Goal: Task Accomplishment & Management: Use online tool/utility

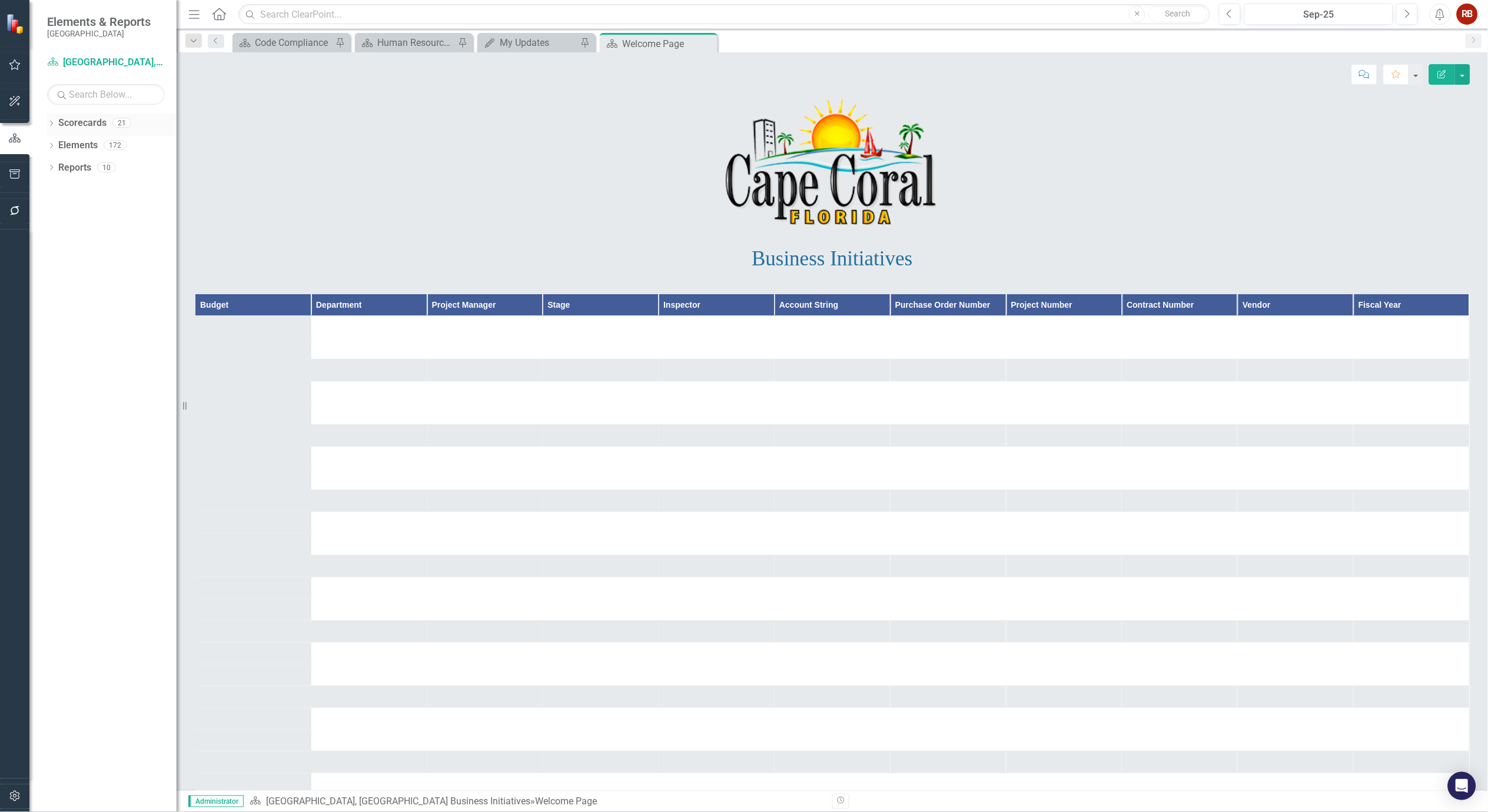
click at [54, 122] on icon "Dropdown" at bounding box center [51, 125] width 8 height 6
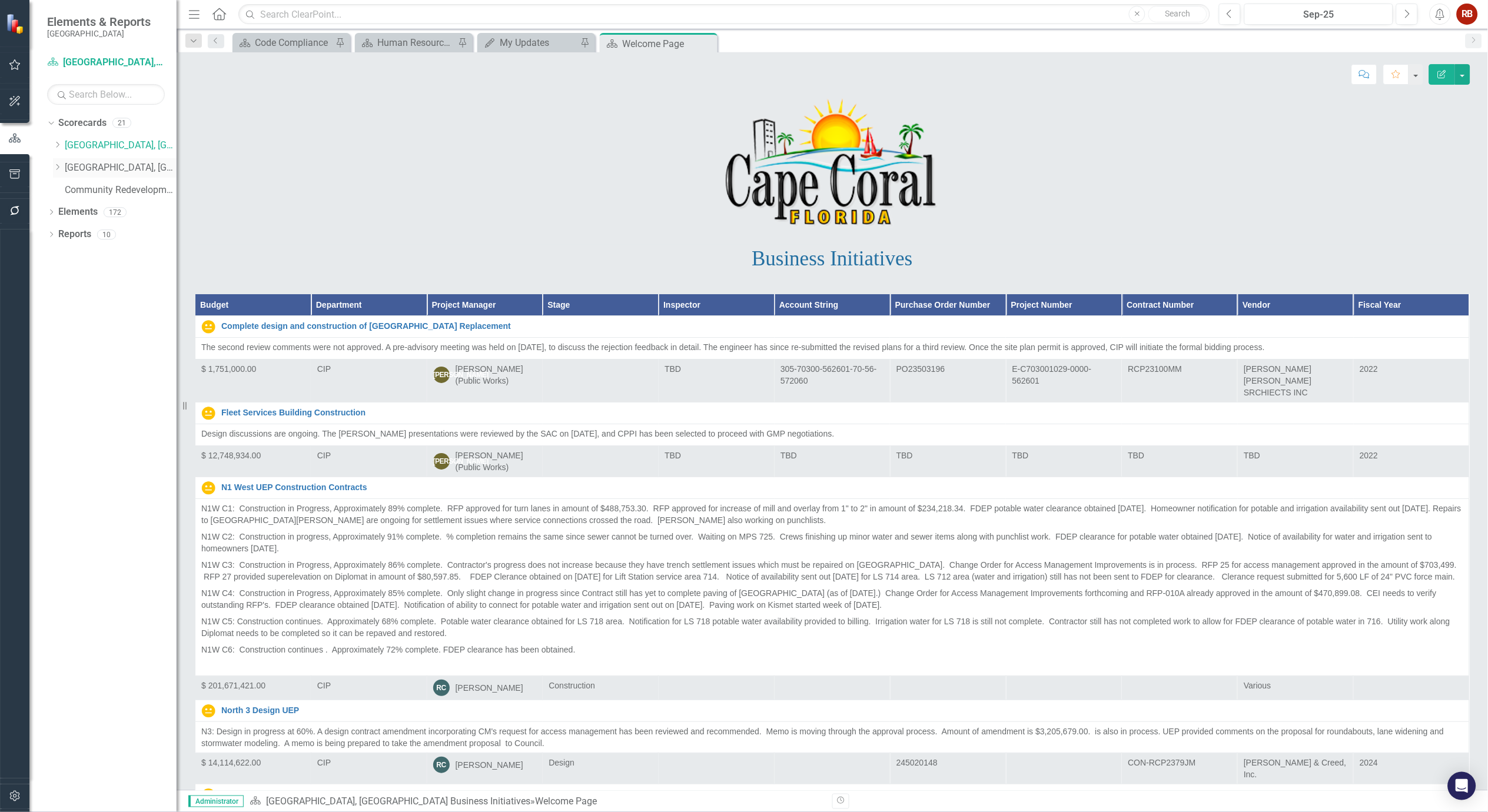
click at [59, 167] on icon "Dropdown" at bounding box center [58, 167] width 9 height 7
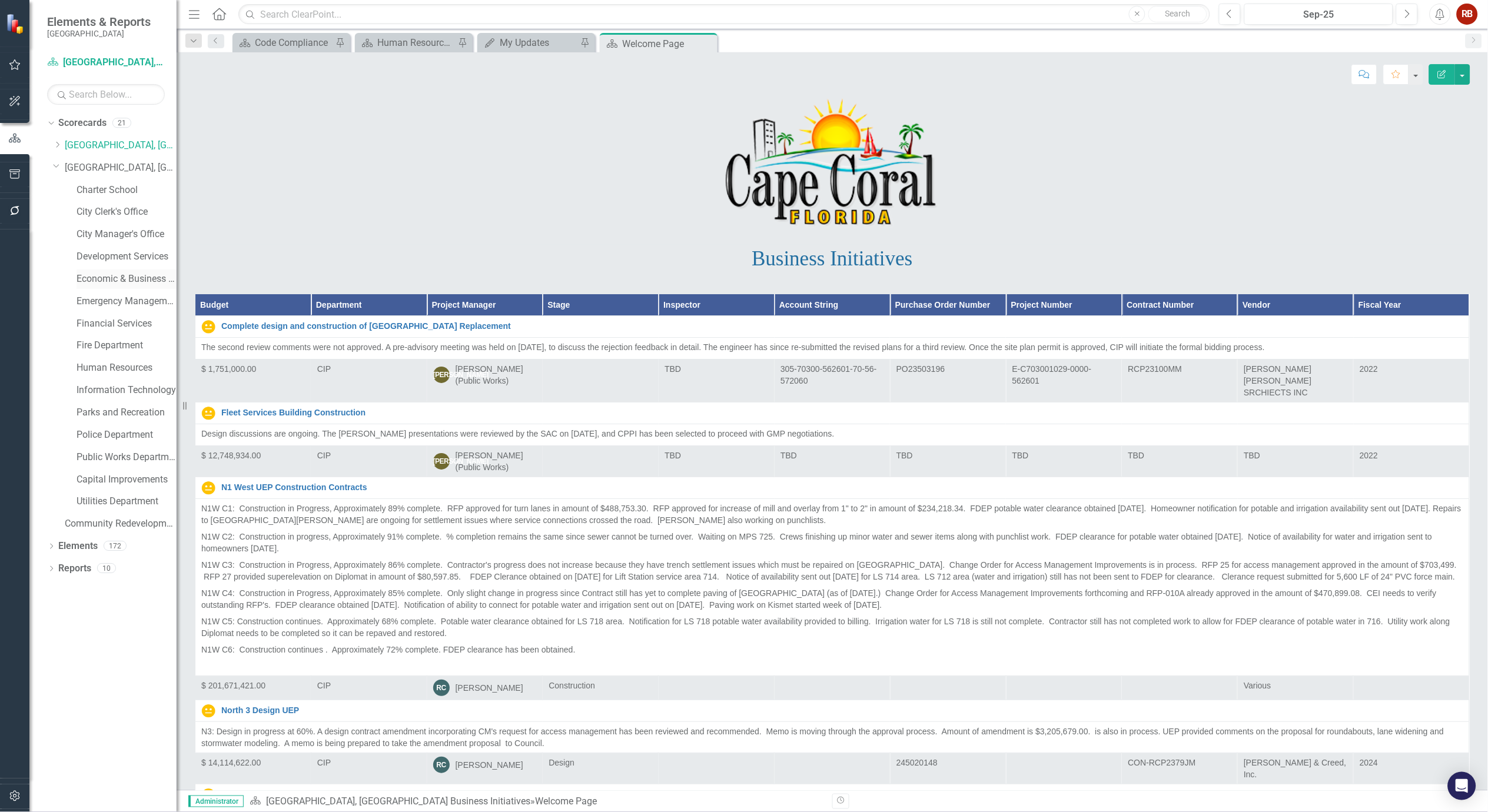
click at [118, 279] on link "Economic & Business Development" at bounding box center [127, 279] width 100 height 14
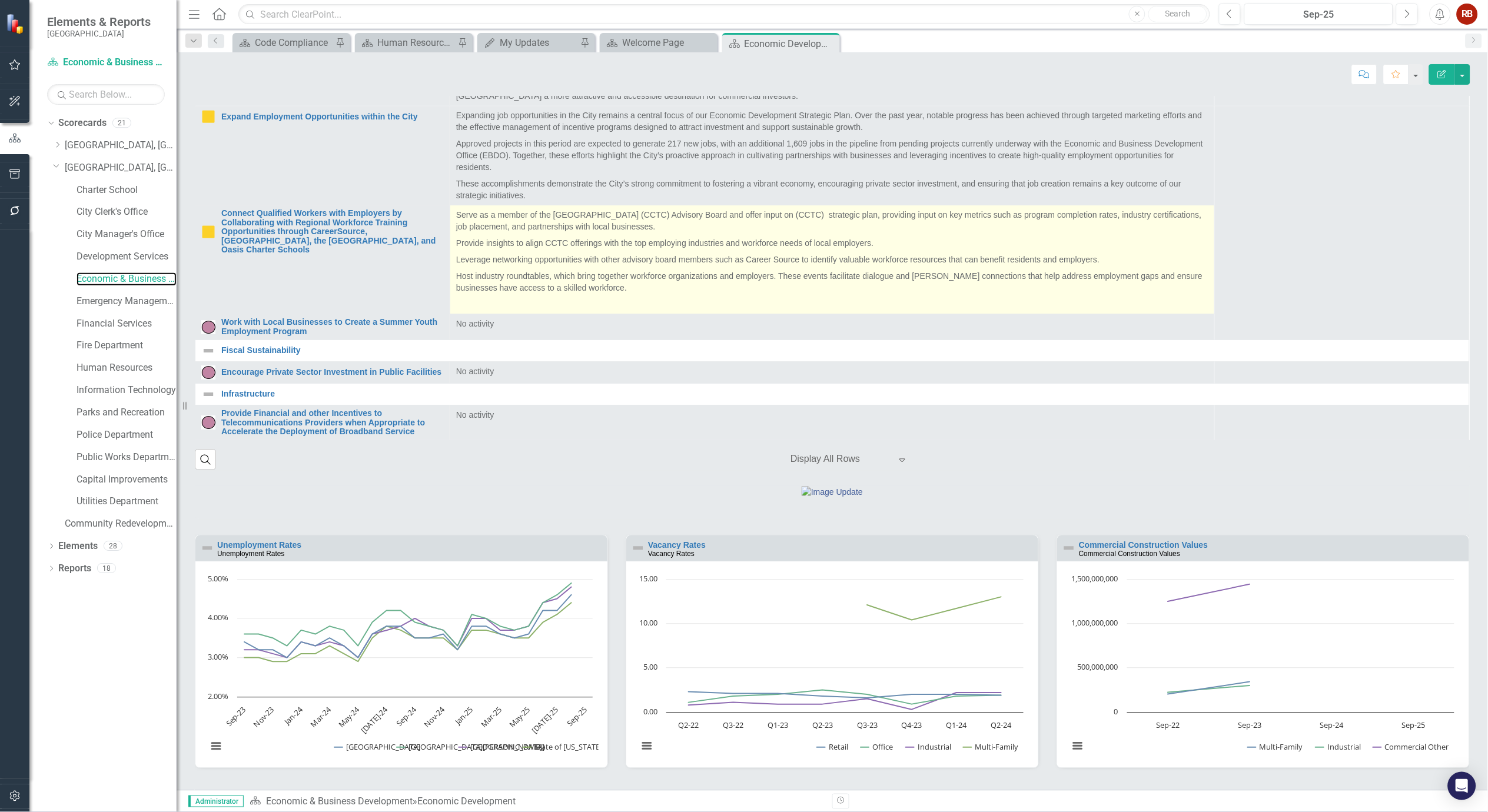
scroll to position [844, 0]
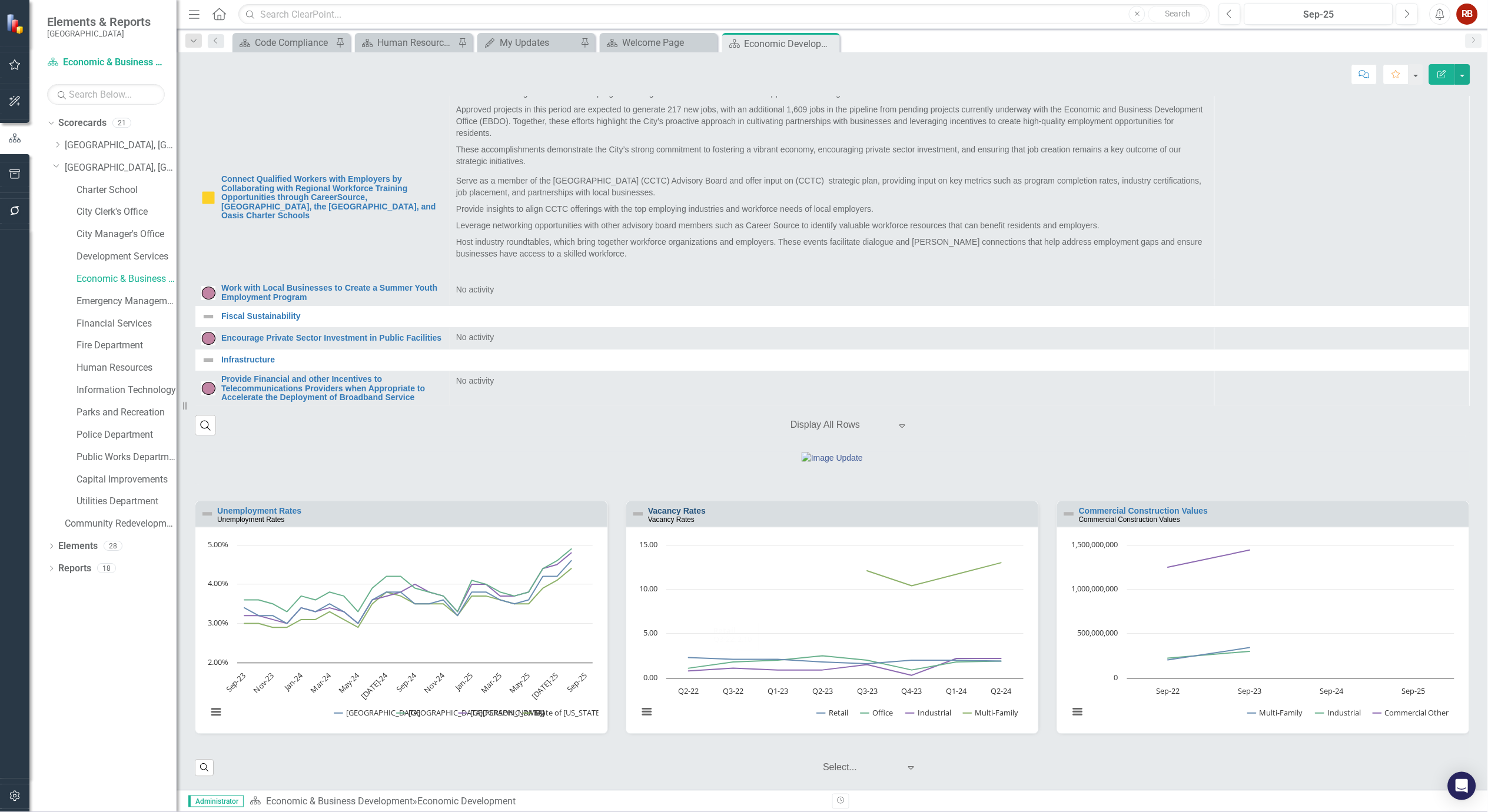
click at [691, 510] on link "Vacancy Rates" at bounding box center [677, 511] width 58 height 9
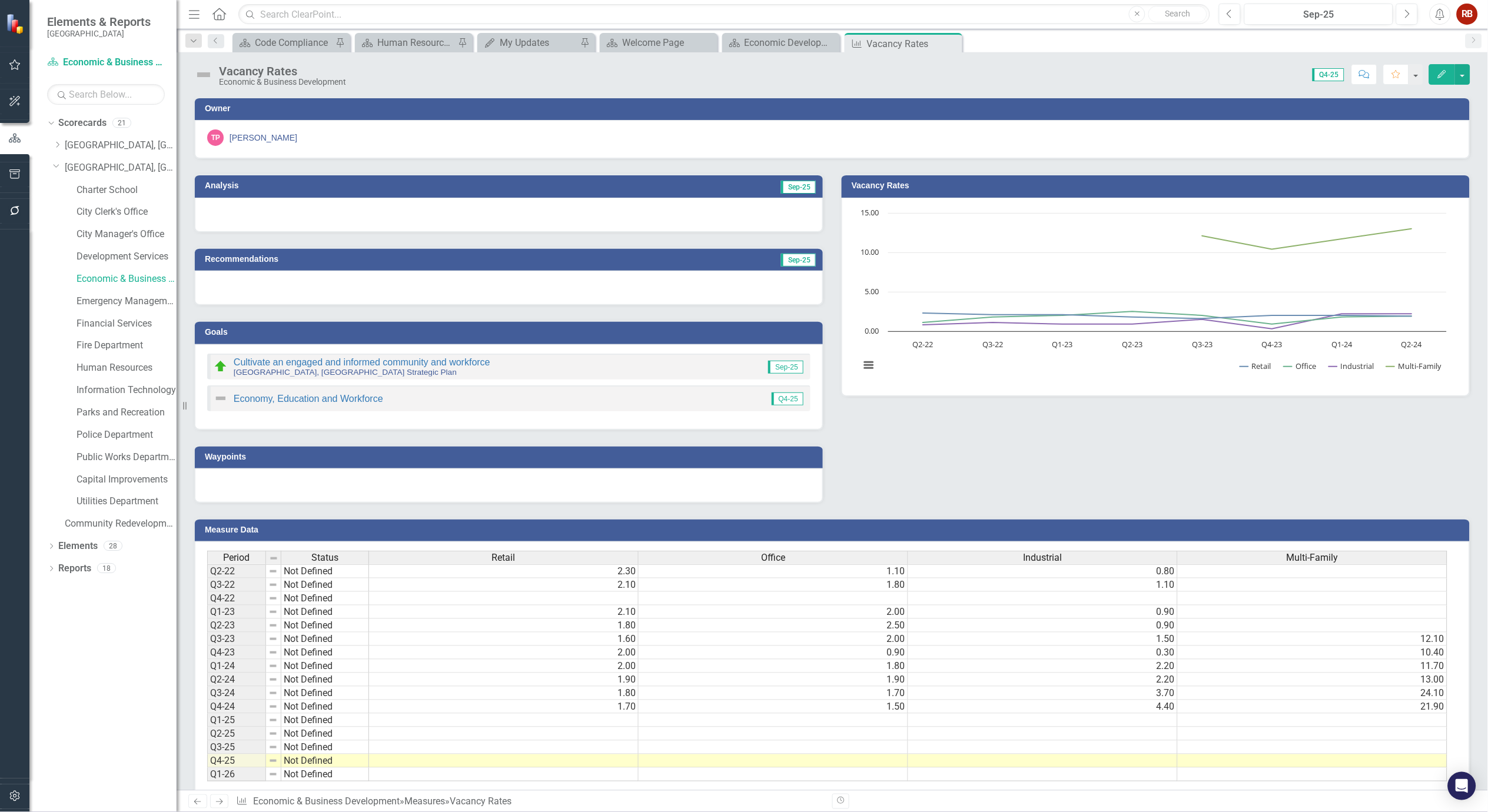
scroll to position [0, 6]
click at [979, 443] on div "Analysis Sep-25 Recommendations Sep-25 Goals Cultivate an engaged and informed …" at bounding box center [832, 331] width 1294 height 344
click at [953, 42] on icon at bounding box center [951, 44] width 6 height 6
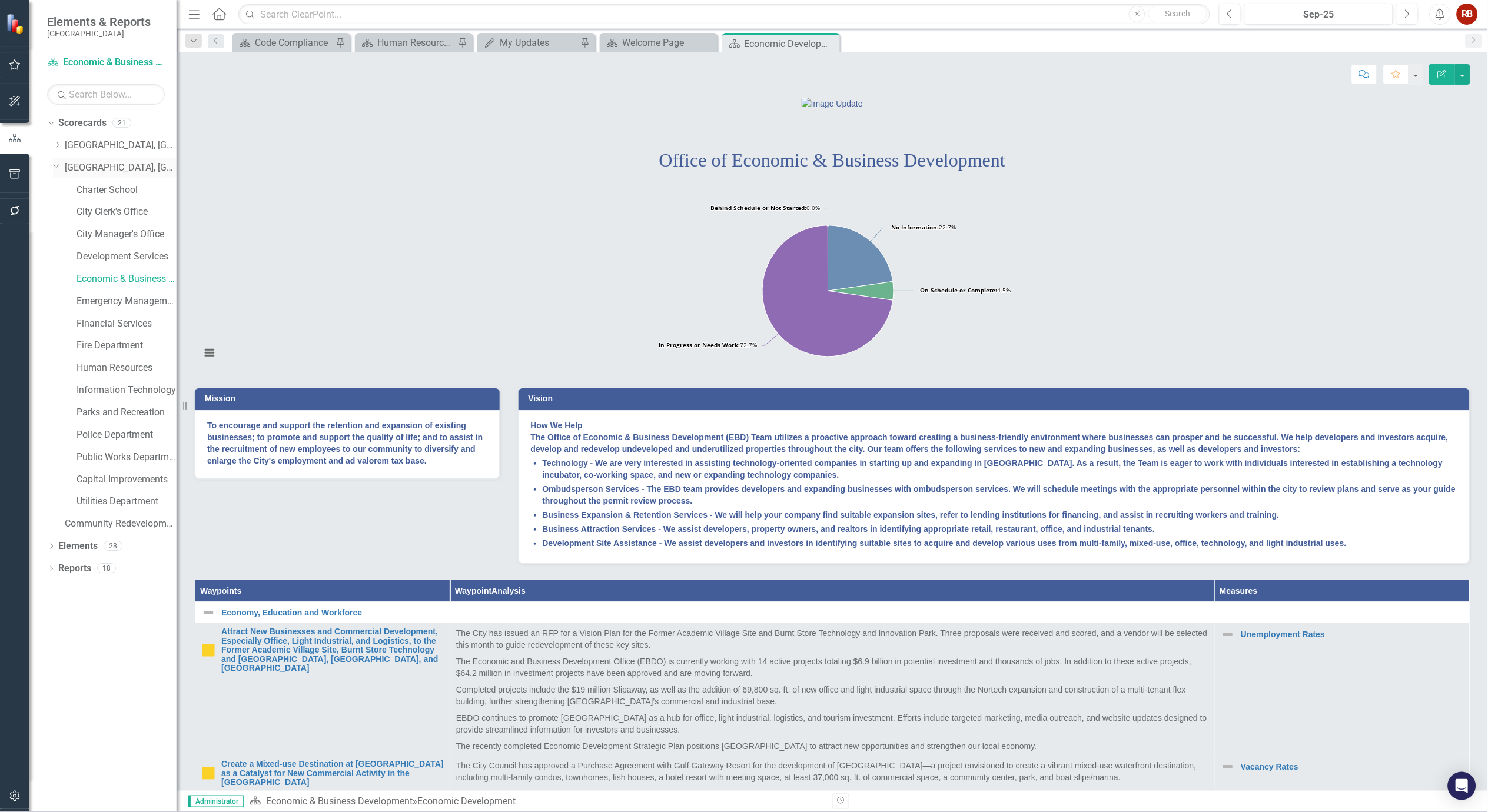
click at [143, 165] on link "[GEOGRAPHIC_DATA], [GEOGRAPHIC_DATA] Strategic Plan" at bounding box center [120, 168] width 112 height 14
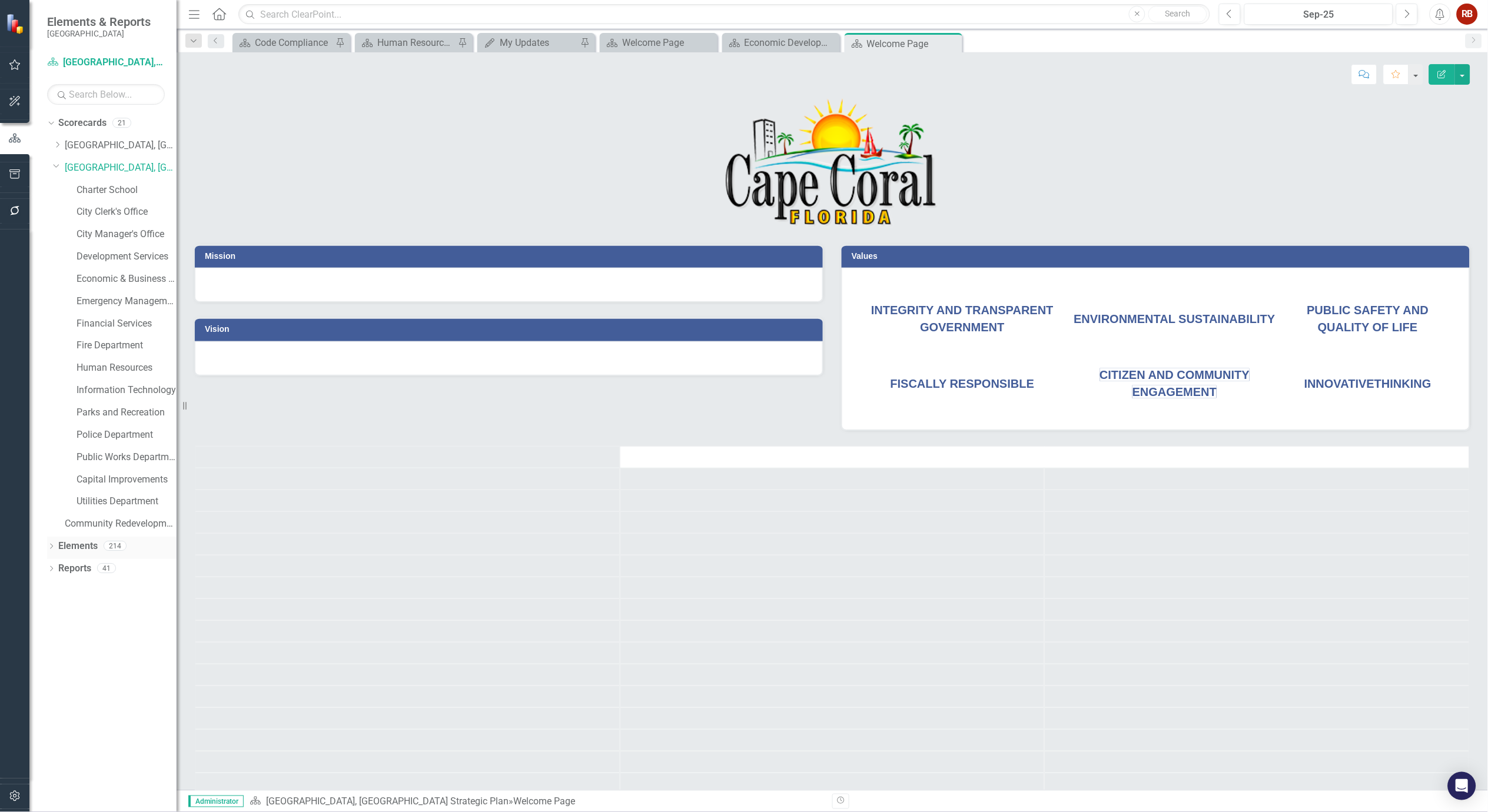
click at [50, 545] on icon "Dropdown" at bounding box center [51, 547] width 8 height 6
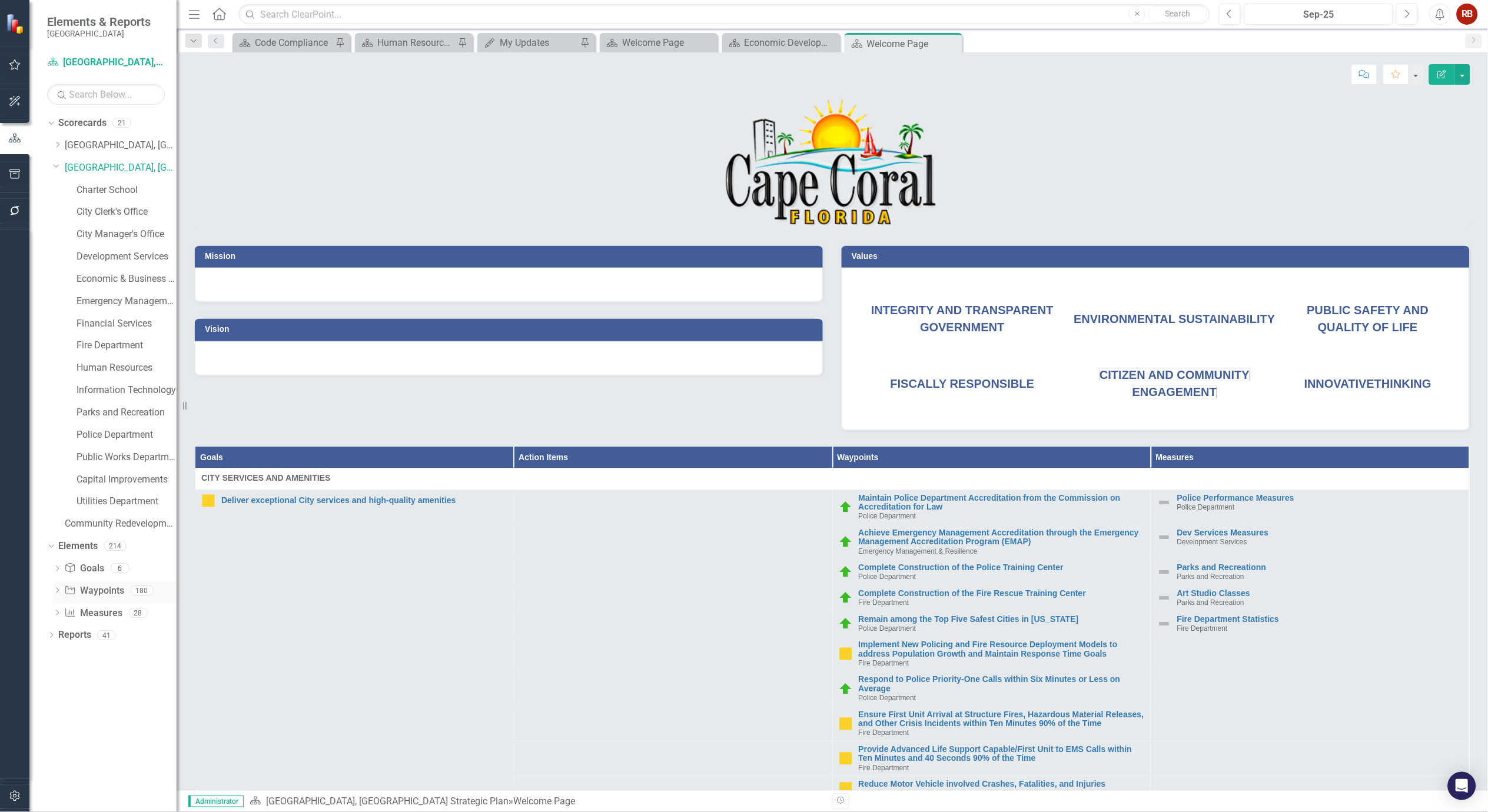
click at [97, 591] on link "Waypoint Waypoints" at bounding box center [94, 591] width 60 height 14
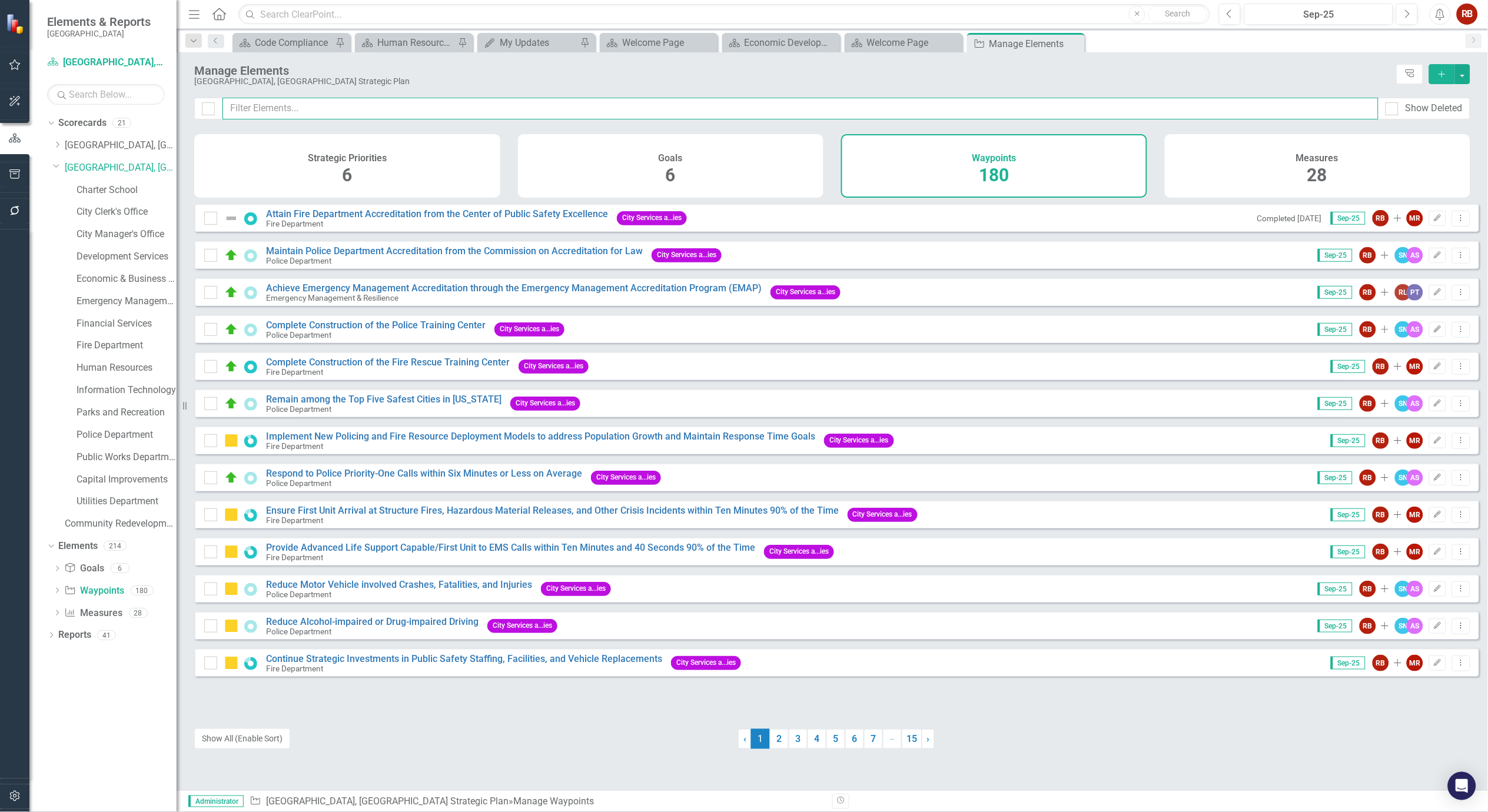
click at [288, 113] on input "text" at bounding box center [800, 108] width 1156 height 22
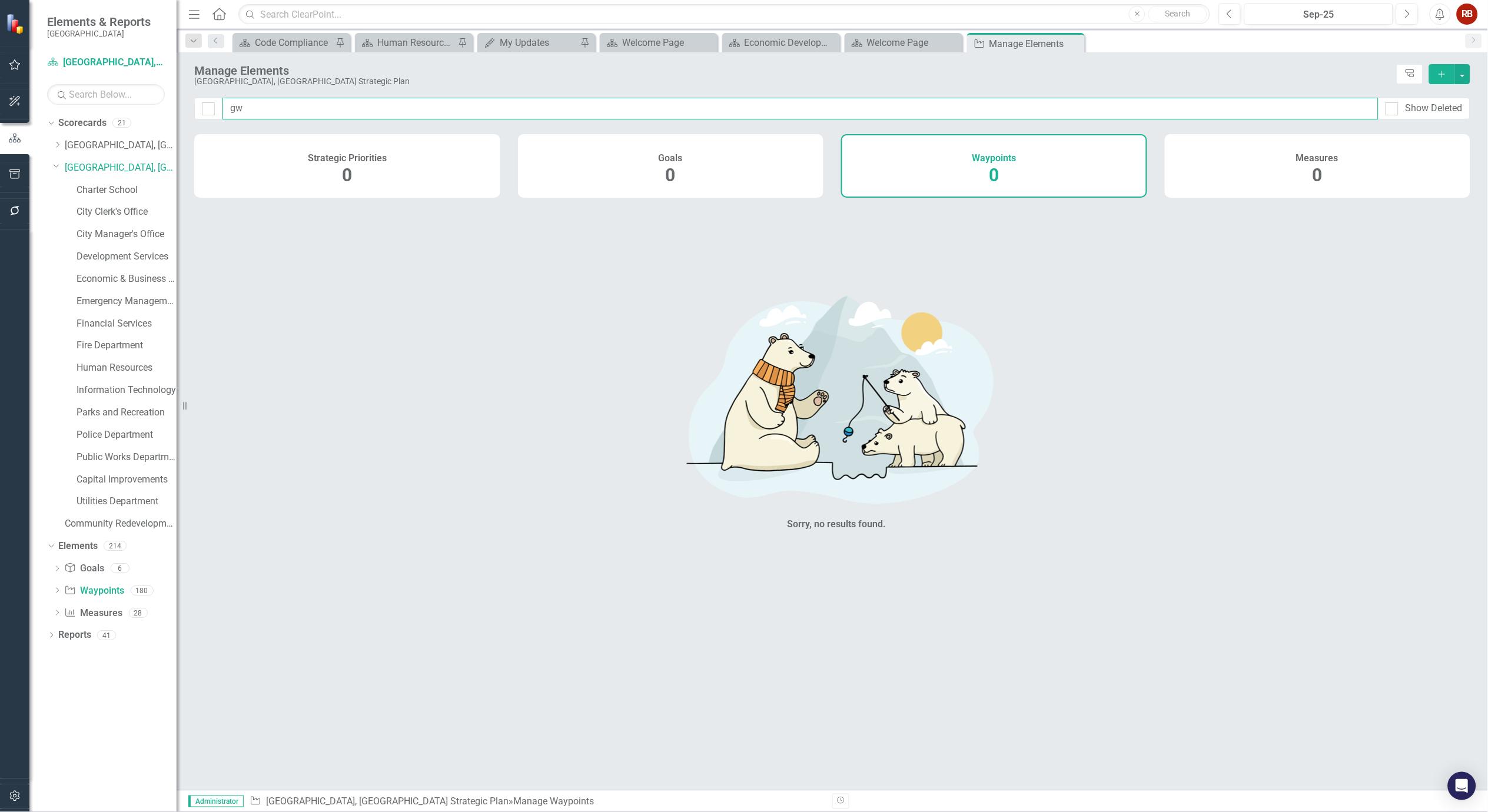
type input "g"
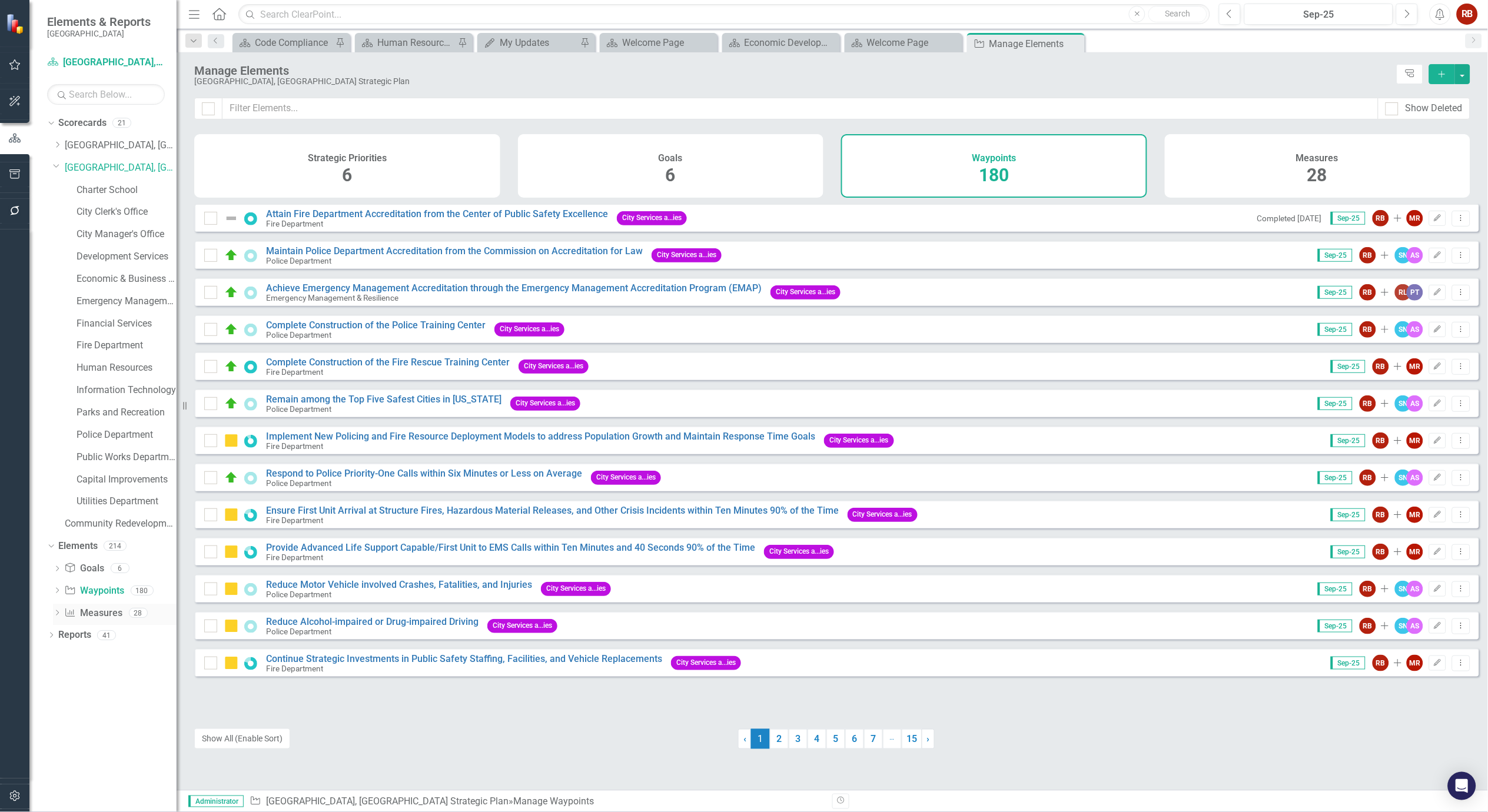
click at [108, 614] on link "Measure Measures" at bounding box center [93, 614] width 58 height 14
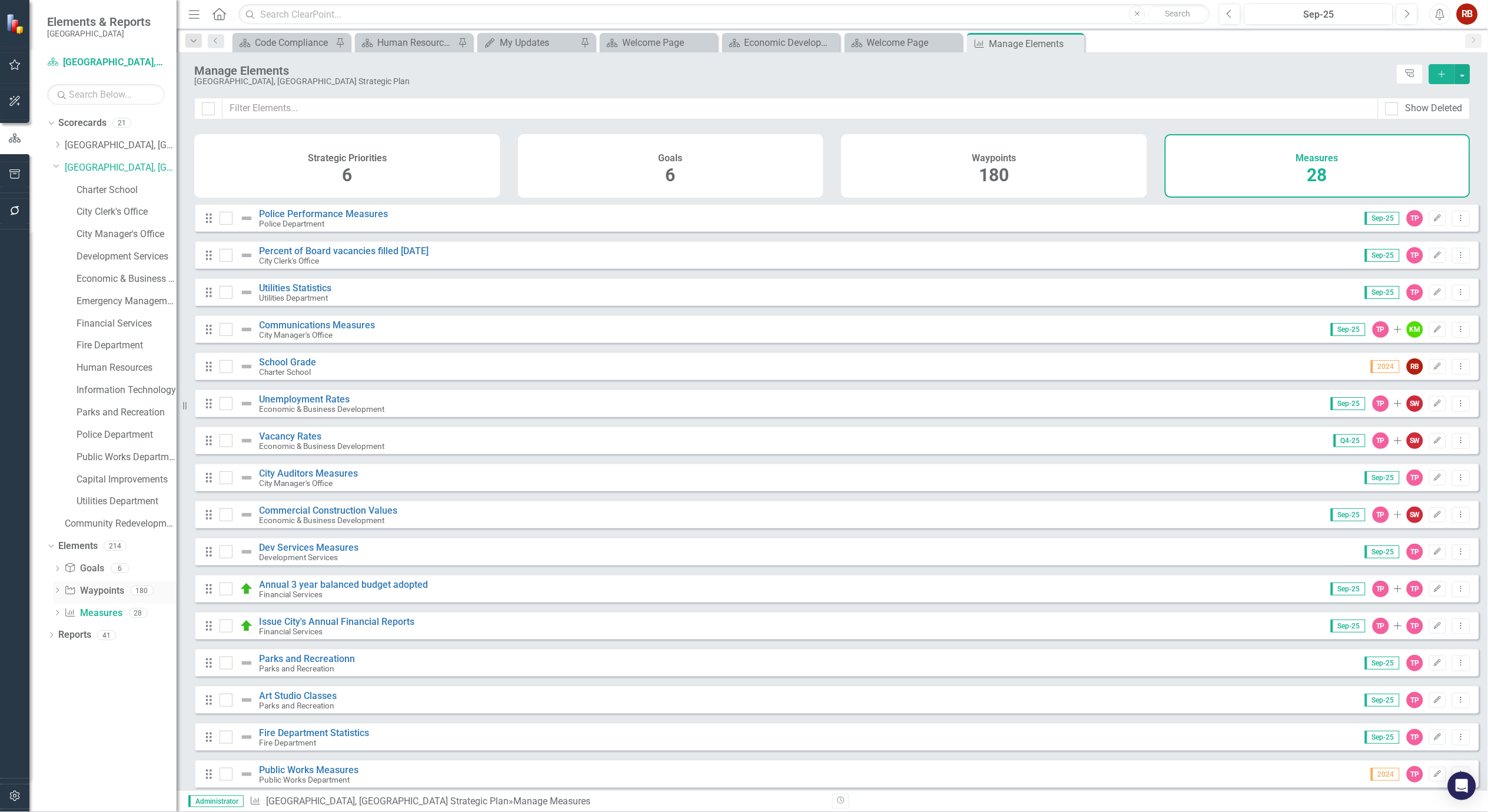
click at [108, 584] on link "Waypoint Waypoints" at bounding box center [94, 591] width 60 height 14
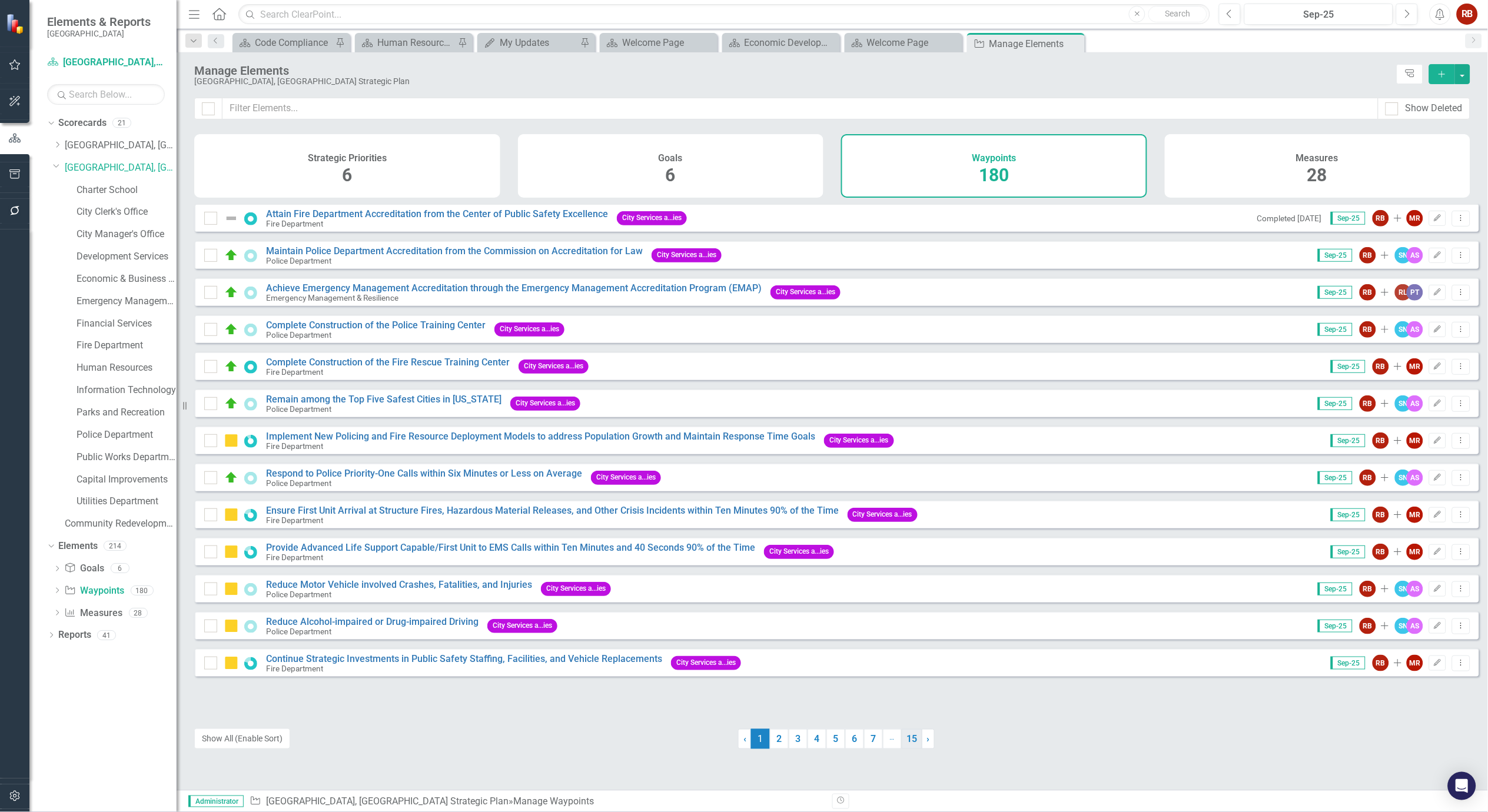
click at [907, 741] on link "15" at bounding box center [912, 739] width 21 height 20
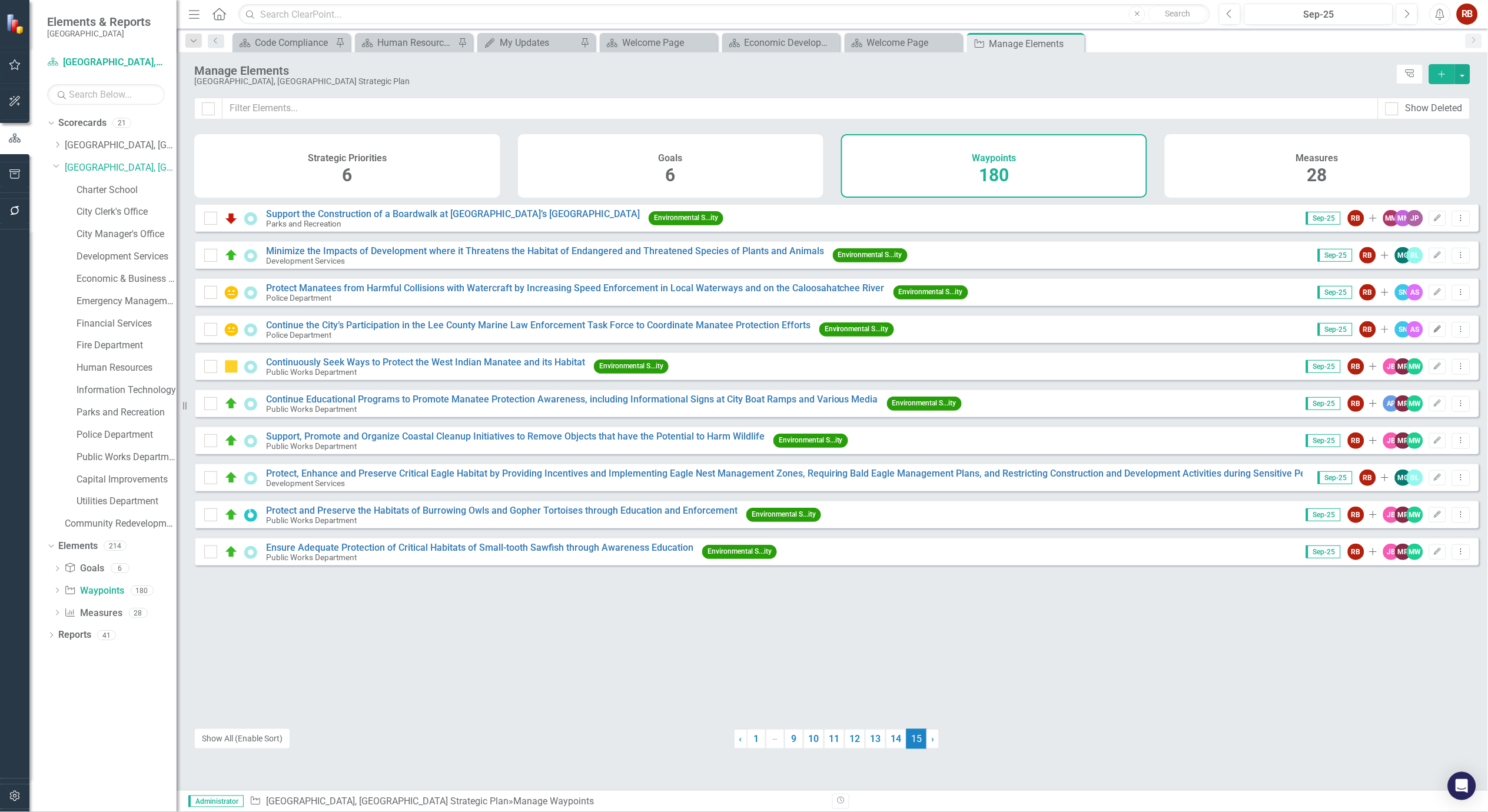
click at [1437, 337] on button "Edit" at bounding box center [1437, 329] width 17 height 15
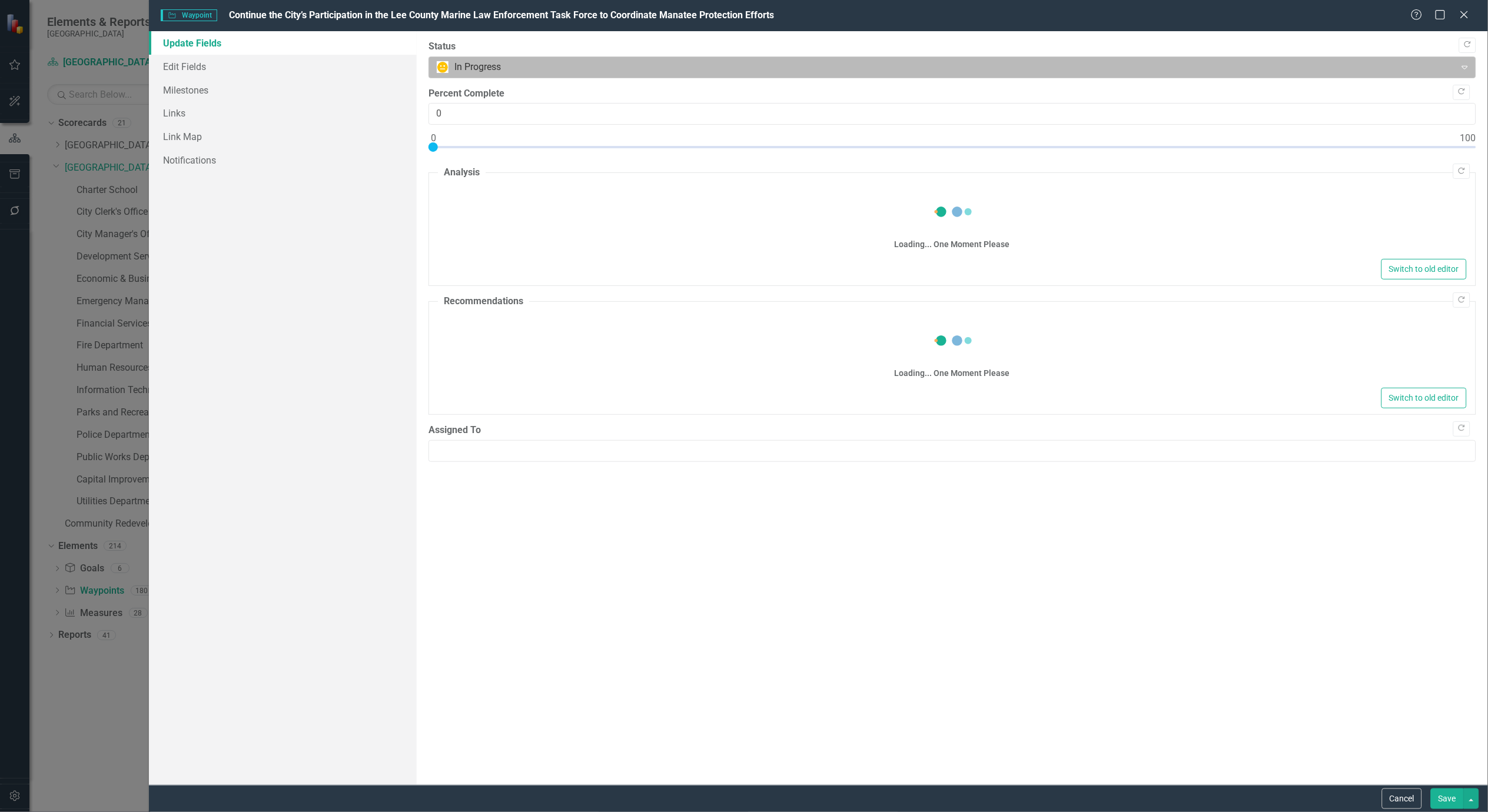
click at [468, 69] on div at bounding box center [943, 67] width 1012 height 16
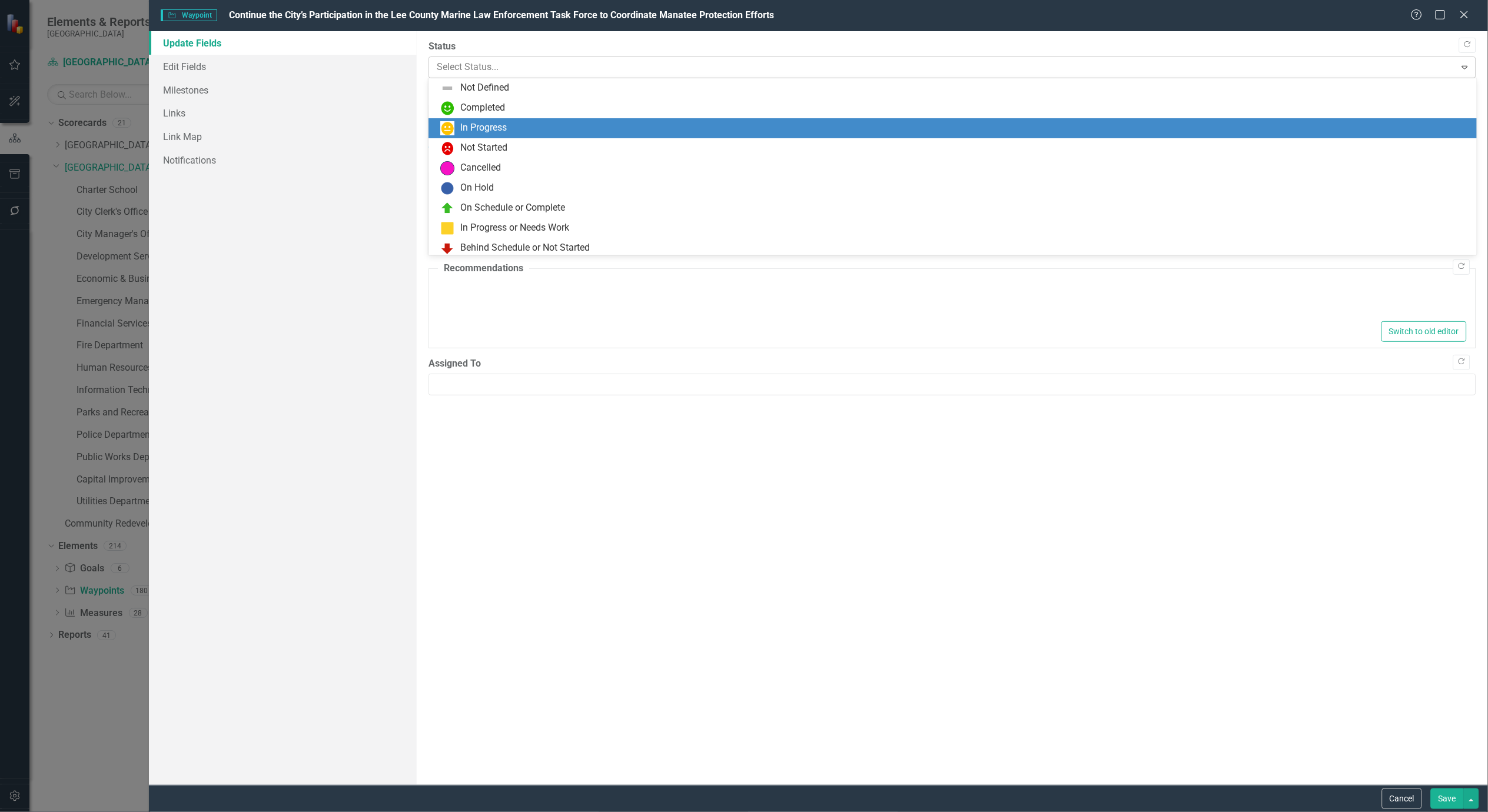
type textarea "<p>The Marine Unit responds to law enforcement issues in and near the city. It …"
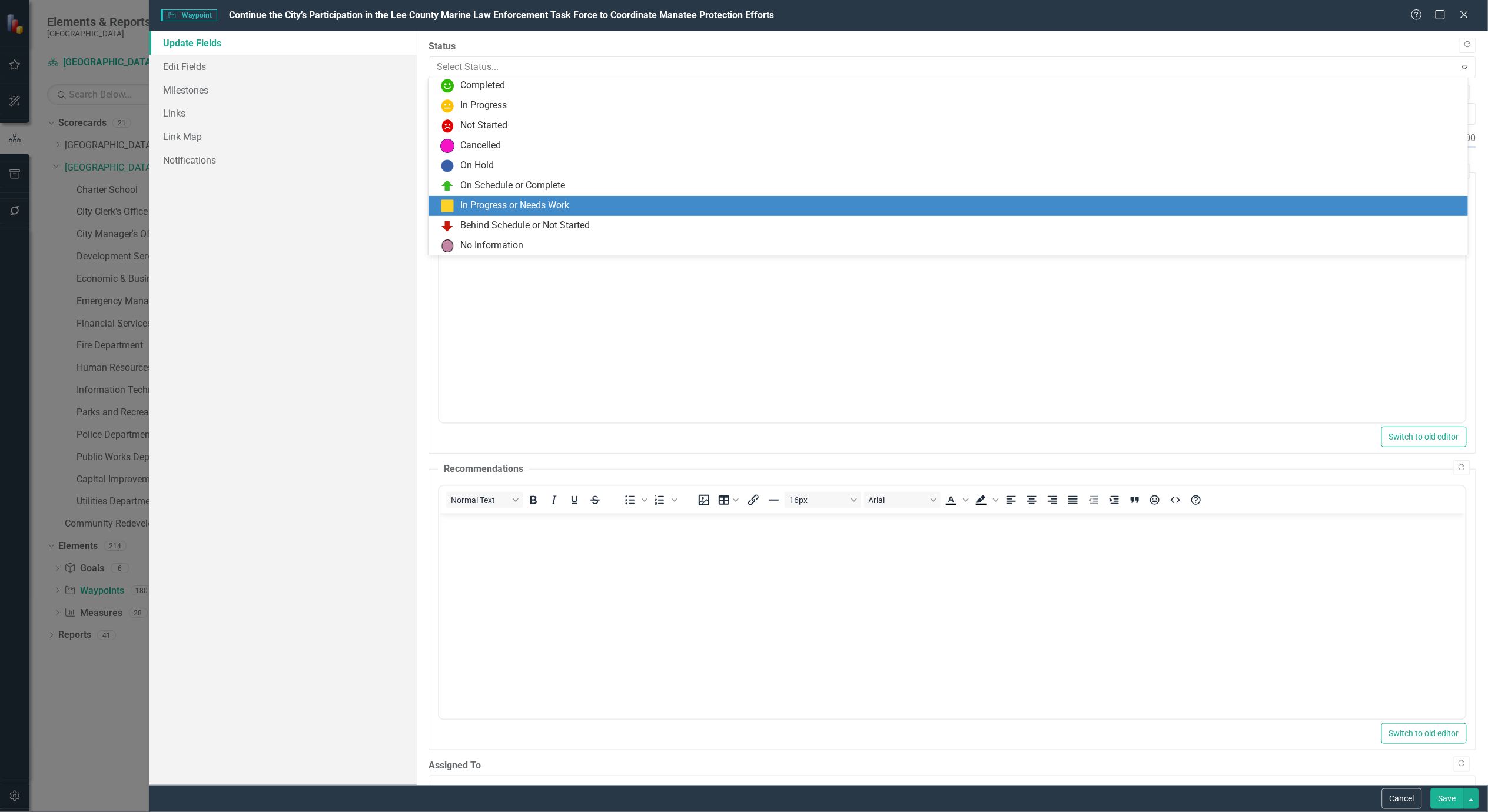
click at [479, 203] on div "In Progress or Needs Work" at bounding box center [515, 206] width 109 height 14
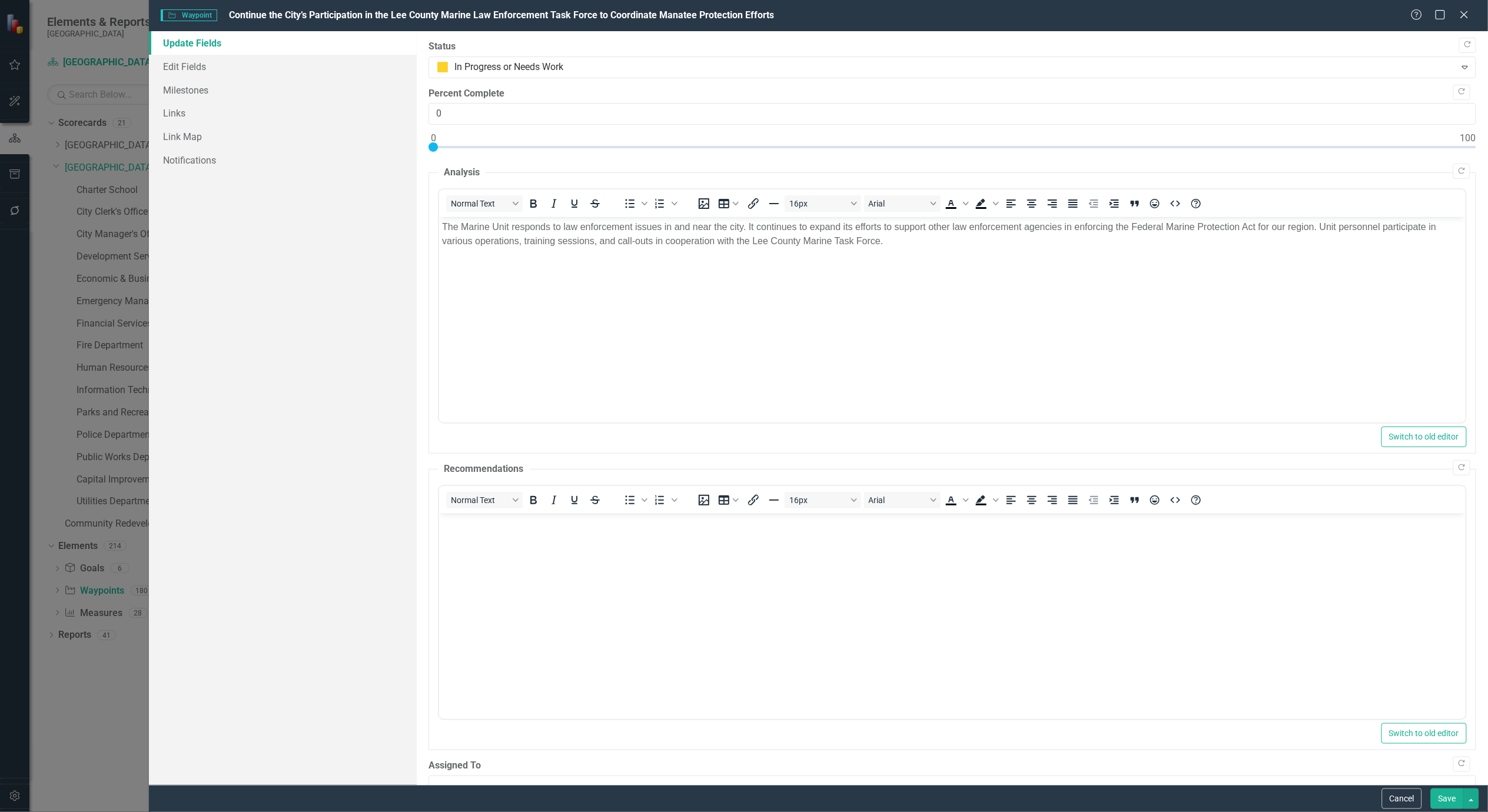
click at [1455, 801] on button "Save" at bounding box center [1447, 798] width 33 height 21
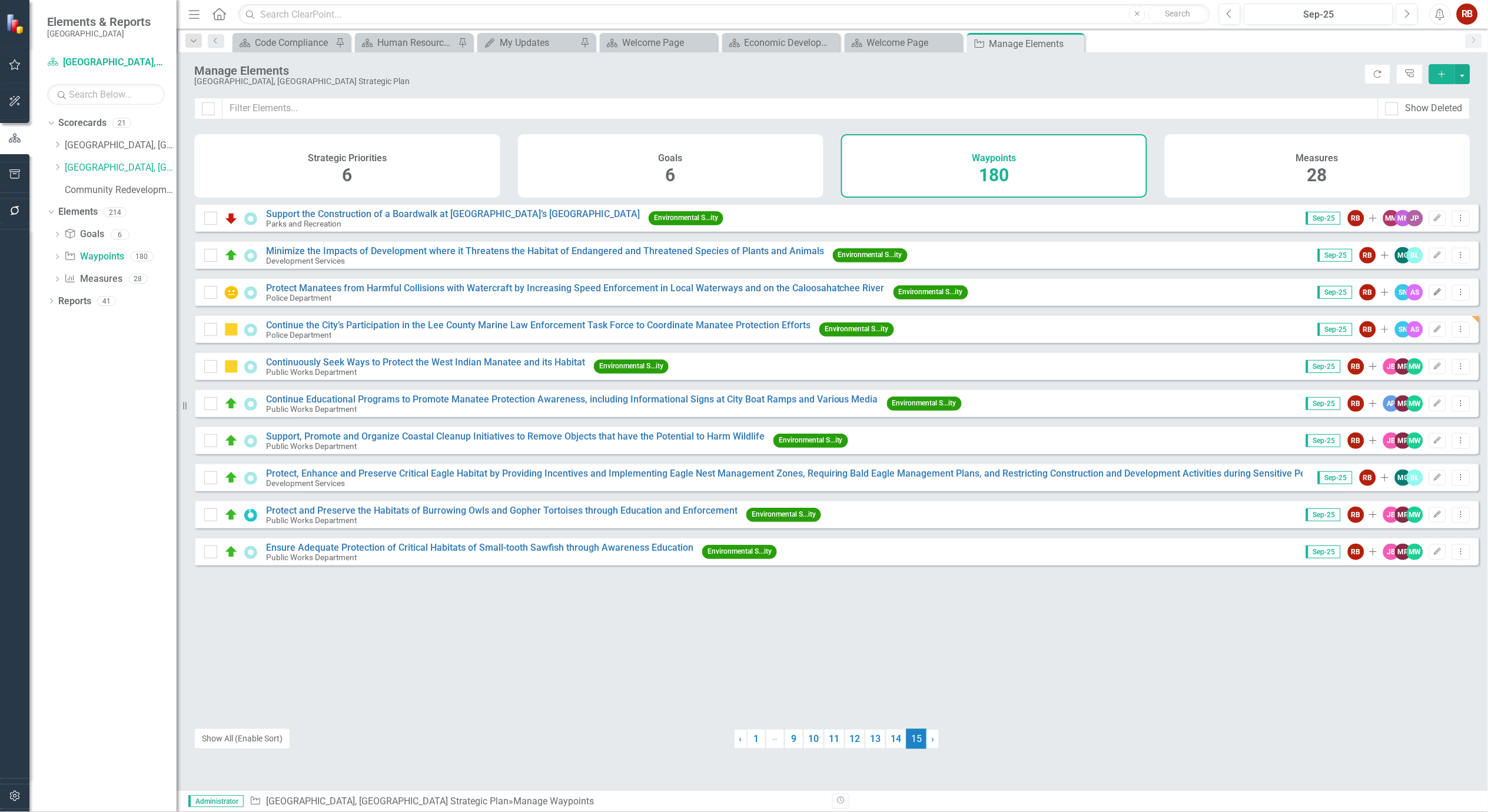
click at [1433, 296] on icon "Edit" at bounding box center [1437, 292] width 9 height 7
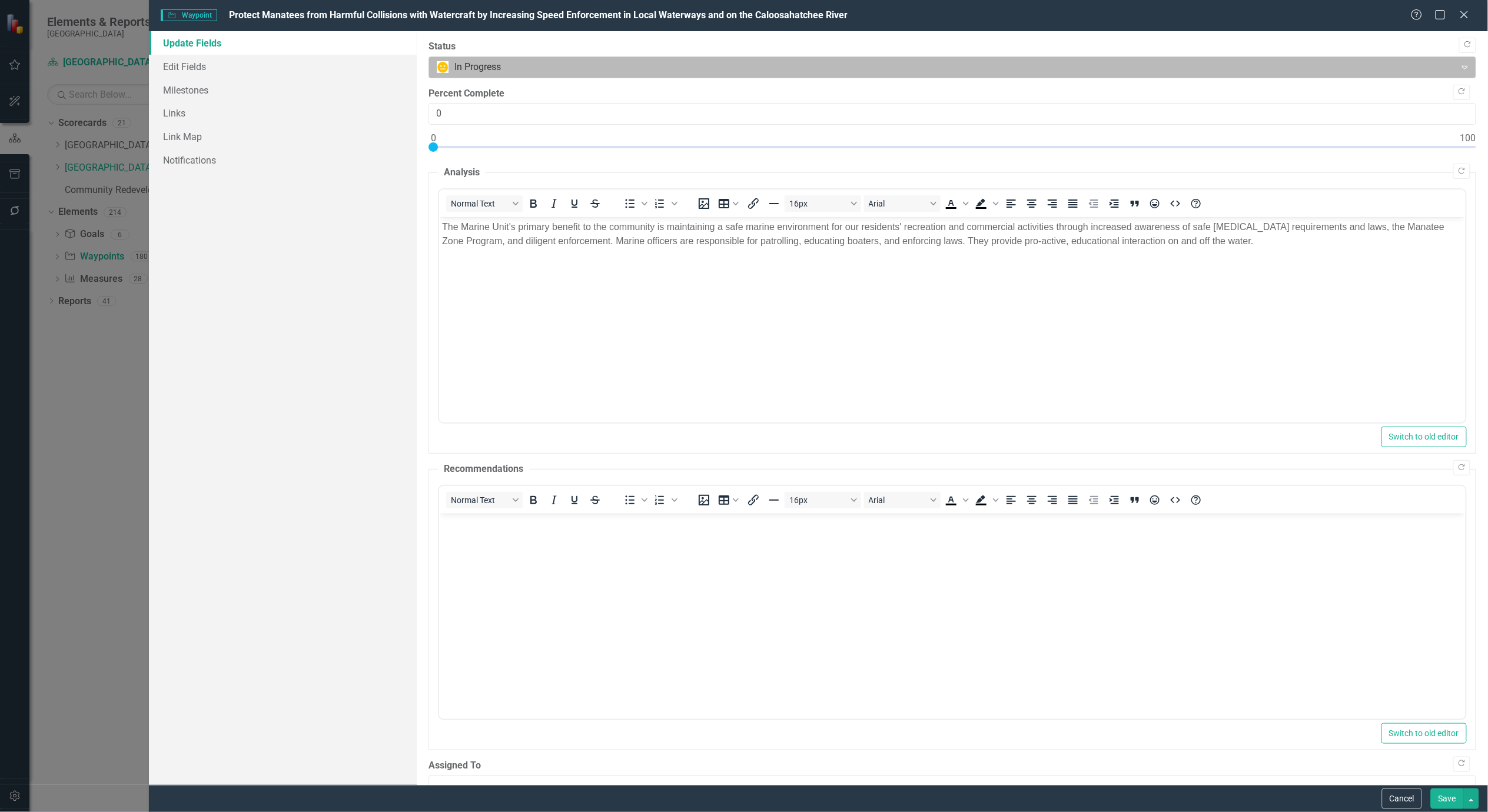
click at [1228, 66] on div at bounding box center [943, 67] width 1012 height 16
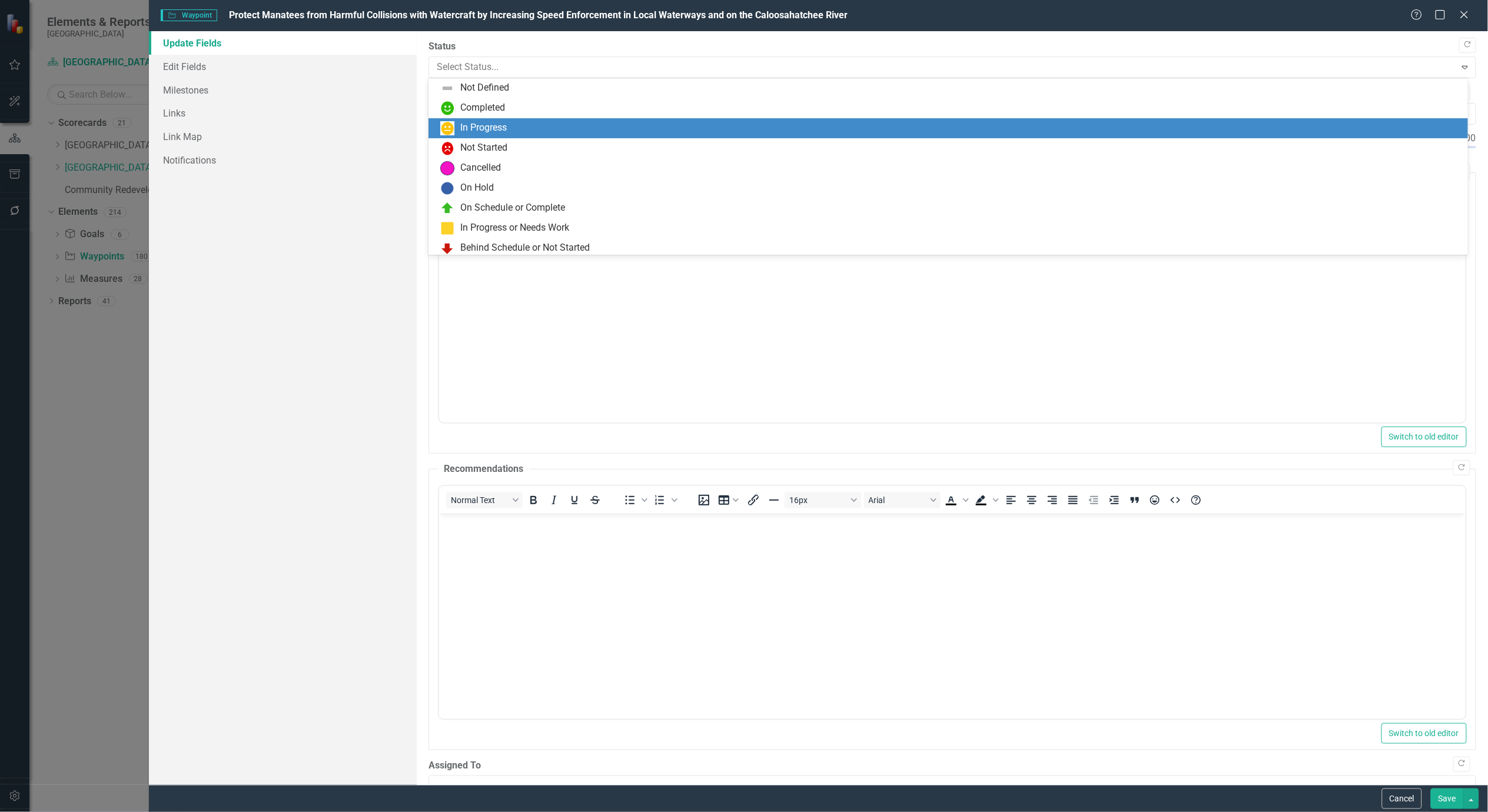
scroll to position [23, 0]
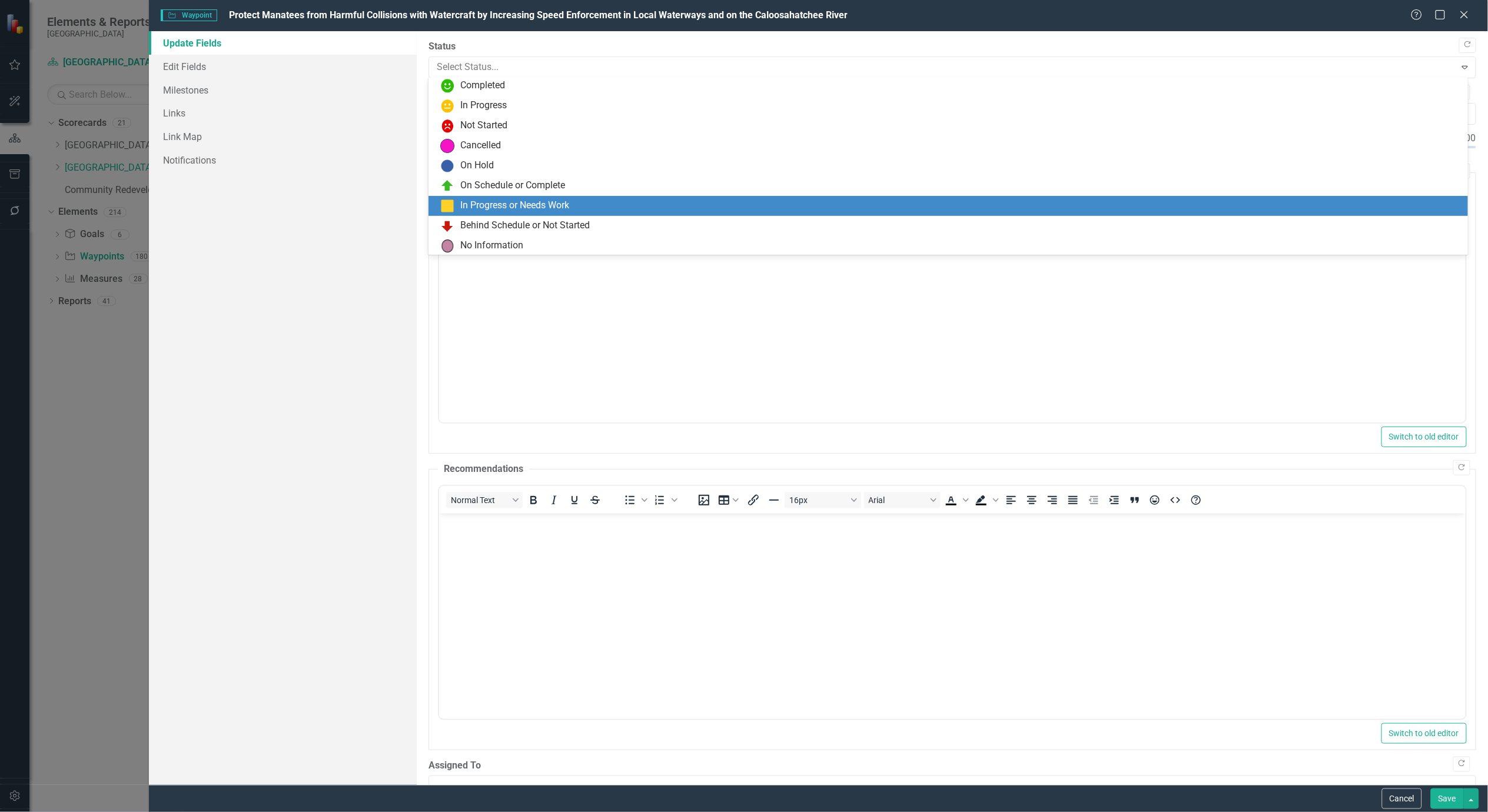
click at [522, 200] on div "In Progress or Needs Work" at bounding box center [515, 206] width 109 height 14
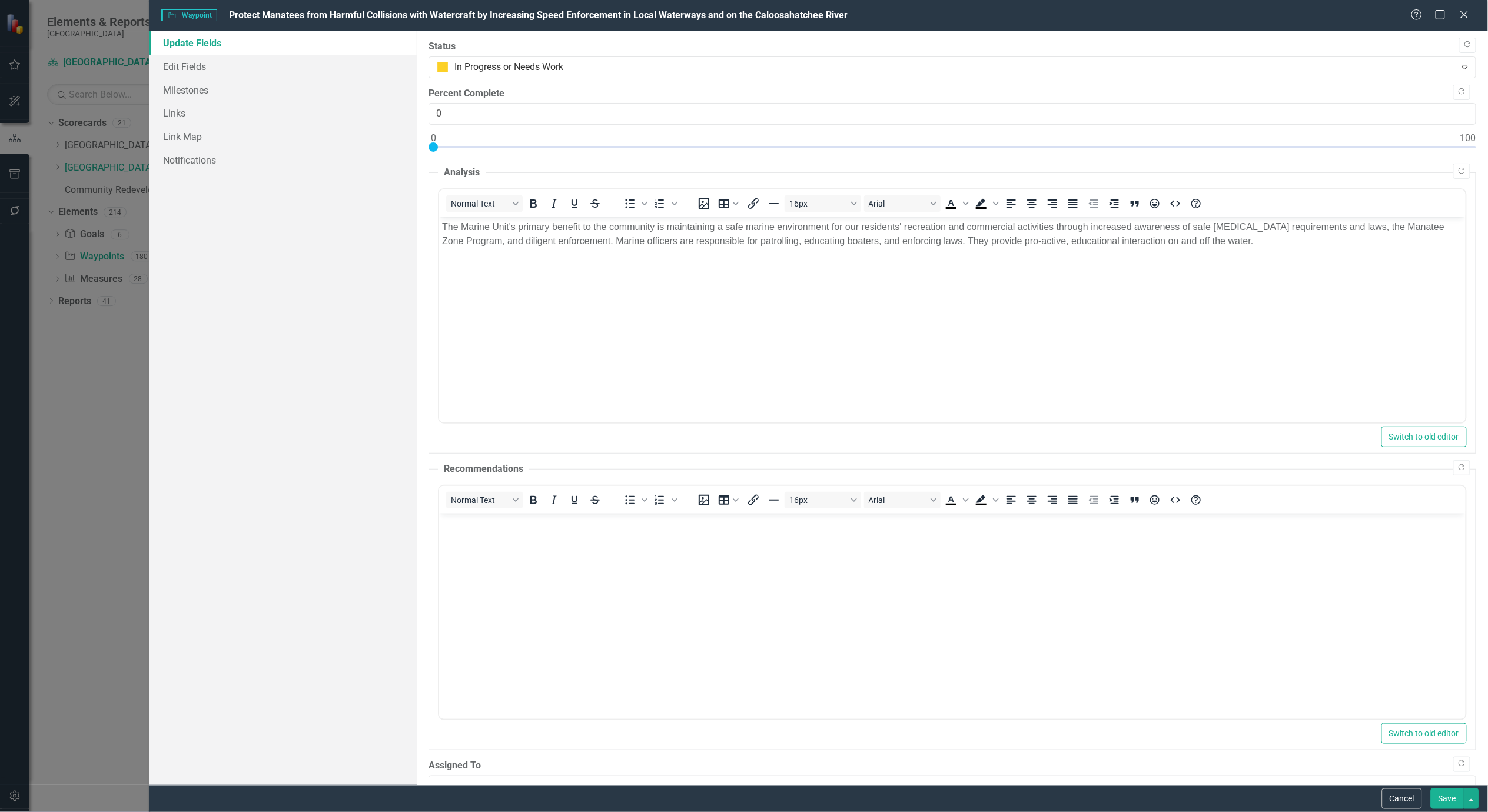
click at [1449, 804] on button "Save" at bounding box center [1447, 798] width 33 height 21
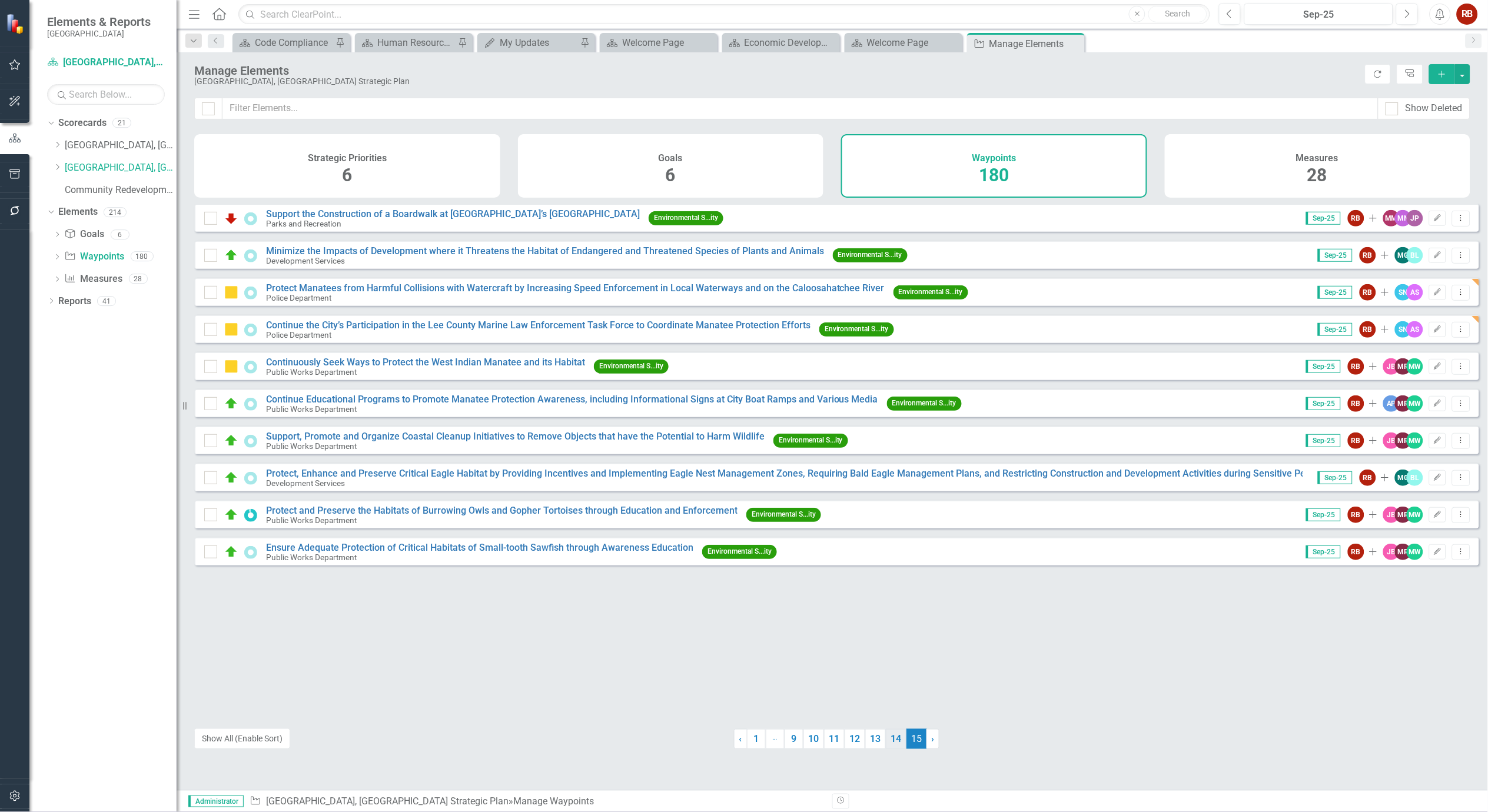
click at [886, 738] on link "14" at bounding box center [896, 739] width 21 height 20
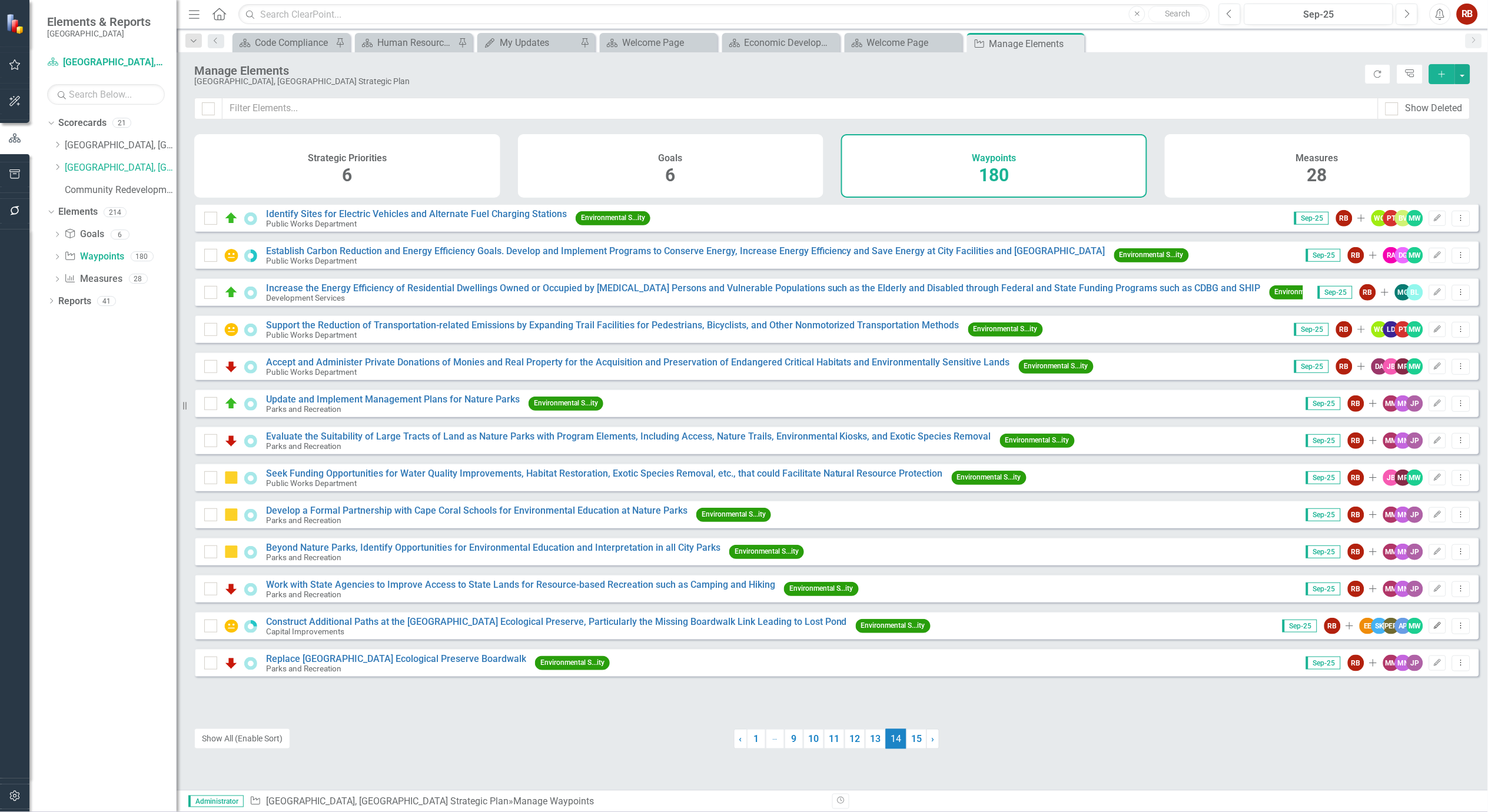
click at [1433, 630] on icon "Edit" at bounding box center [1437, 625] width 9 height 7
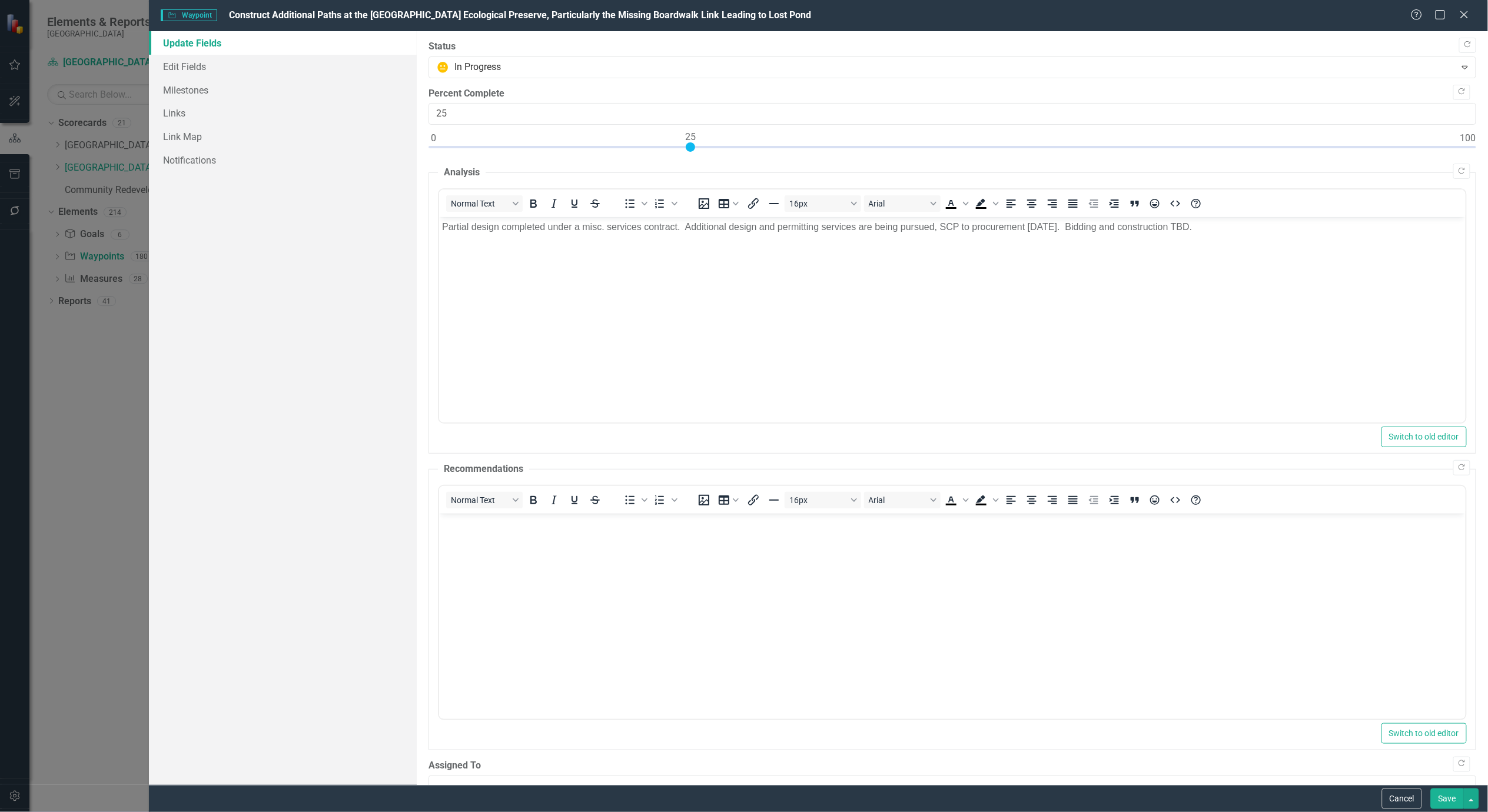
scroll to position [0, 0]
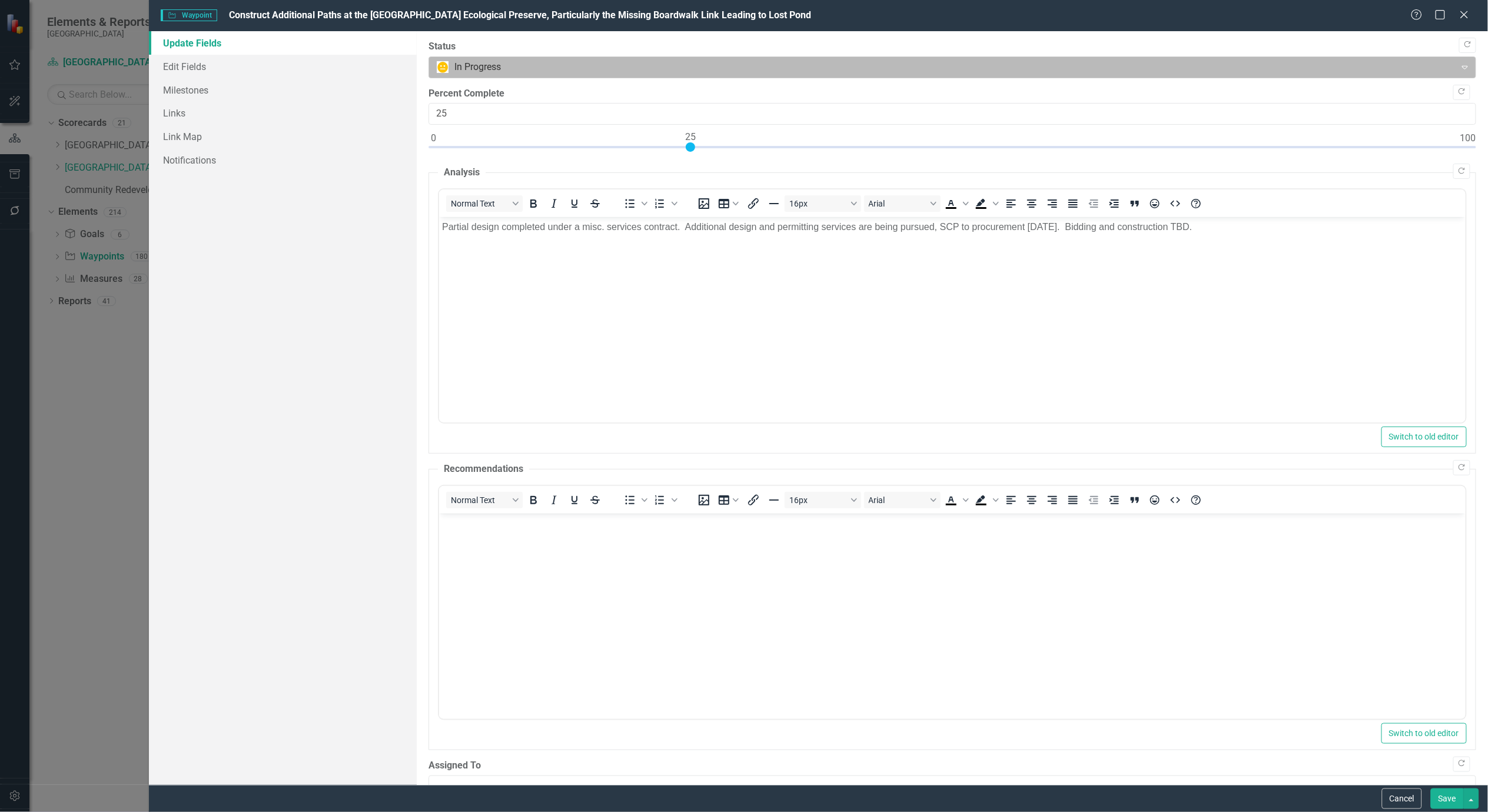
click at [521, 69] on div at bounding box center [943, 67] width 1012 height 16
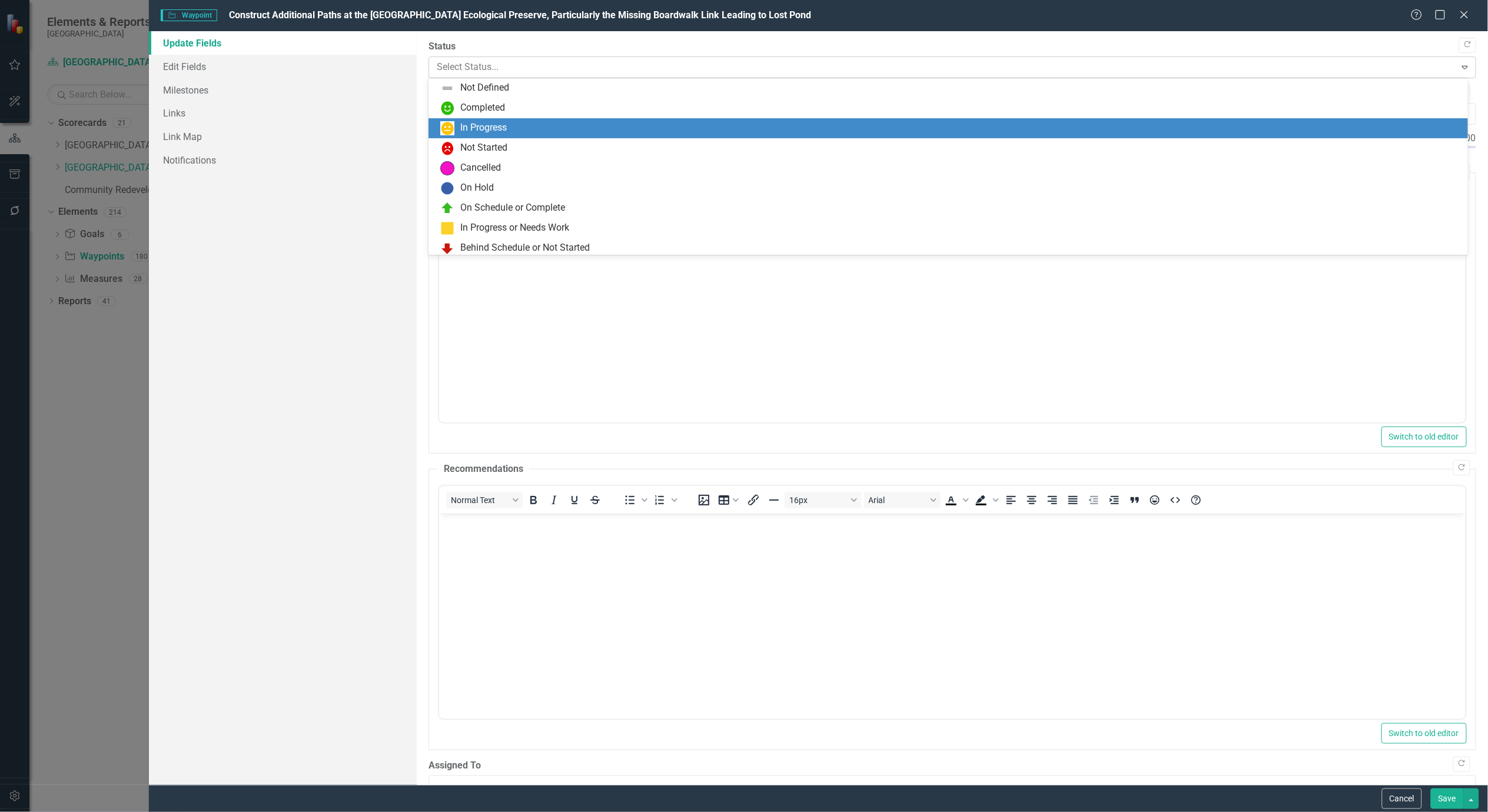
scroll to position [23, 0]
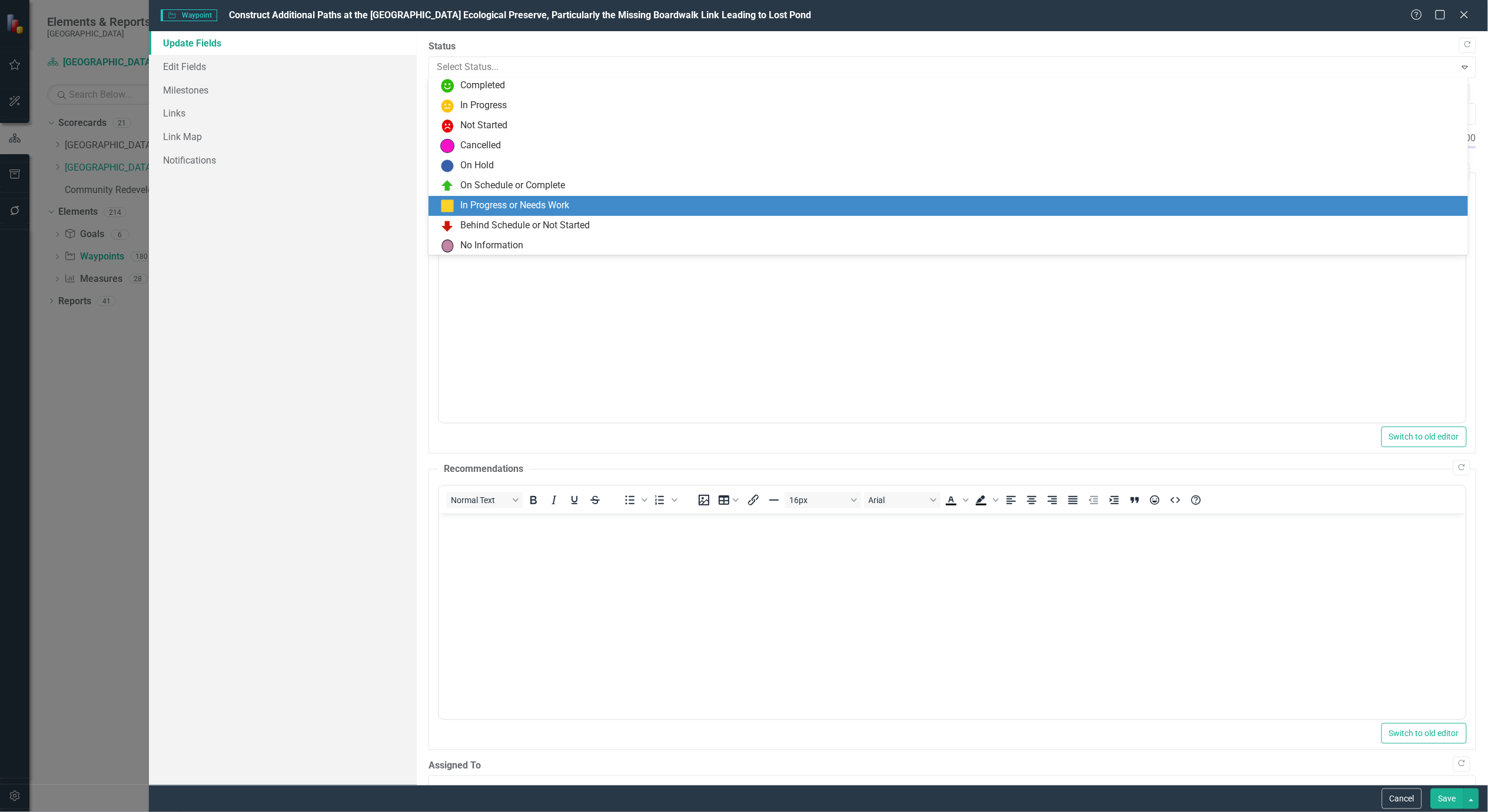
click at [493, 210] on div "In Progress or Needs Work" at bounding box center [515, 206] width 109 height 14
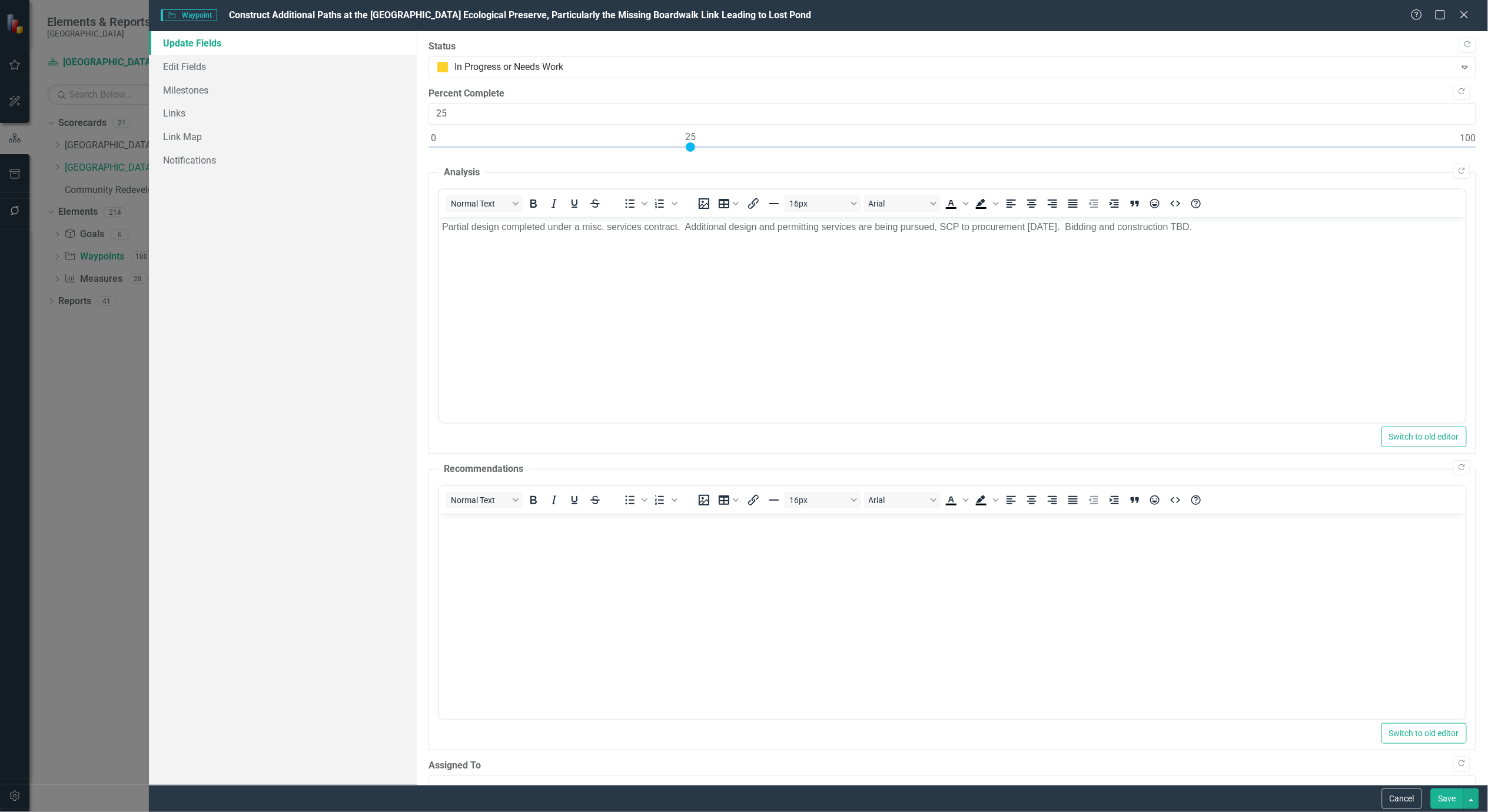
click at [1445, 796] on button "Save" at bounding box center [1447, 798] width 33 height 21
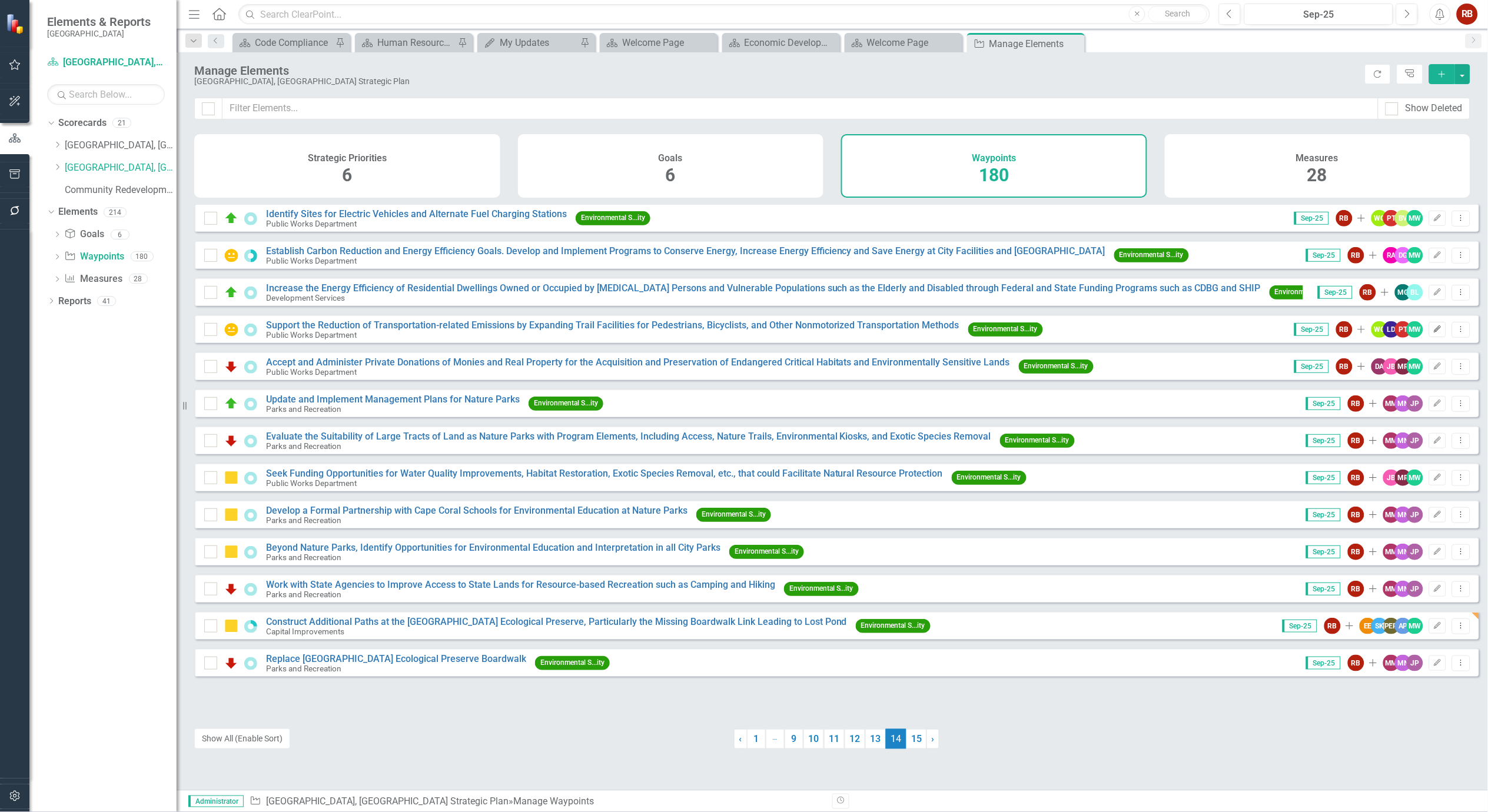
click at [1433, 333] on icon "Edit" at bounding box center [1437, 329] width 9 height 7
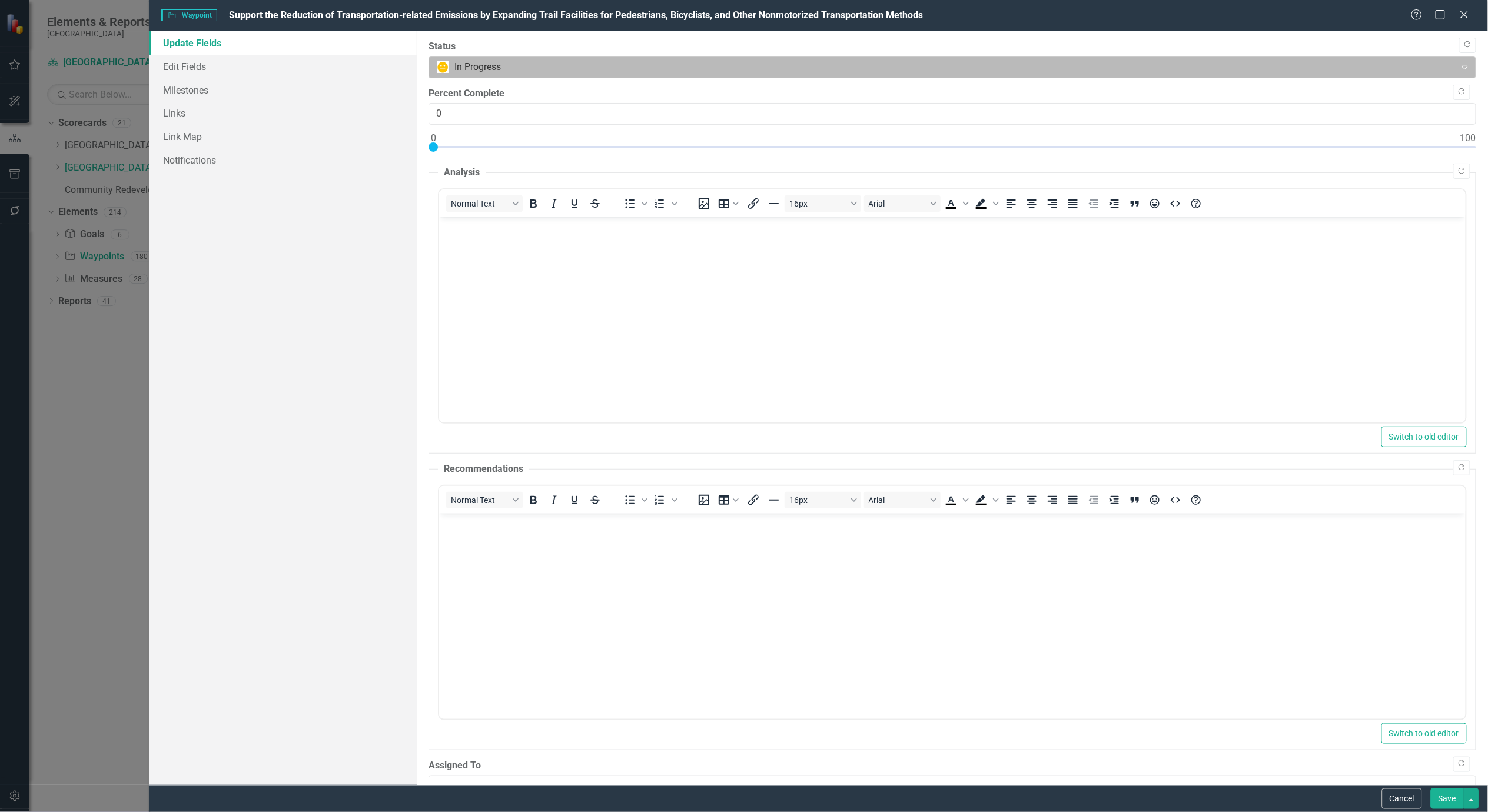
click at [491, 71] on div at bounding box center [943, 67] width 1012 height 16
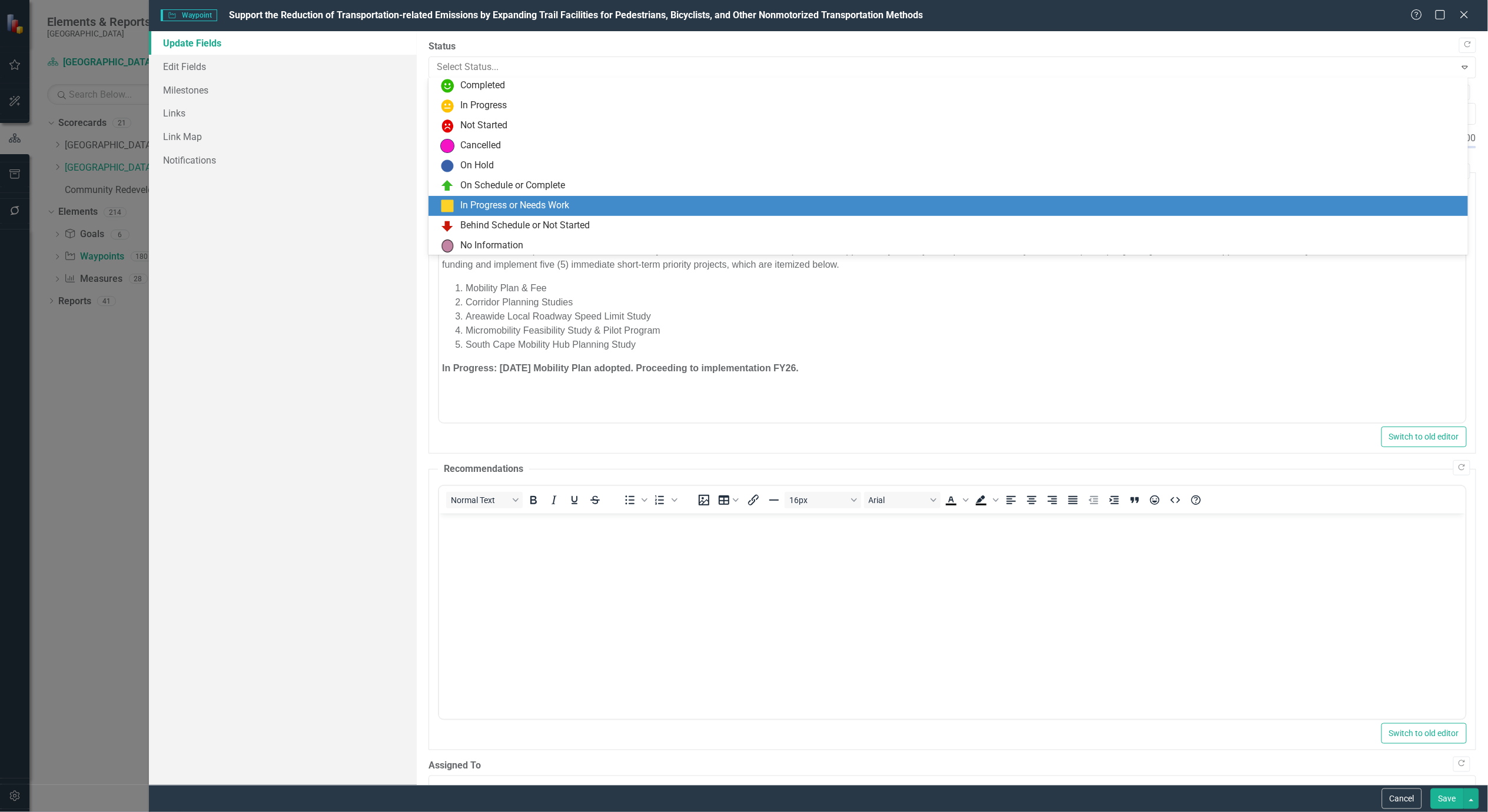
click at [499, 206] on div "In Progress or Needs Work" at bounding box center [515, 206] width 109 height 14
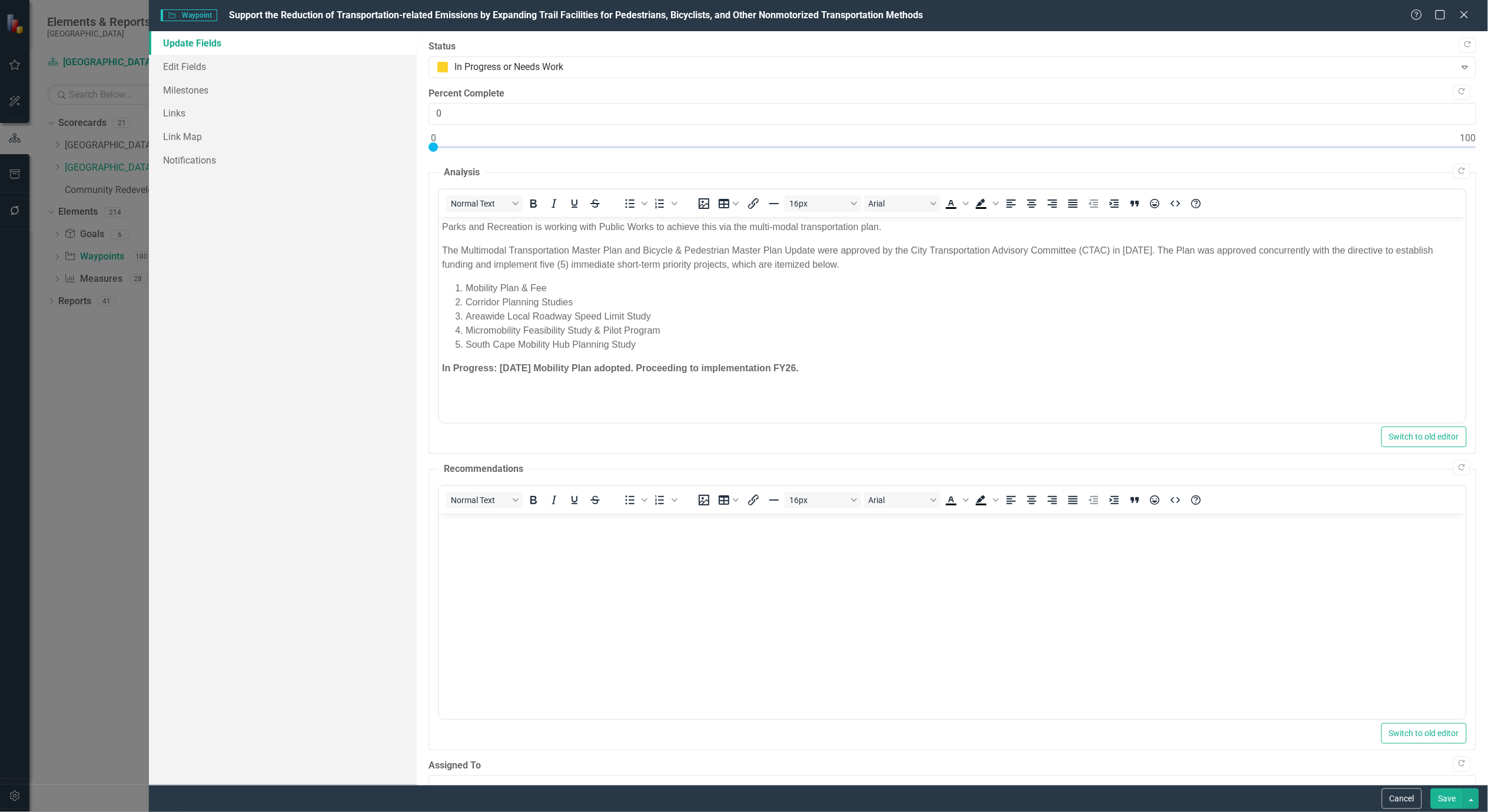
click at [1440, 796] on button "Save" at bounding box center [1447, 798] width 33 height 21
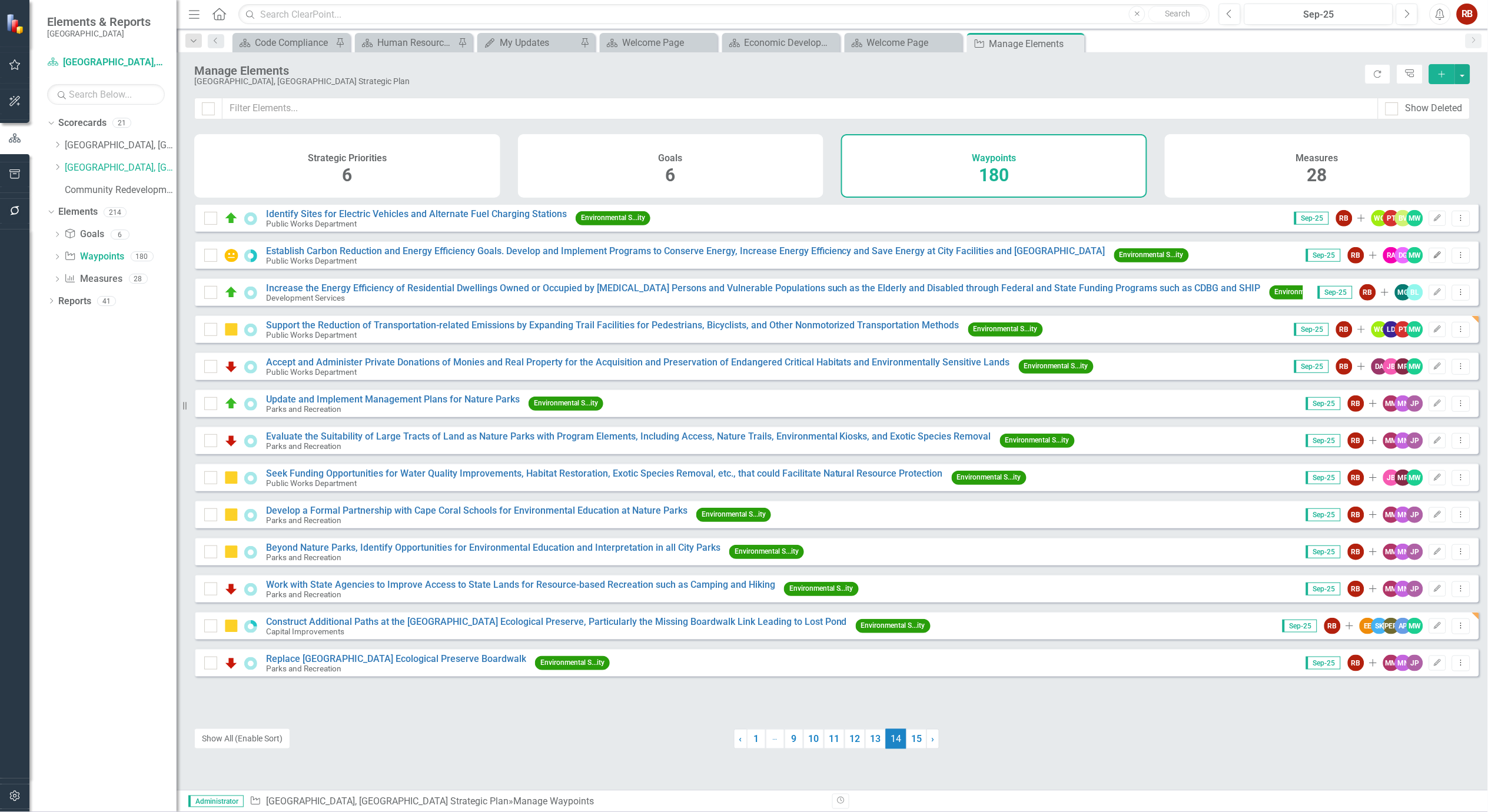
click at [1429, 259] on button "Edit" at bounding box center [1437, 255] width 17 height 15
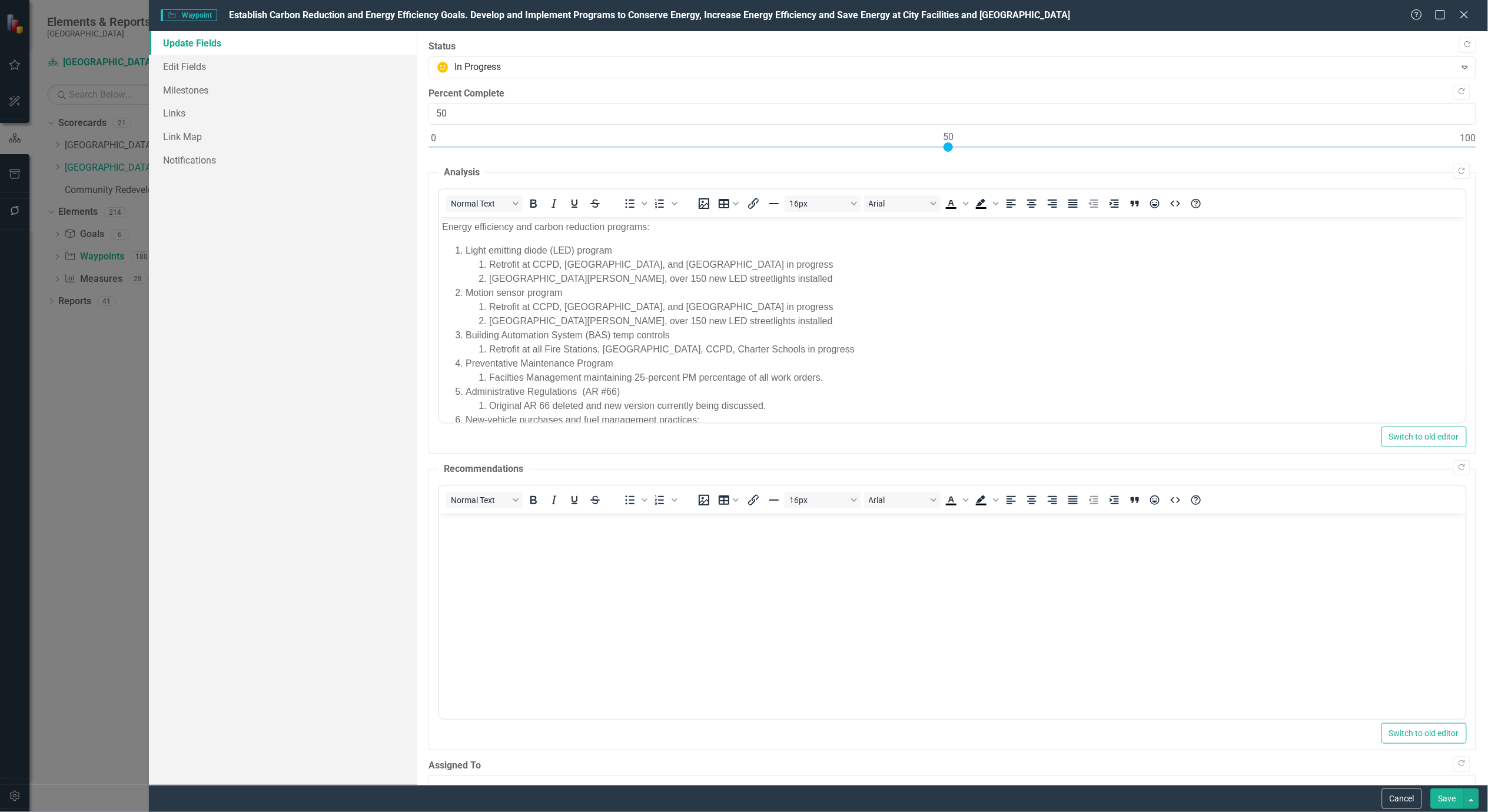
scroll to position [0, 0]
click at [594, 80] on div "Copy Forward Status In Progress Expand Copy Forward Percent Complete 50 Copy Fo…" at bounding box center [952, 419] width 1048 height 758
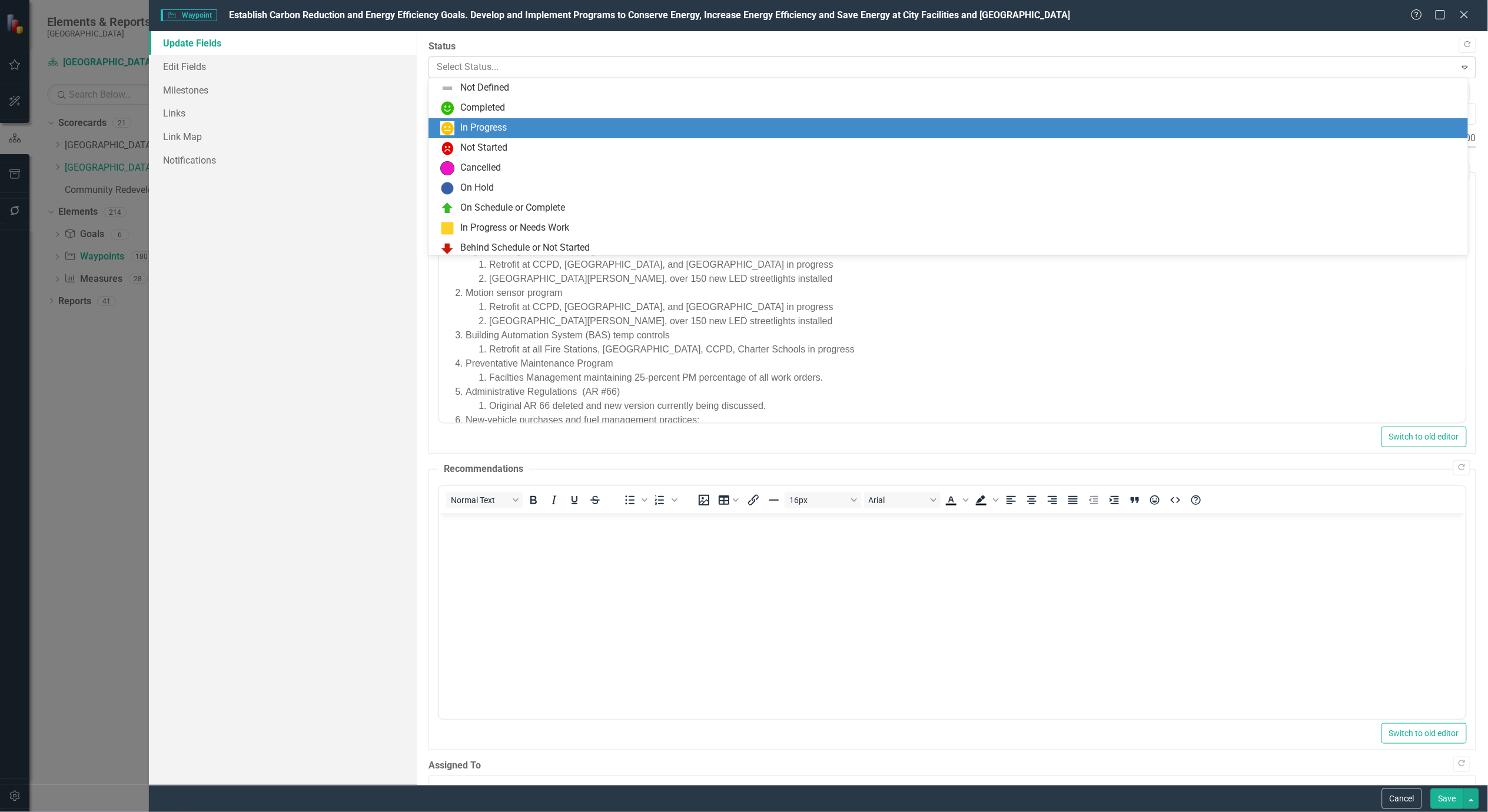
click at [570, 68] on div at bounding box center [943, 67] width 1012 height 16
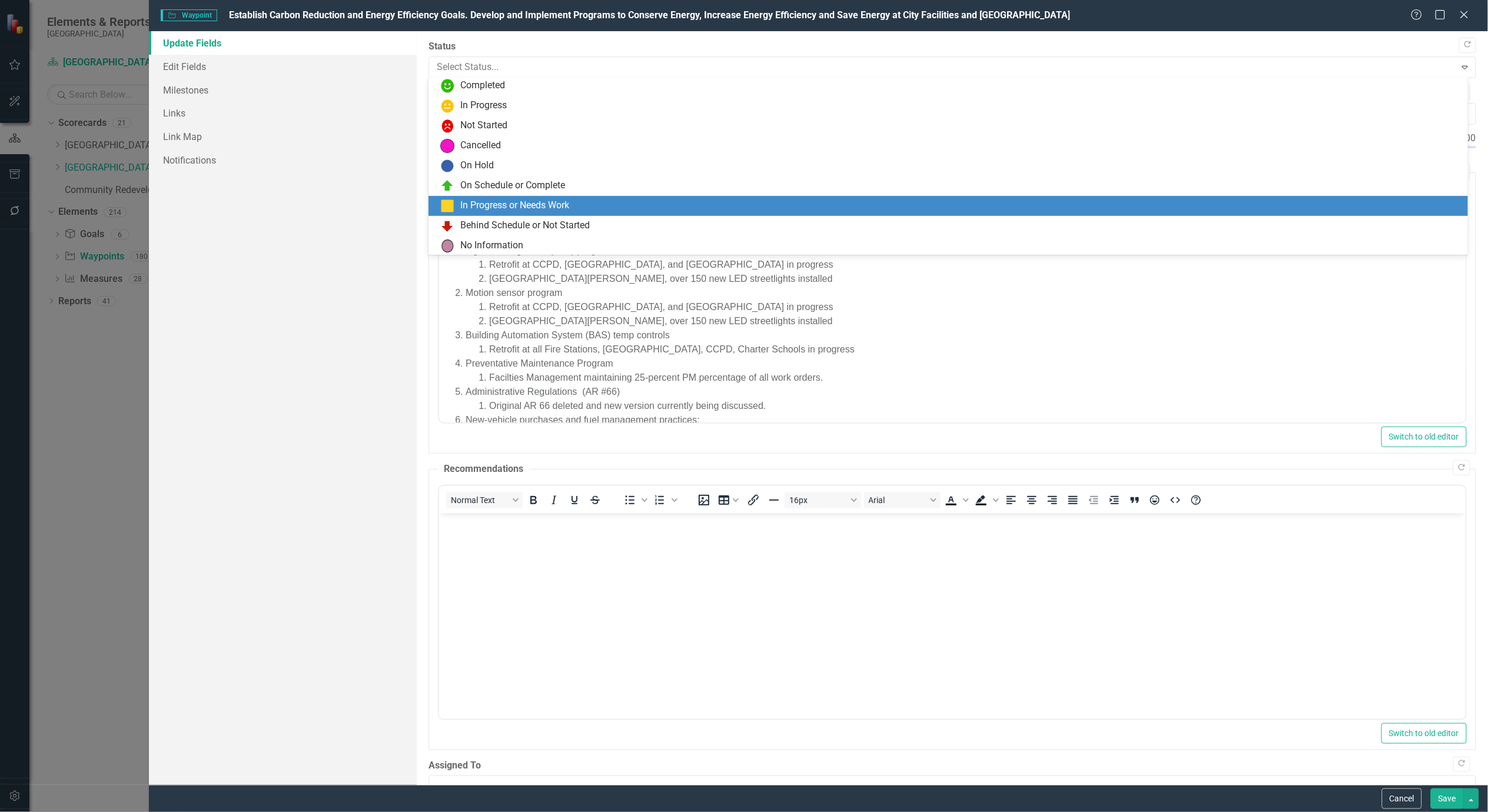
click at [487, 205] on div "In Progress or Needs Work" at bounding box center [515, 206] width 109 height 14
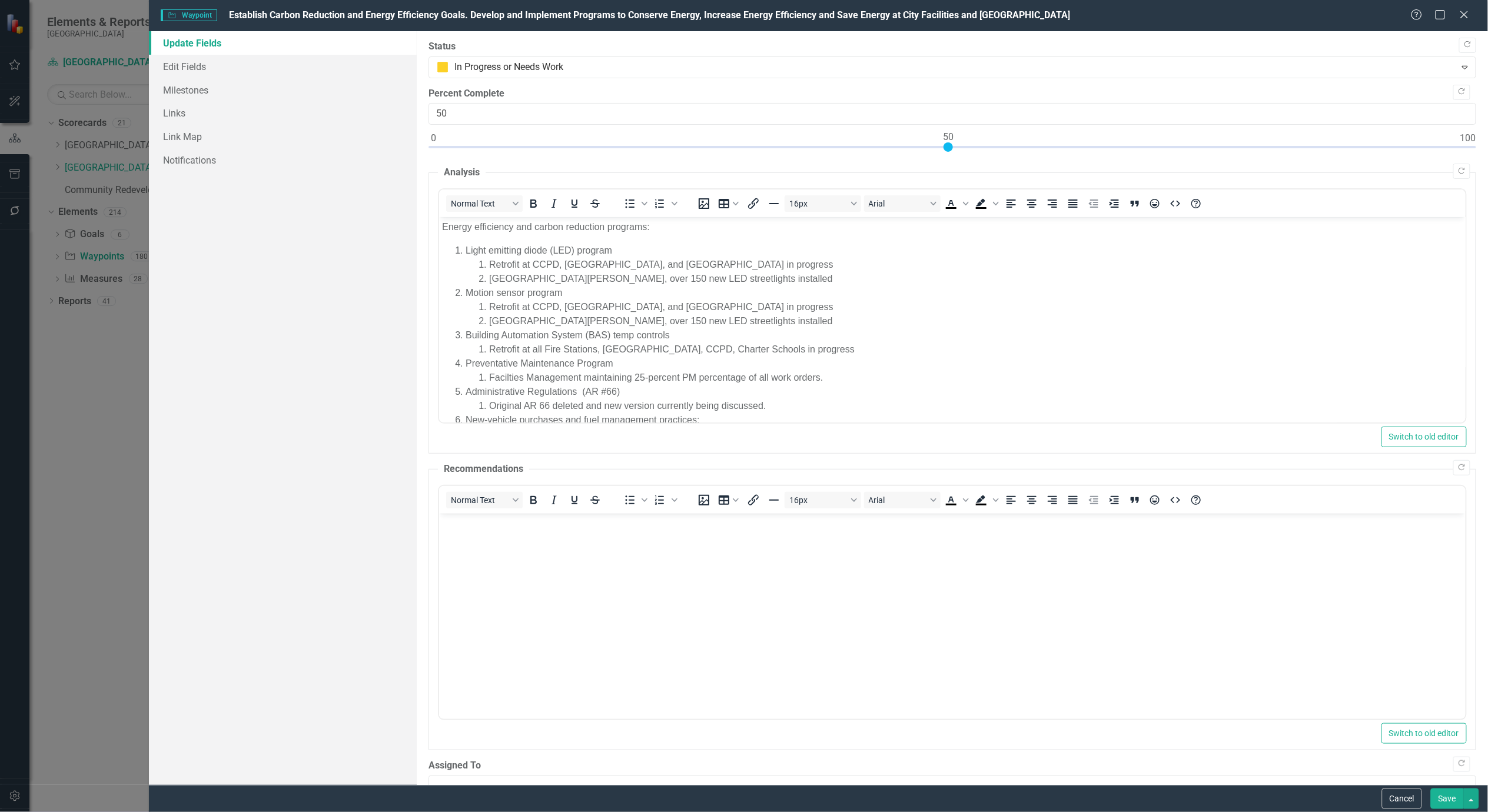
click at [1441, 801] on button "Save" at bounding box center [1447, 798] width 33 height 21
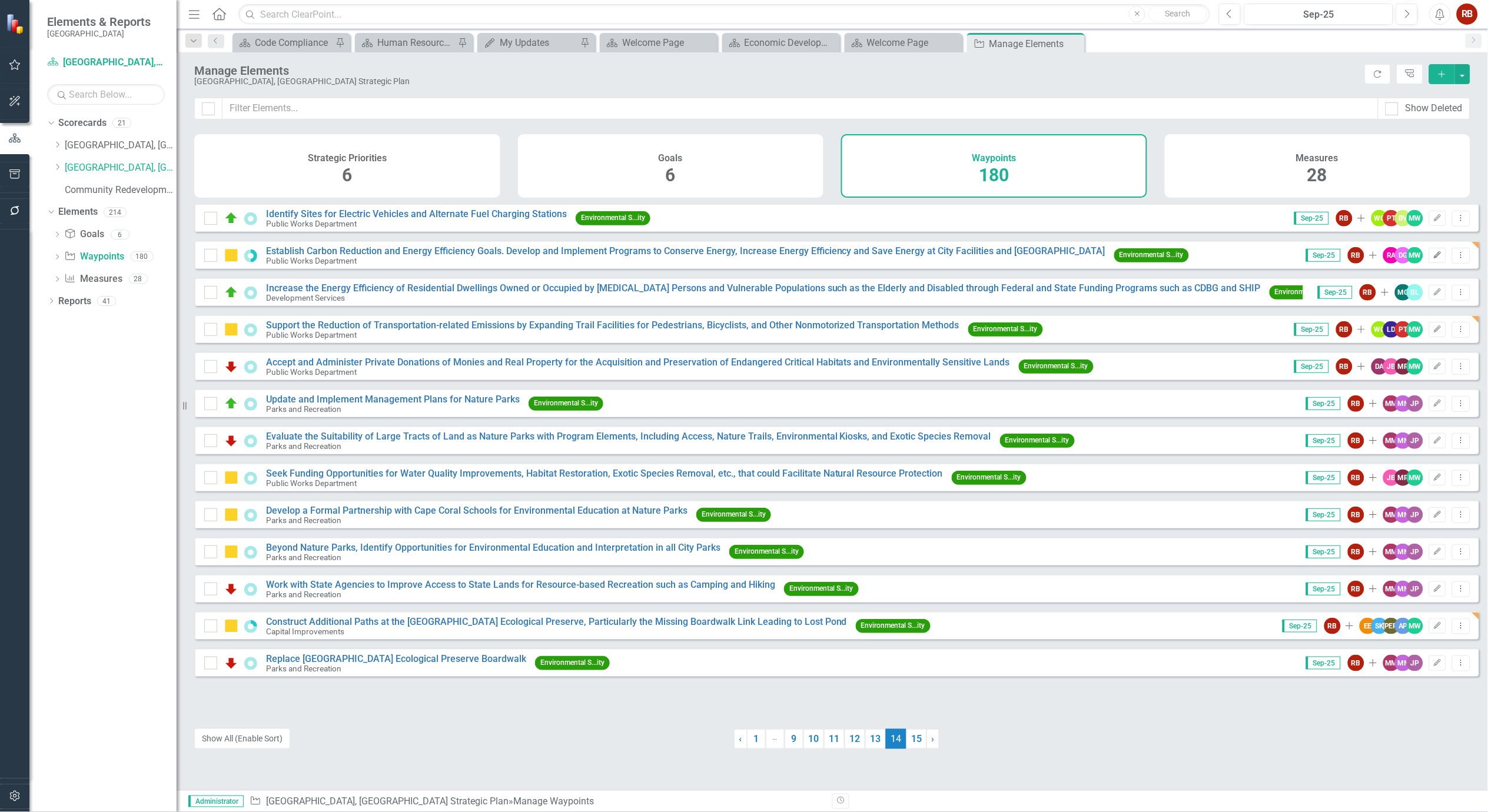
click at [1434, 259] on icon "button" at bounding box center [1437, 254] width 7 height 7
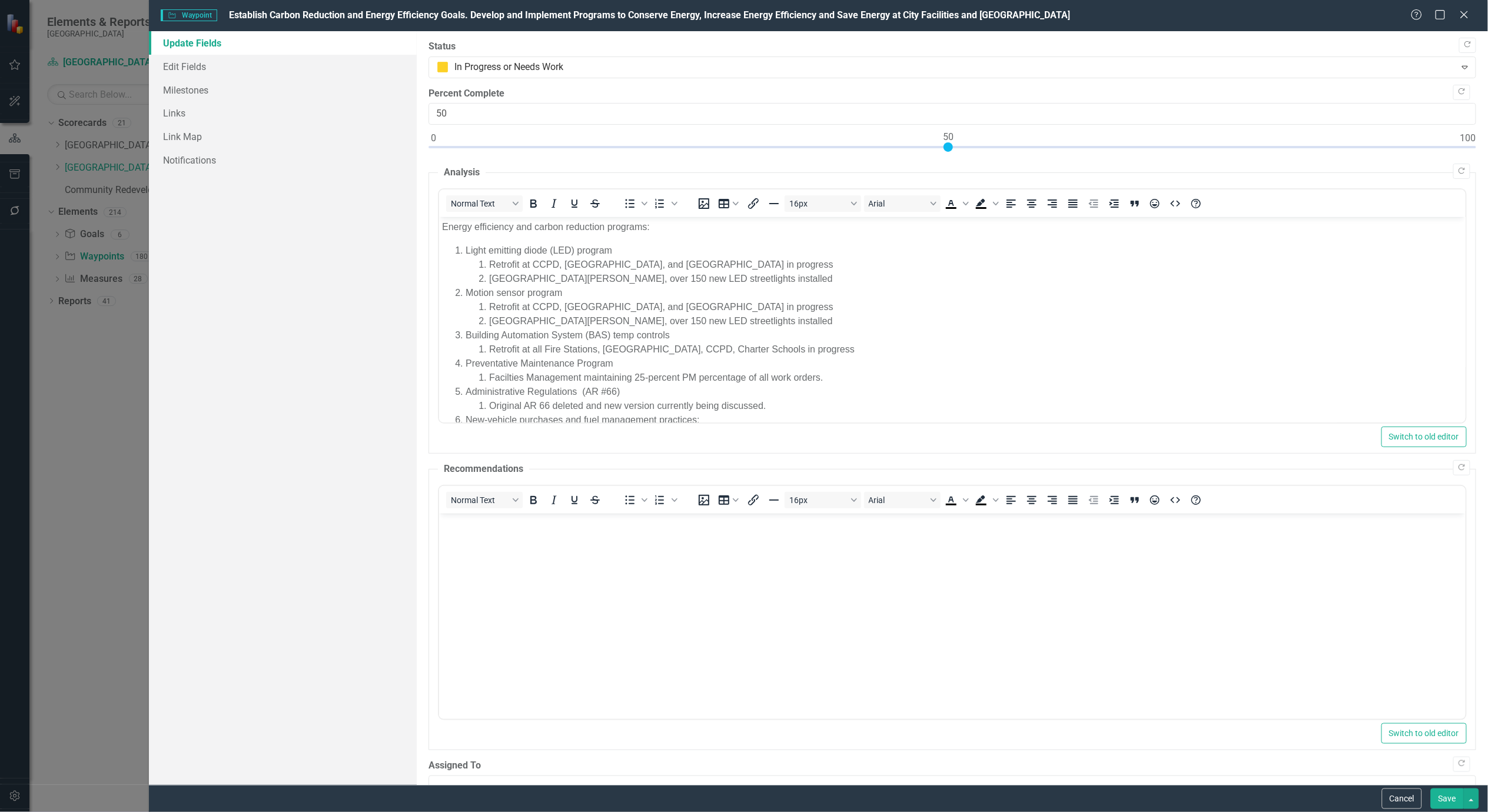
scroll to position [0, 0]
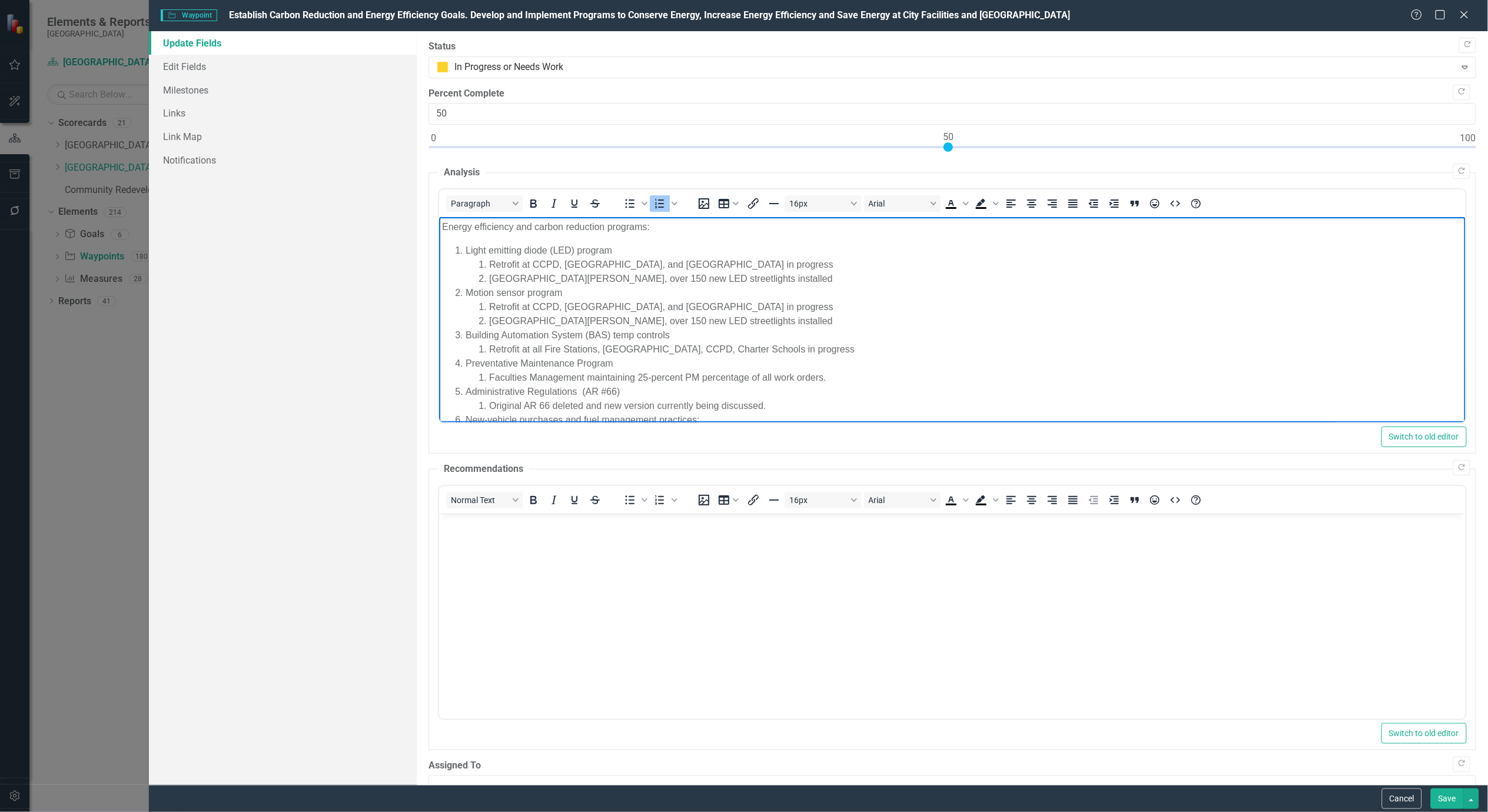
click at [1452, 804] on button "Save" at bounding box center [1447, 798] width 33 height 21
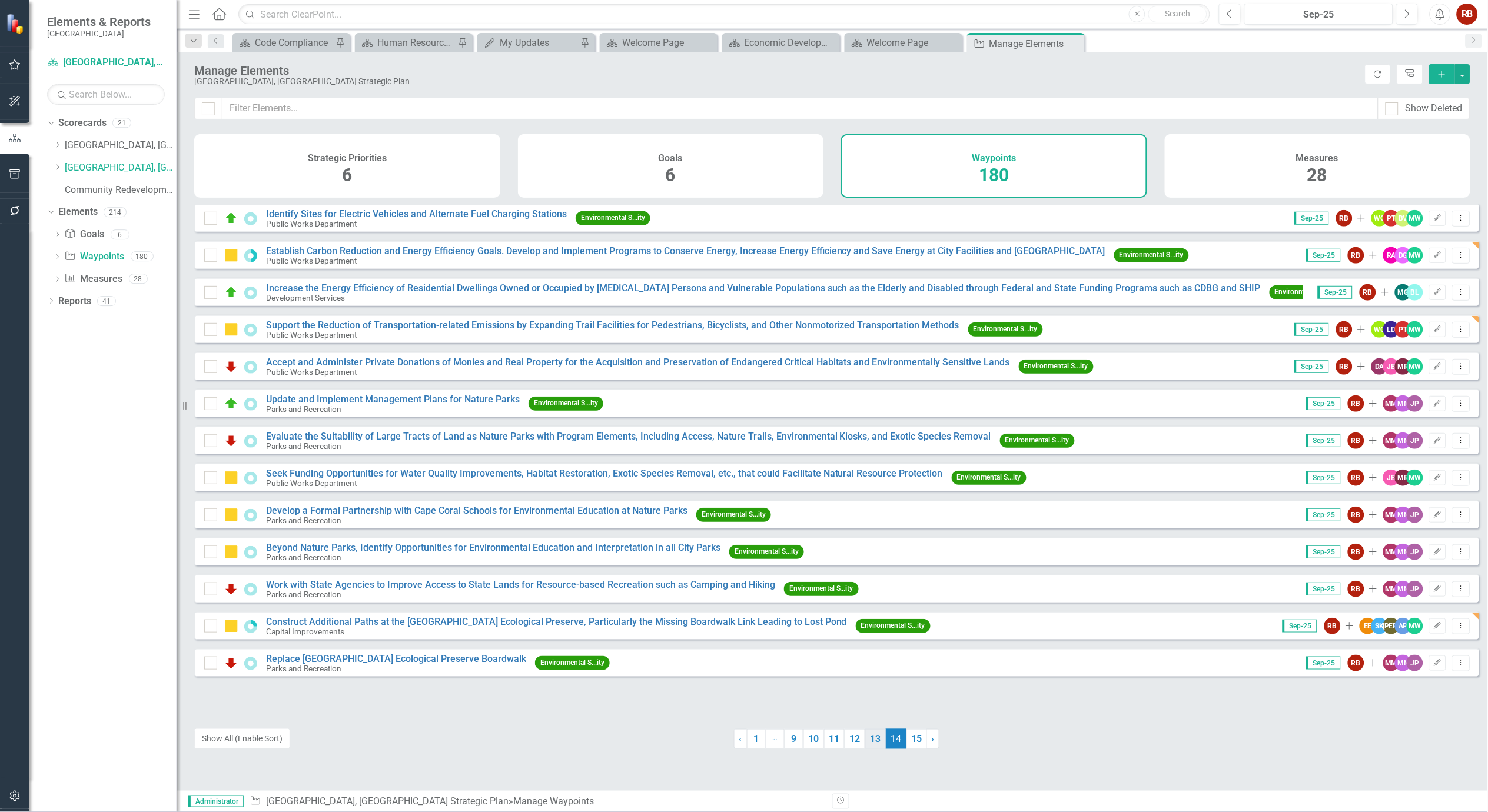
click at [872, 734] on link "13" at bounding box center [875, 739] width 21 height 20
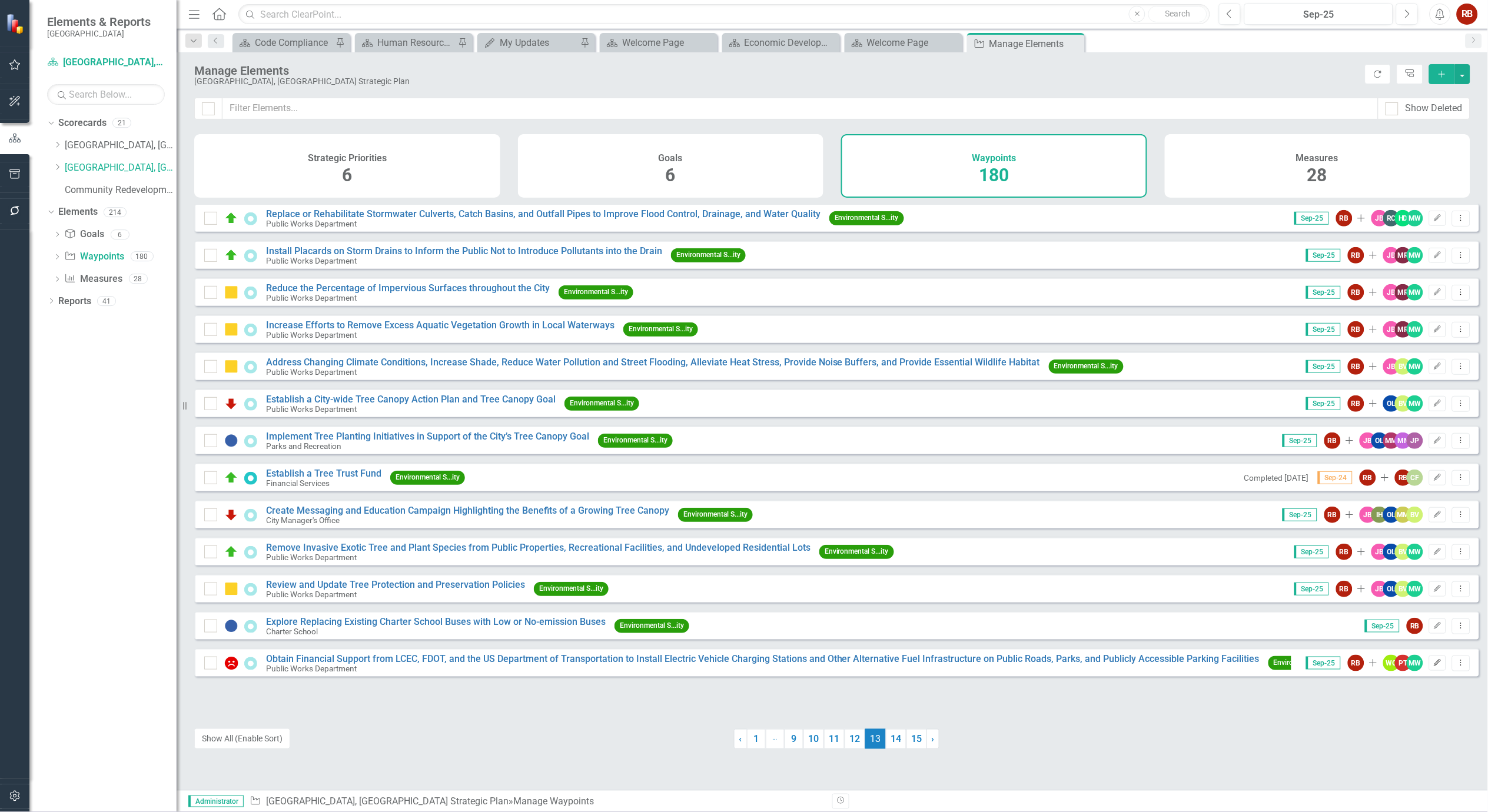
click at [1435, 671] on button "Edit" at bounding box center [1437, 663] width 17 height 15
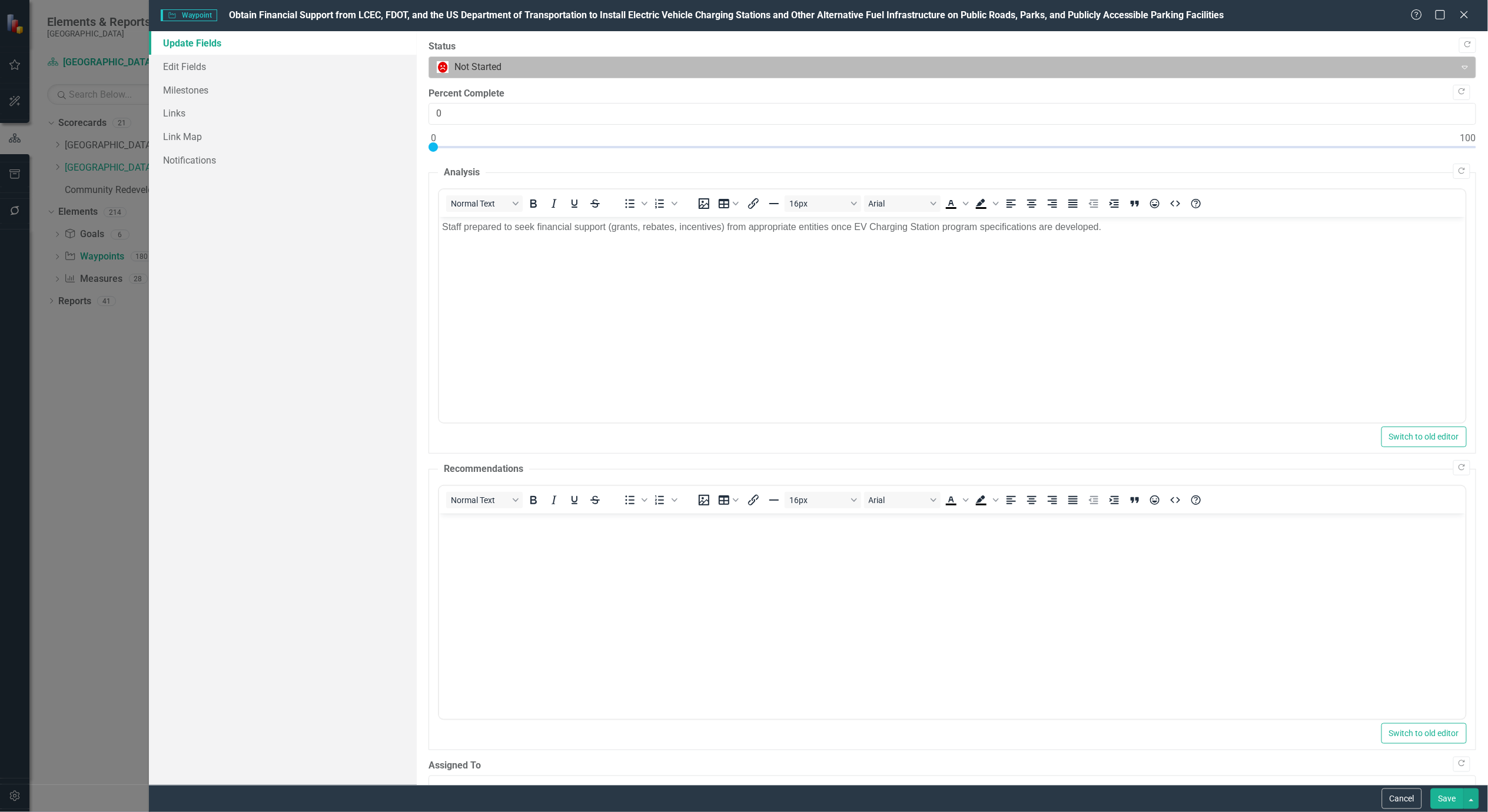
click at [460, 64] on div at bounding box center [943, 67] width 1012 height 16
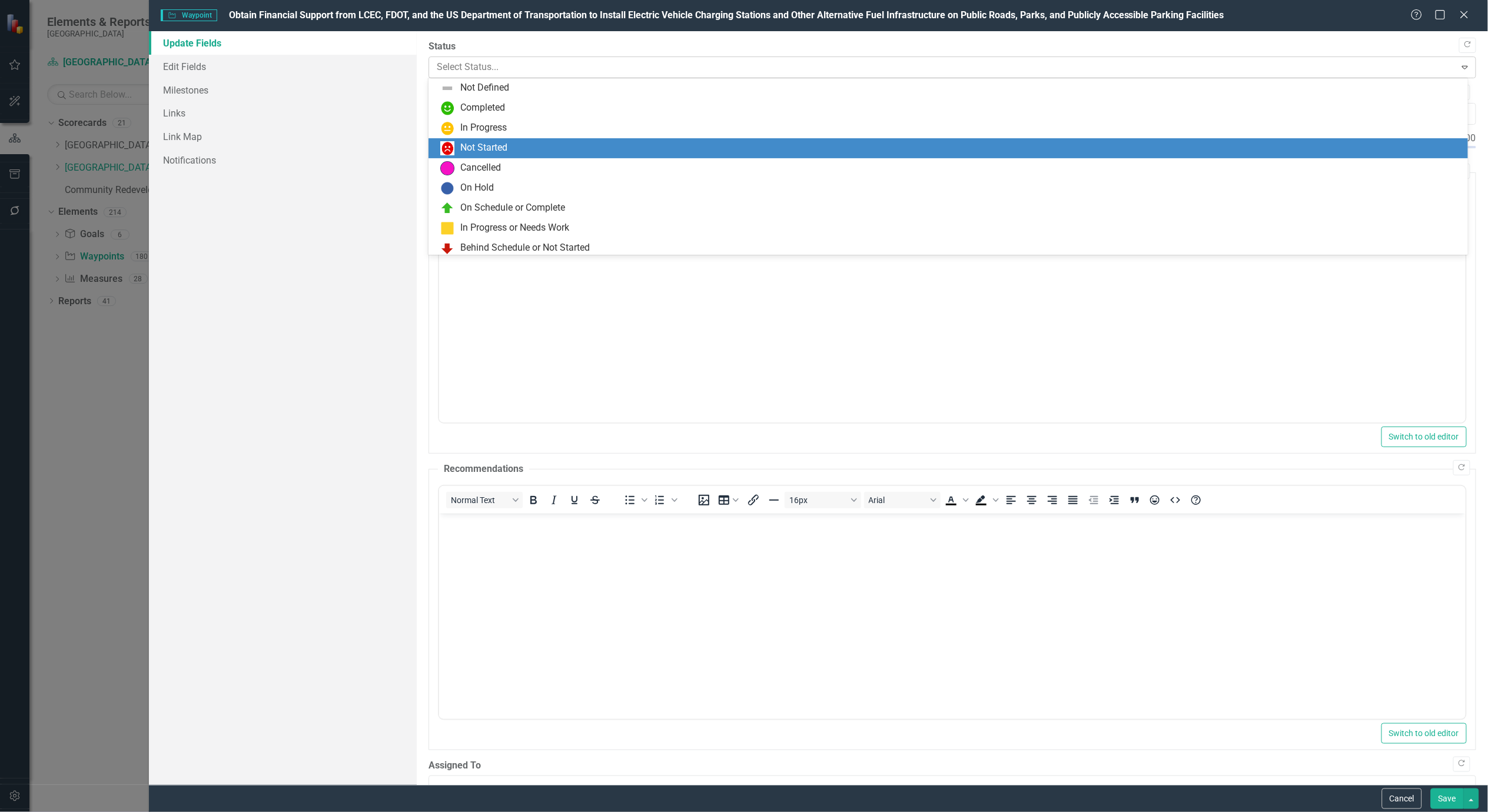
scroll to position [23, 0]
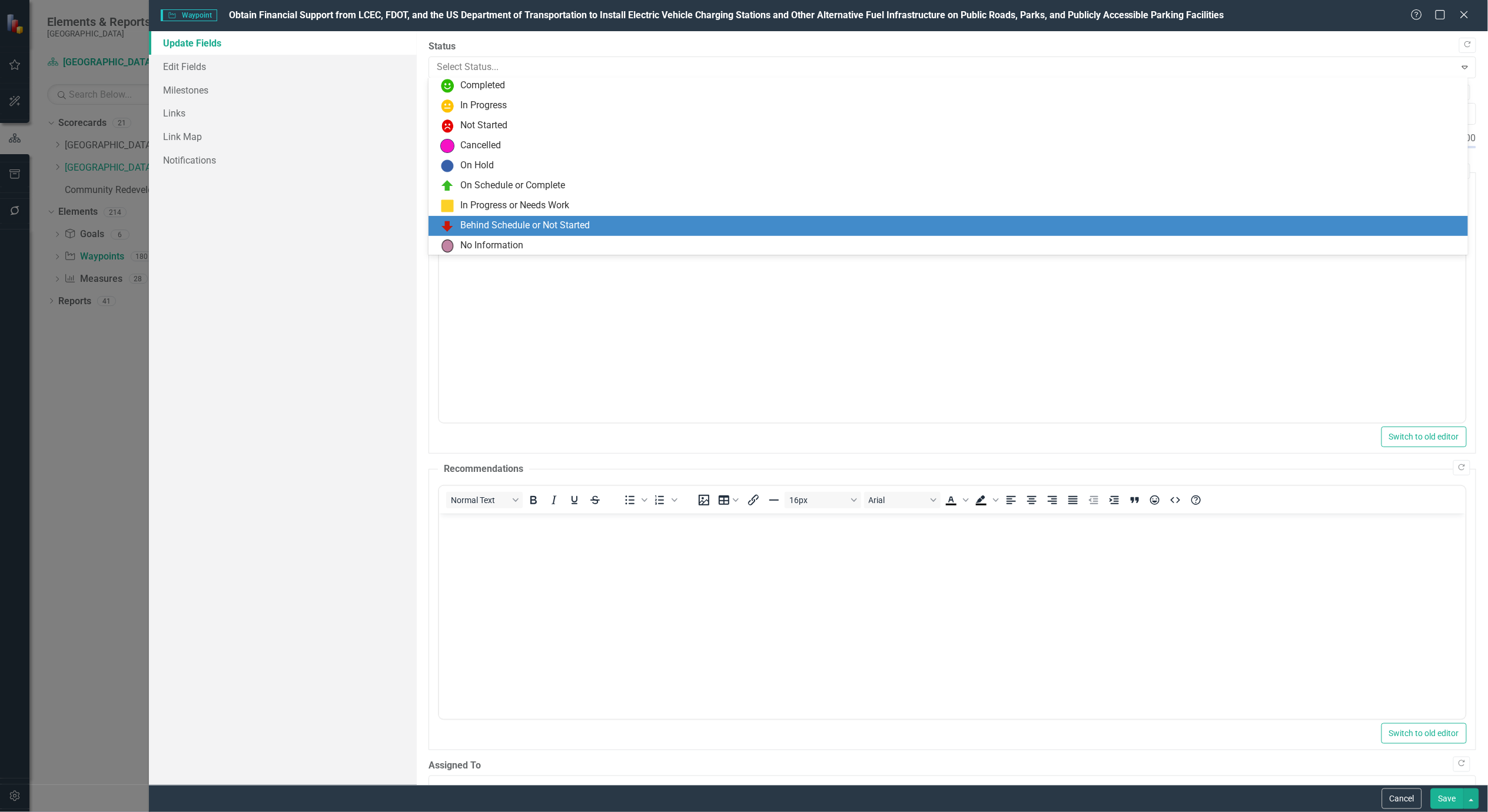
click at [565, 221] on div "Behind Schedule or Not Started" at bounding box center [525, 226] width 130 height 14
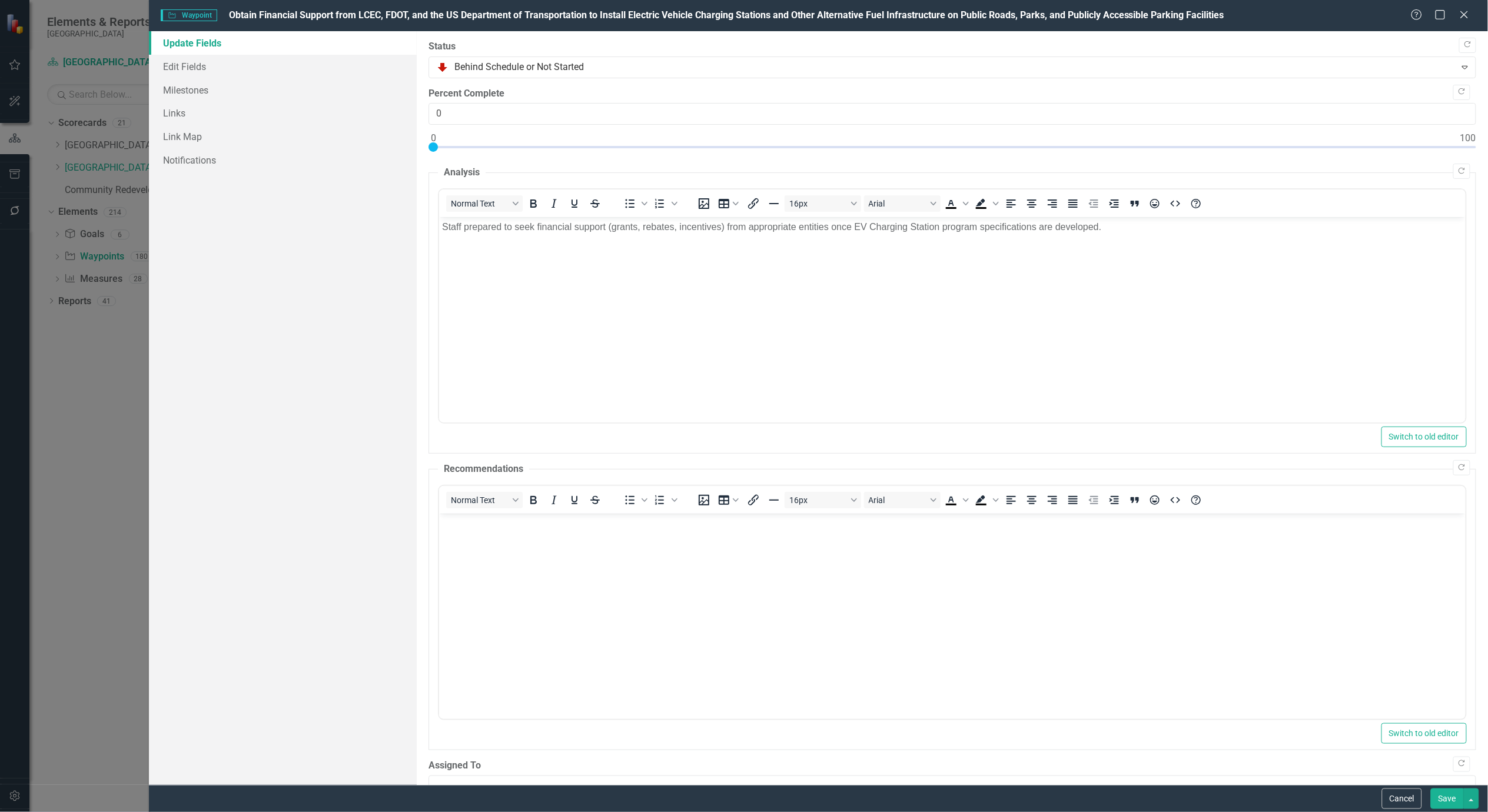
click at [1442, 806] on button "Save" at bounding box center [1447, 798] width 33 height 21
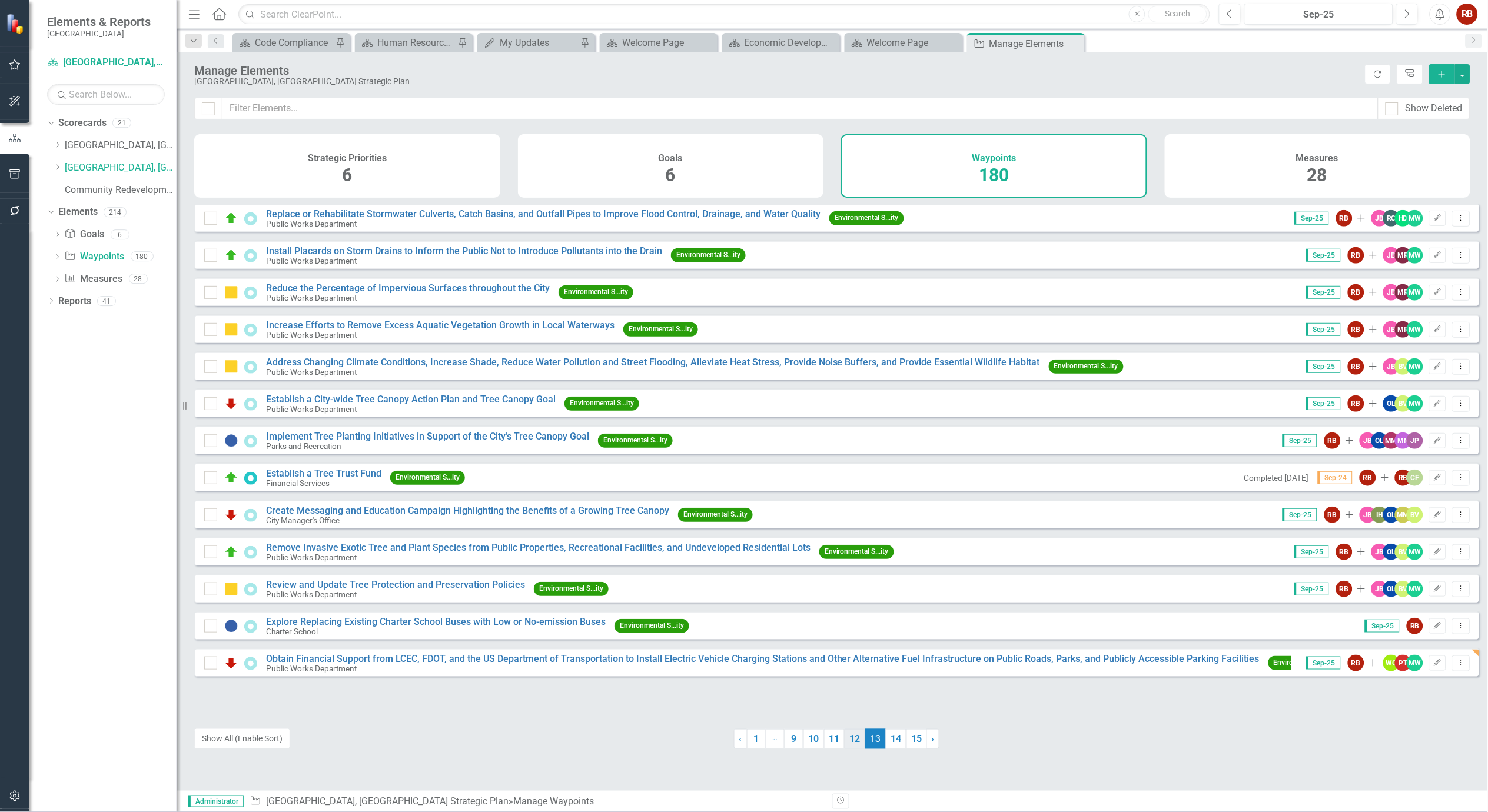
click at [849, 737] on link "12" at bounding box center [855, 739] width 21 height 20
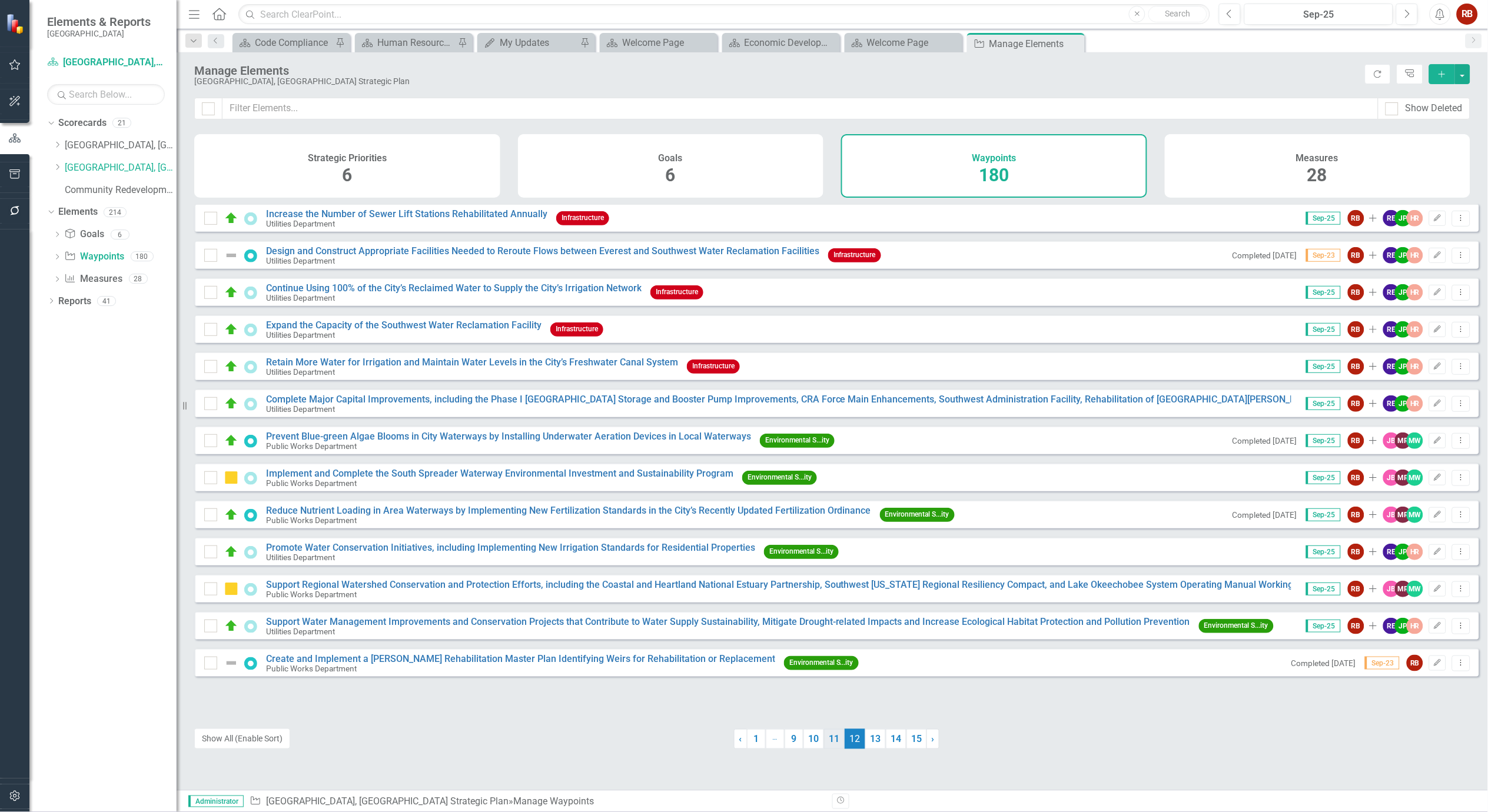
click at [830, 737] on link "11" at bounding box center [834, 739] width 21 height 20
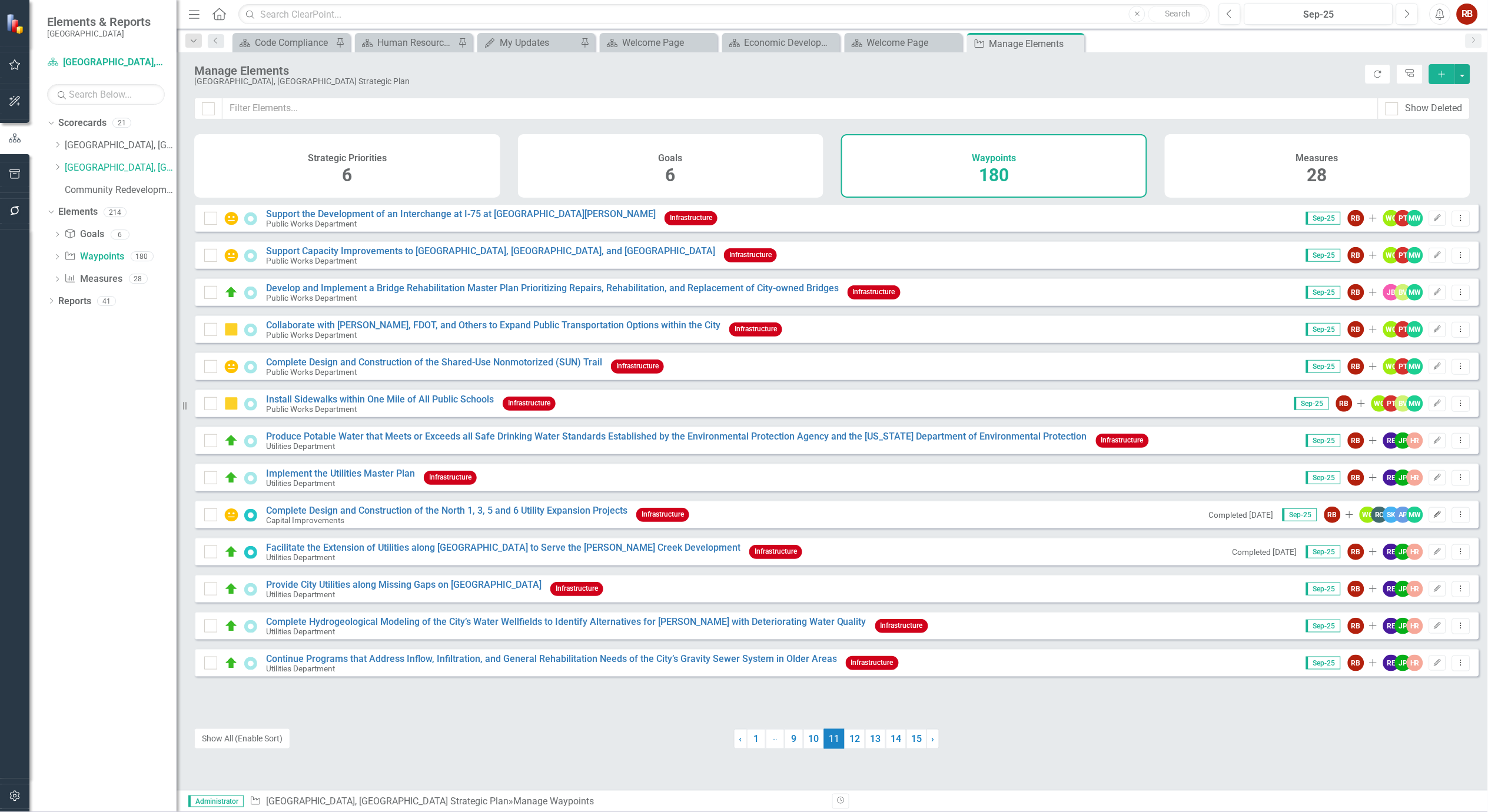
click at [1433, 518] on icon "Edit" at bounding box center [1437, 515] width 9 height 7
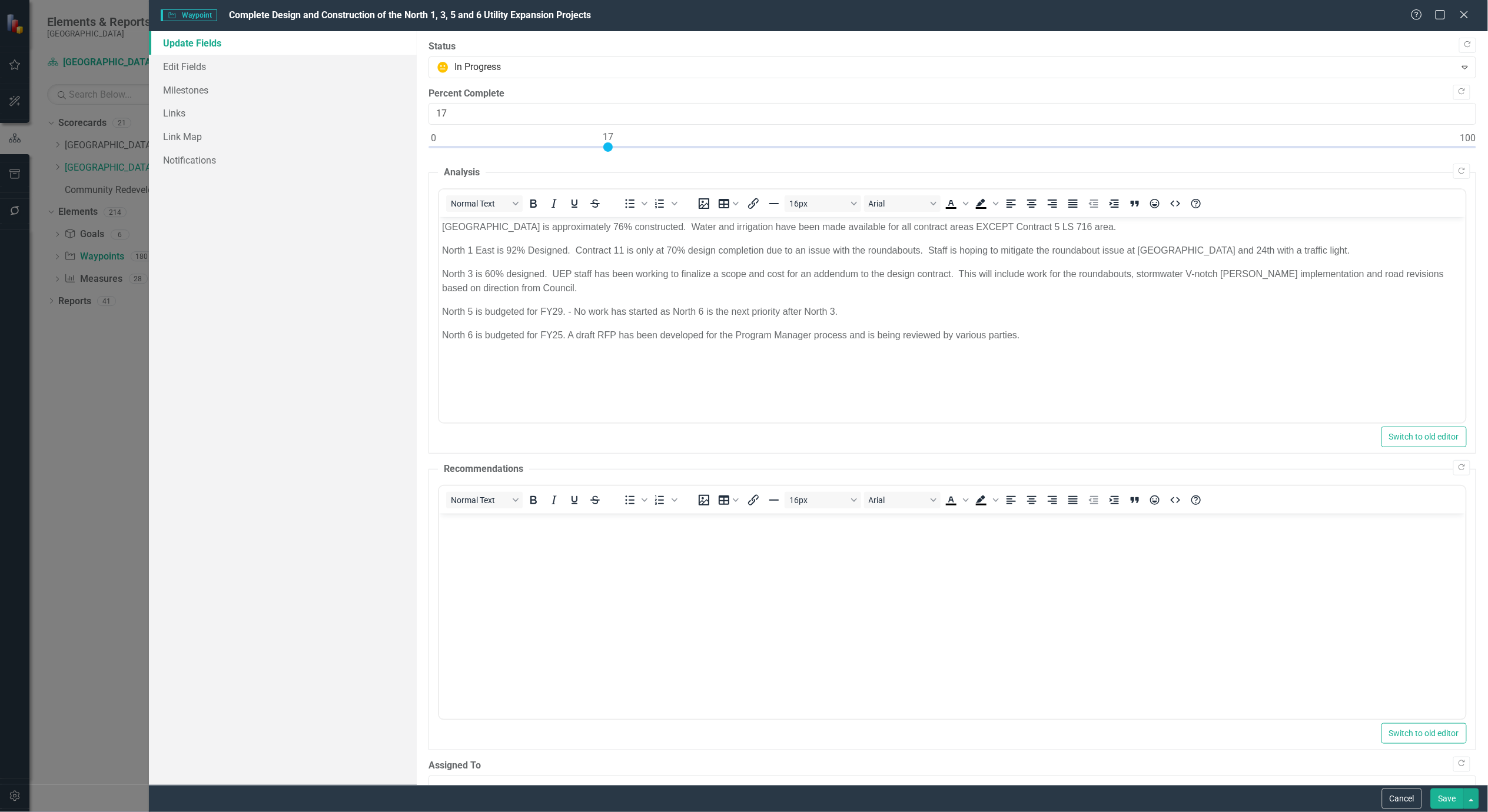
scroll to position [0, 0]
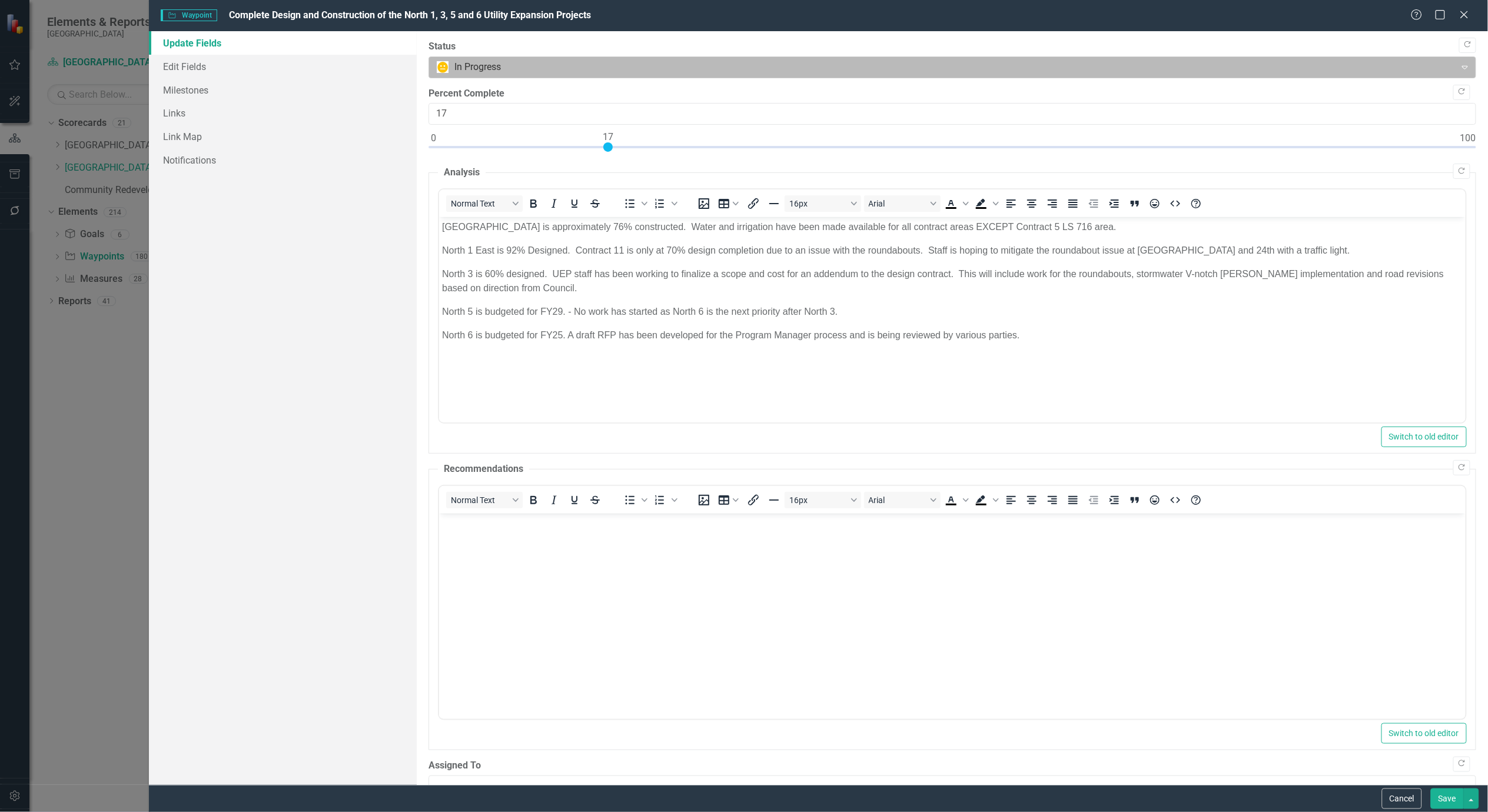
click at [550, 69] on div at bounding box center [943, 67] width 1012 height 16
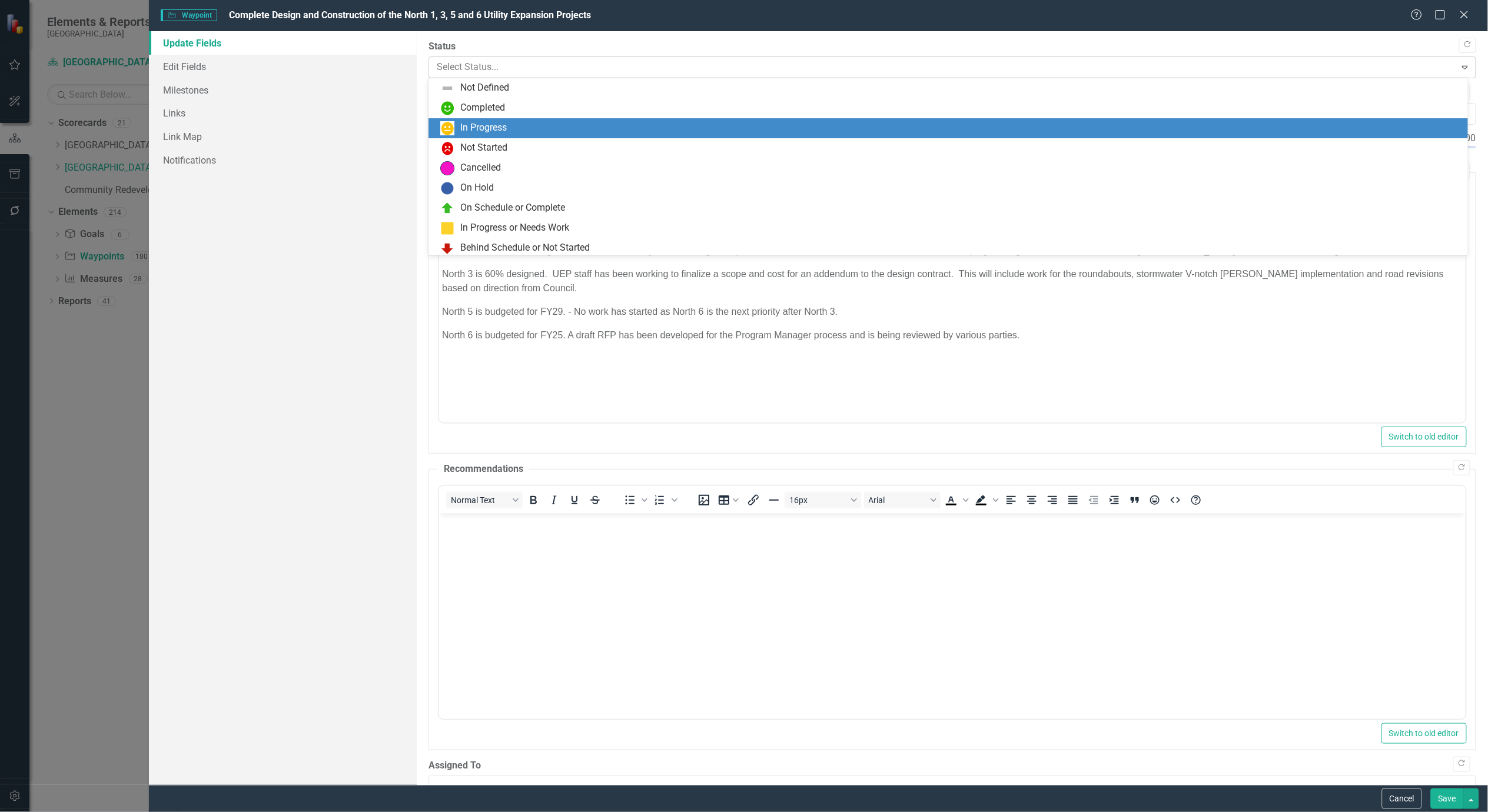
scroll to position [23, 0]
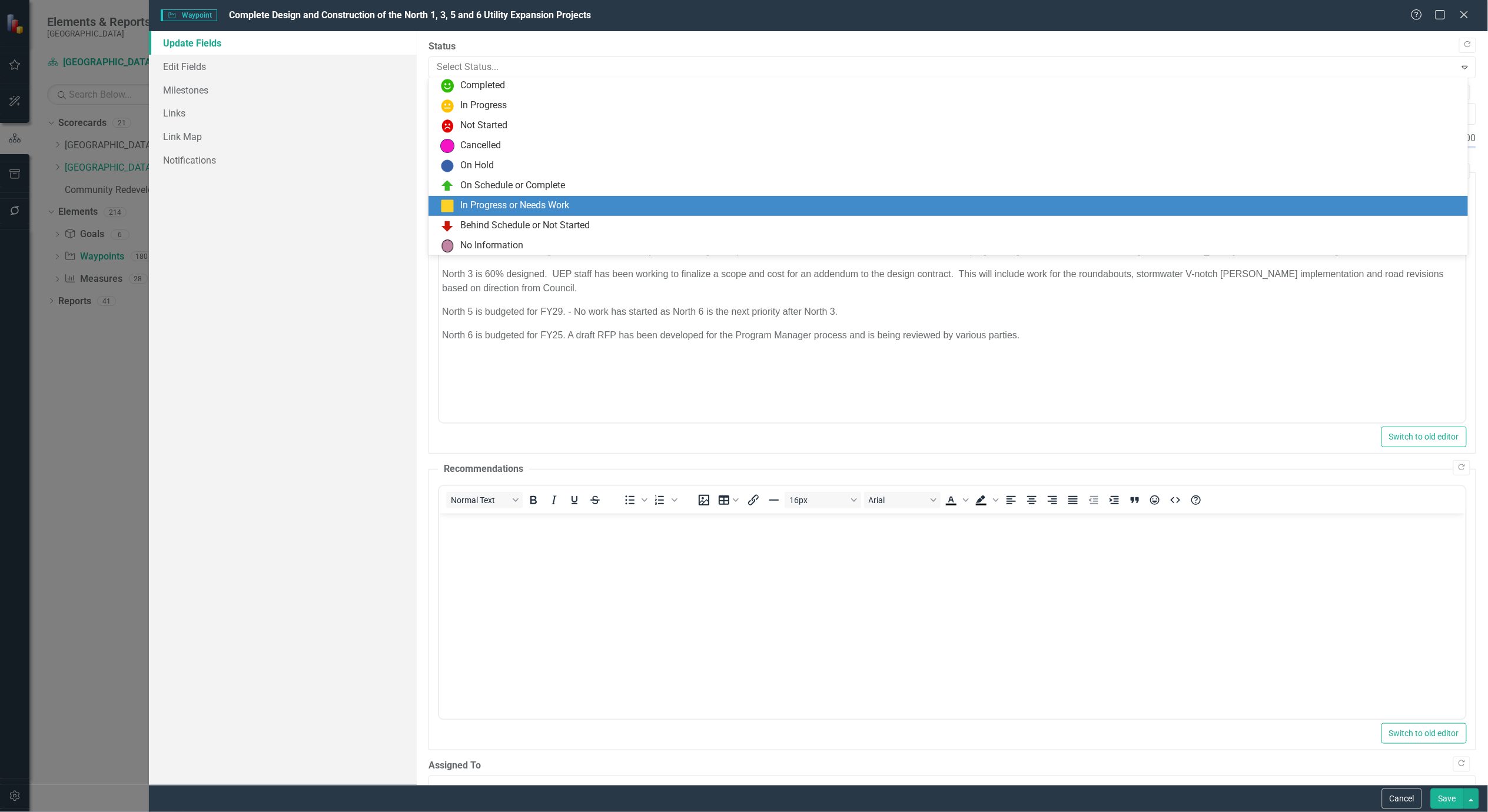
click at [519, 199] on div "In Progress or Needs Work" at bounding box center [515, 206] width 109 height 14
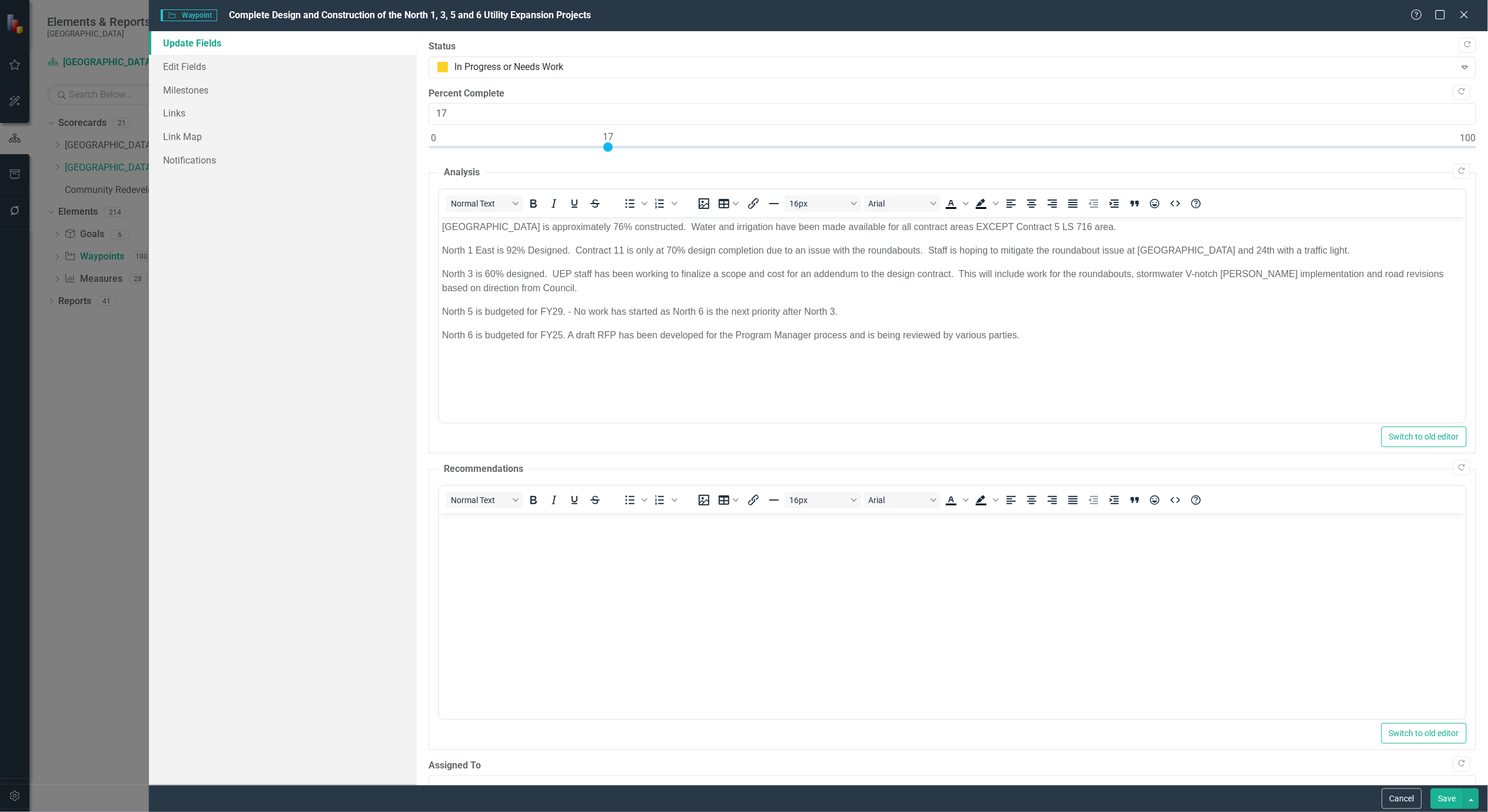
click at [1437, 804] on button "Save" at bounding box center [1447, 798] width 33 height 21
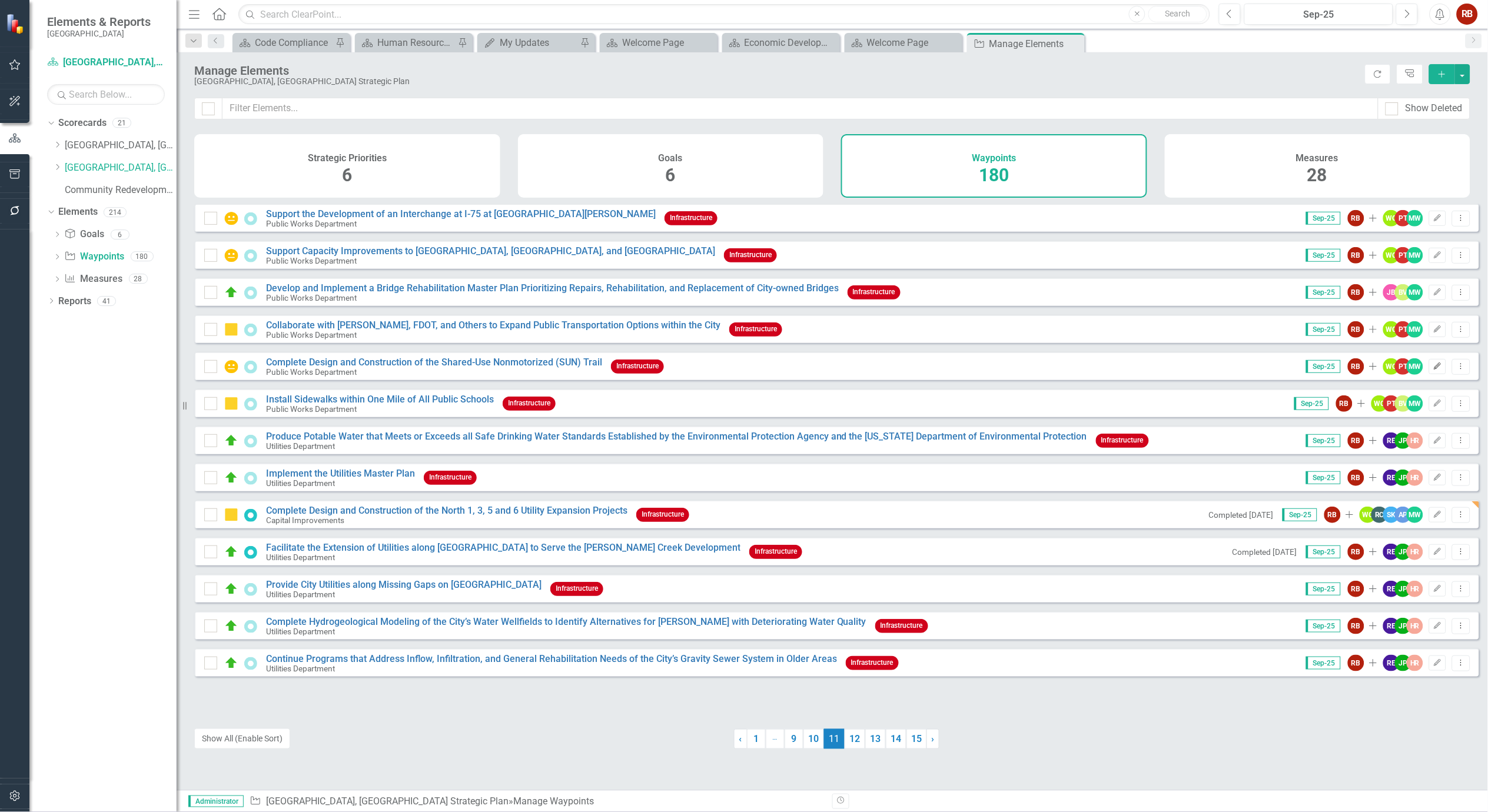
click at [1429, 374] on button "Edit" at bounding box center [1437, 366] width 17 height 15
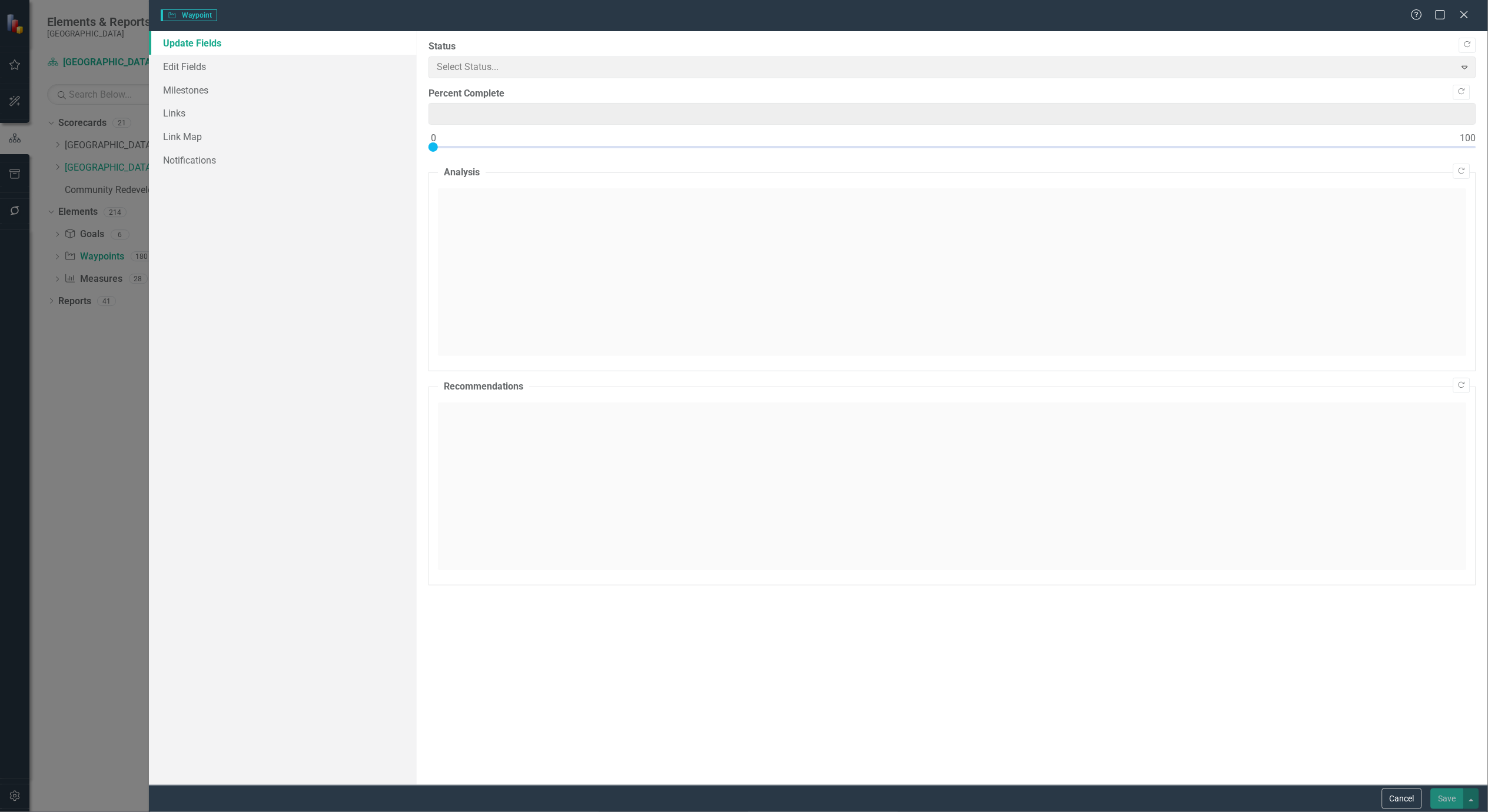
type input "0"
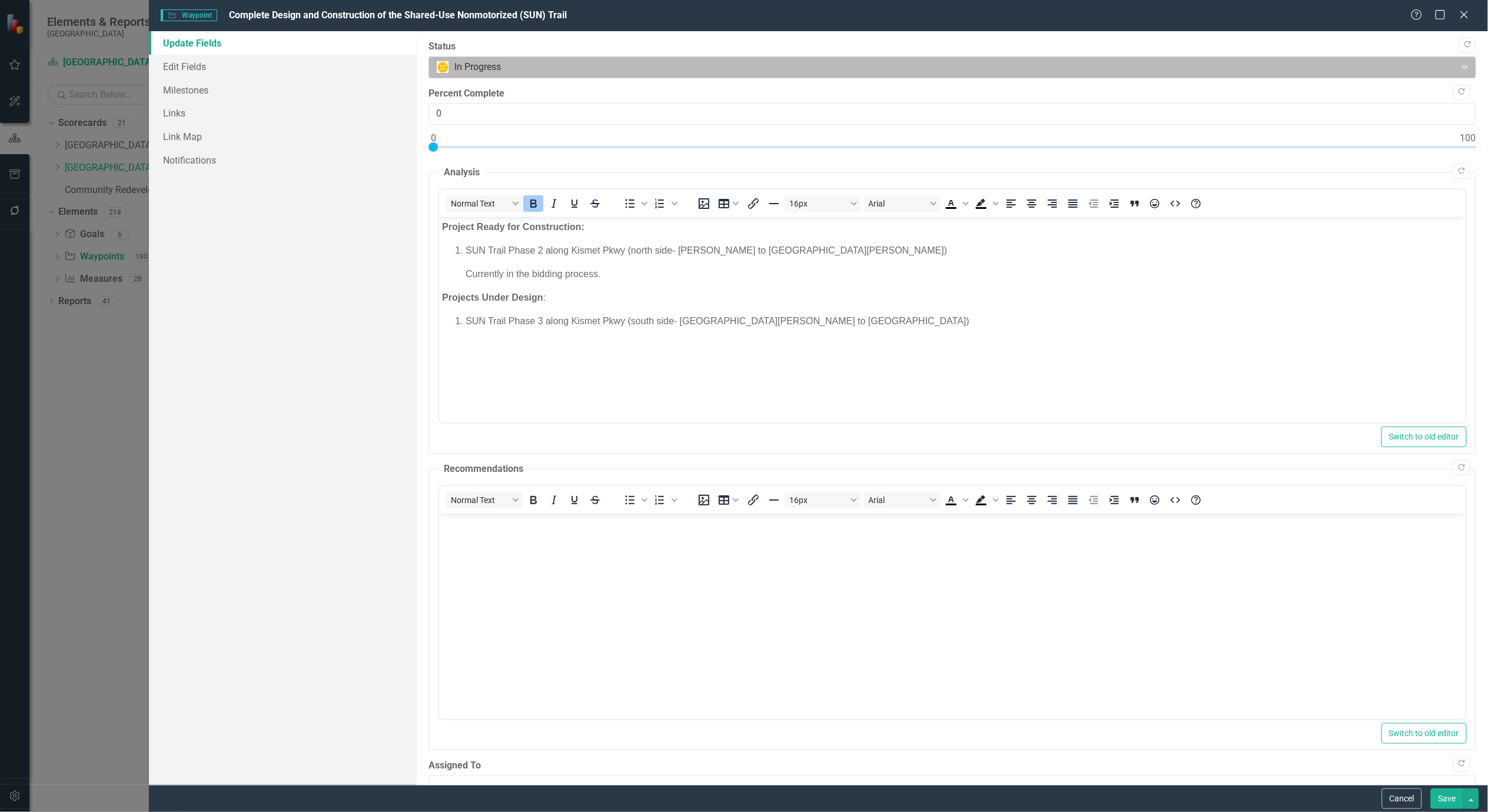
scroll to position [0, 0]
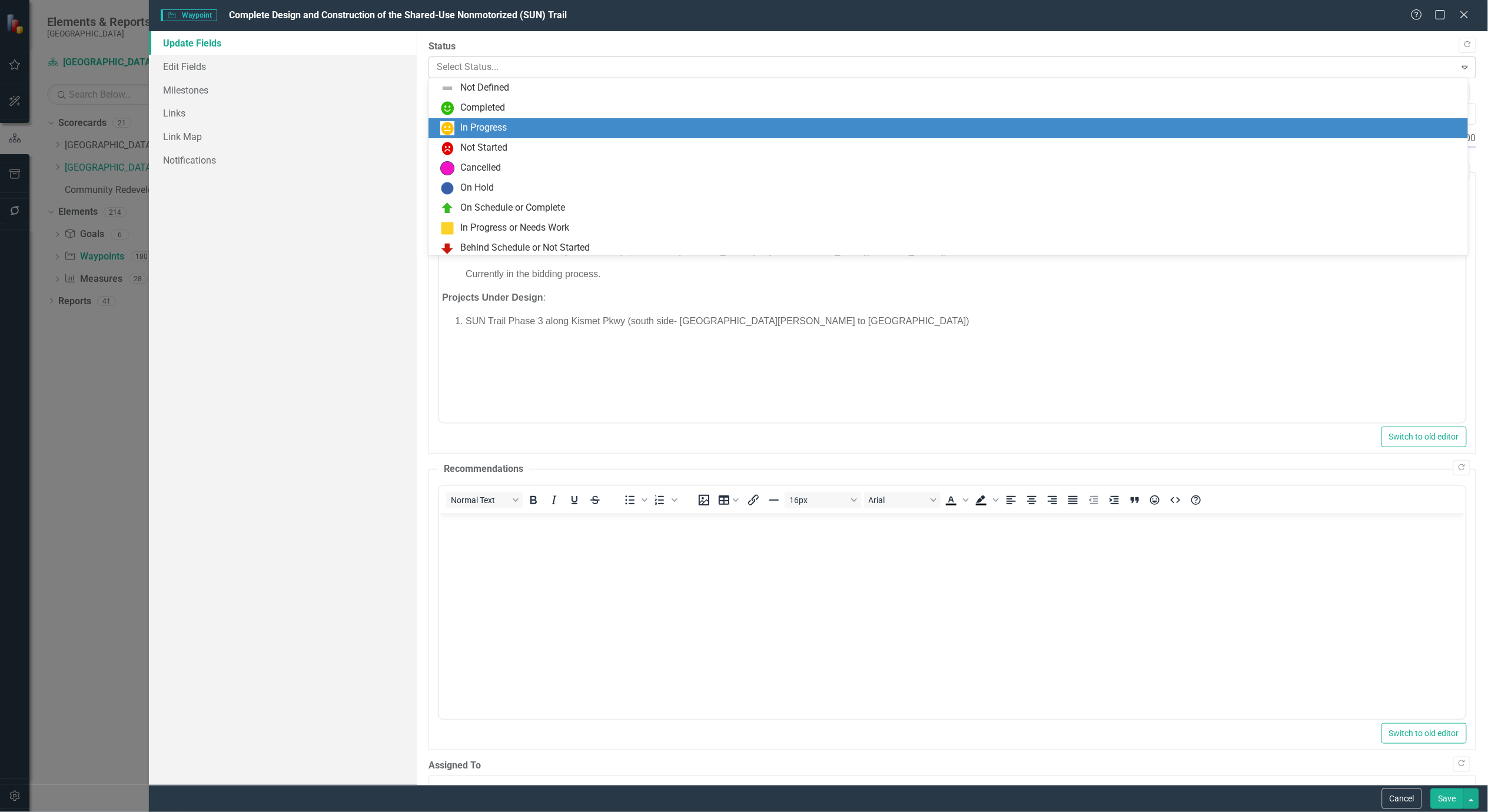
click at [503, 66] on div at bounding box center [943, 67] width 1012 height 16
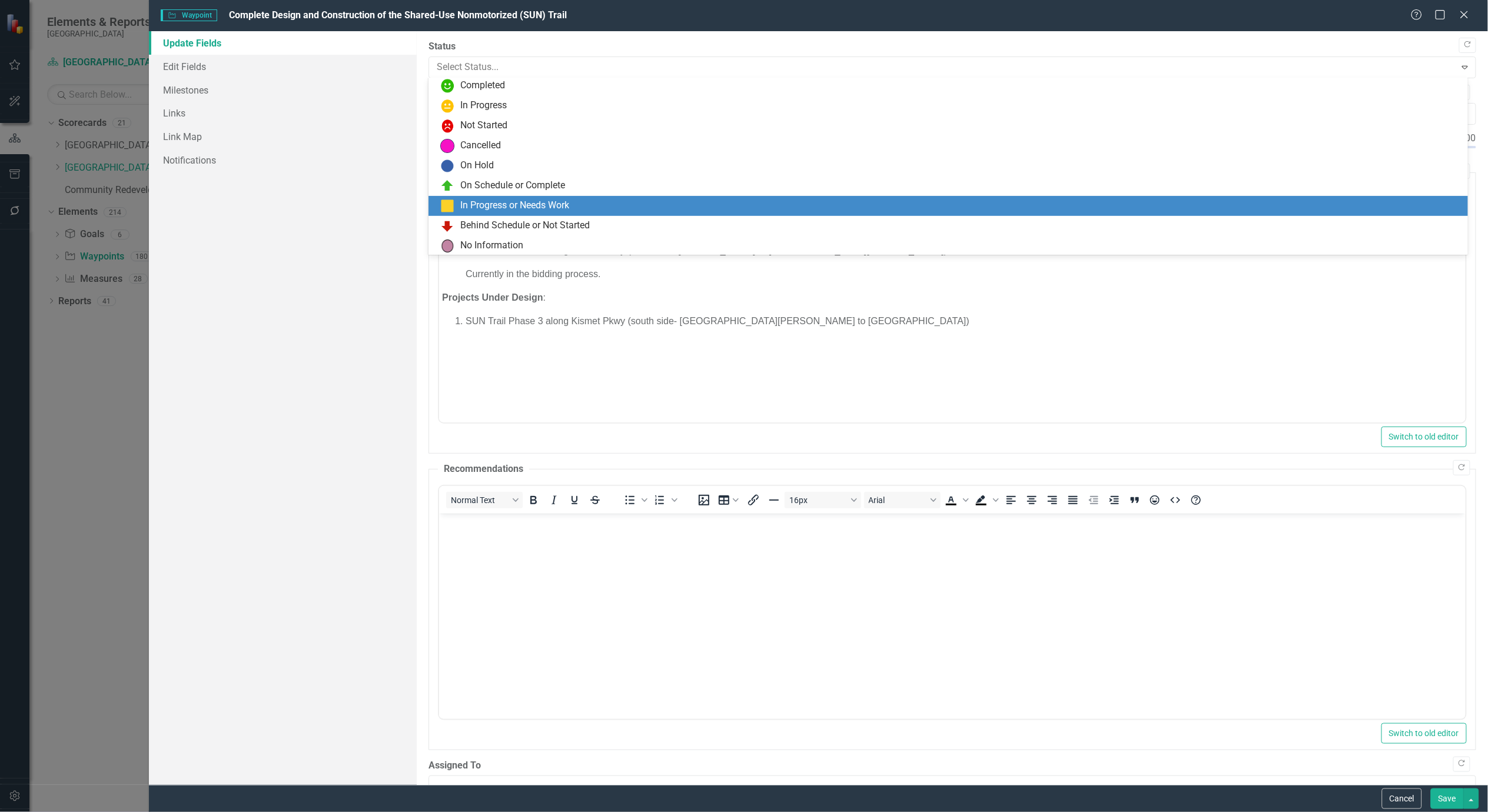
click at [511, 208] on div "In Progress or Needs Work" at bounding box center [515, 206] width 109 height 14
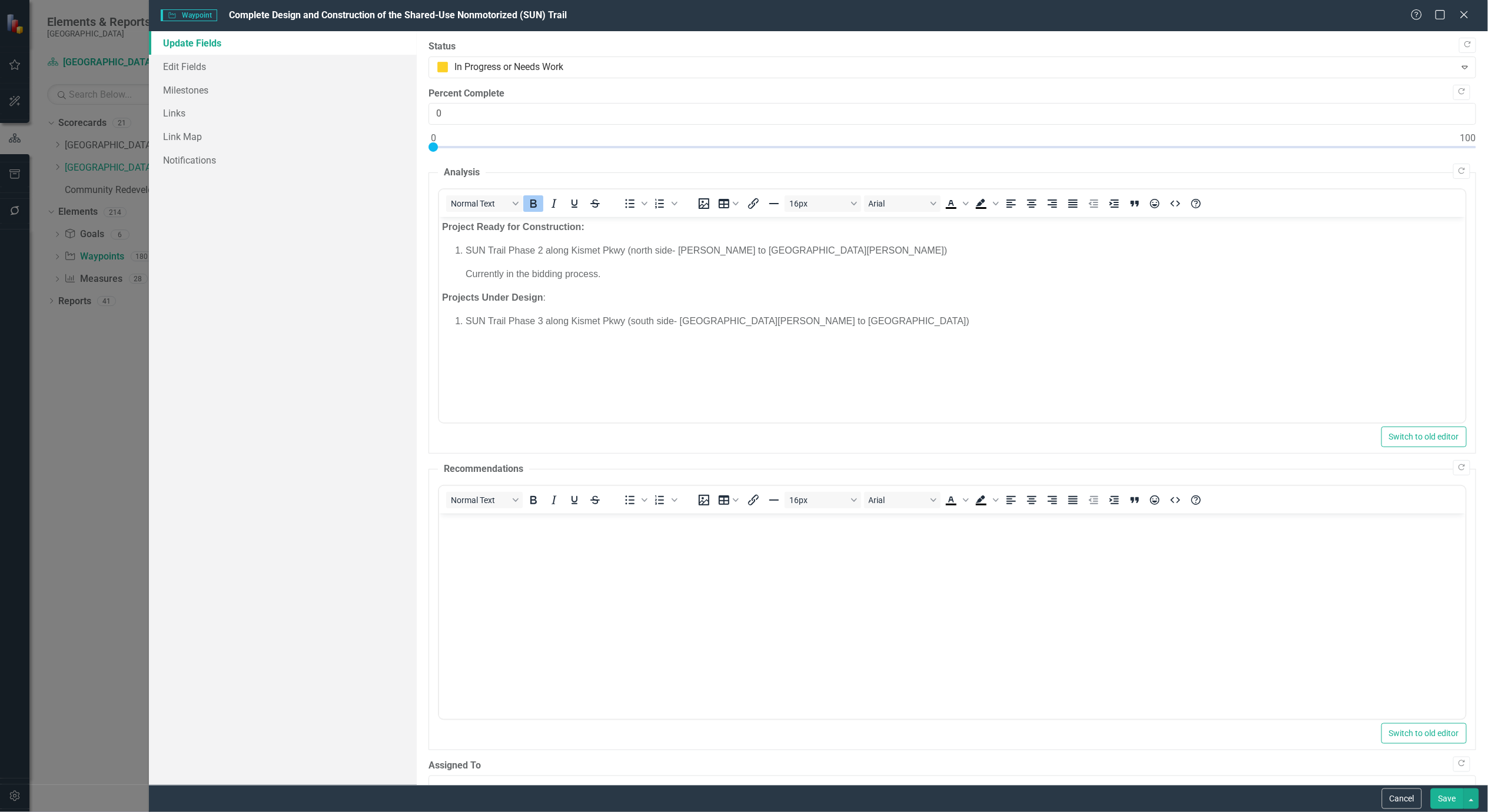
click at [1455, 794] on button "Save" at bounding box center [1447, 798] width 33 height 21
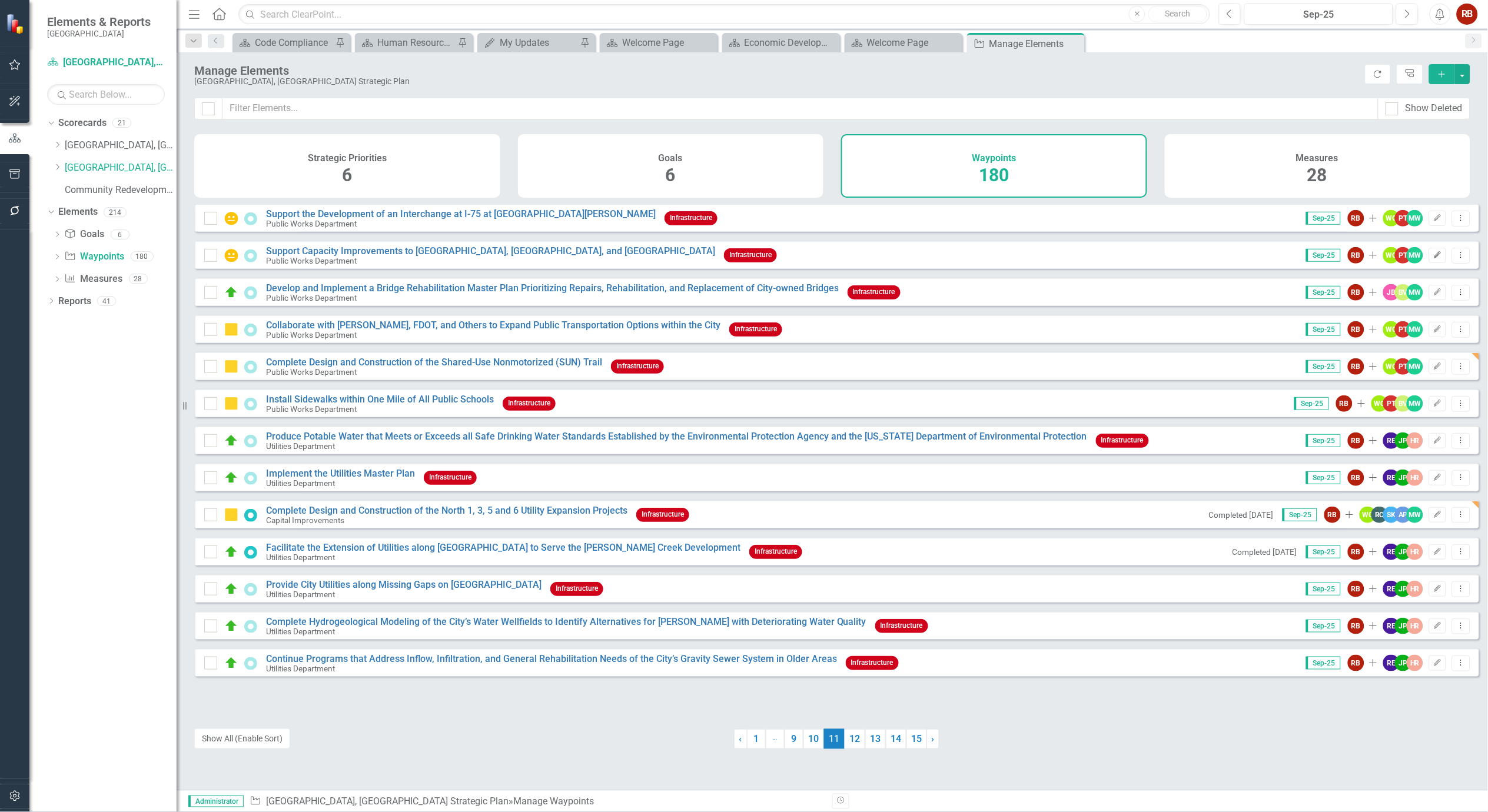
click at [1432, 259] on button "Edit" at bounding box center [1437, 255] width 17 height 15
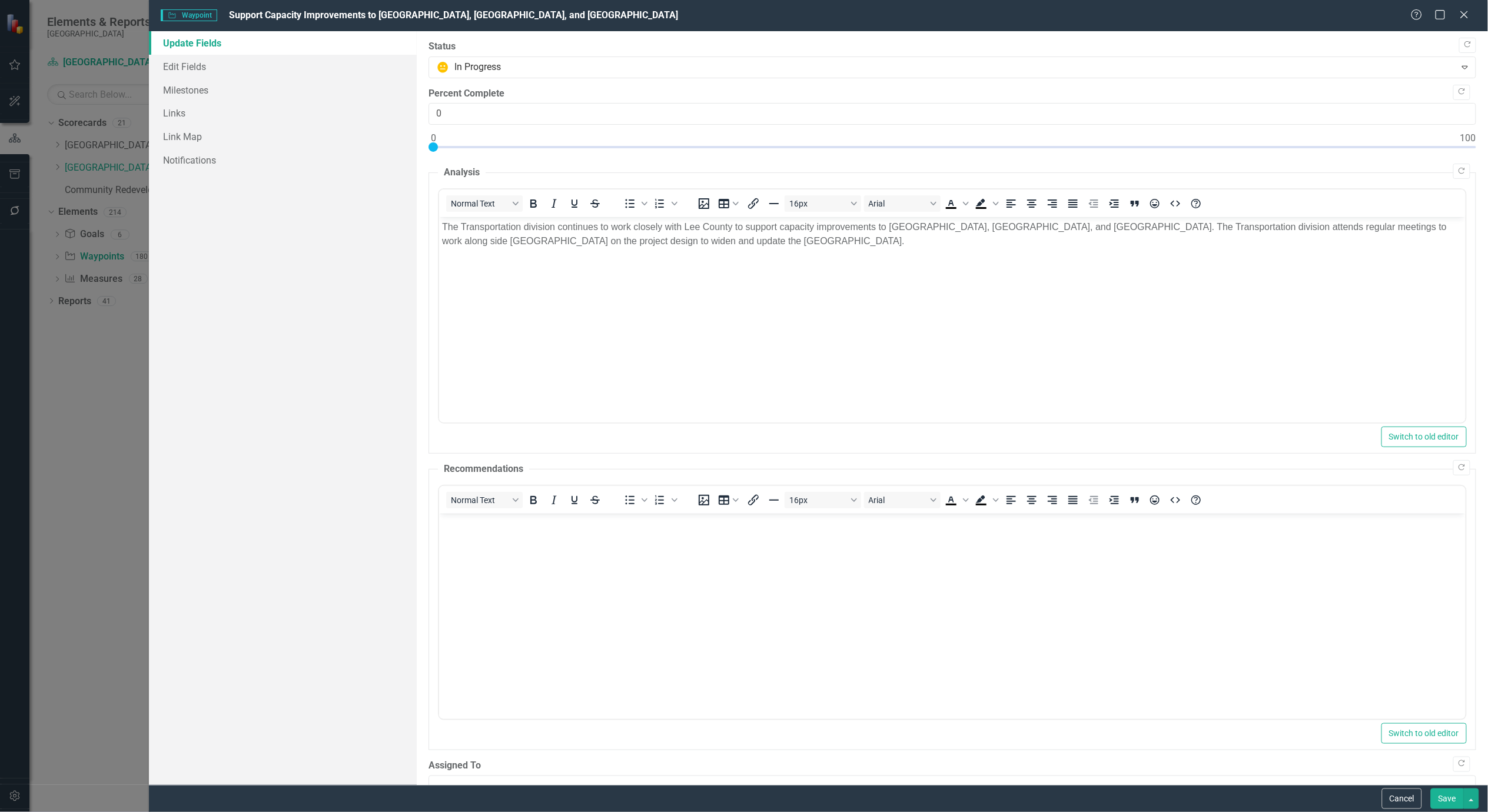
scroll to position [0, 0]
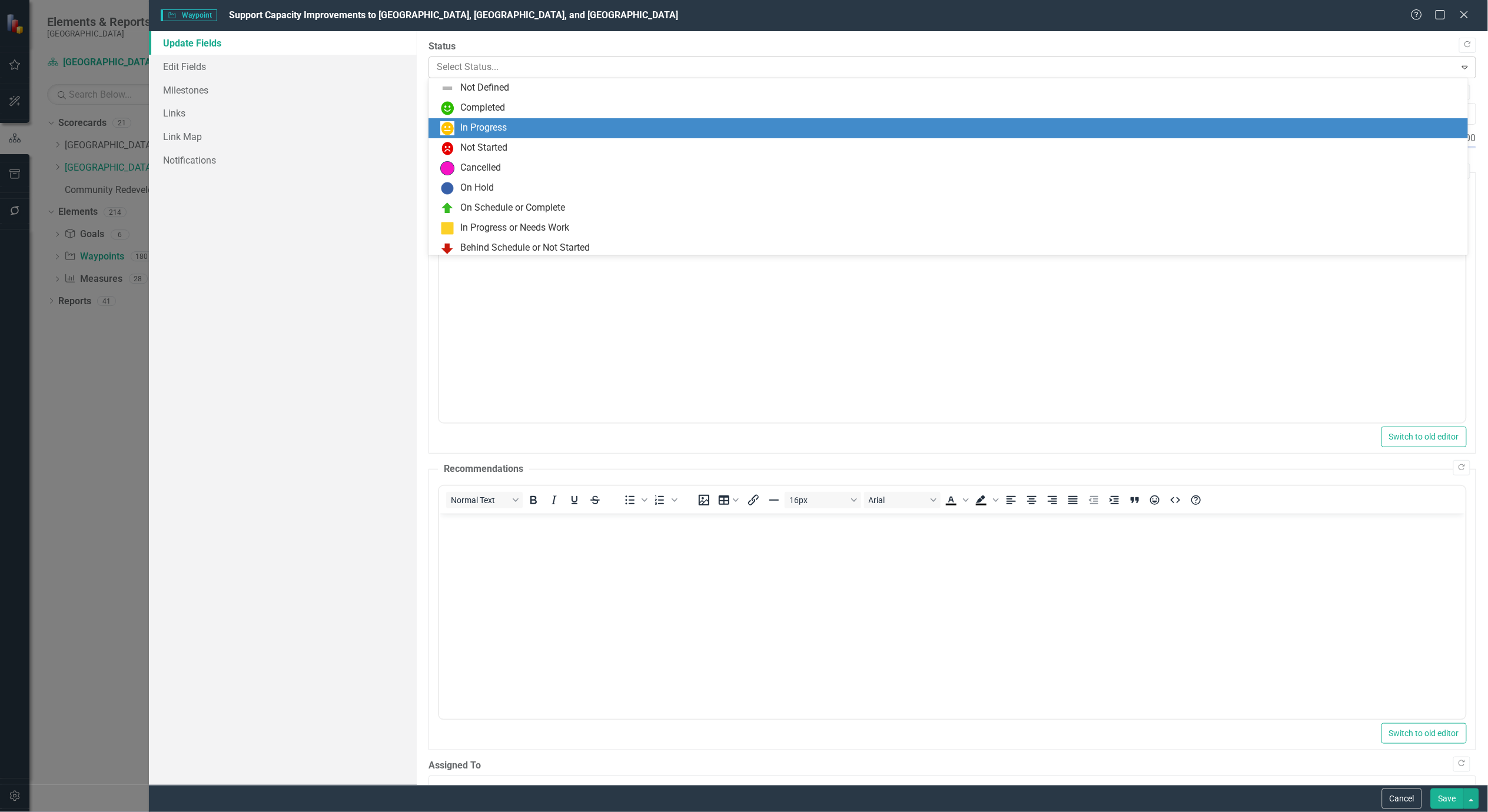
click at [583, 62] on div at bounding box center [943, 67] width 1012 height 16
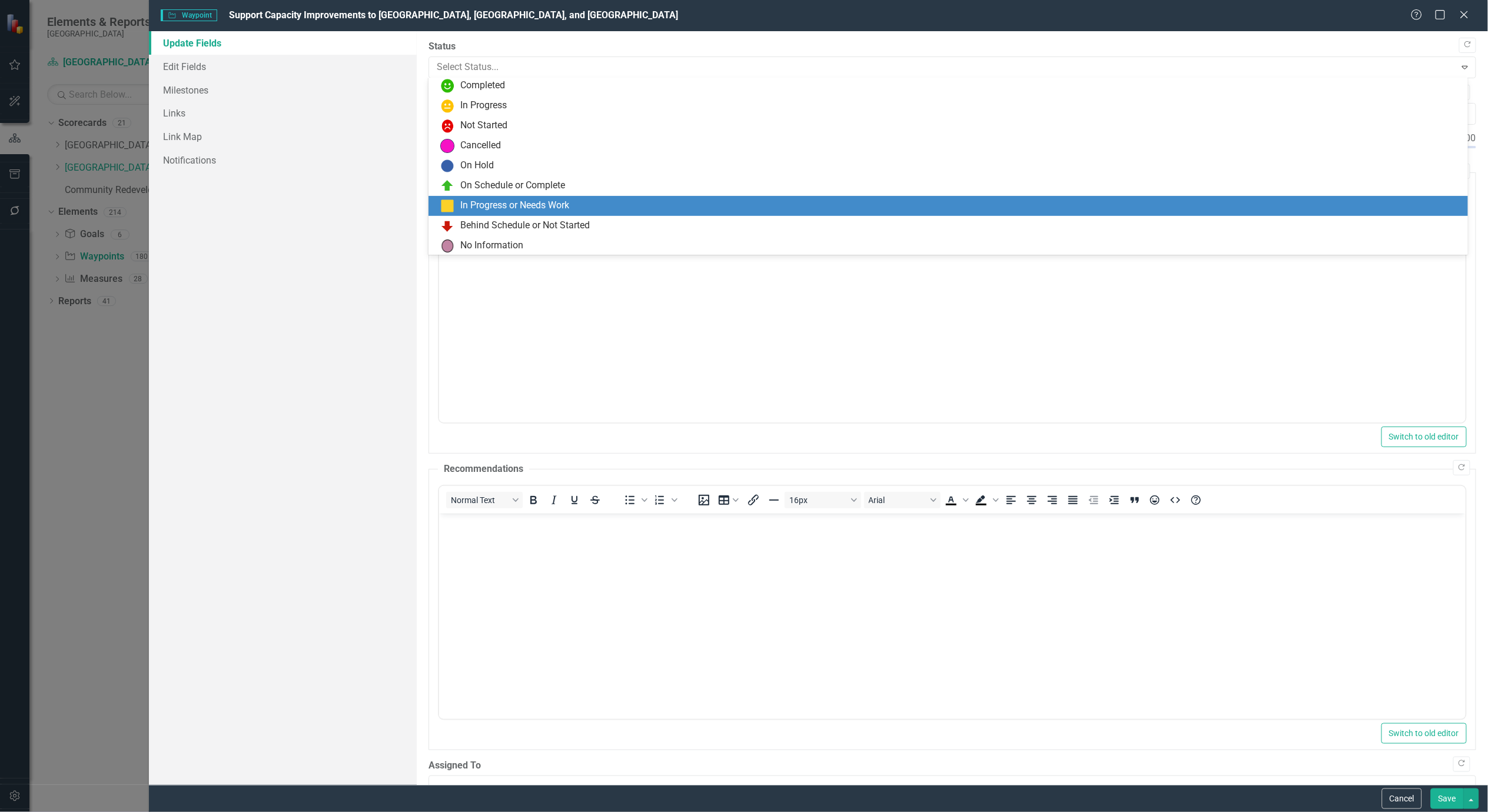
click at [487, 200] on div "In Progress or Needs Work" at bounding box center [515, 206] width 109 height 14
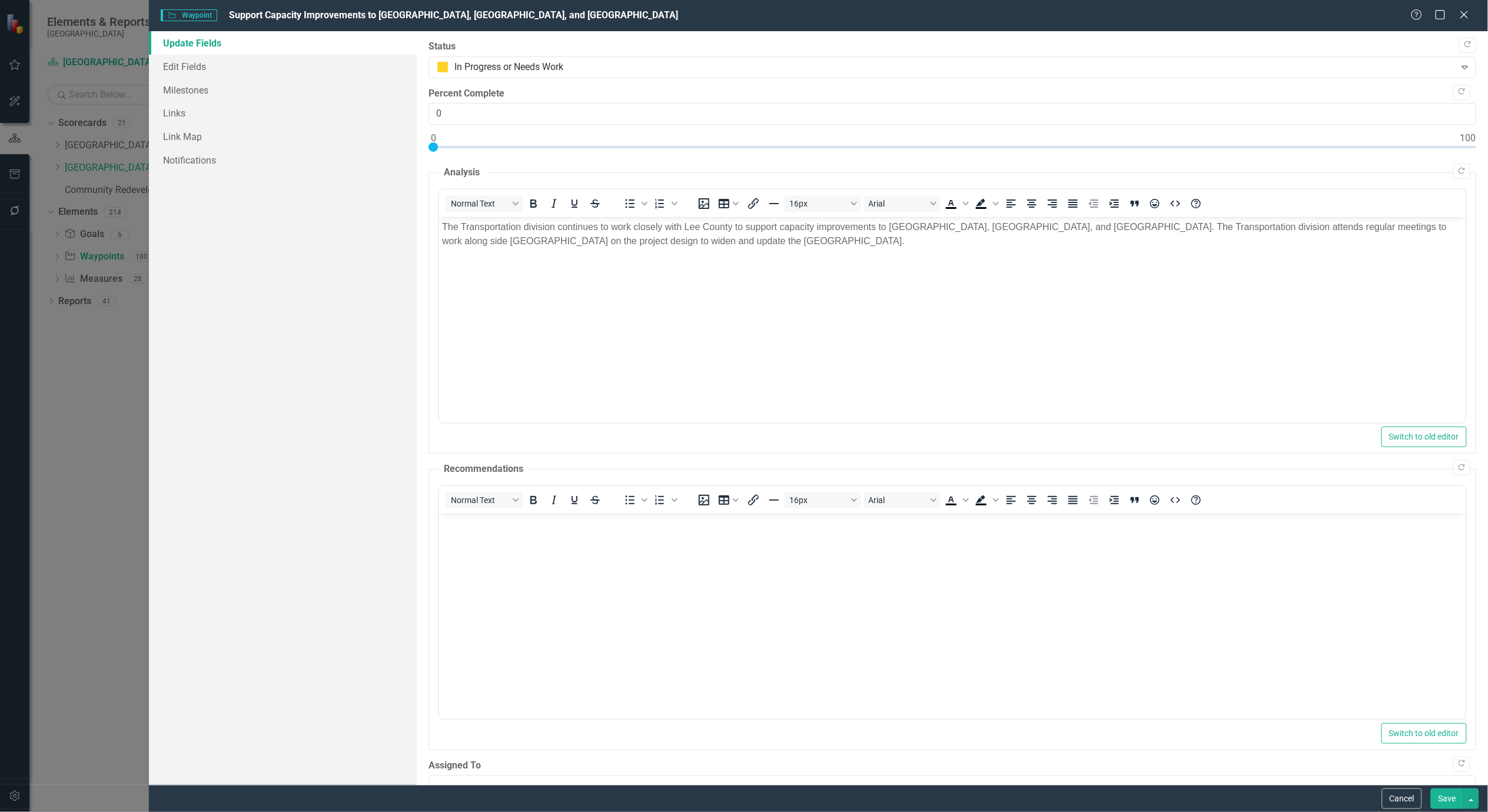
click at [1443, 796] on button "Save" at bounding box center [1447, 798] width 33 height 21
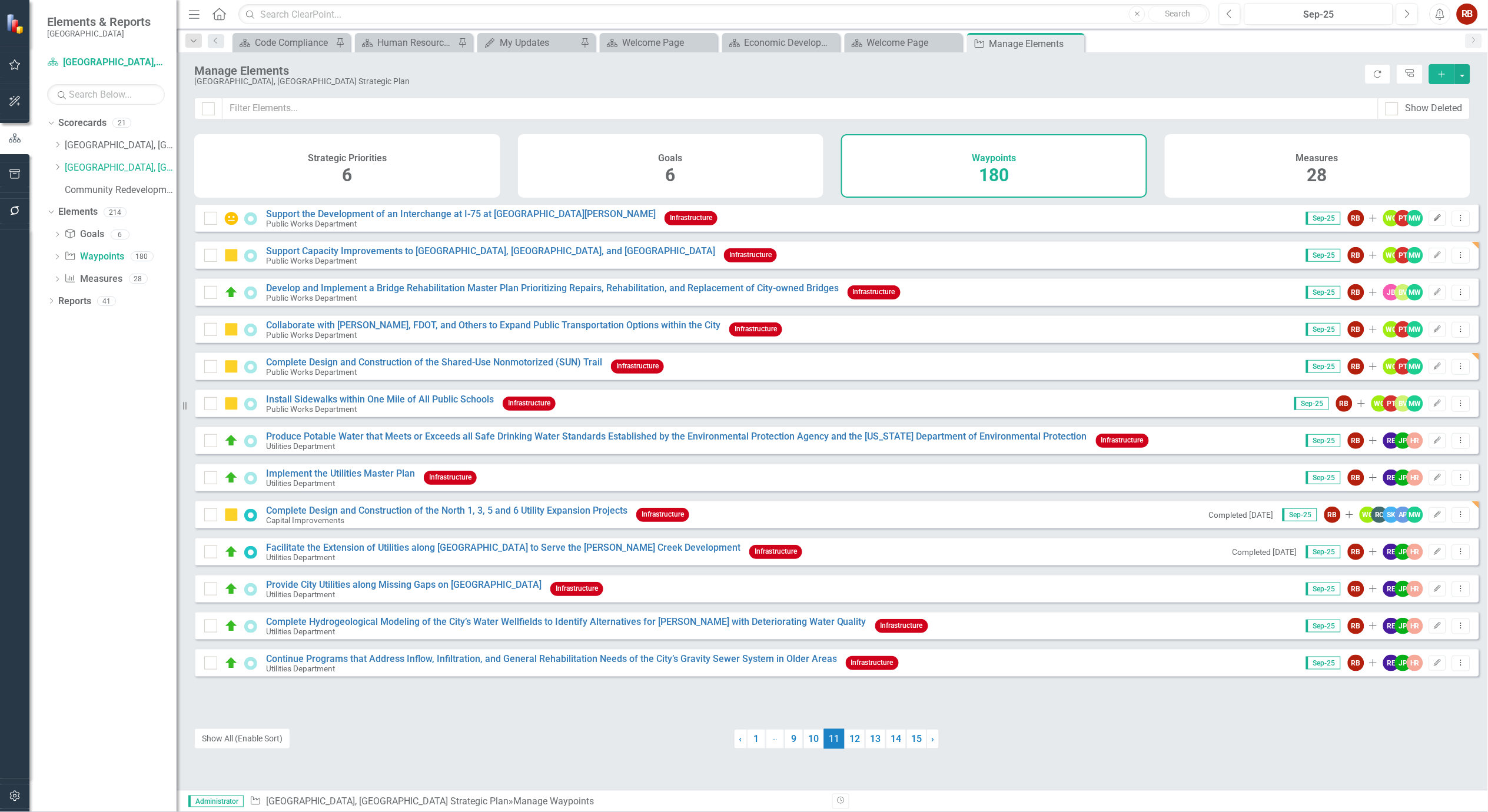
click at [1433, 222] on icon "Edit" at bounding box center [1437, 218] width 9 height 7
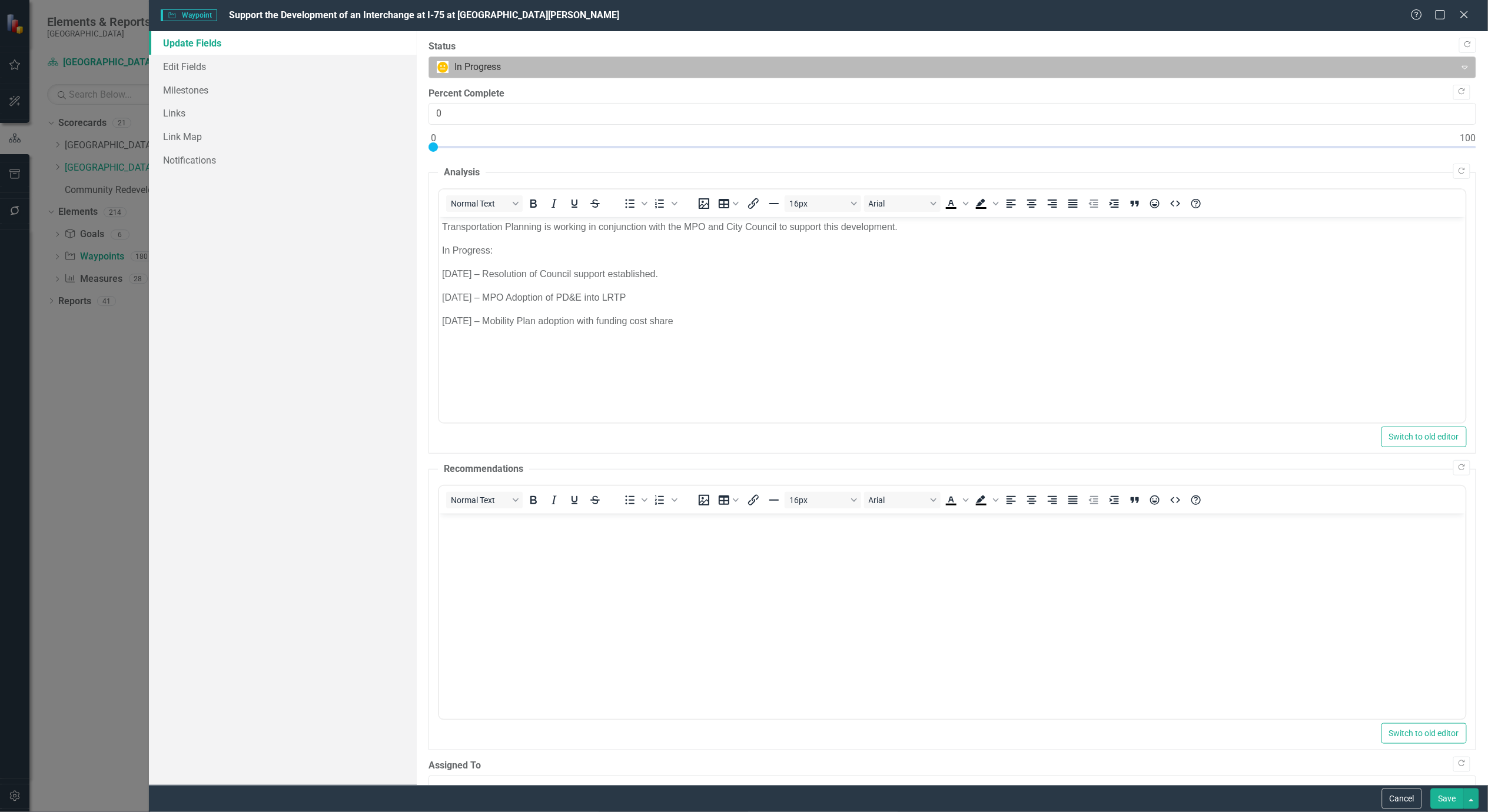
scroll to position [0, 0]
click at [601, 67] on div at bounding box center [943, 67] width 1012 height 16
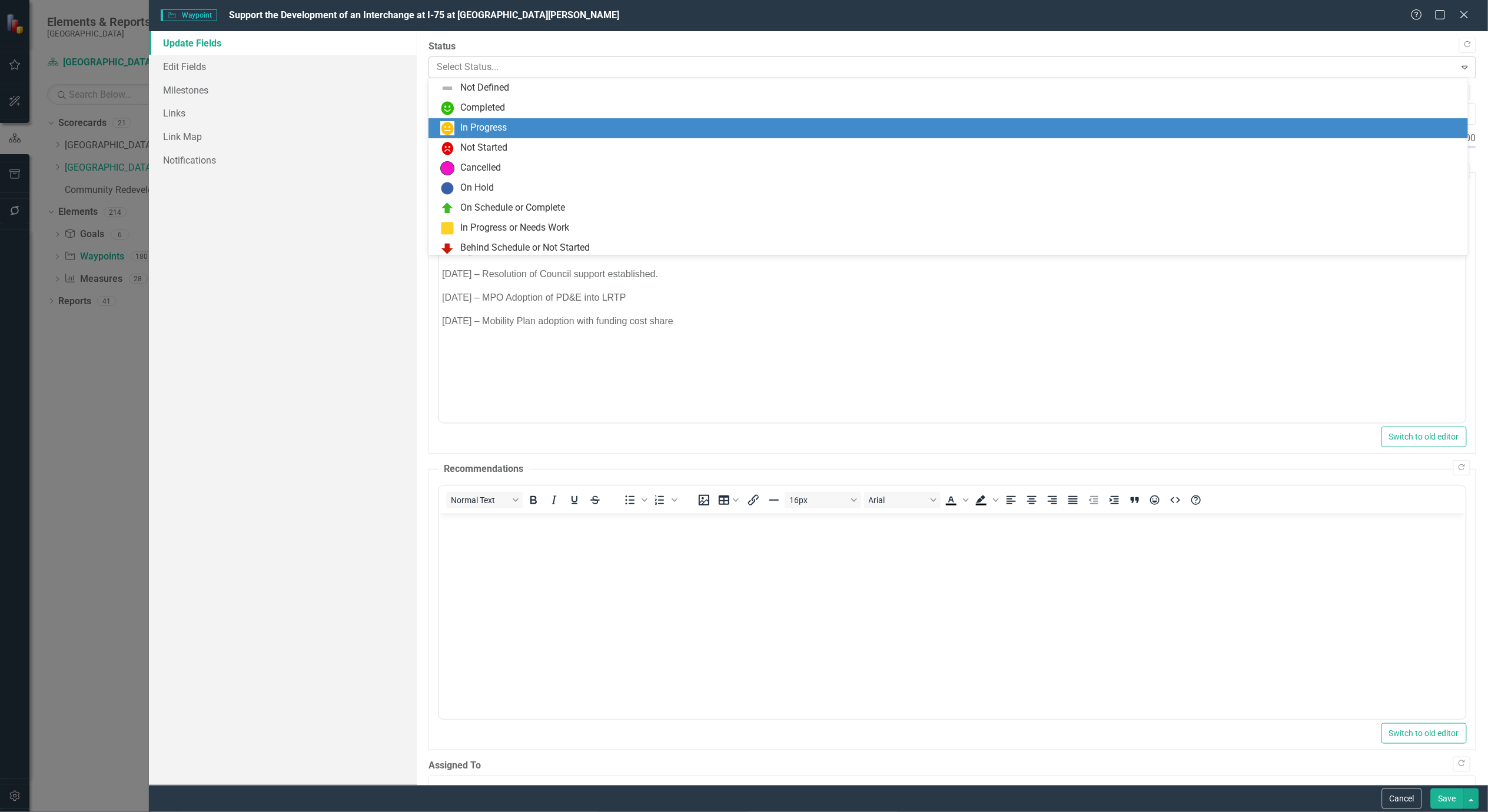
scroll to position [23, 0]
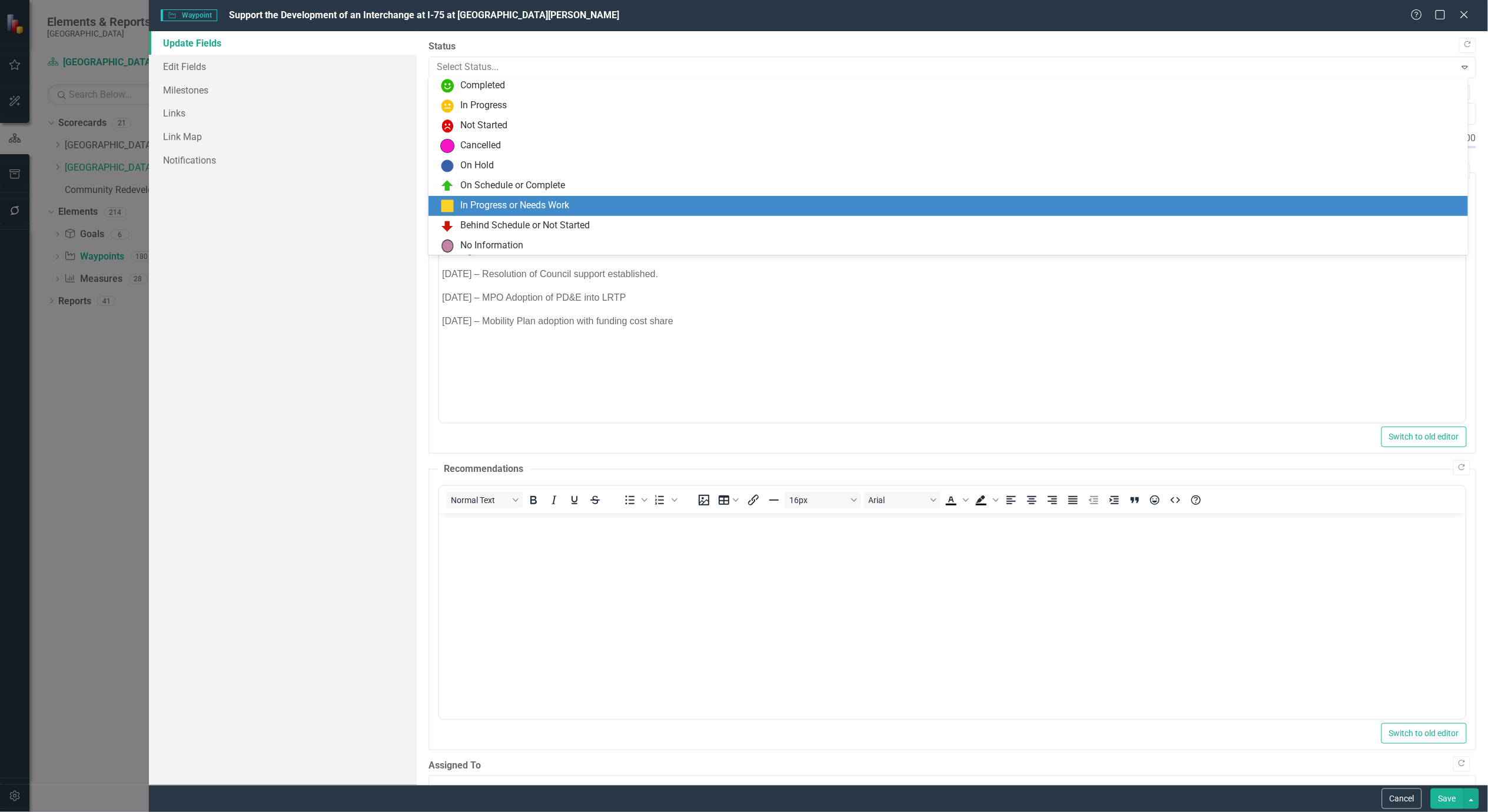
click at [495, 212] on div "In Progress or Needs Work" at bounding box center [948, 206] width 1040 height 20
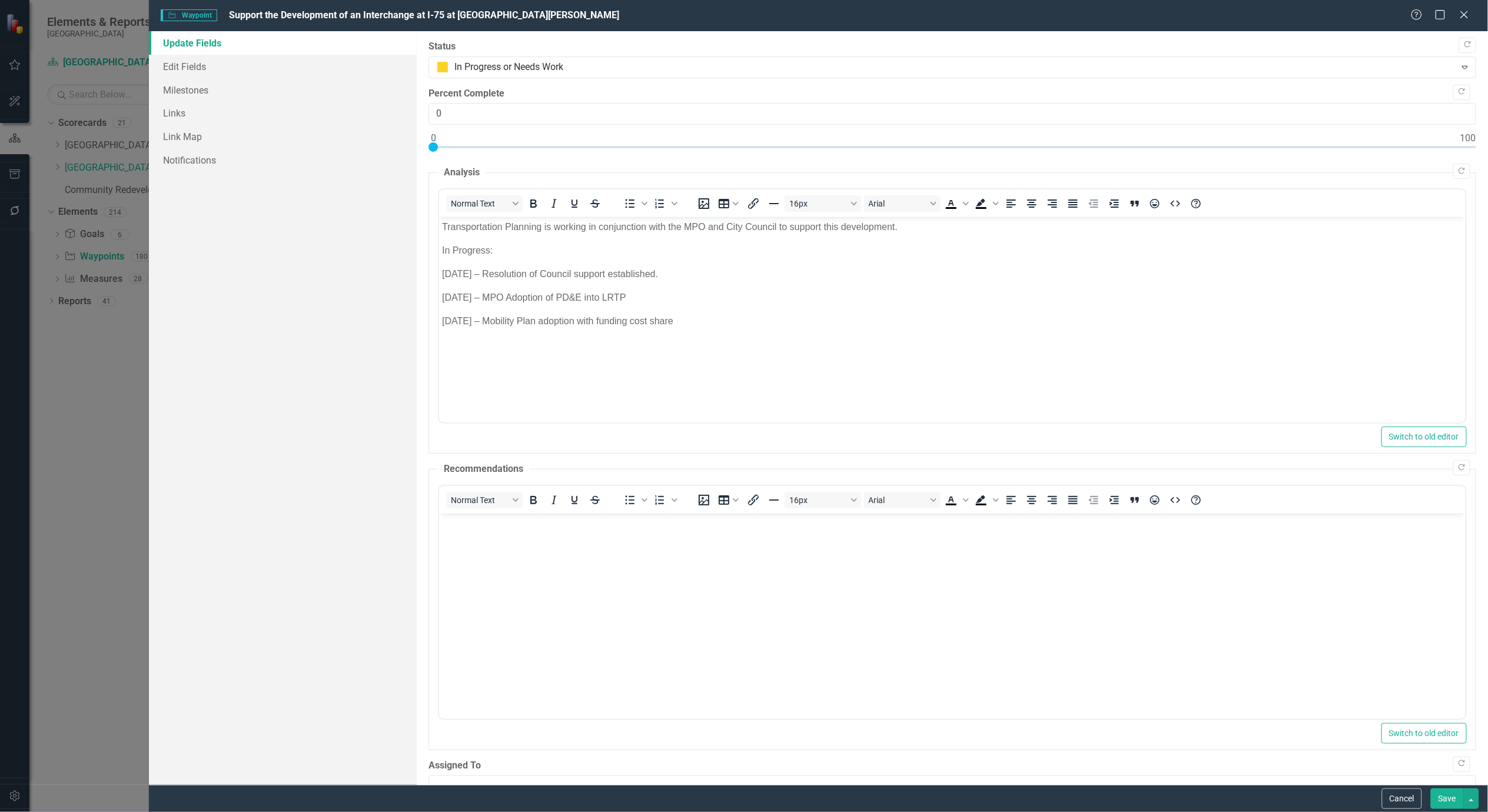
click at [1444, 801] on button "Save" at bounding box center [1447, 798] width 33 height 21
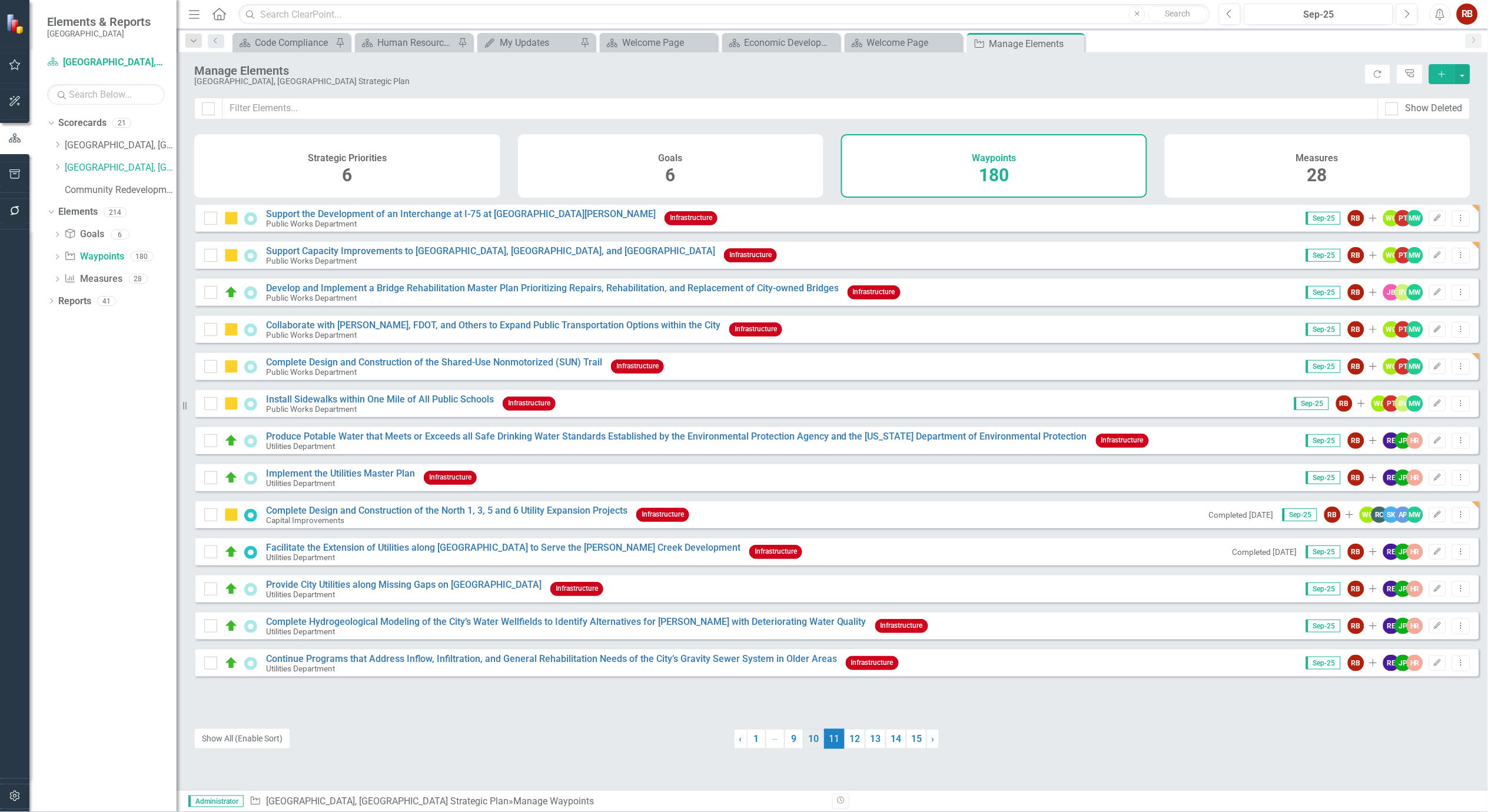
click at [807, 737] on link "10" at bounding box center [814, 739] width 21 height 20
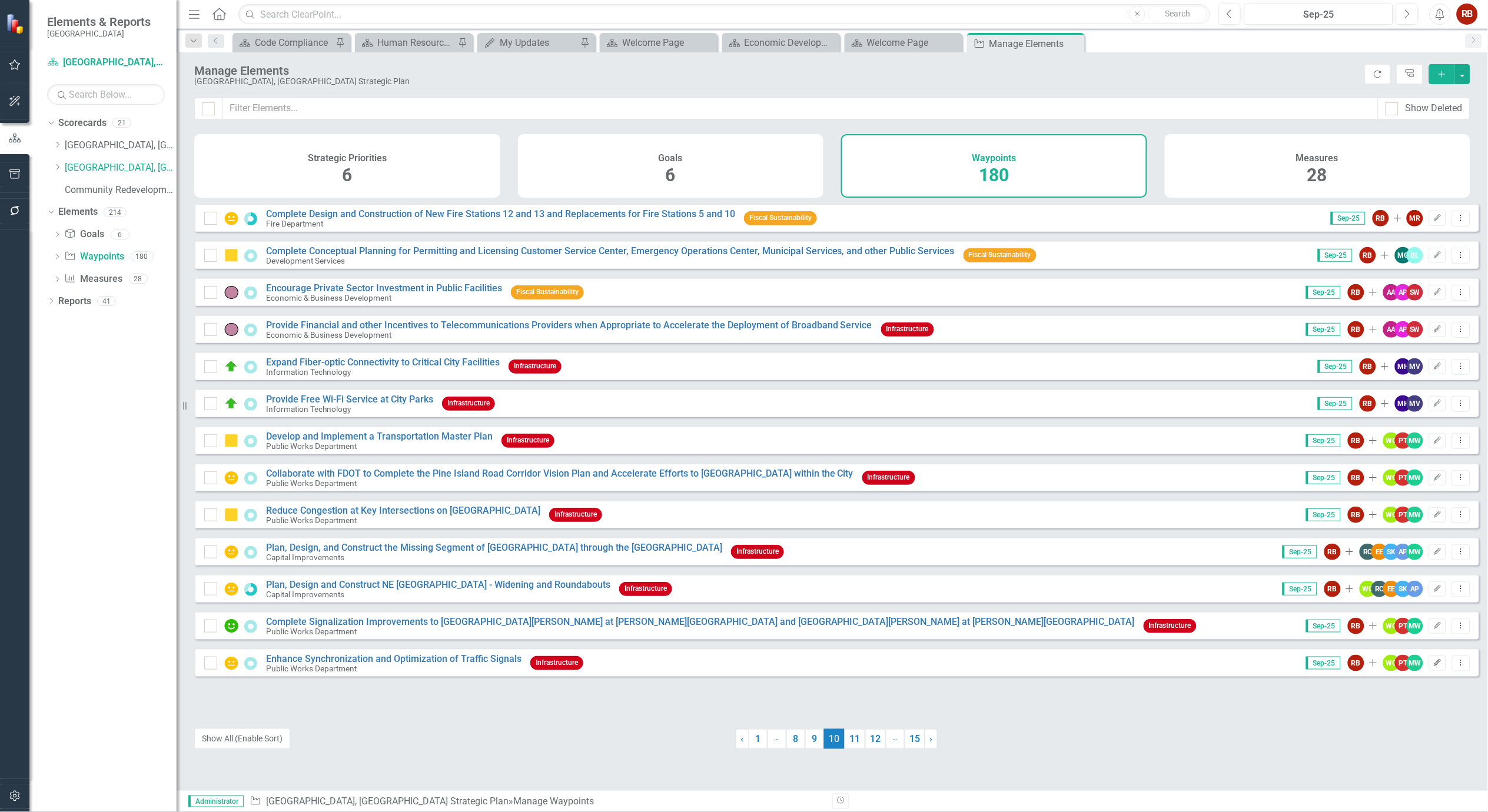
click at [1429, 664] on button "Edit" at bounding box center [1437, 663] width 17 height 15
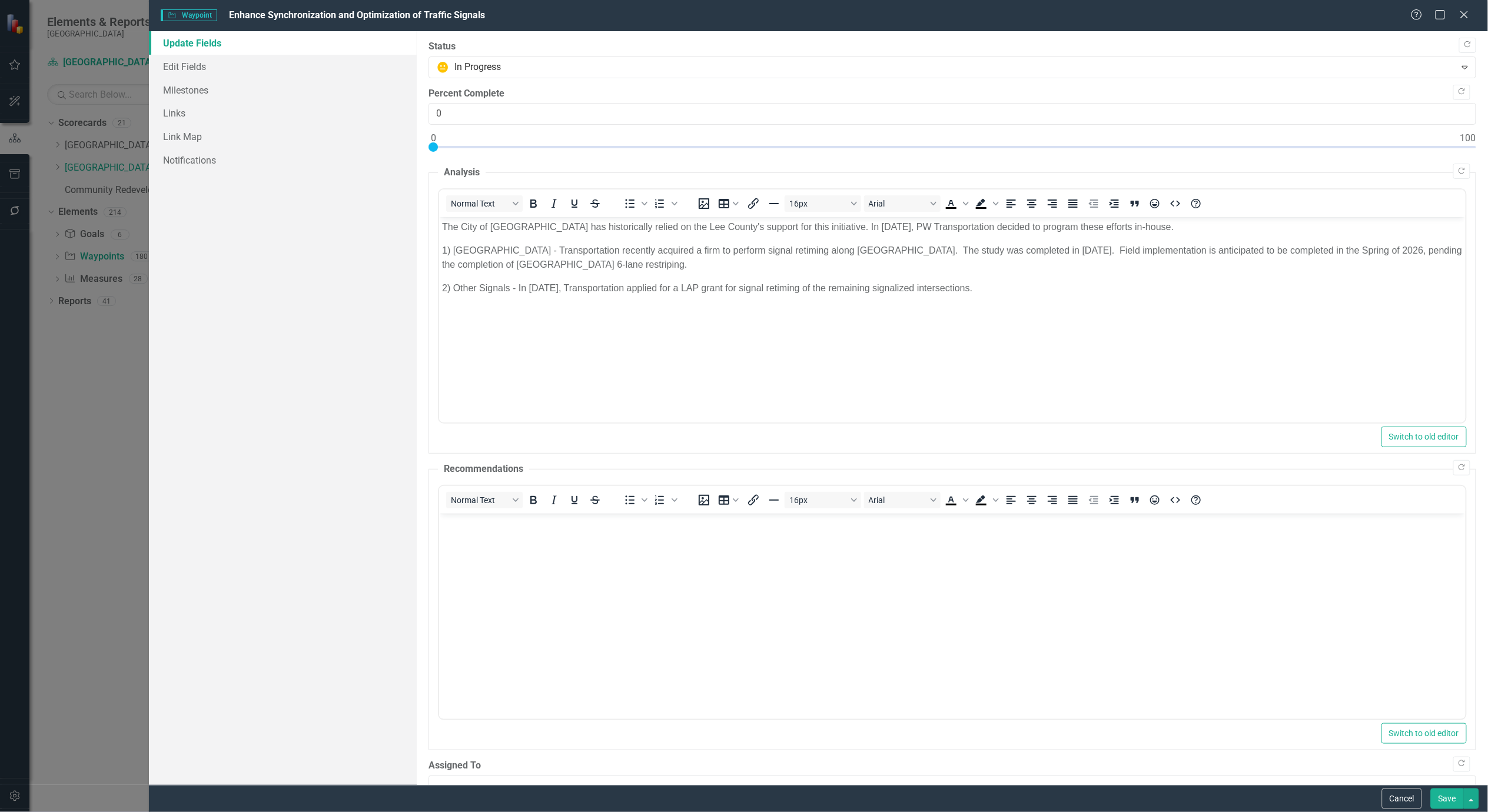
scroll to position [0, 0]
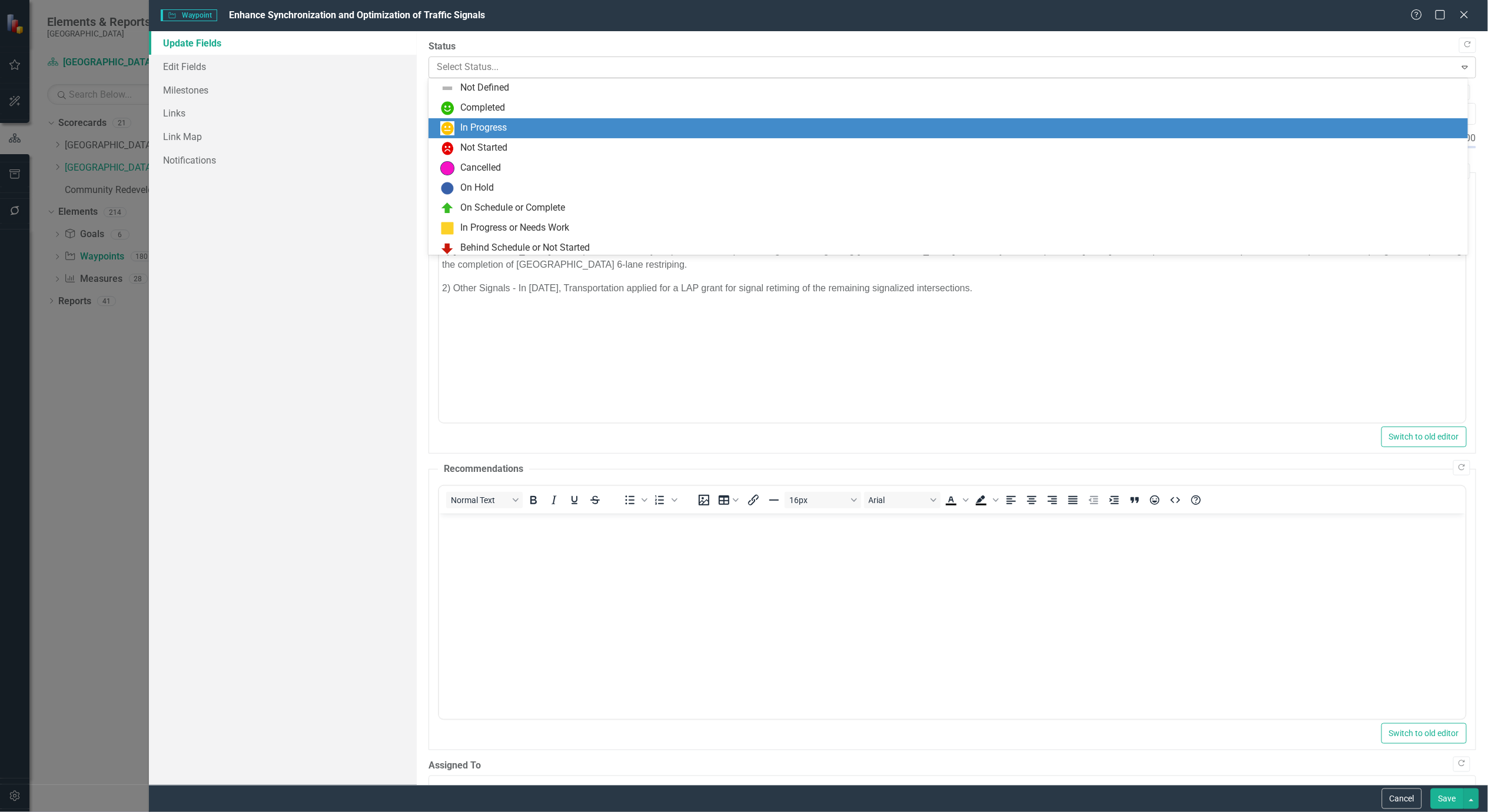
click at [585, 68] on div at bounding box center [943, 67] width 1012 height 16
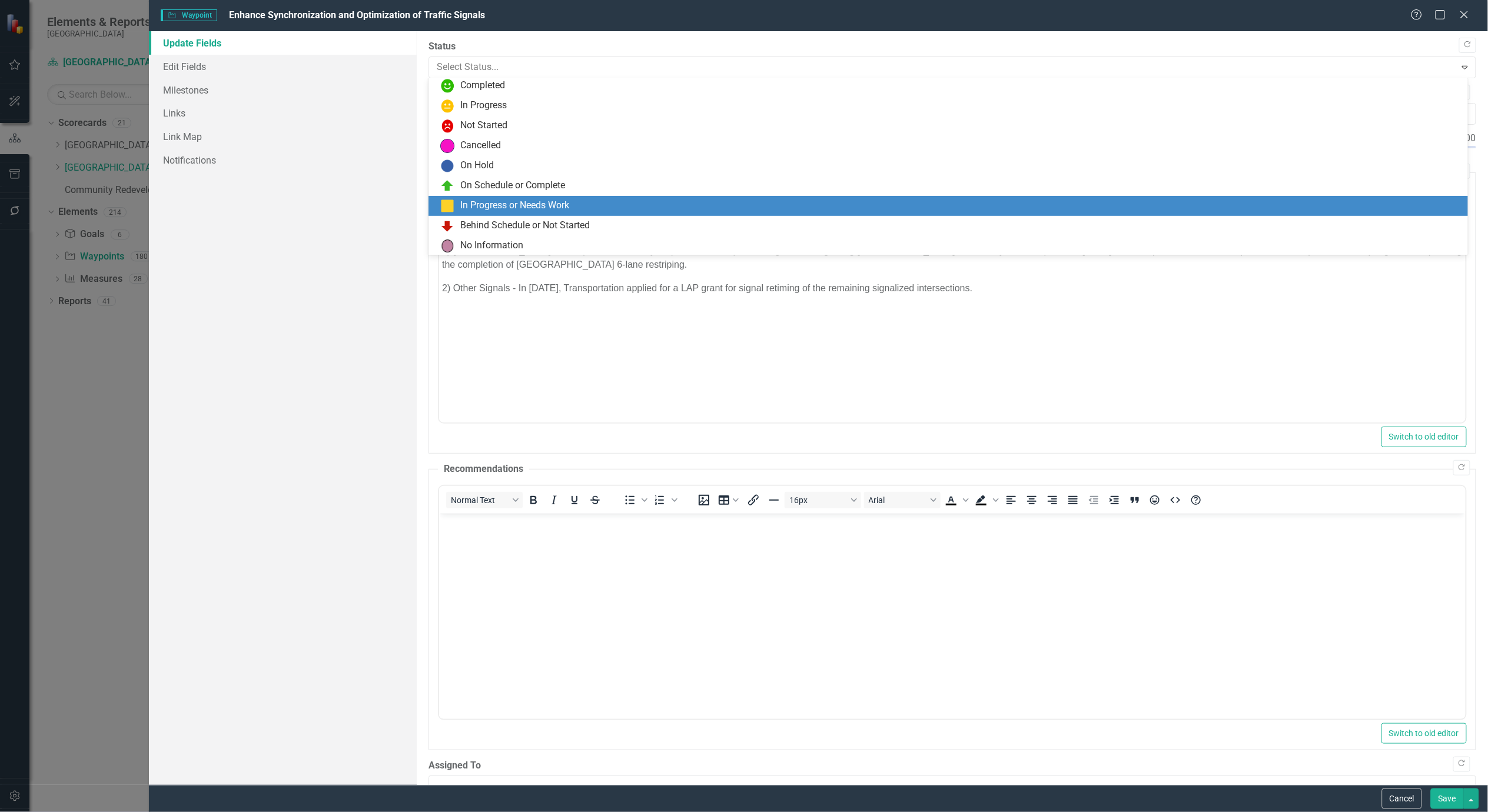
click at [504, 201] on div "In Progress or Needs Work" at bounding box center [515, 206] width 109 height 14
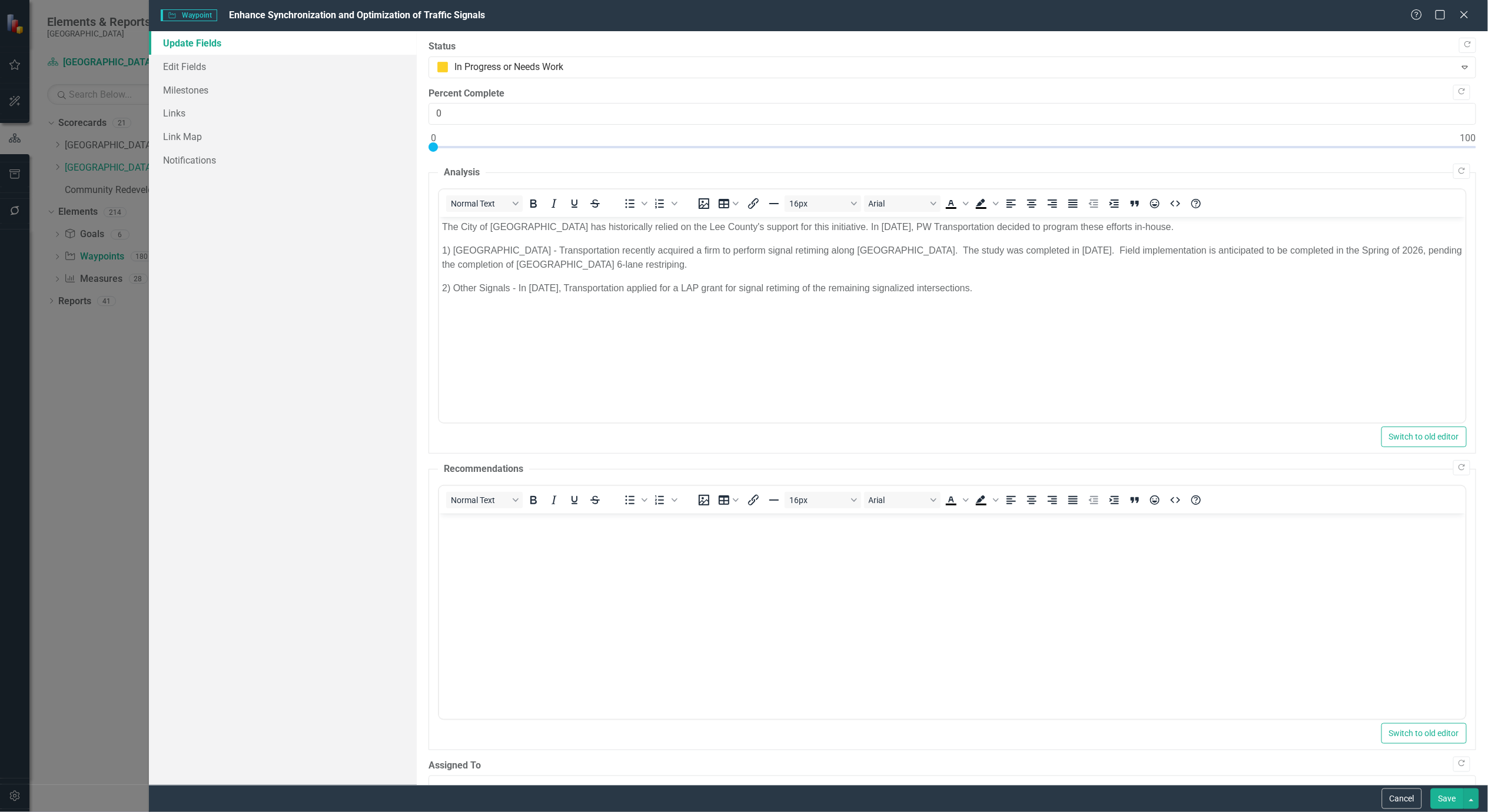
click at [1445, 800] on button "Save" at bounding box center [1447, 798] width 33 height 21
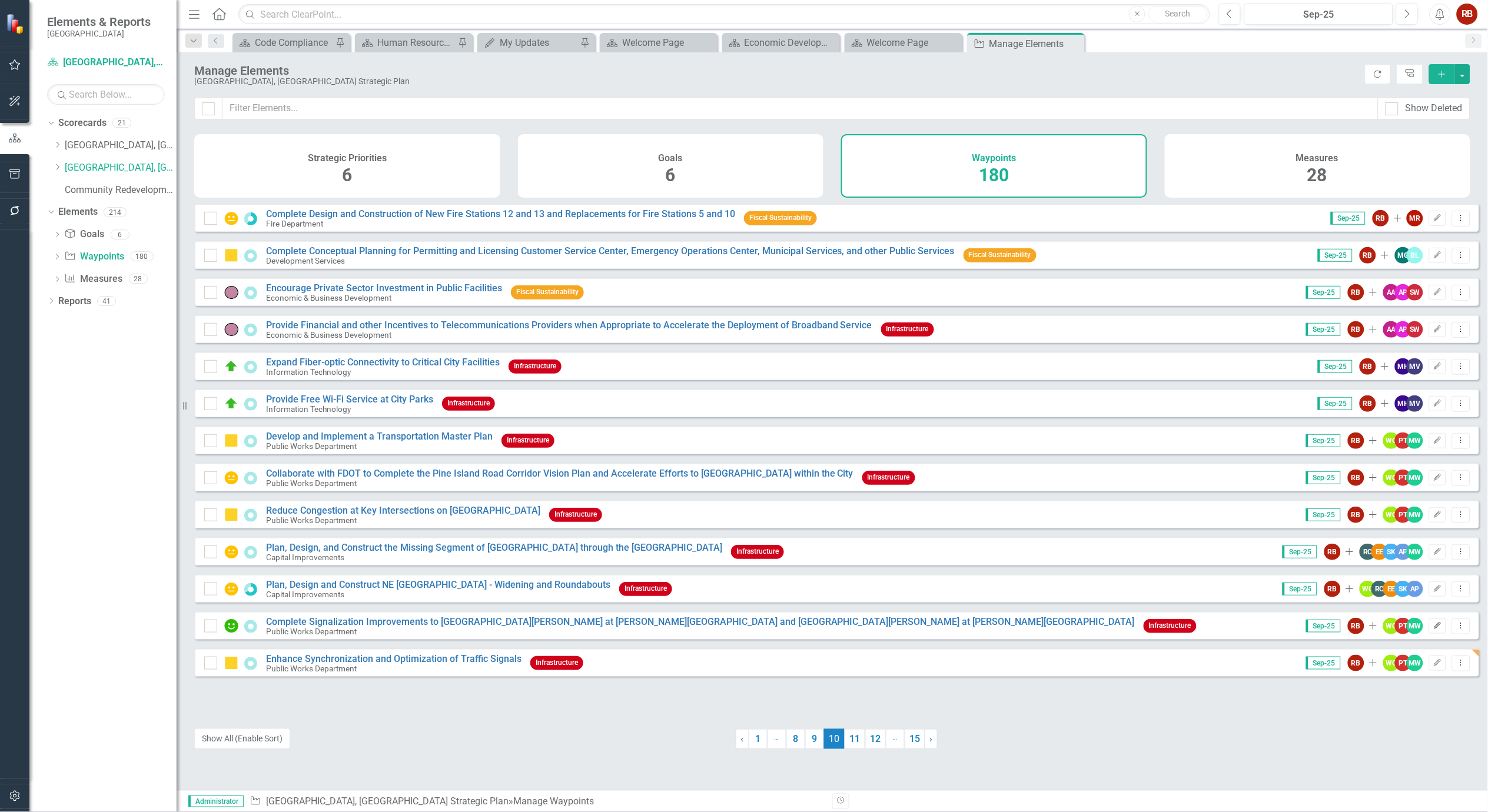
click at [1433, 629] on button "Edit" at bounding box center [1437, 626] width 17 height 15
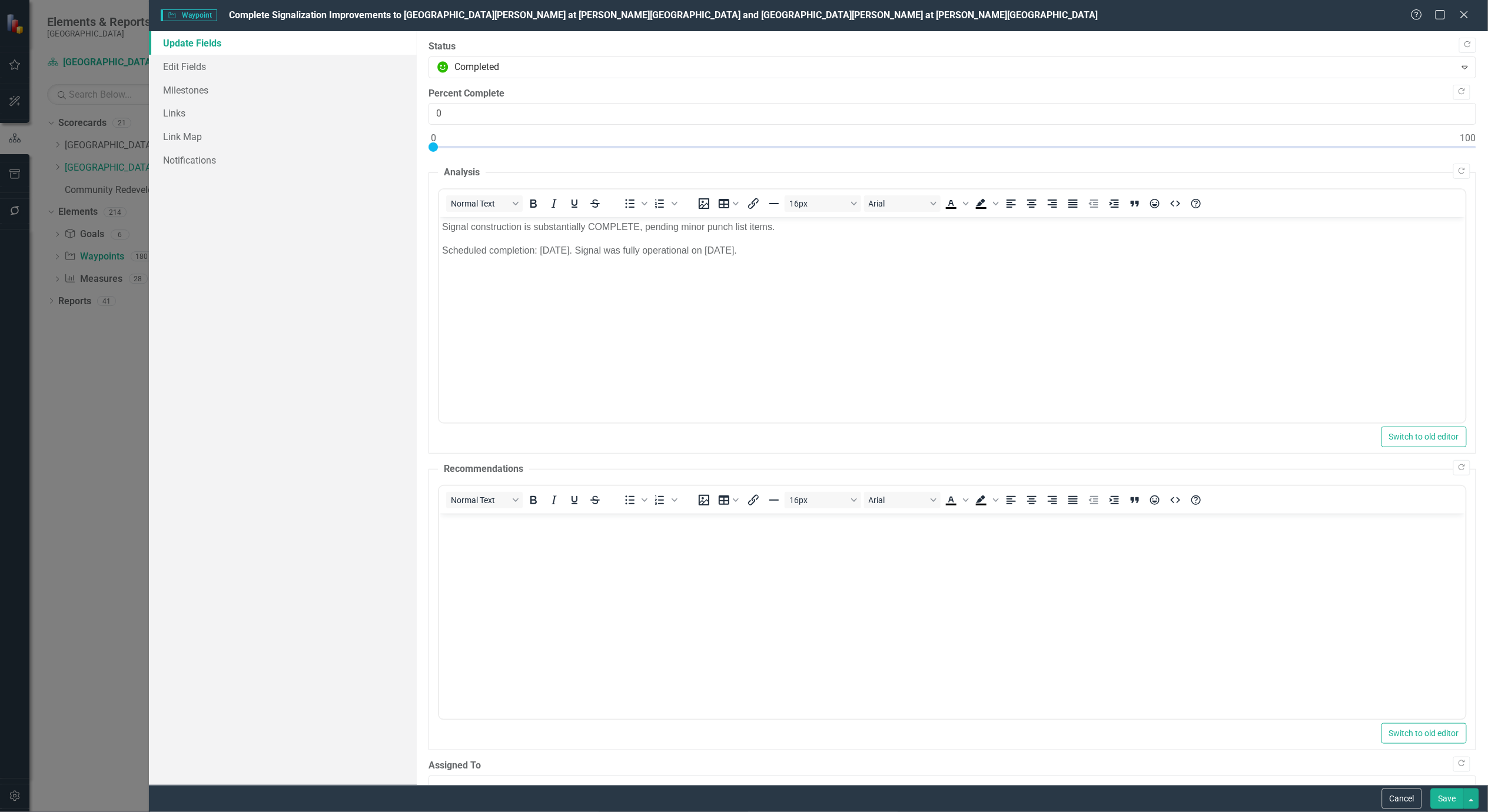
scroll to position [0, 0]
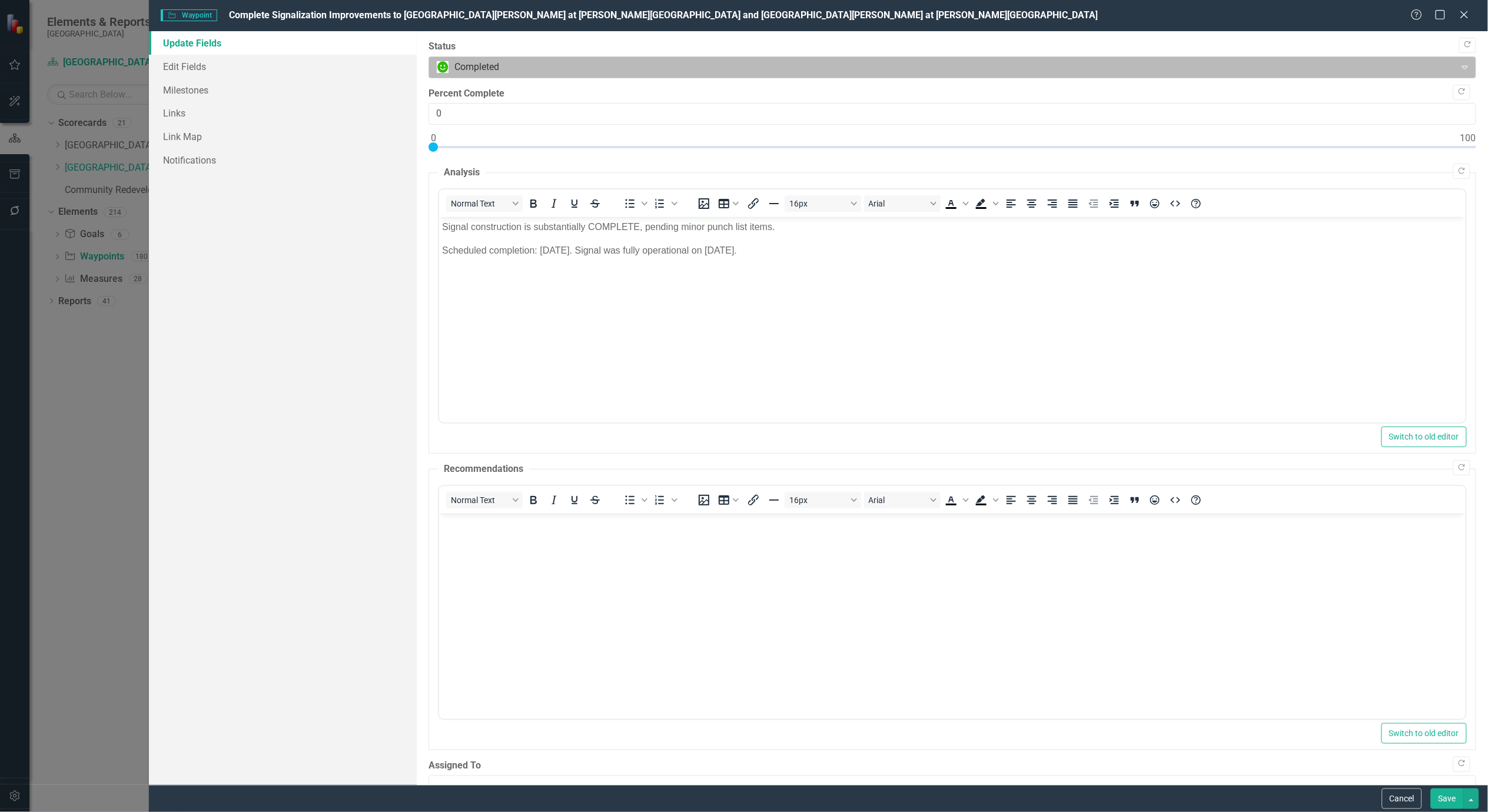
click at [552, 60] on div at bounding box center [943, 67] width 1012 height 16
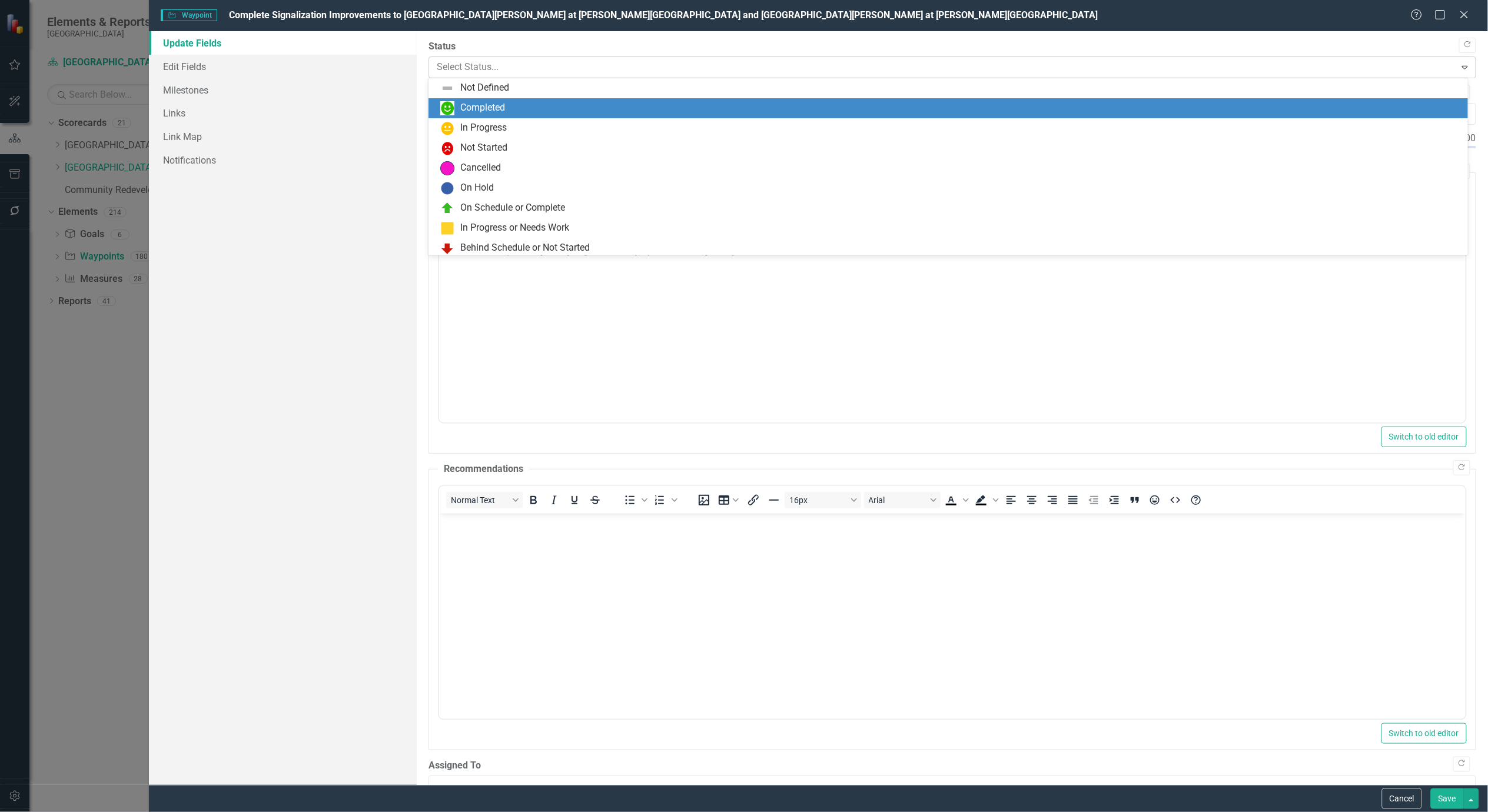
scroll to position [20, 0]
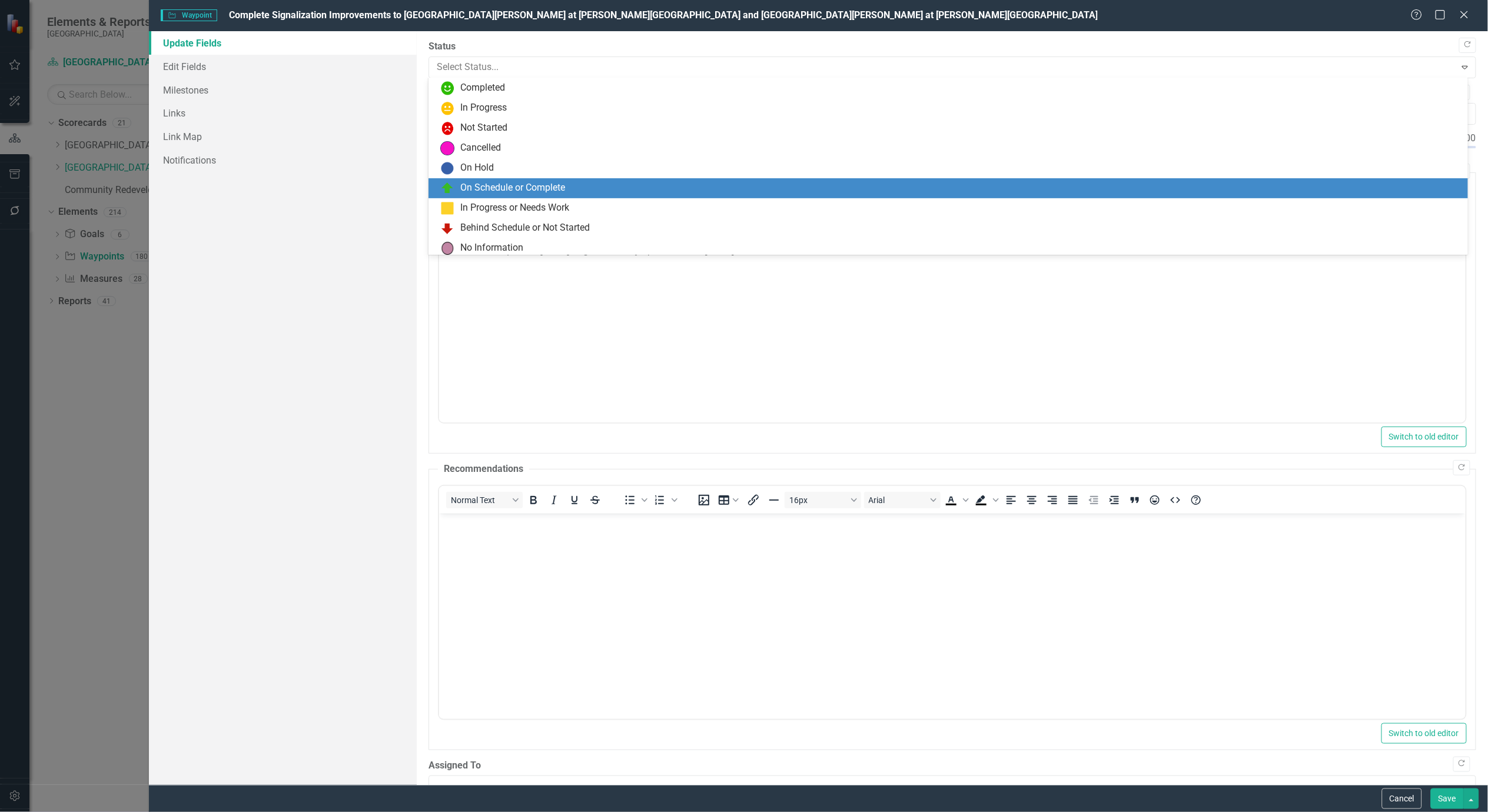
click at [511, 181] on div "On Schedule or Complete" at bounding box center [512, 188] width 105 height 14
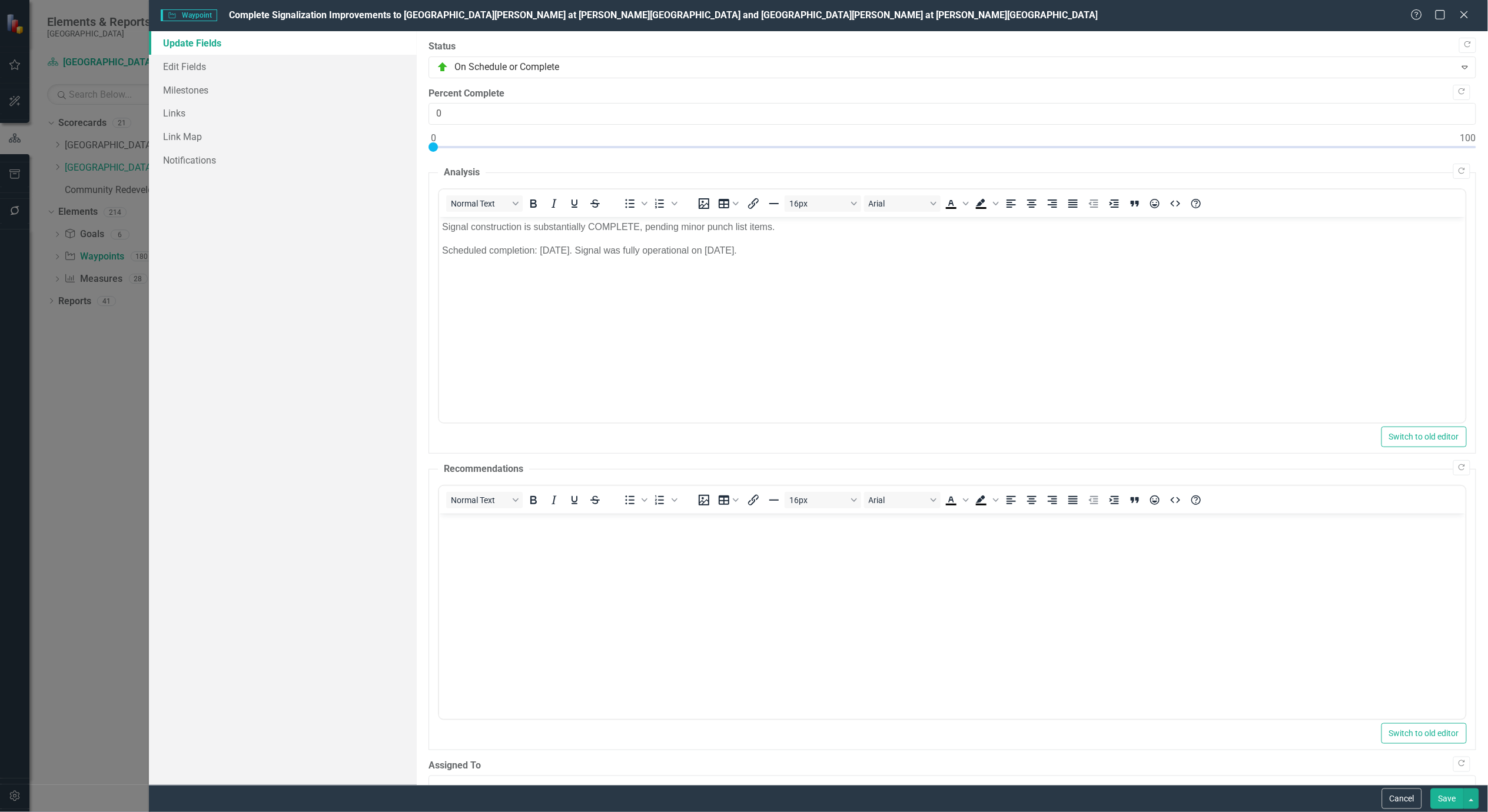
click at [1445, 799] on button "Save" at bounding box center [1447, 798] width 33 height 21
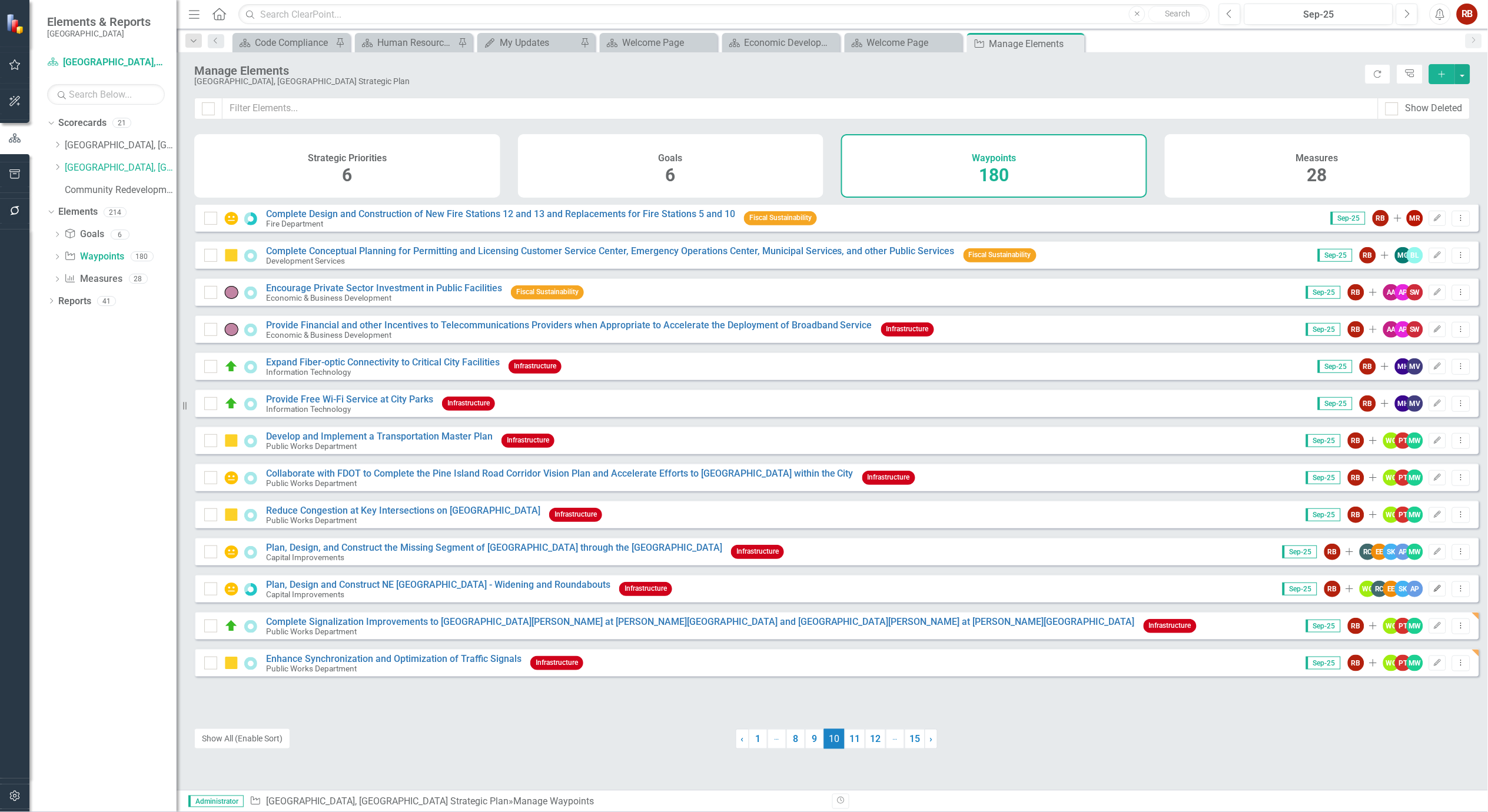
click at [1433, 592] on icon "Edit" at bounding box center [1437, 588] width 9 height 7
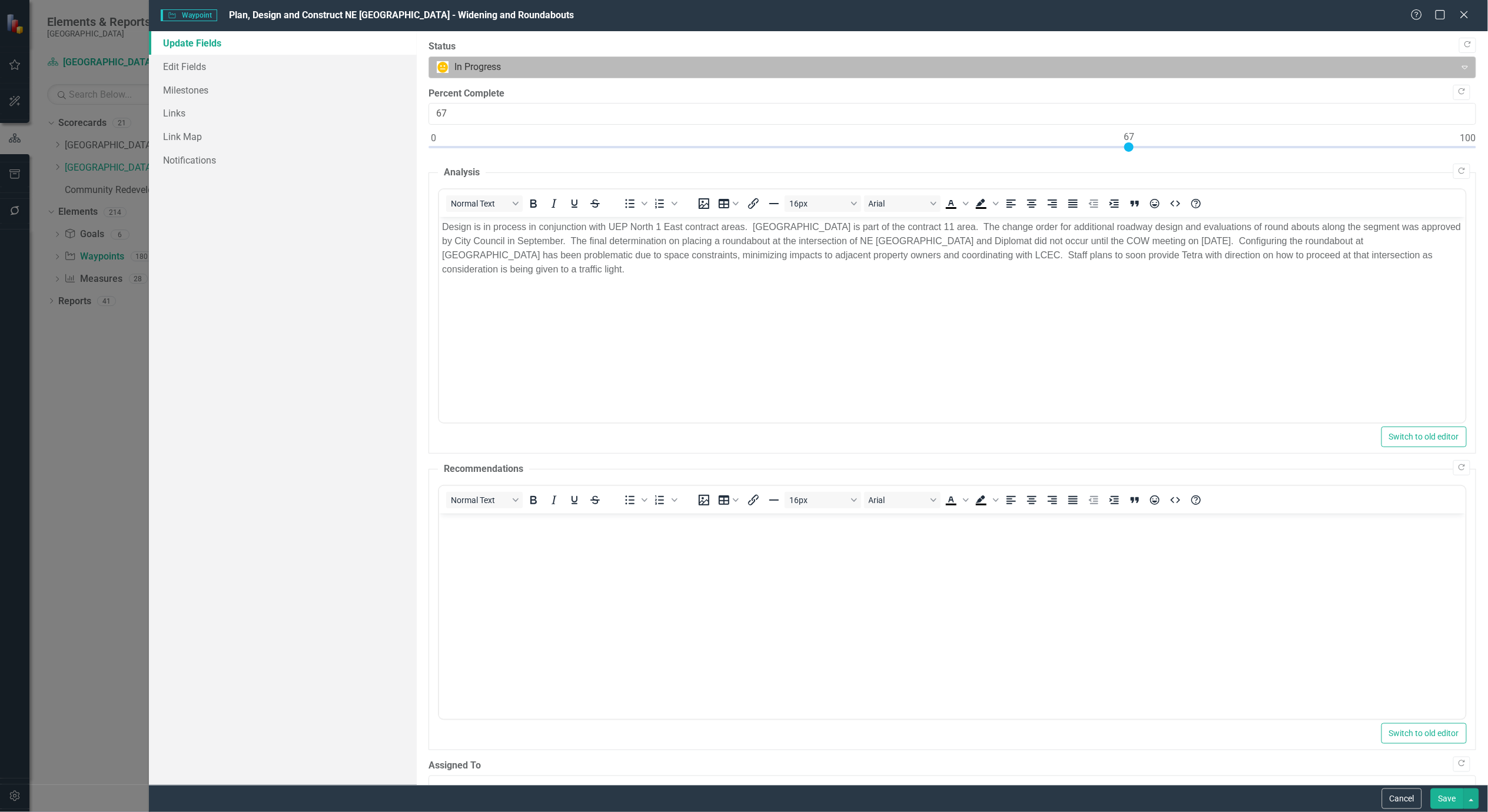
scroll to position [0, 0]
click at [502, 69] on div at bounding box center [943, 67] width 1012 height 16
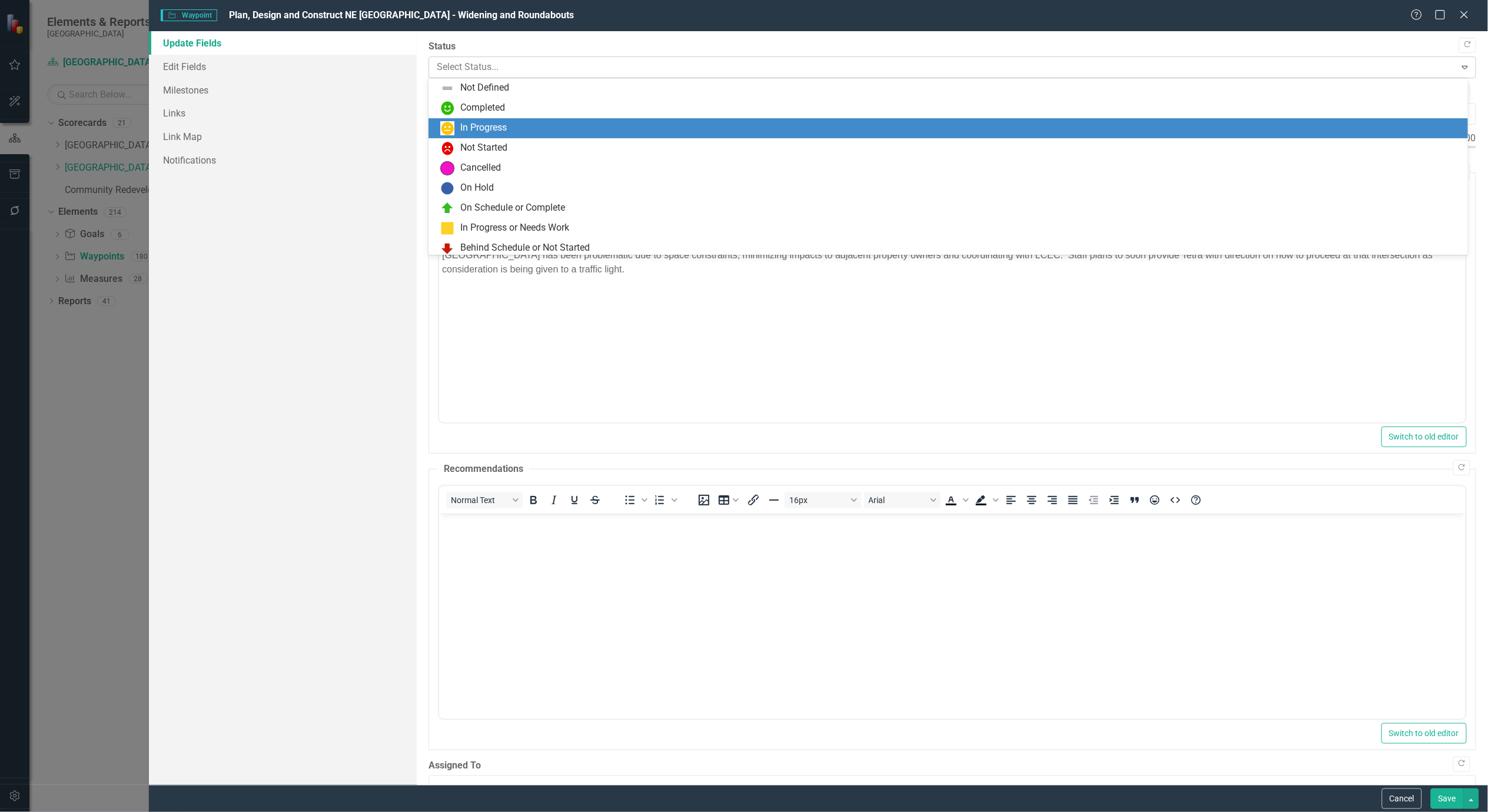
scroll to position [23, 0]
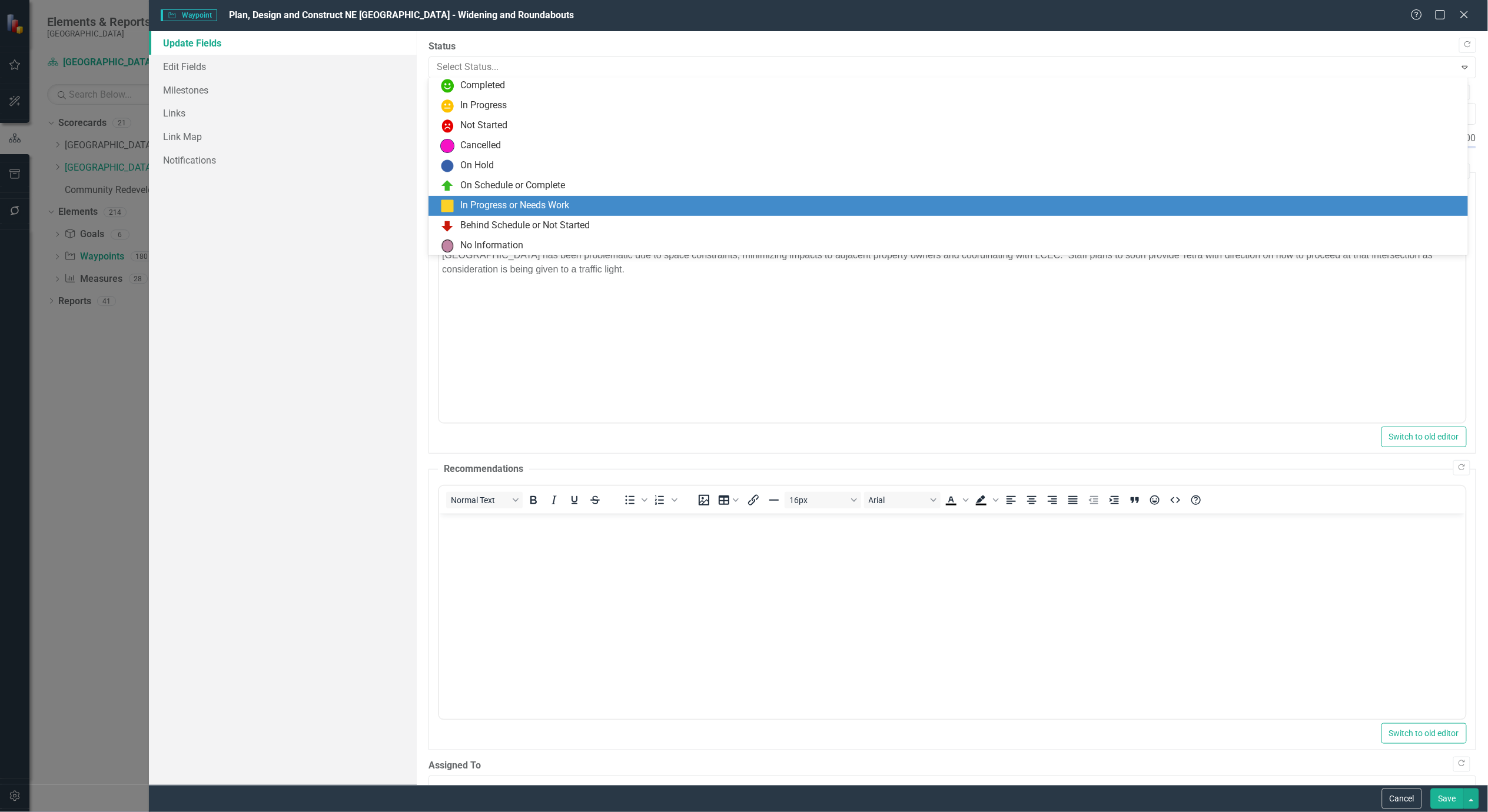
click at [513, 208] on div "In Progress or Needs Work" at bounding box center [515, 206] width 109 height 14
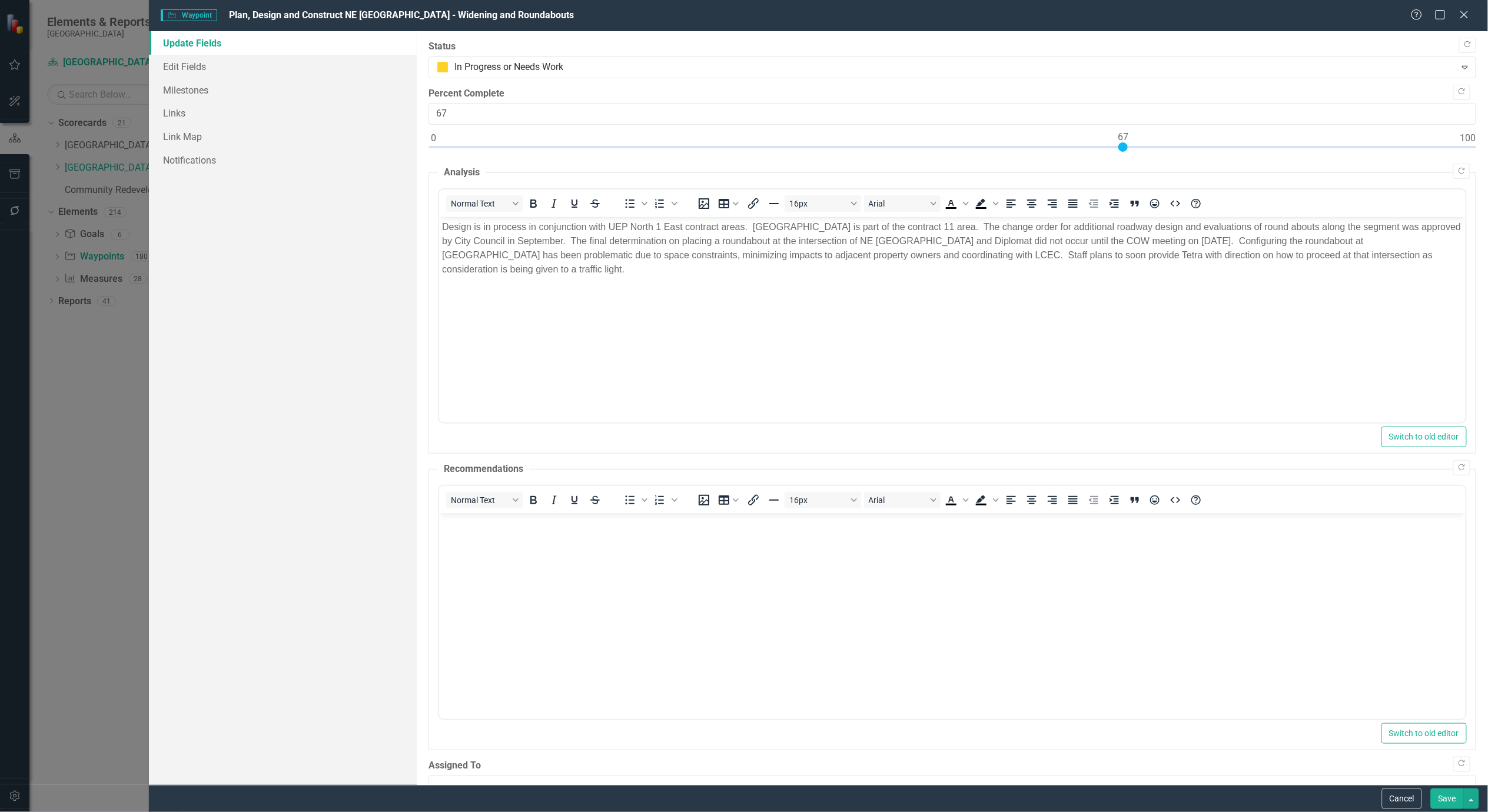
click at [1449, 799] on button "Save" at bounding box center [1447, 798] width 33 height 21
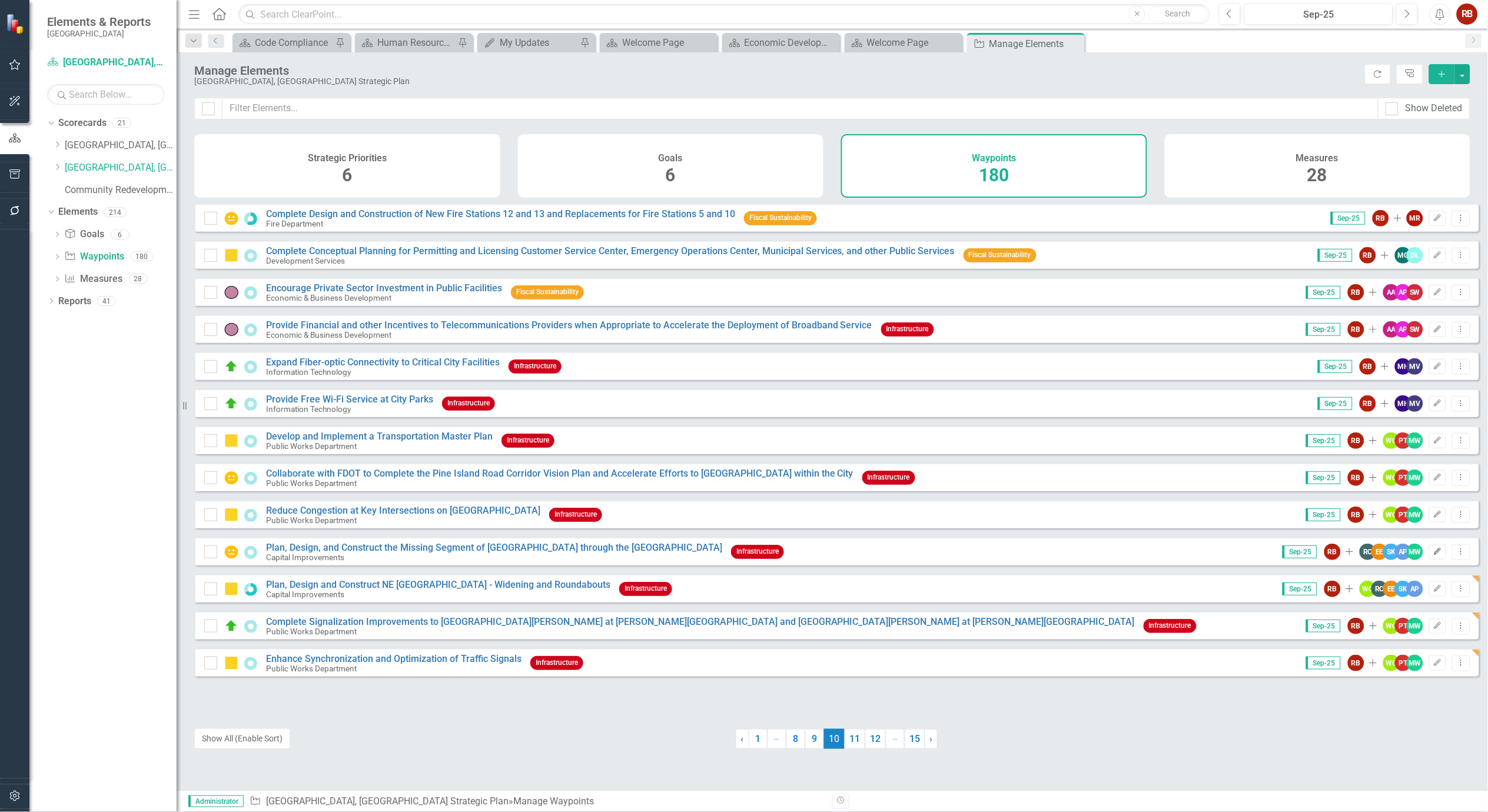
click at [1433, 555] on icon "Edit" at bounding box center [1437, 552] width 9 height 7
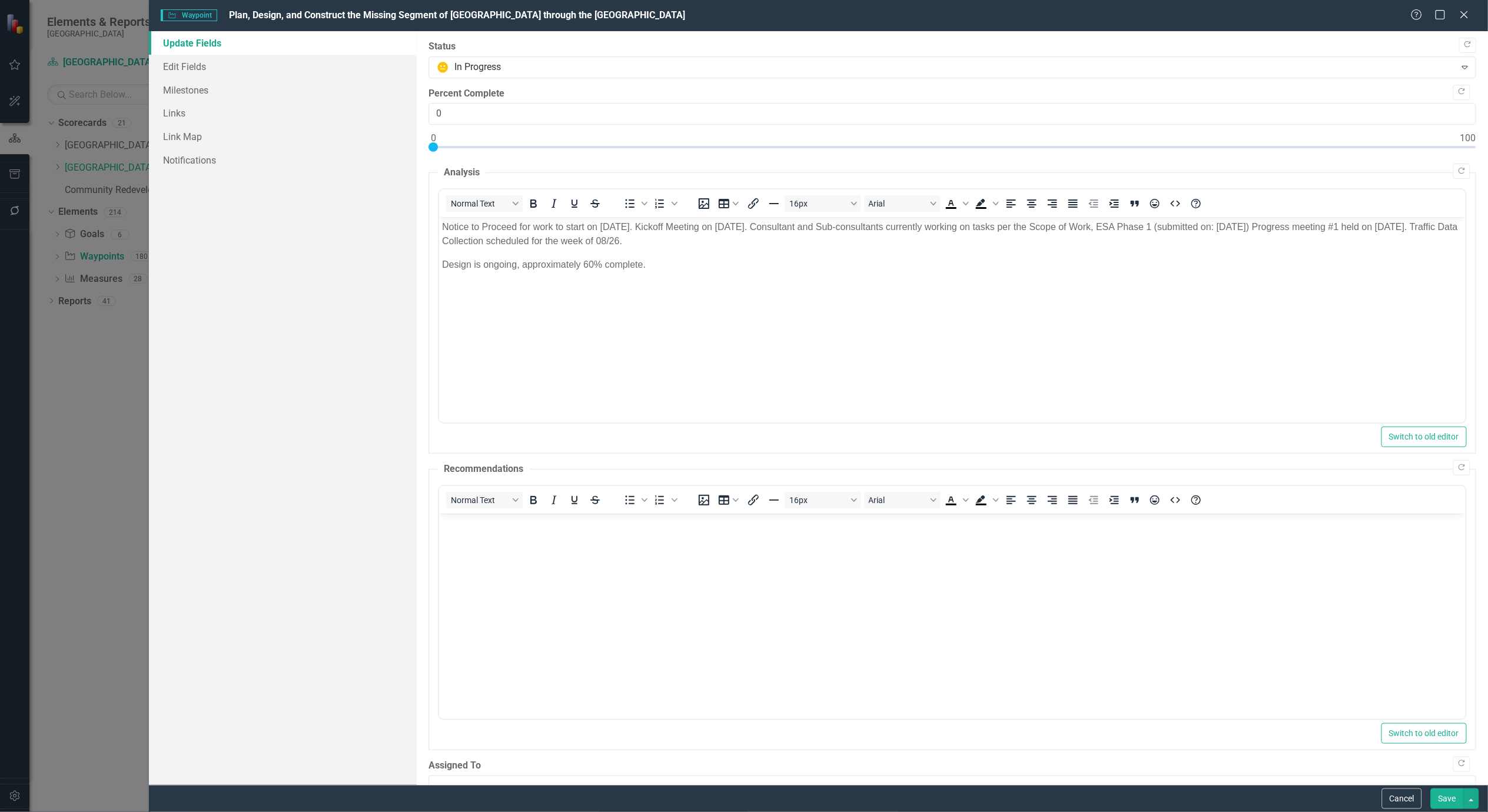
scroll to position [0, 0]
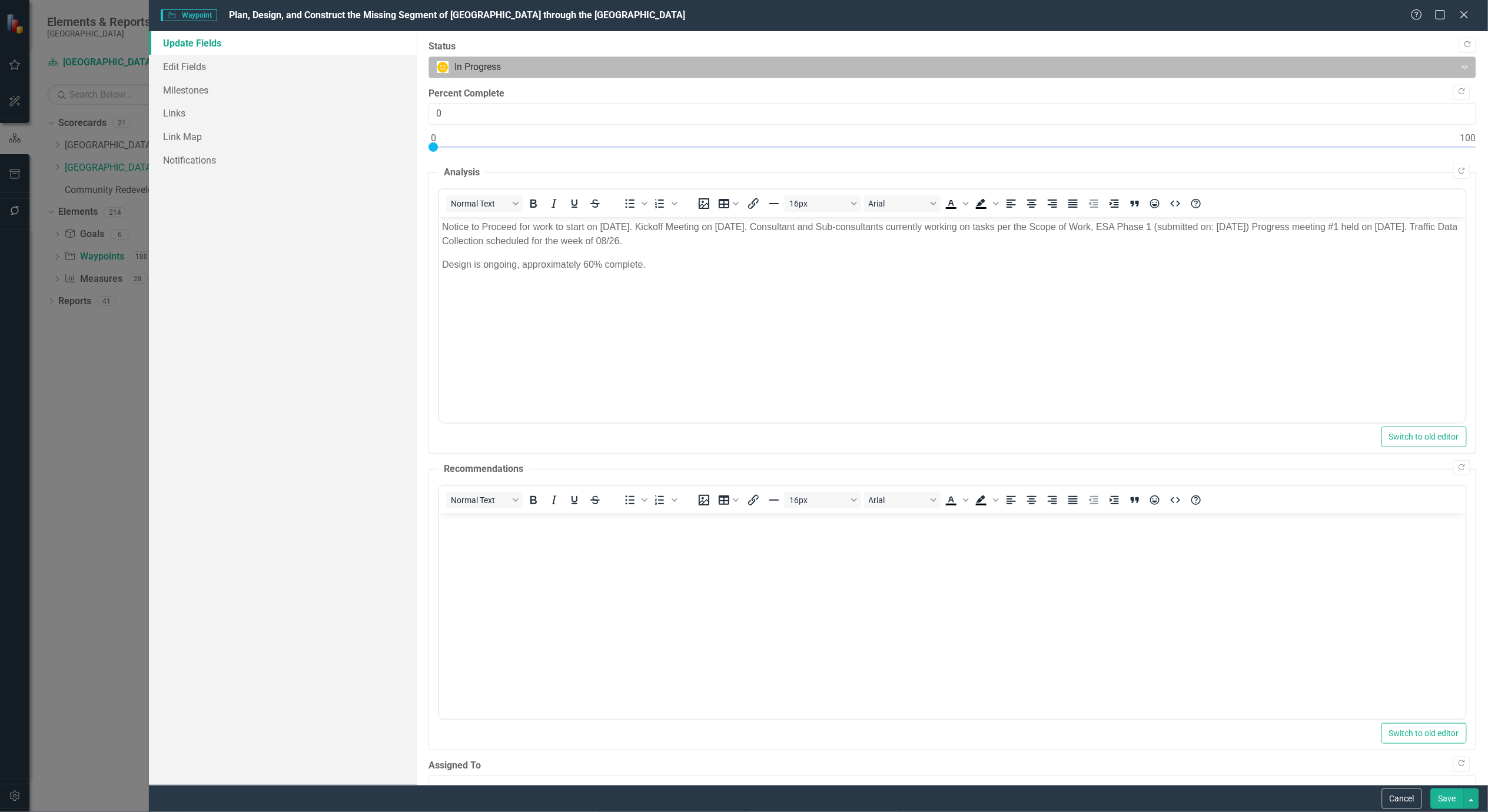
click at [527, 66] on div at bounding box center [943, 67] width 1012 height 16
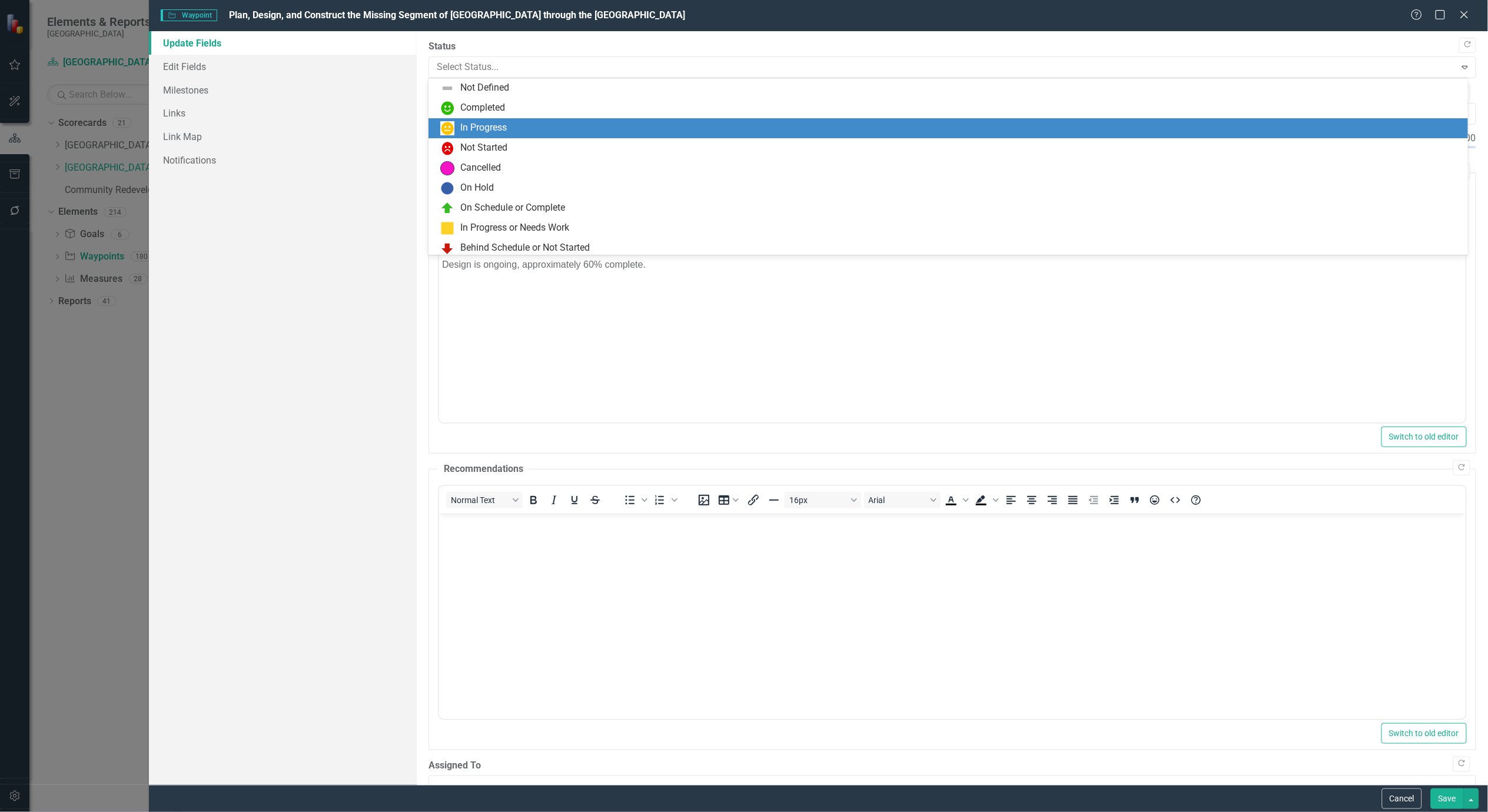
scroll to position [23, 0]
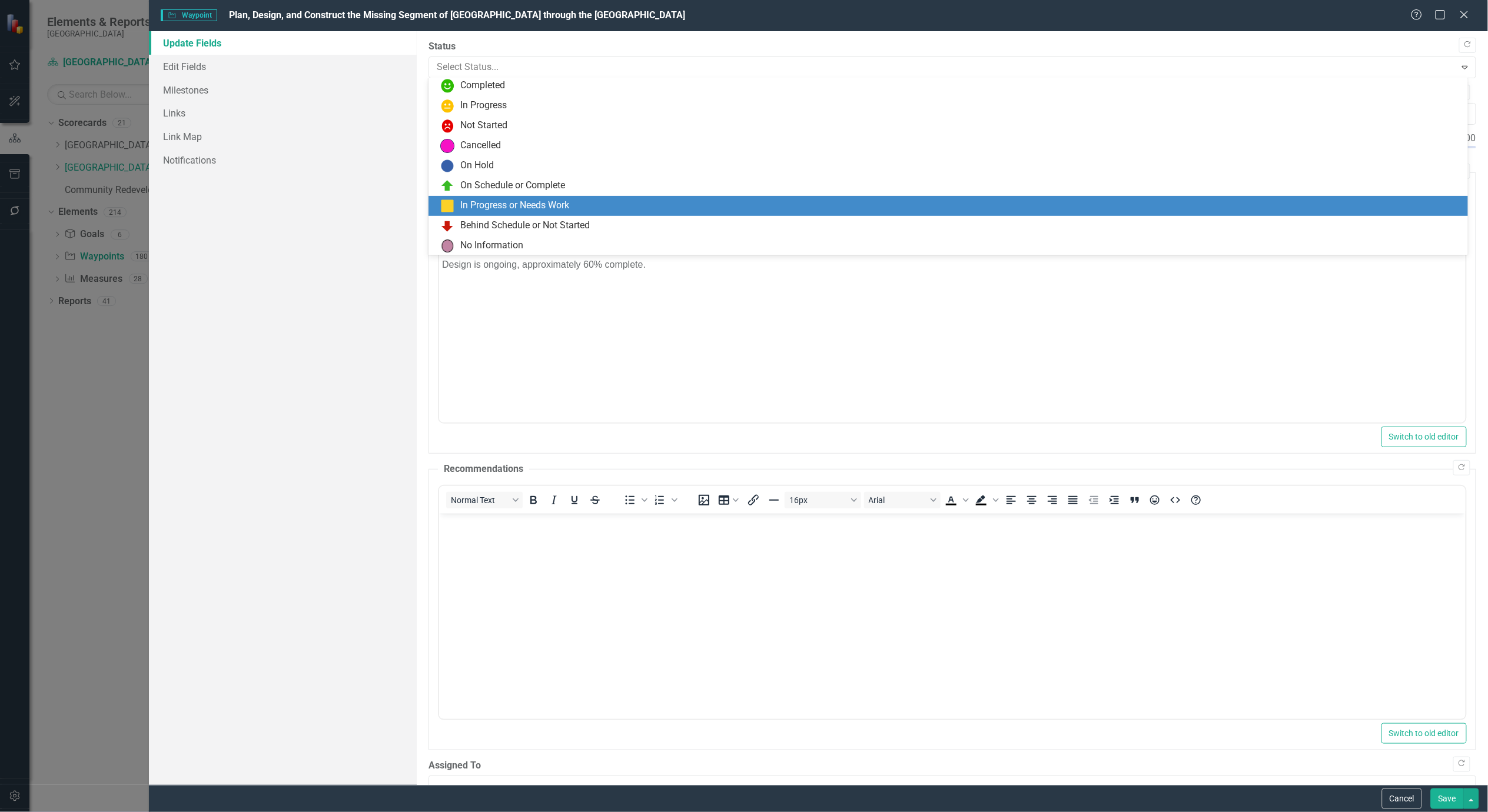
click at [539, 206] on div "In Progress or Needs Work" at bounding box center [515, 206] width 109 height 14
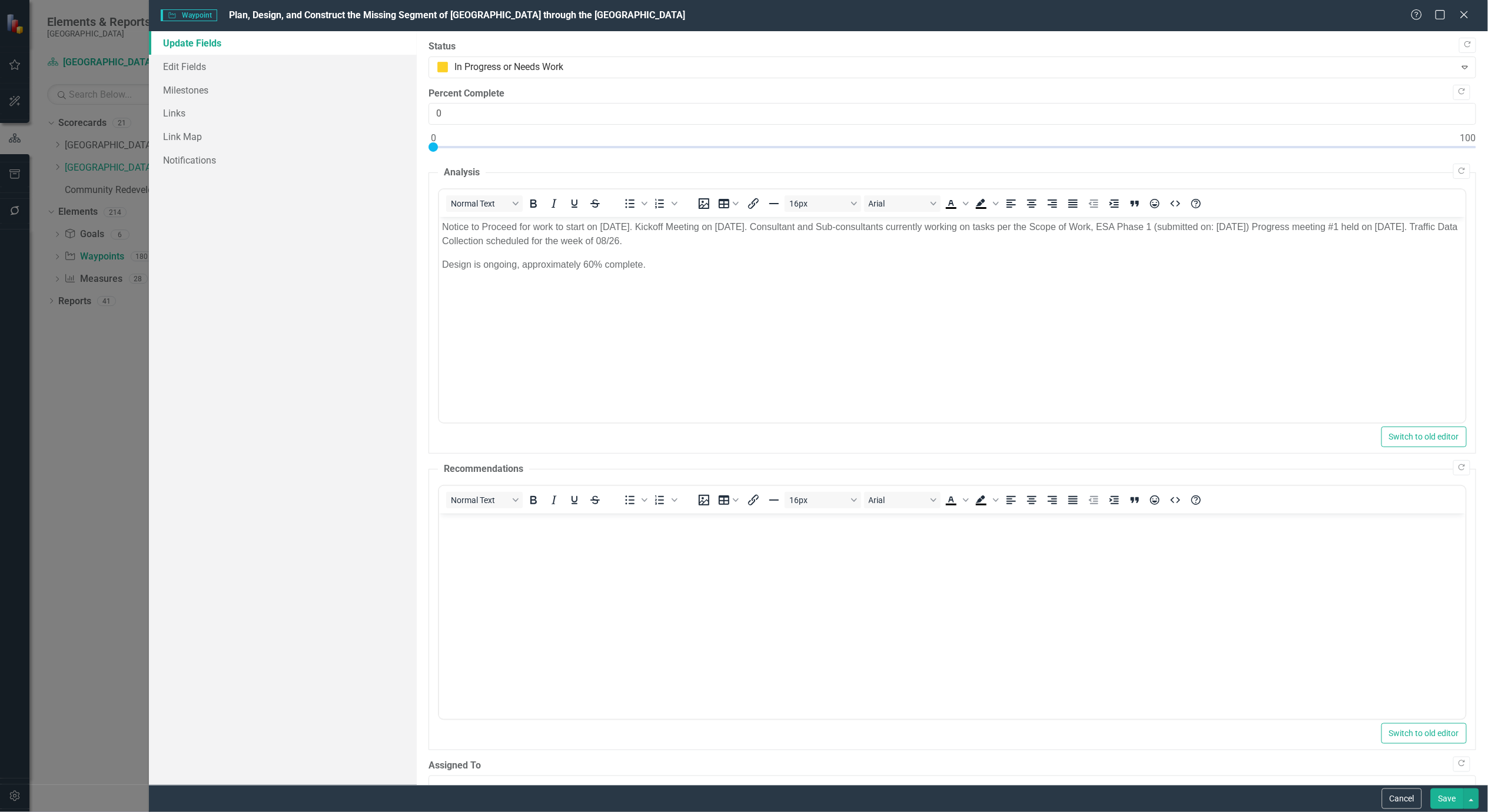
click at [1446, 801] on button "Save" at bounding box center [1447, 798] width 33 height 21
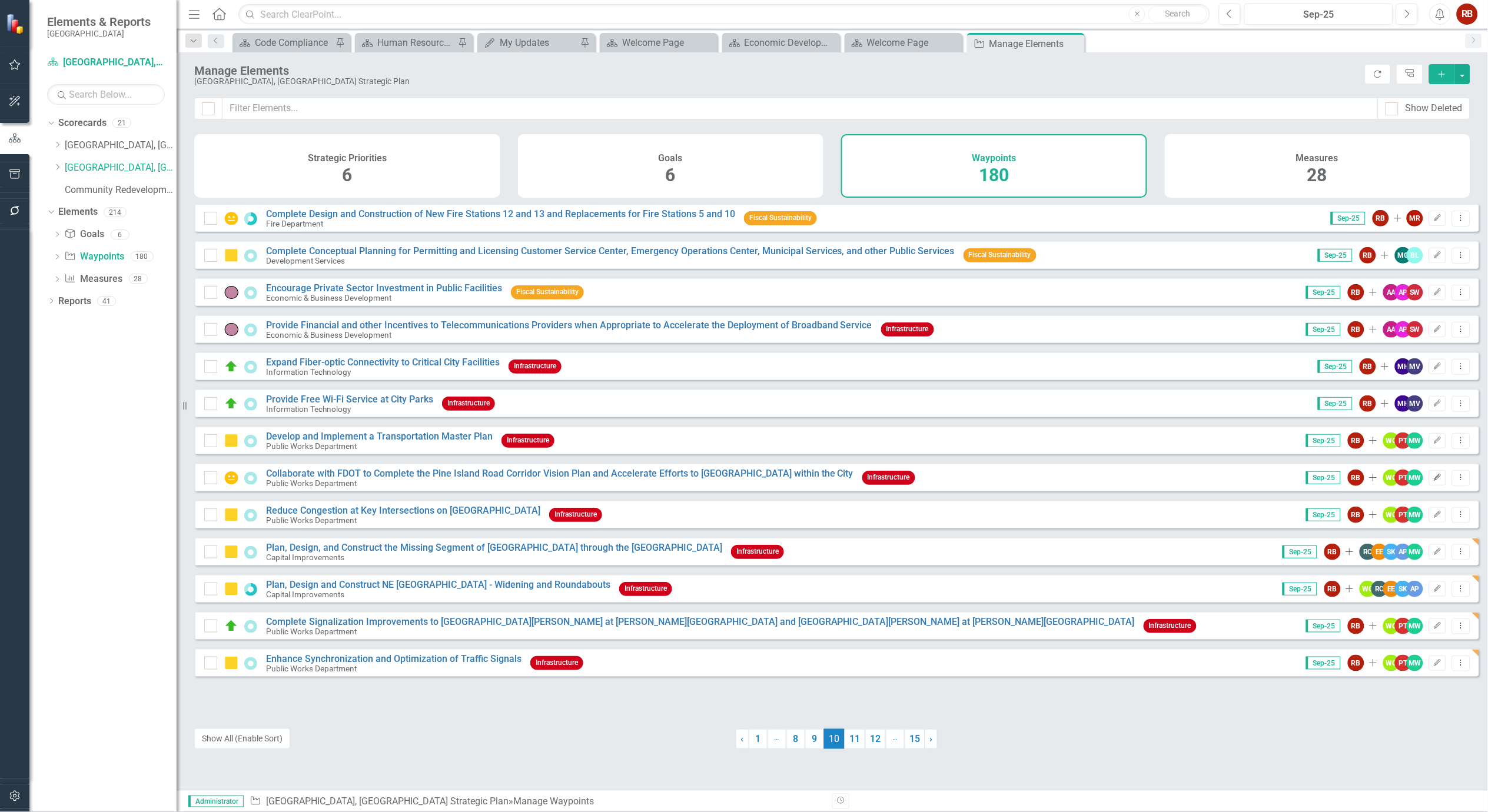
click at [1433, 481] on icon "Edit" at bounding box center [1437, 477] width 9 height 7
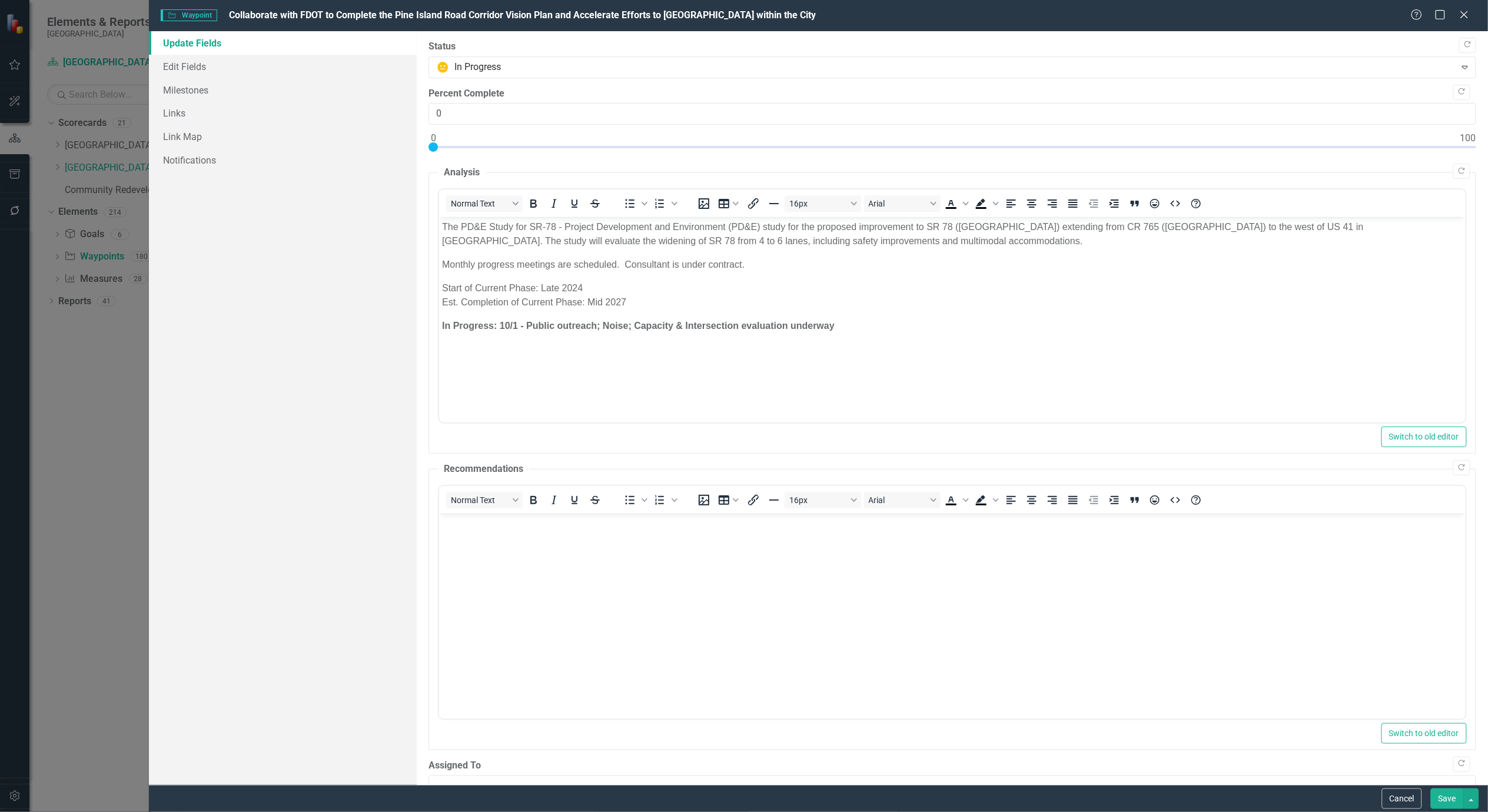
scroll to position [0, 0]
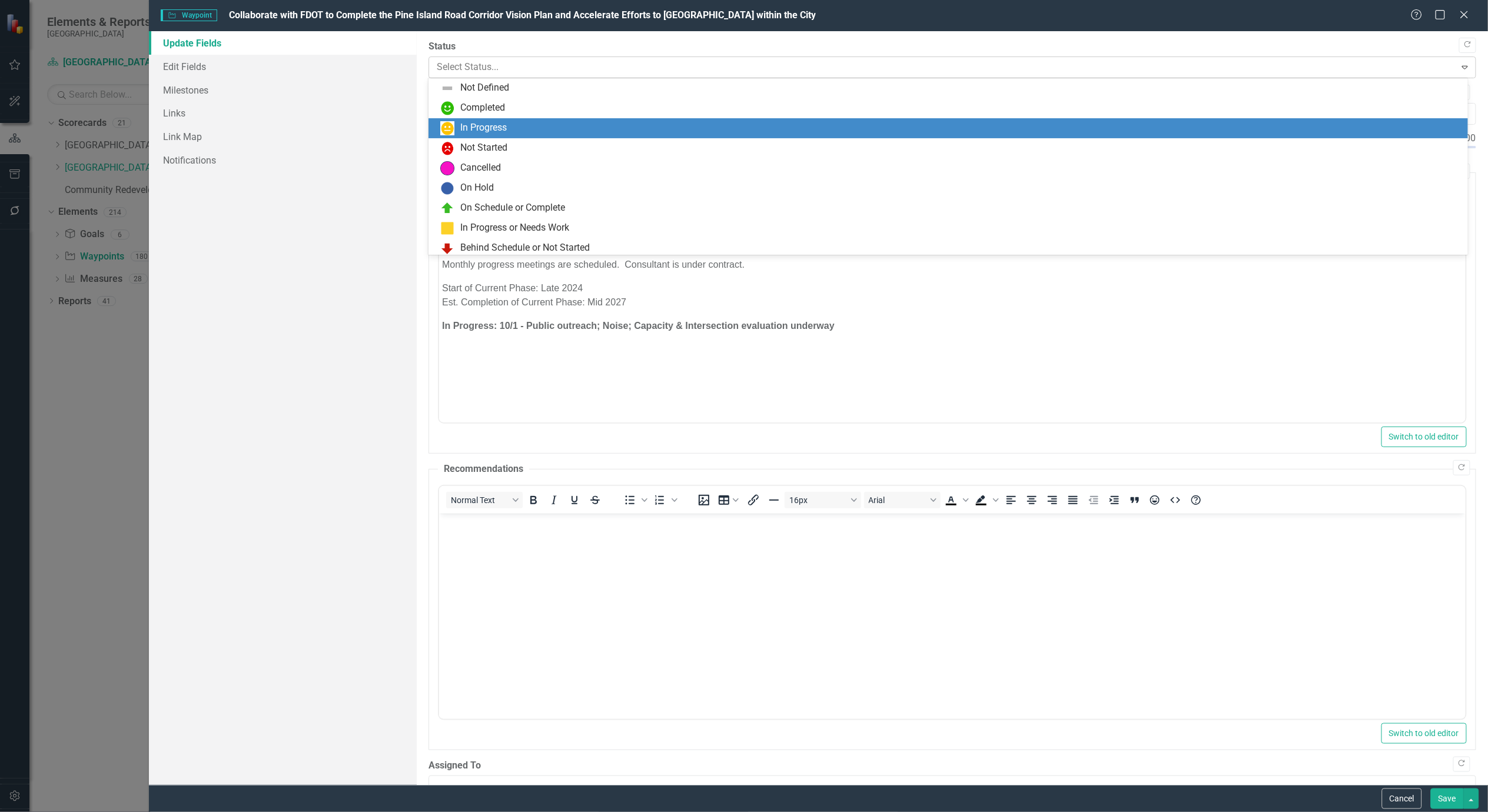
click at [534, 62] on div at bounding box center [943, 67] width 1012 height 16
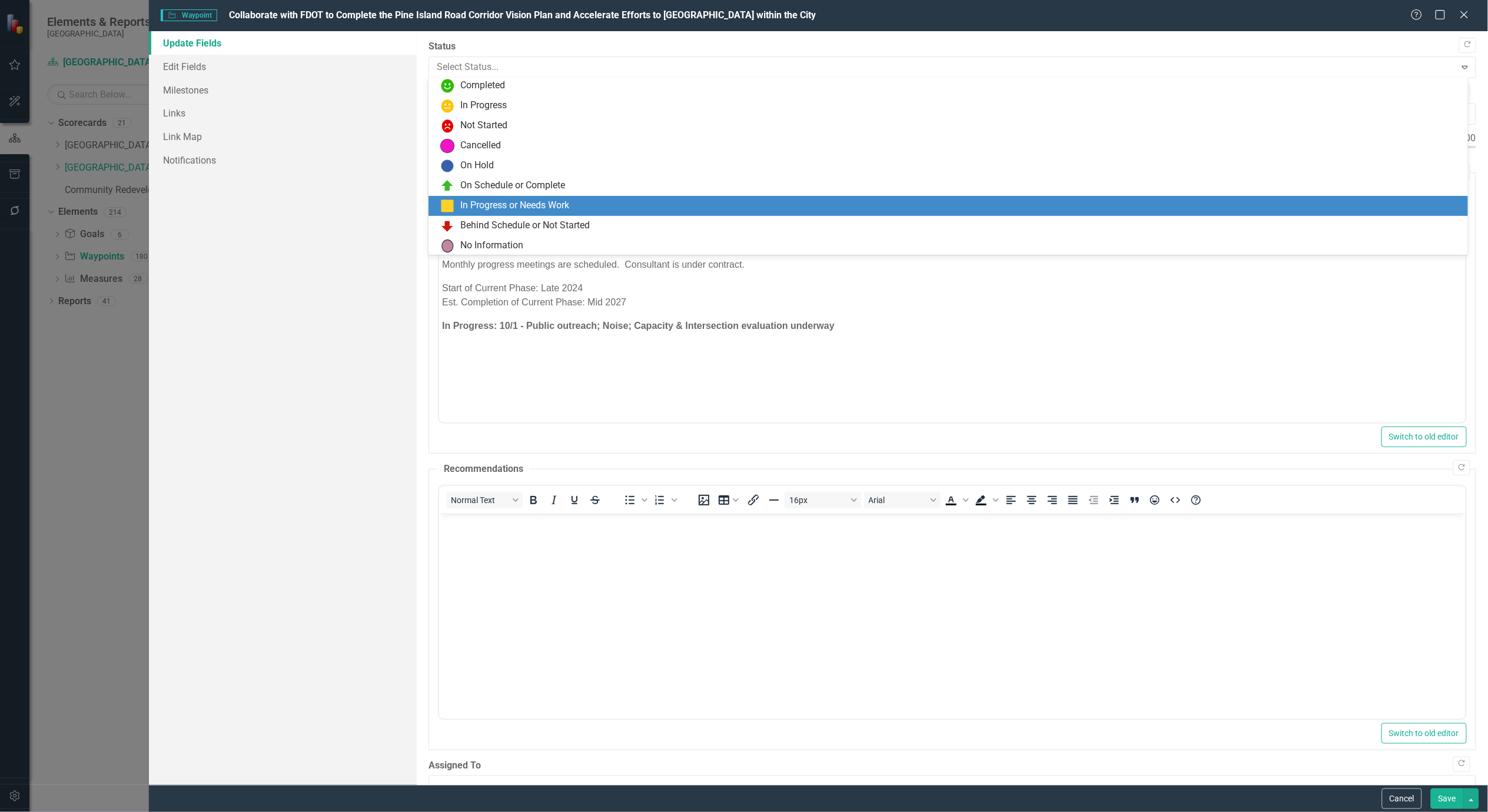
click at [501, 206] on div "In Progress or Needs Work" at bounding box center [515, 206] width 109 height 14
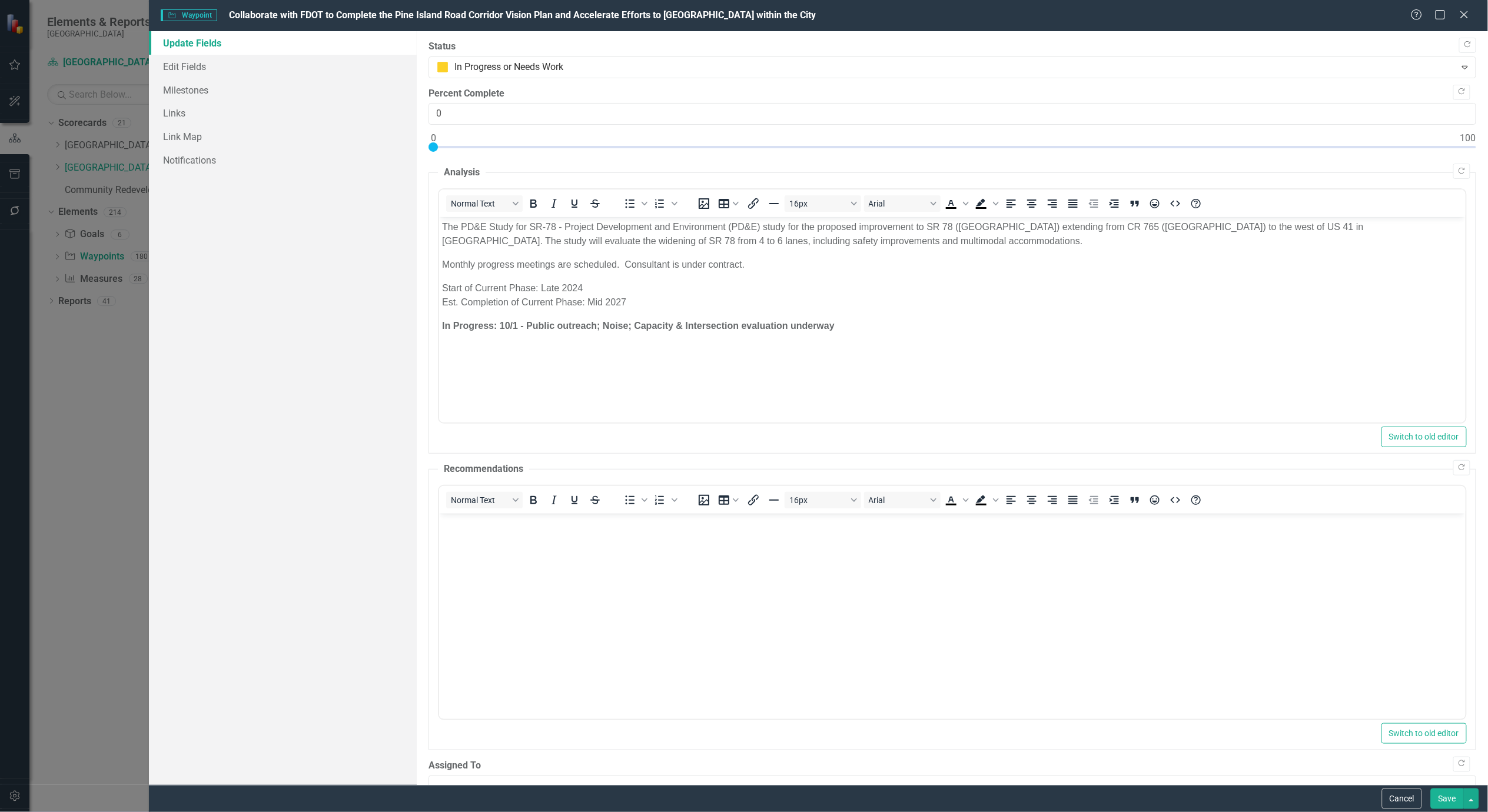
click at [1443, 796] on button "Save" at bounding box center [1447, 798] width 33 height 21
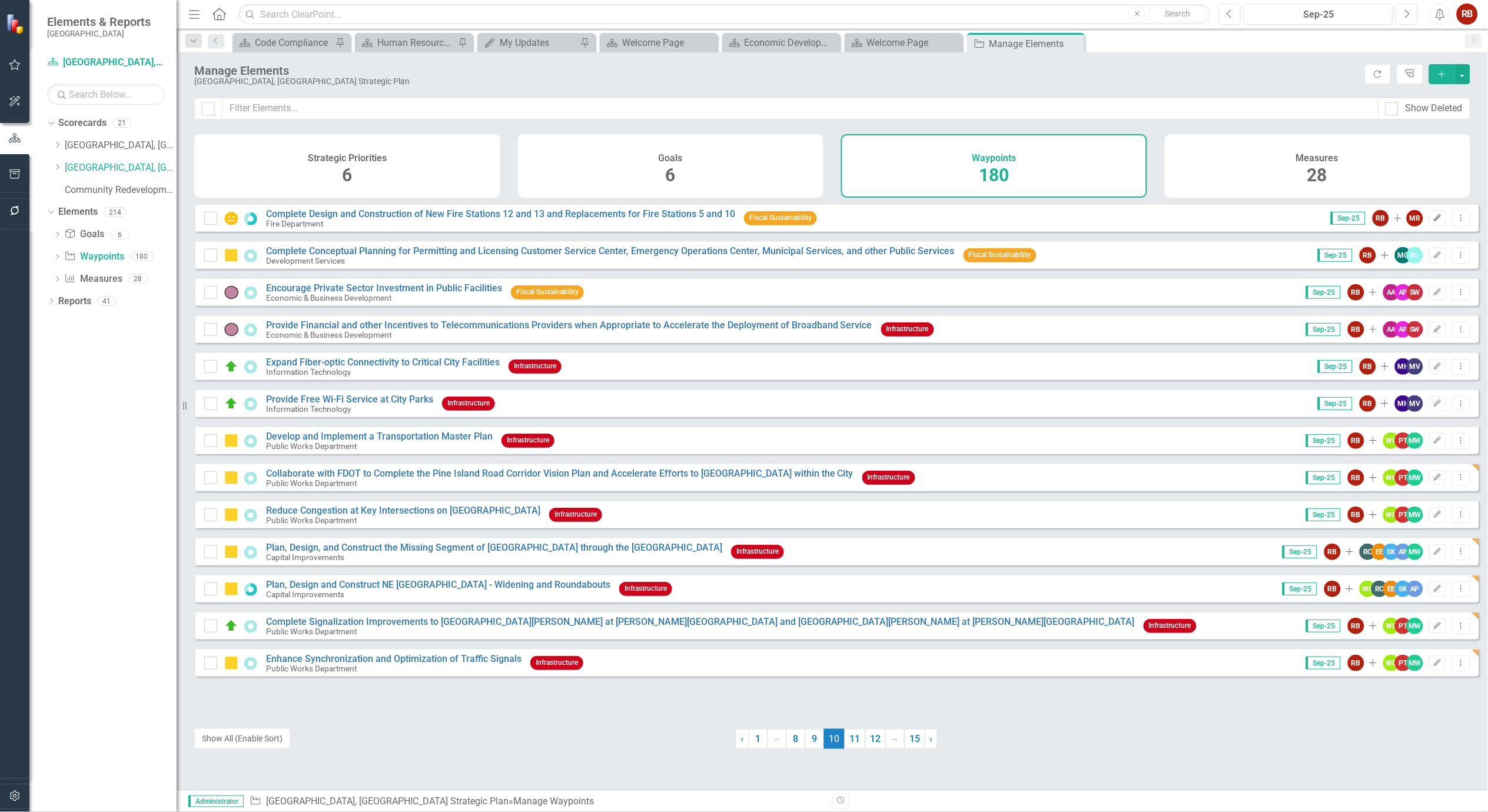
click at [1434, 221] on icon "button" at bounding box center [1437, 217] width 7 height 7
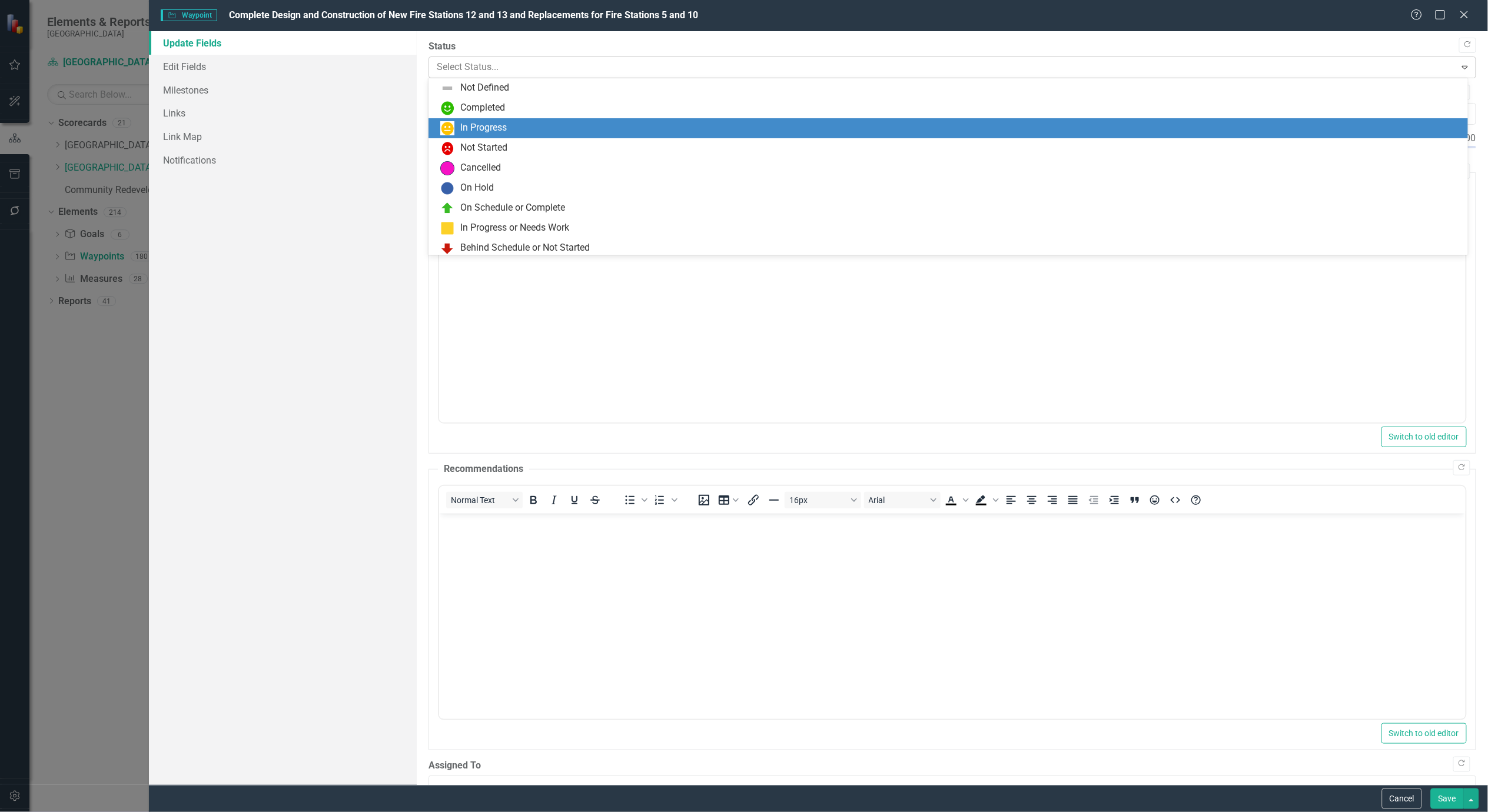
scroll to position [0, 0]
click at [524, 66] on div at bounding box center [943, 67] width 1012 height 16
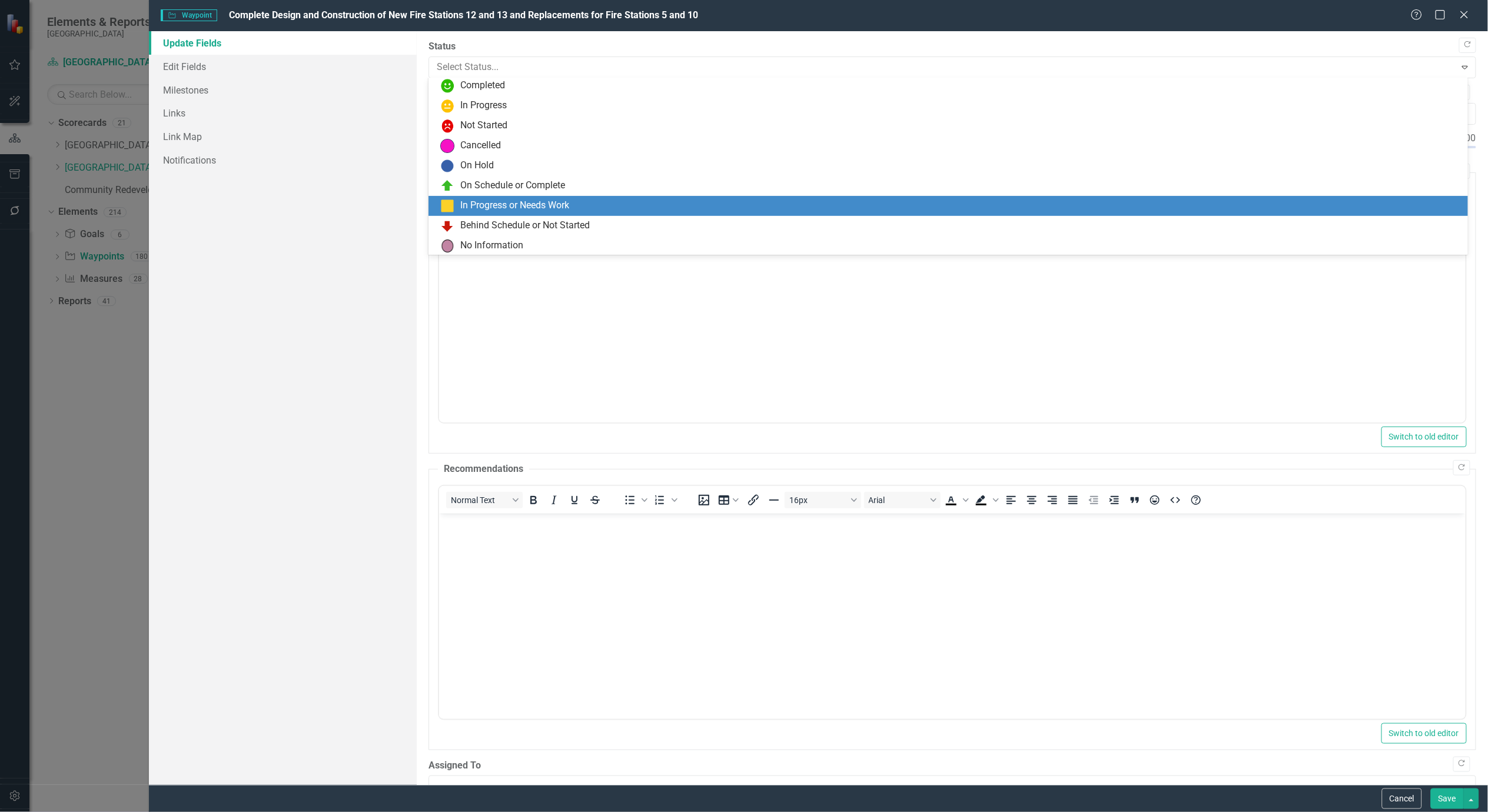
click at [501, 207] on div "In Progress or Needs Work" at bounding box center [515, 206] width 109 height 14
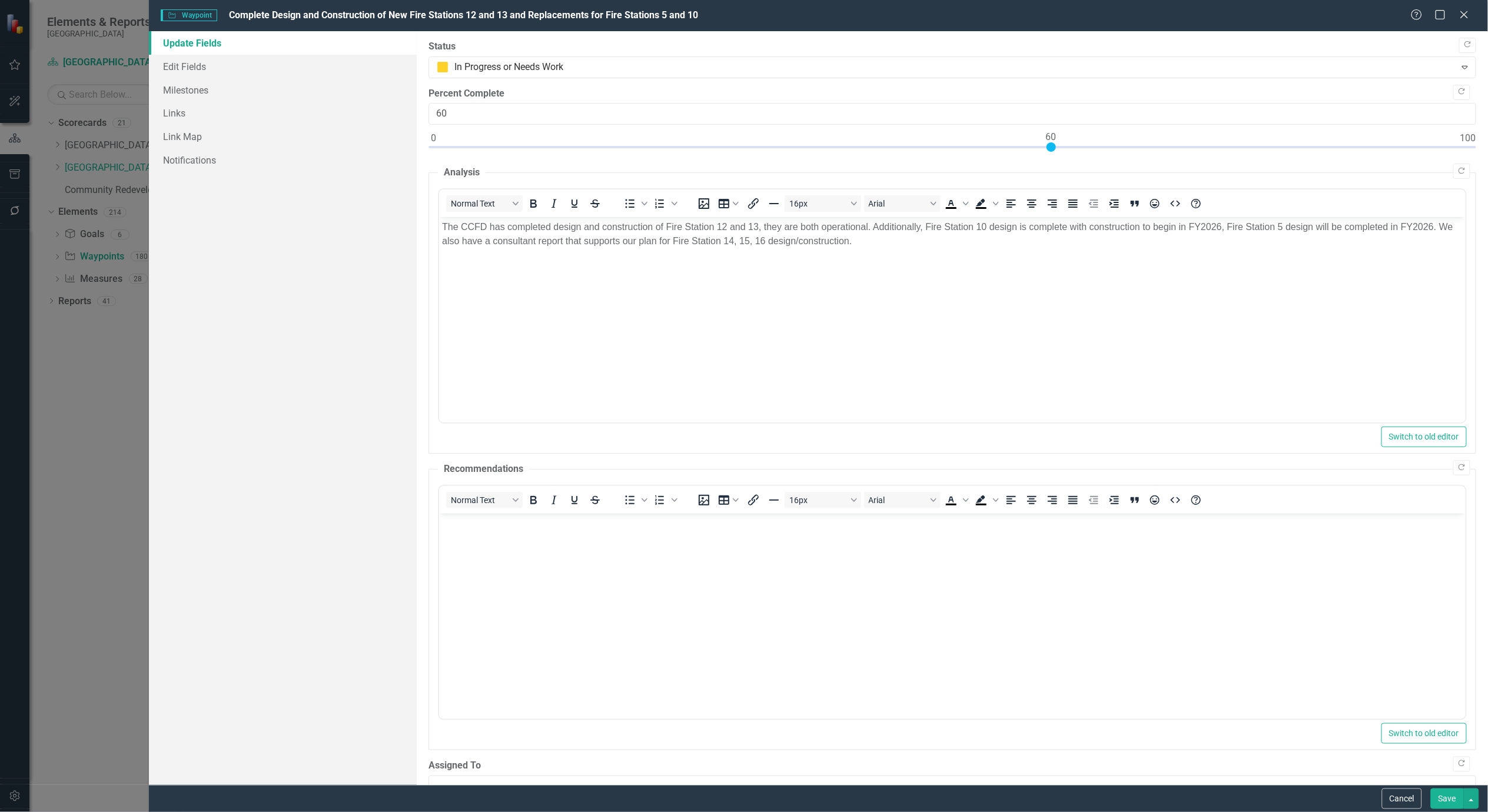
click at [1457, 803] on button "Save" at bounding box center [1447, 798] width 33 height 21
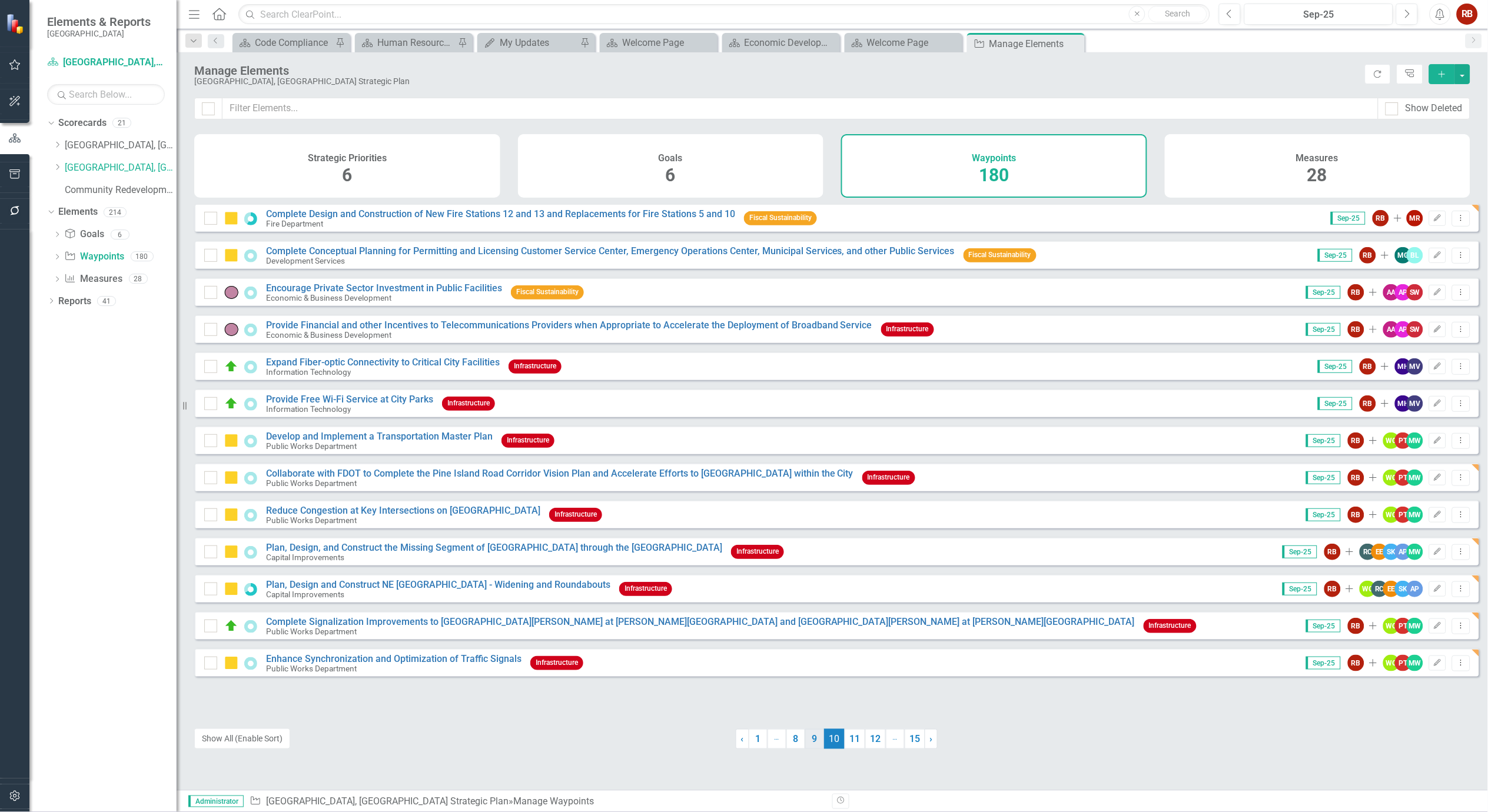
click at [810, 734] on link "9" at bounding box center [815, 739] width 19 height 20
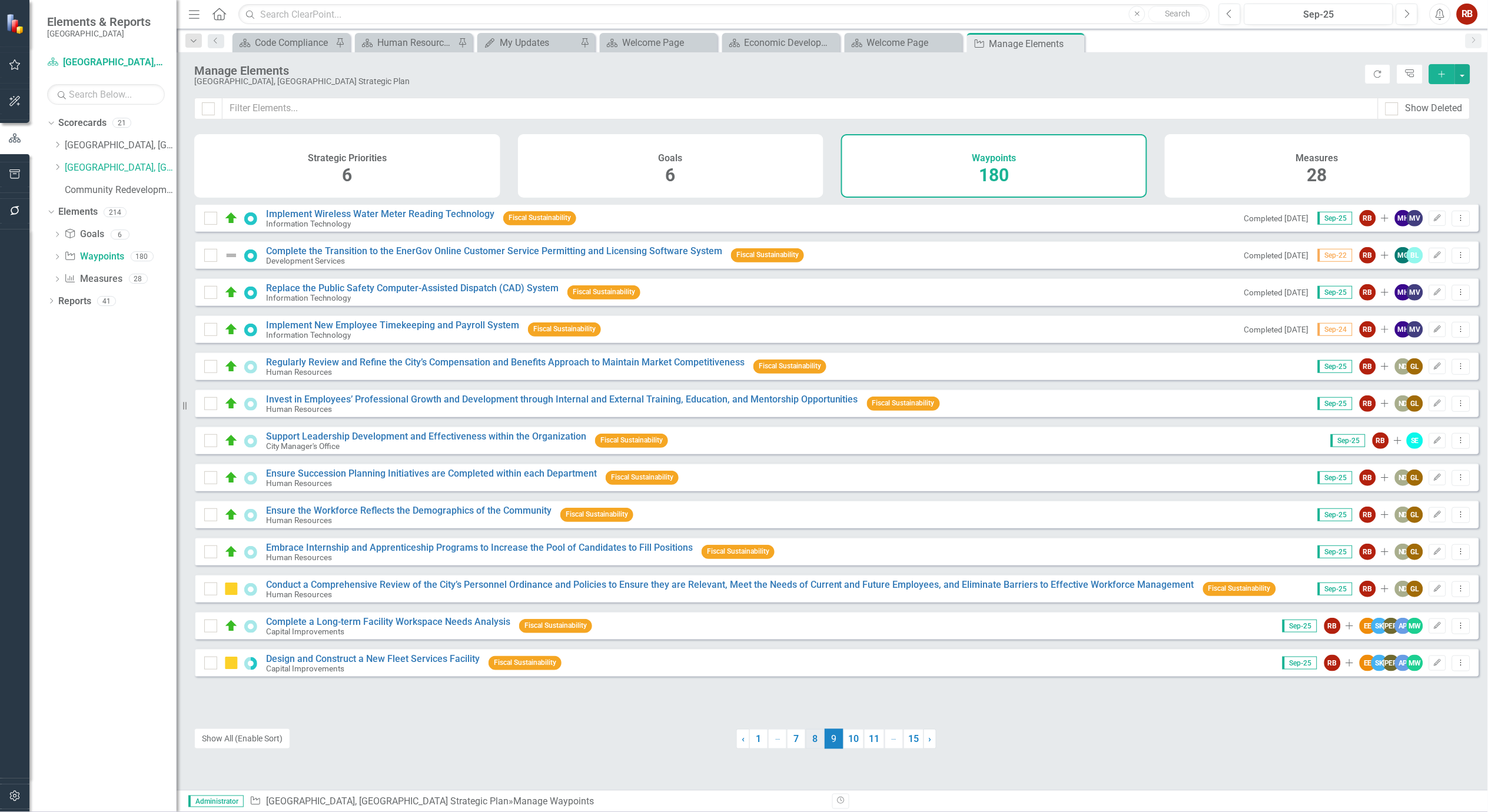
click at [809, 736] on link "8" at bounding box center [815, 739] width 19 height 20
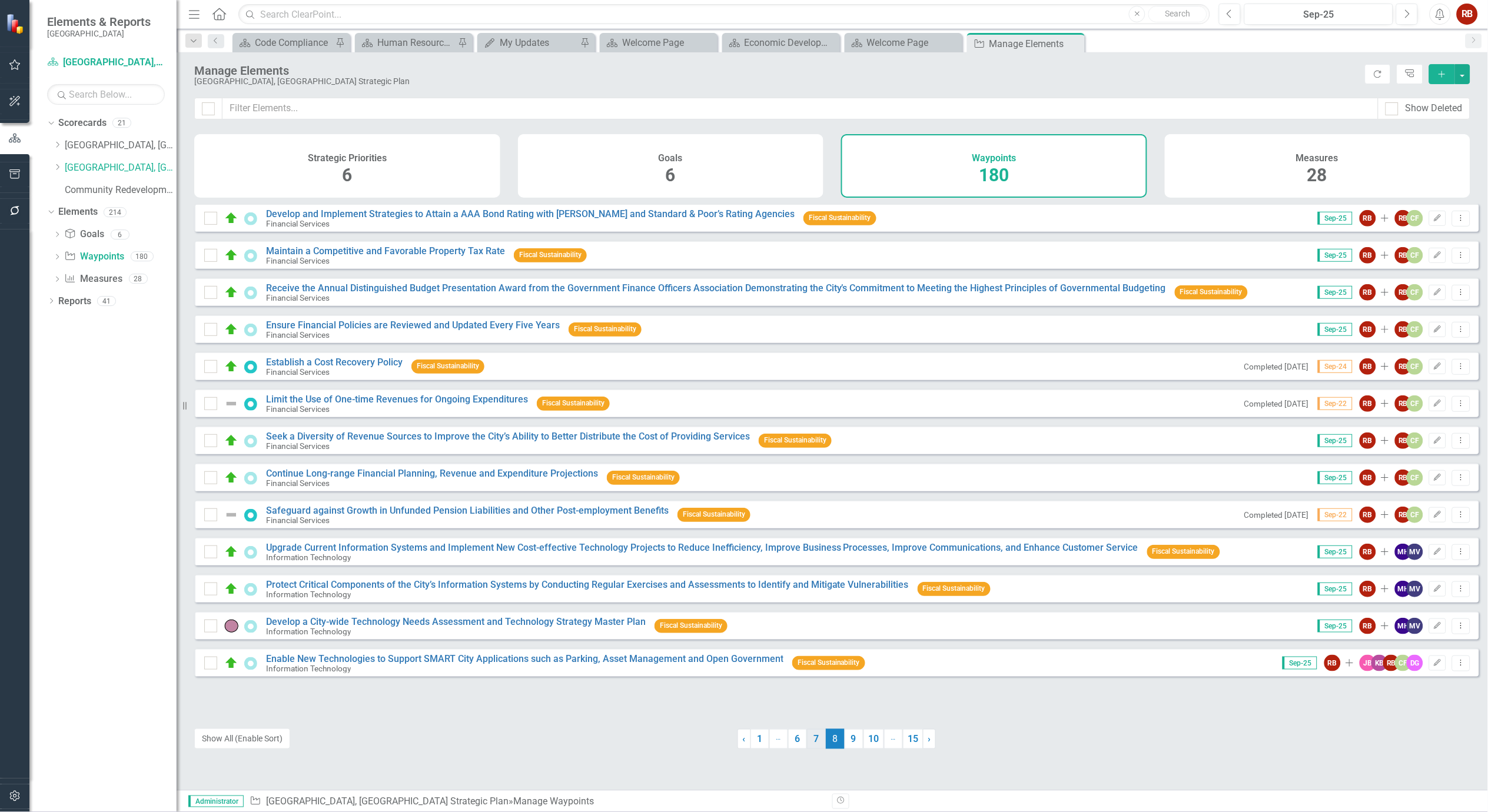
click at [810, 736] on link "7" at bounding box center [816, 739] width 19 height 20
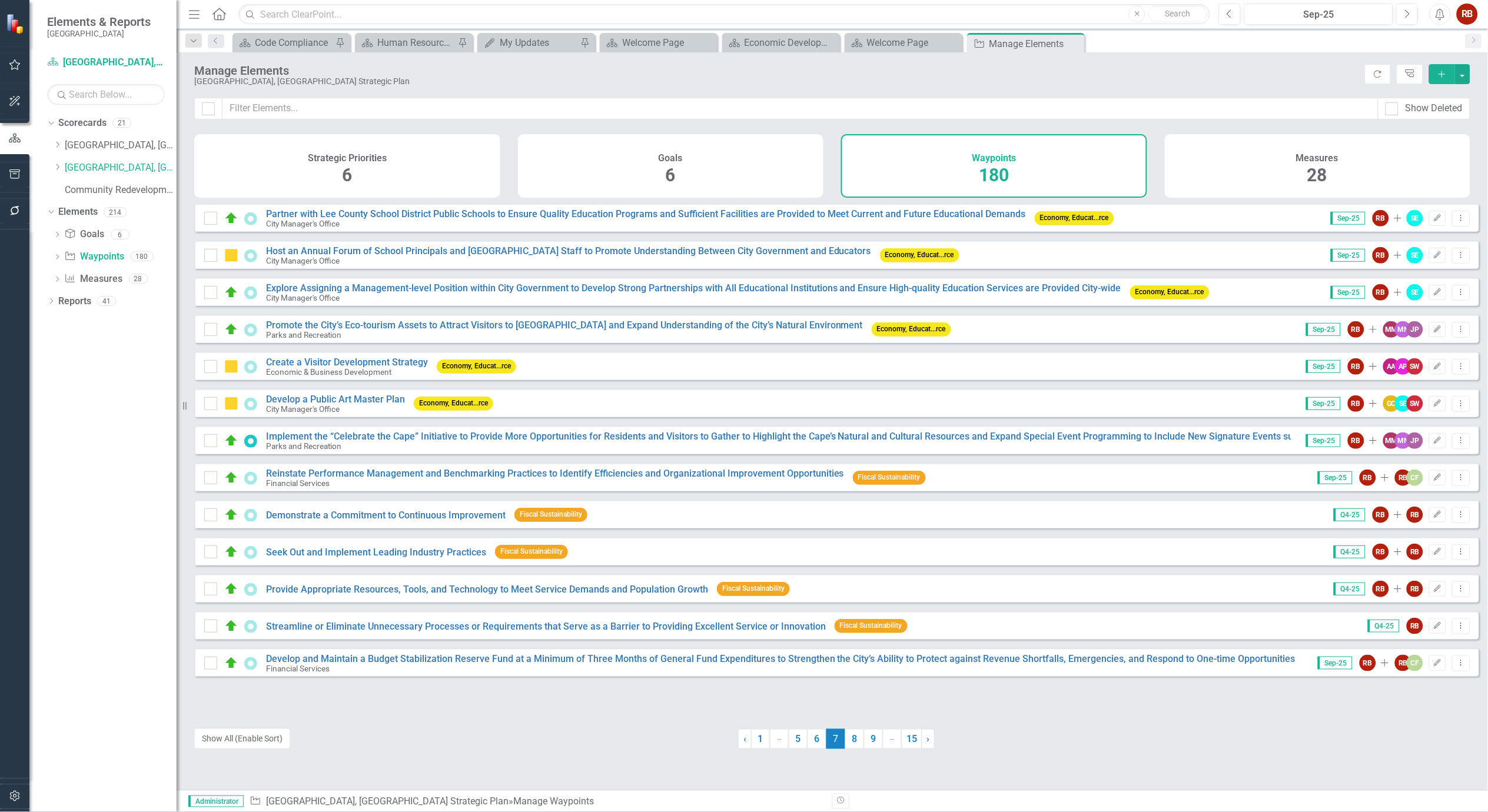
click at [836, 736] on span "7 (current)" at bounding box center [835, 739] width 19 height 20
click at [858, 737] on link "8" at bounding box center [855, 739] width 19 height 20
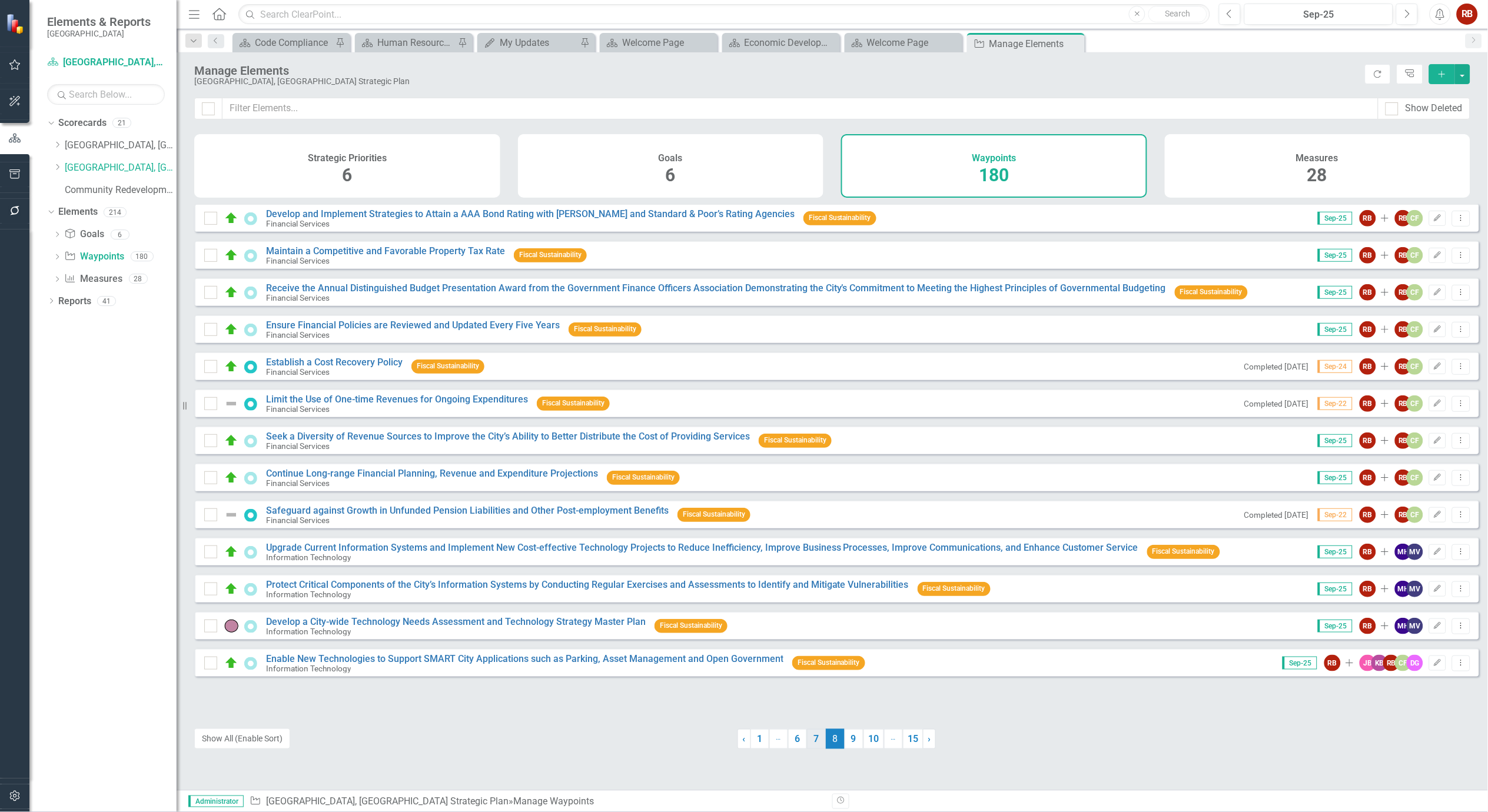
click at [811, 739] on link "7" at bounding box center [816, 739] width 19 height 20
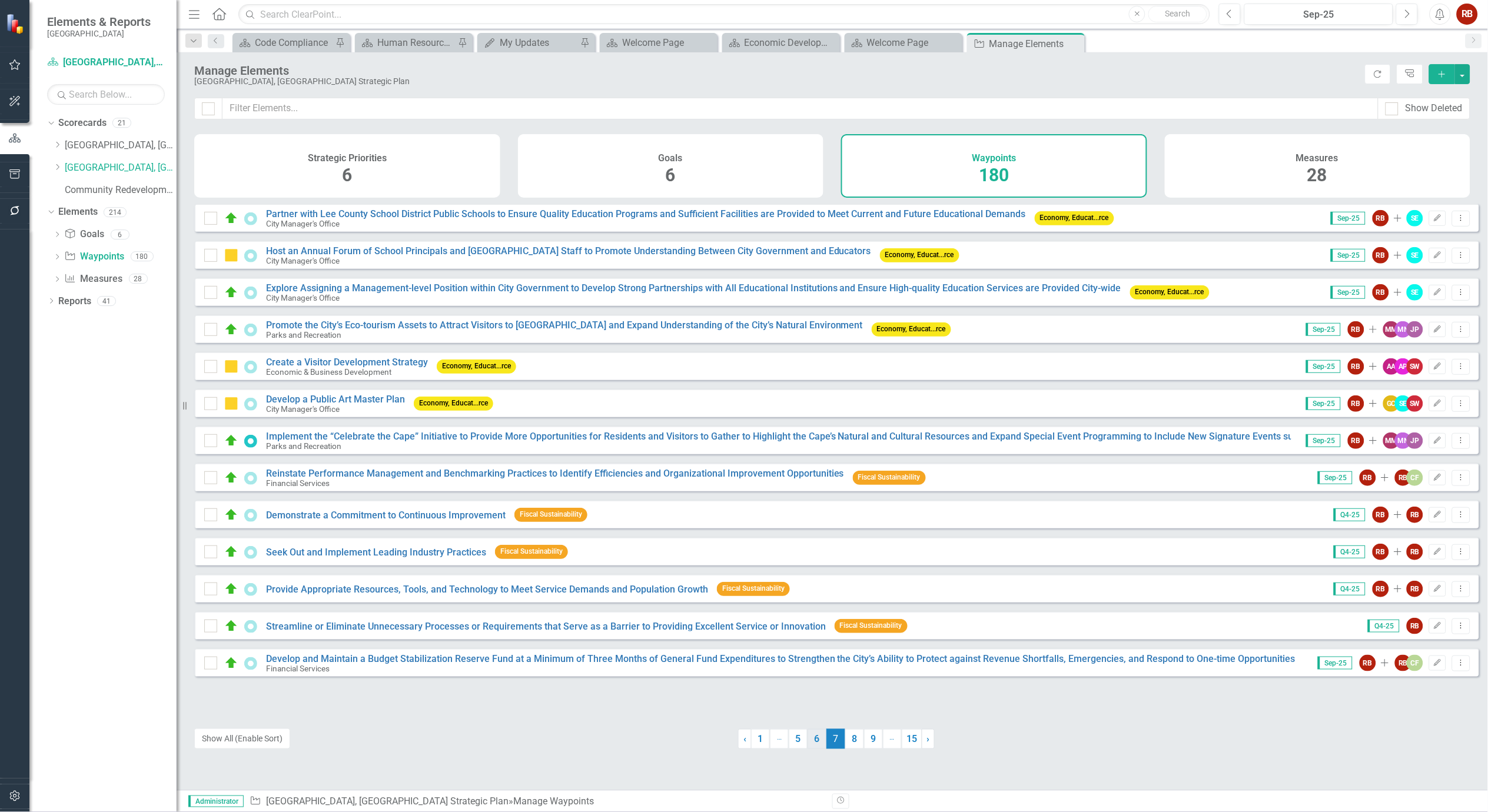
click at [809, 738] on link "6" at bounding box center [817, 739] width 19 height 20
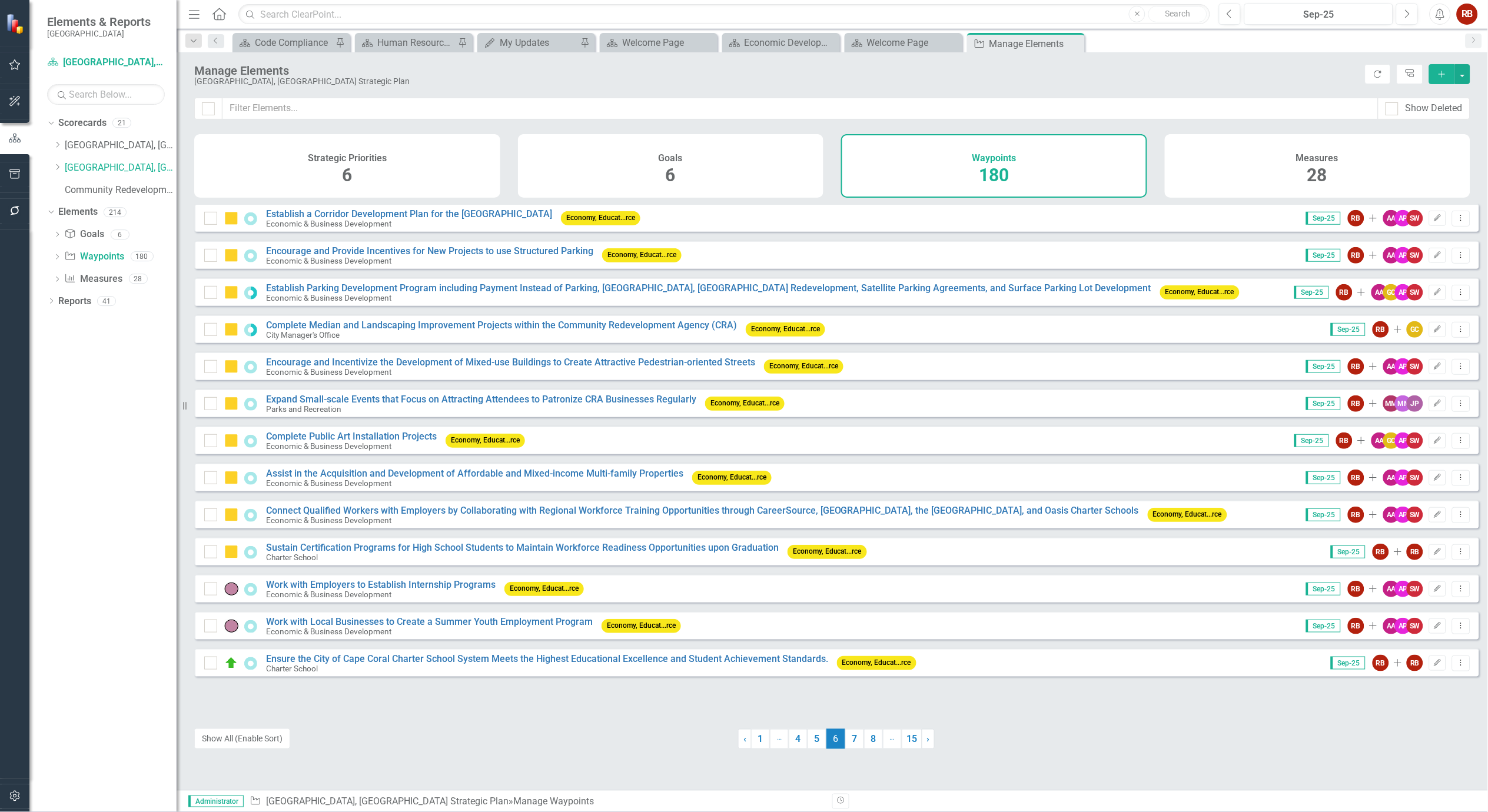
click at [809, 738] on link "5" at bounding box center [817, 739] width 19 height 20
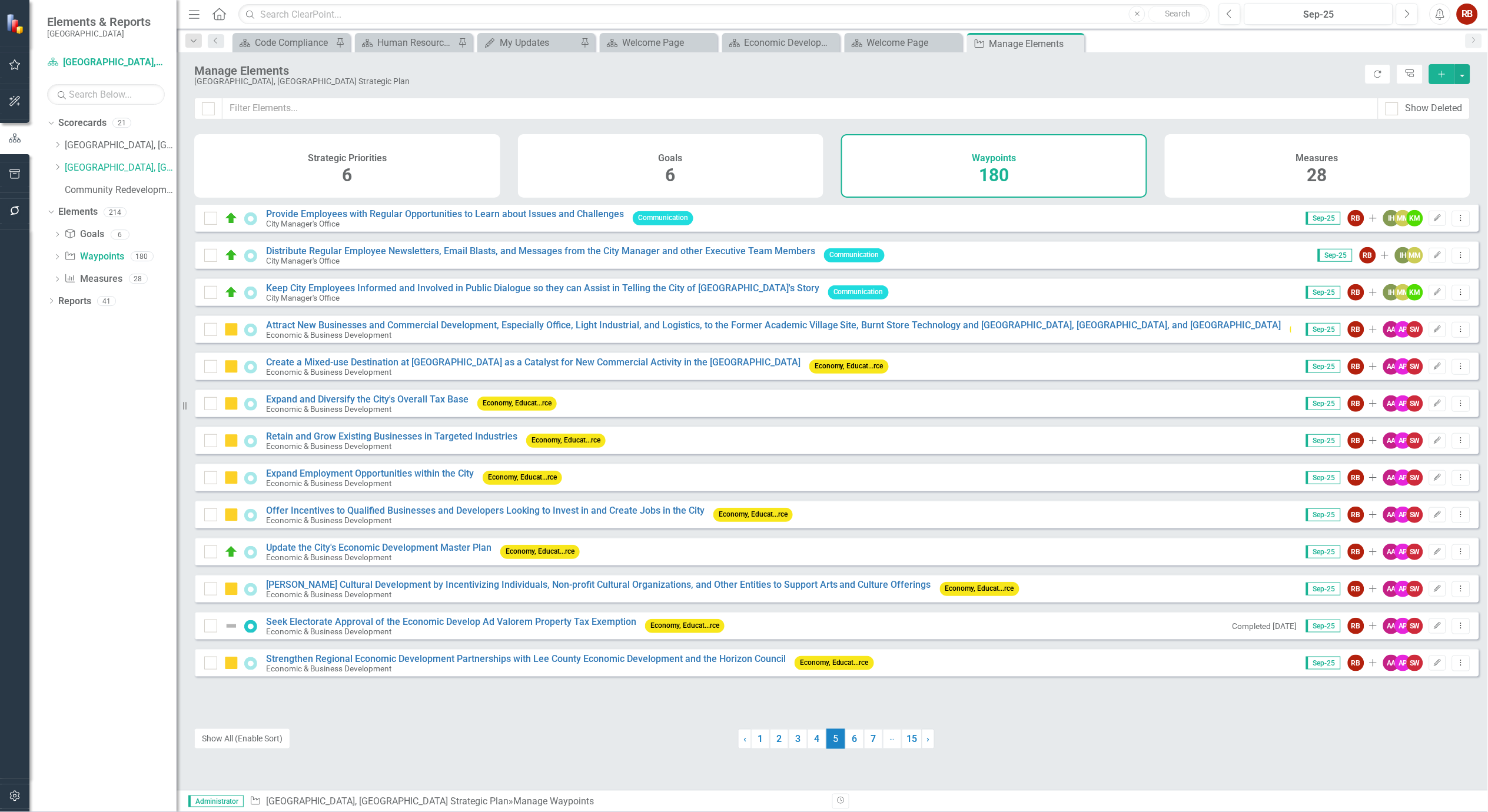
click at [809, 738] on link "4" at bounding box center [817, 739] width 19 height 20
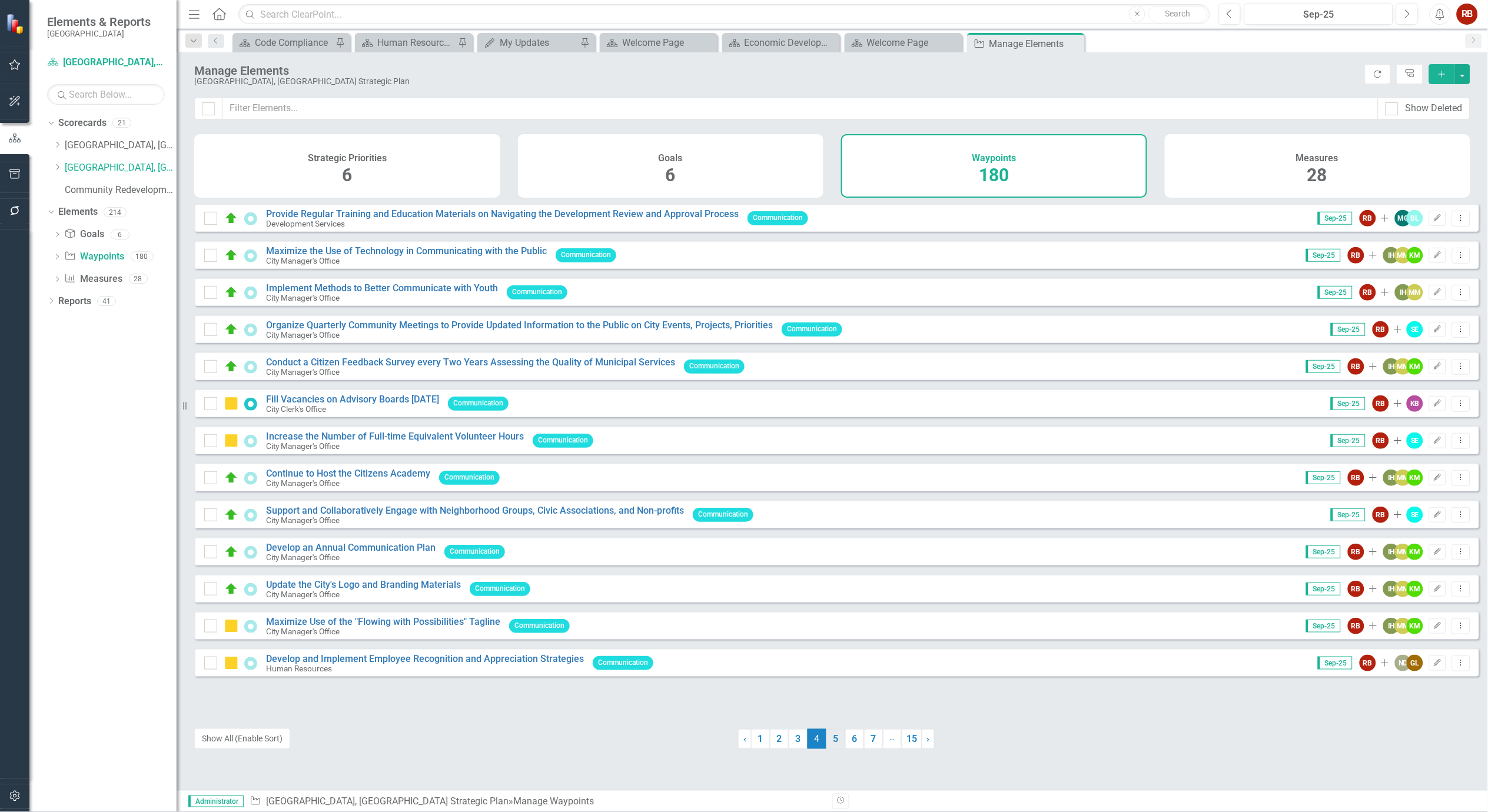
click at [832, 737] on link "5" at bounding box center [835, 739] width 19 height 20
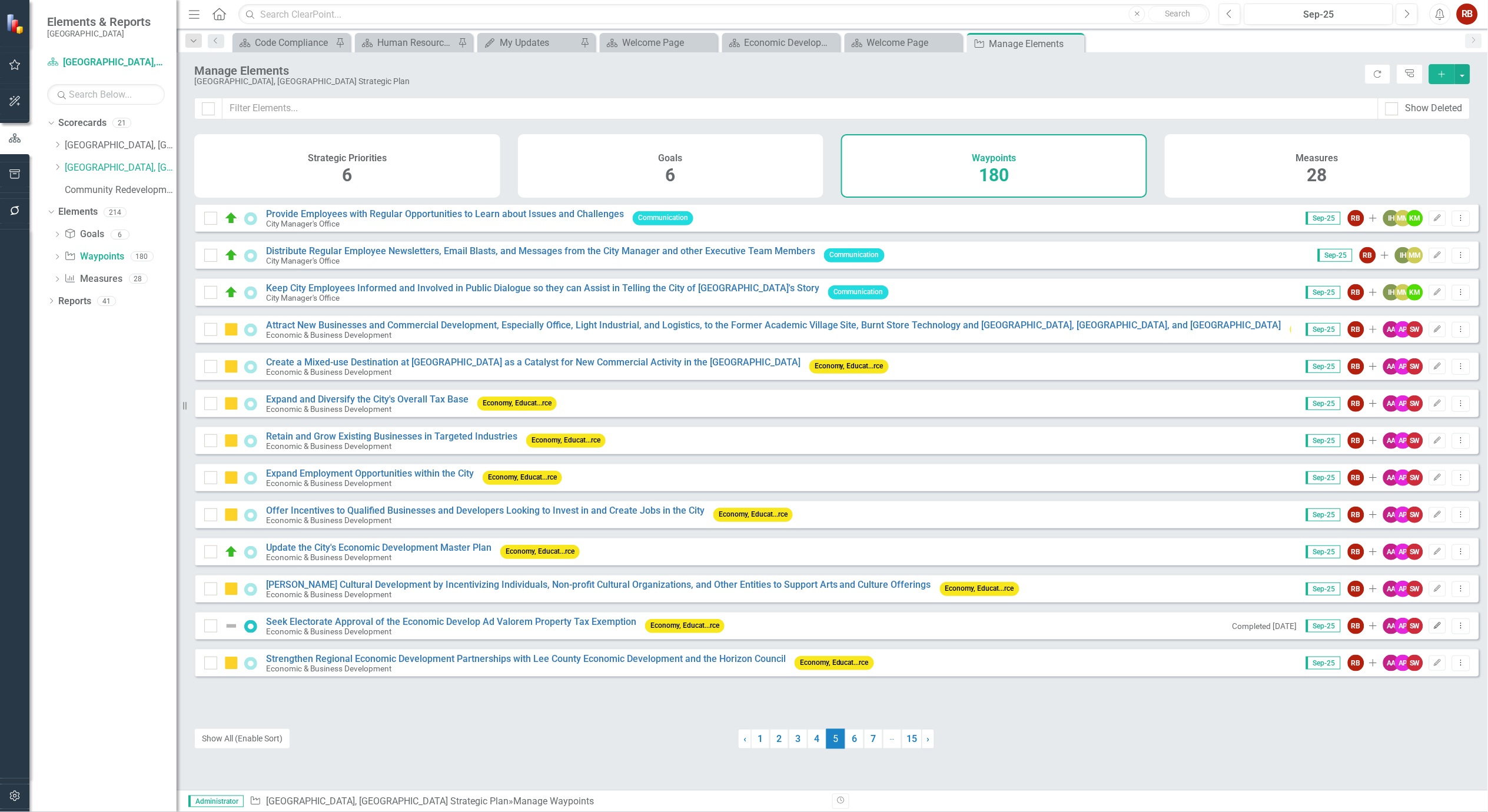
click at [1434, 634] on button "Edit" at bounding box center [1437, 626] width 17 height 15
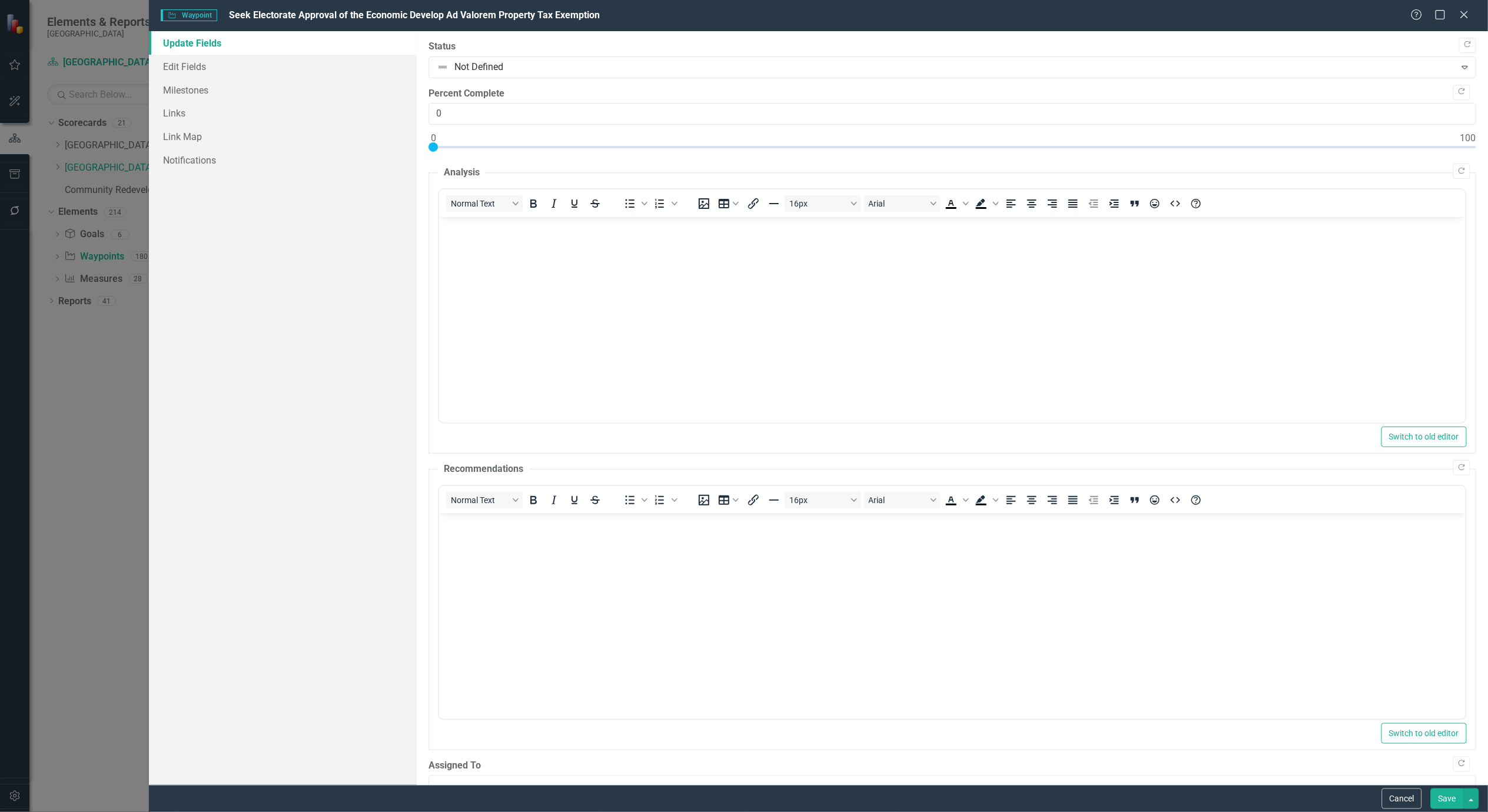
scroll to position [0, 0]
click at [1393, 808] on button "Cancel" at bounding box center [1402, 798] width 40 height 21
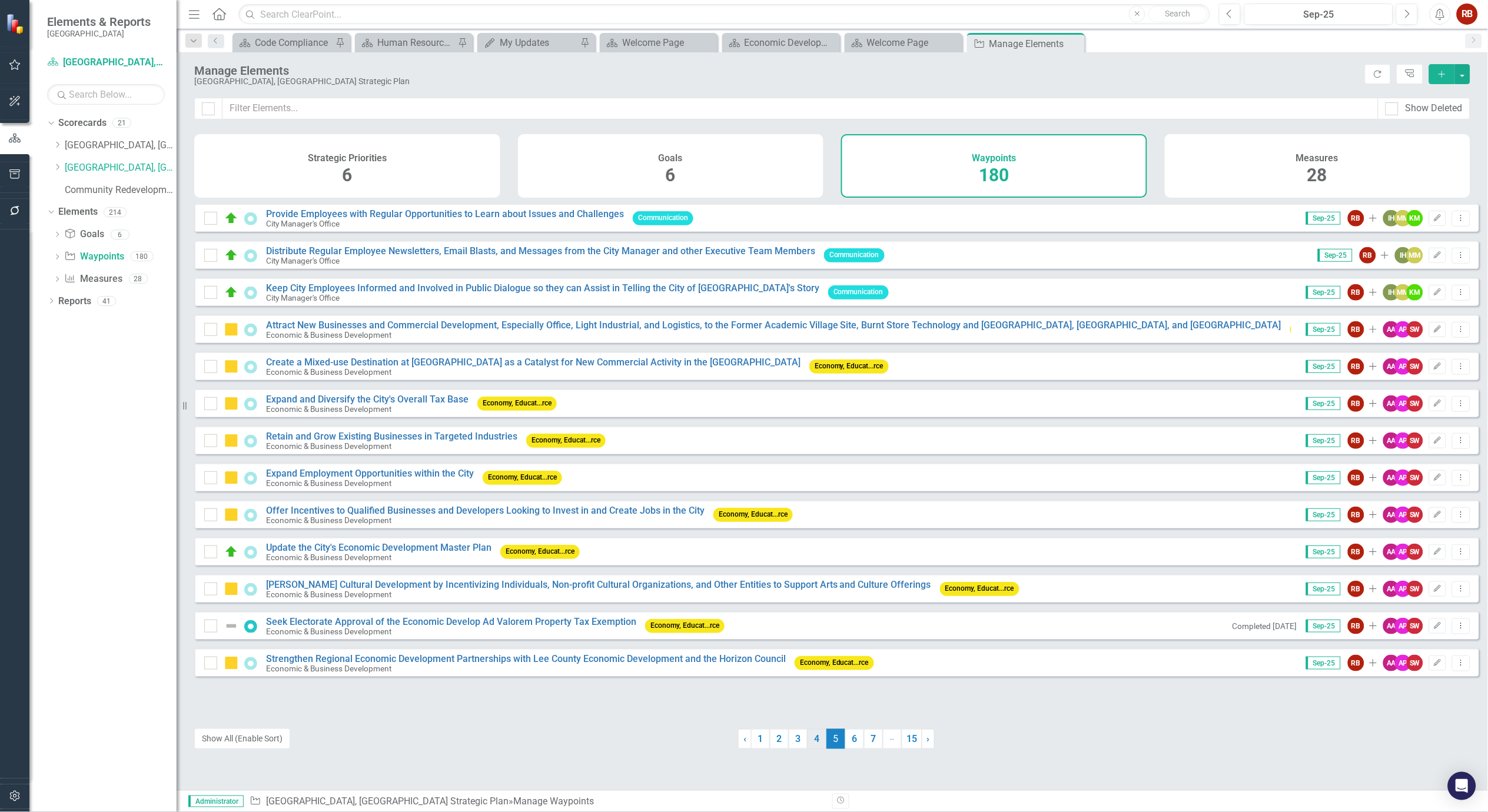
click at [814, 733] on link "4" at bounding box center [817, 739] width 19 height 20
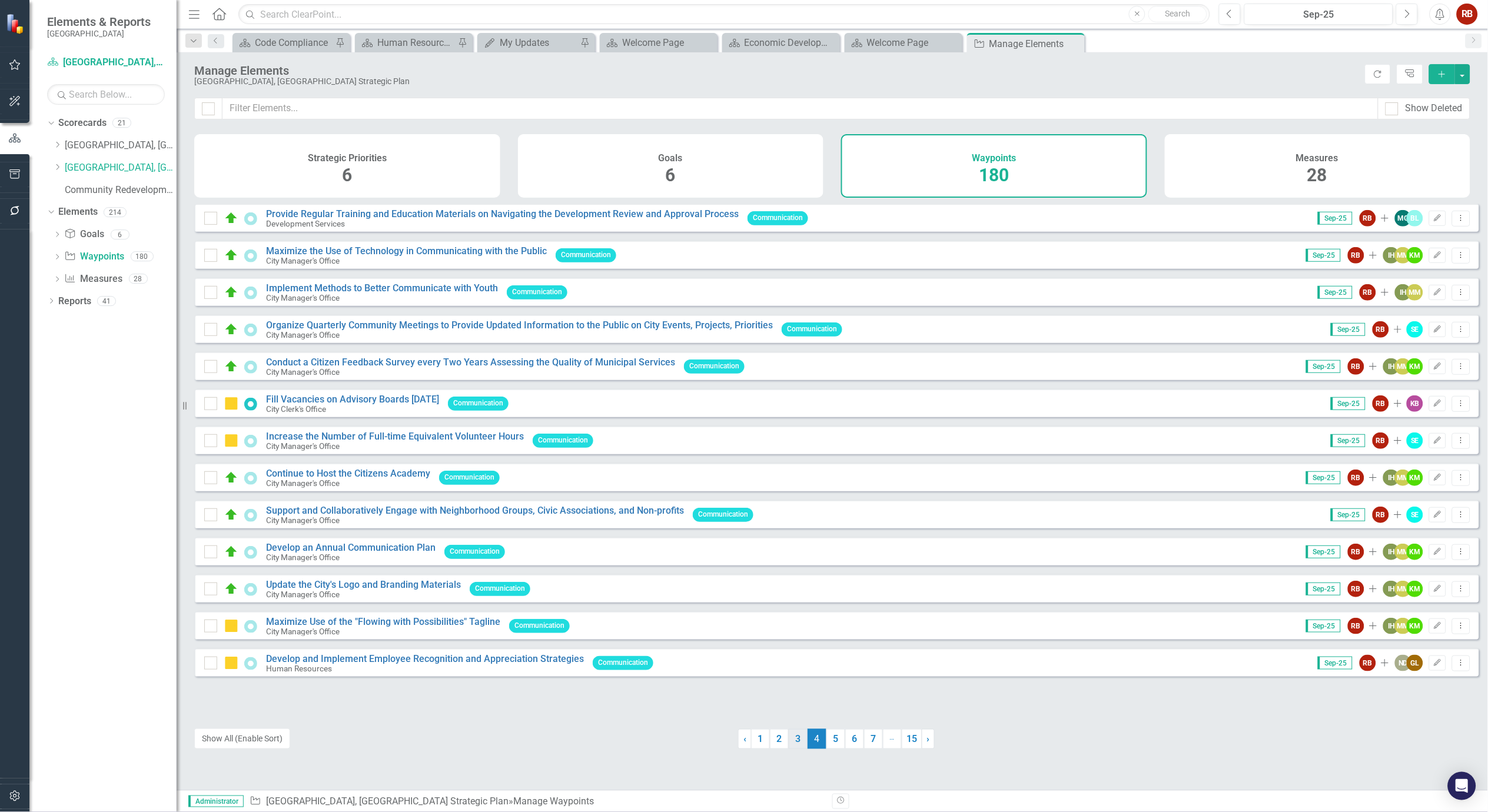
click at [796, 743] on link "3" at bounding box center [798, 739] width 19 height 20
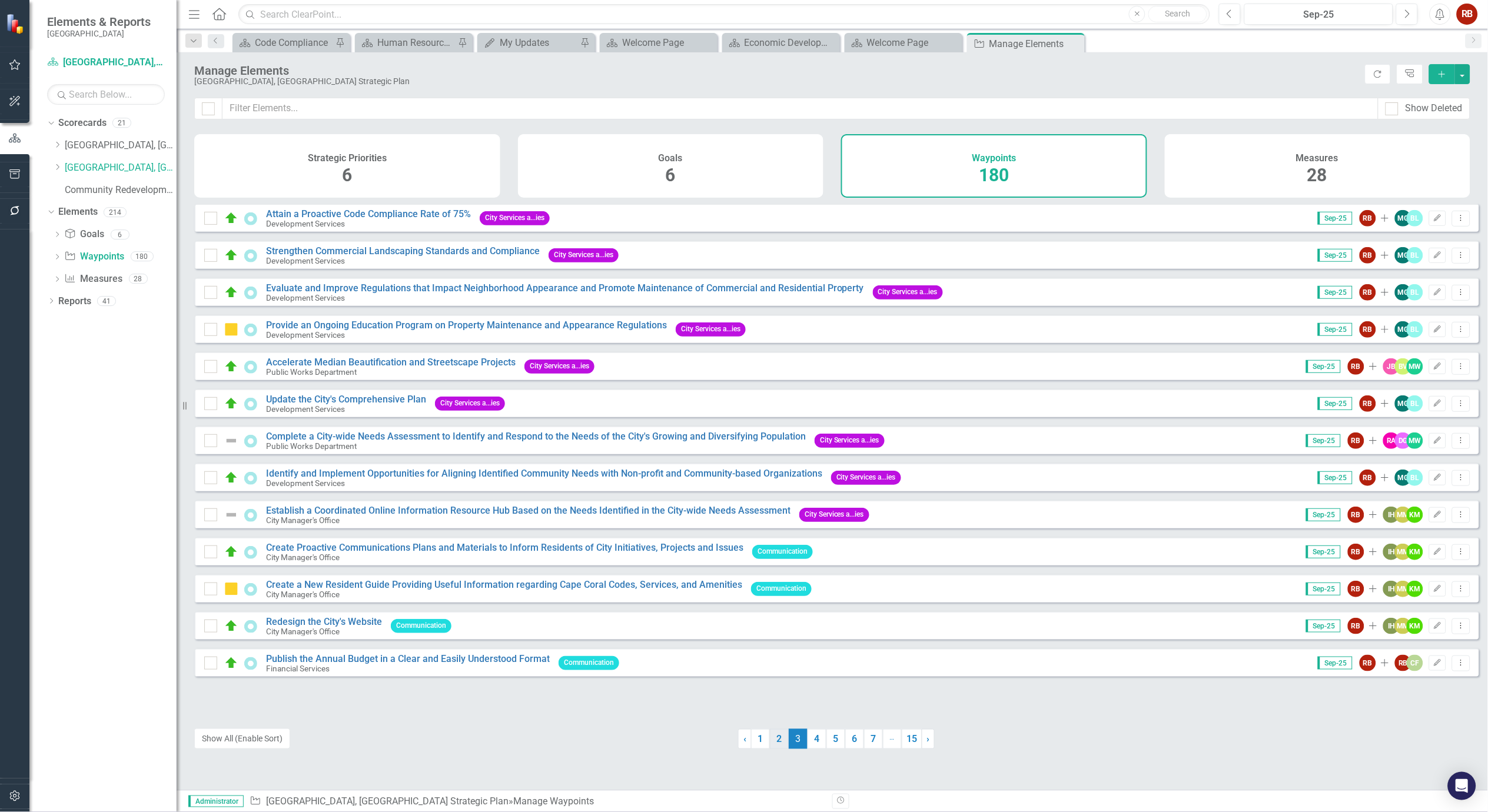
click at [773, 738] on link "2" at bounding box center [779, 739] width 19 height 20
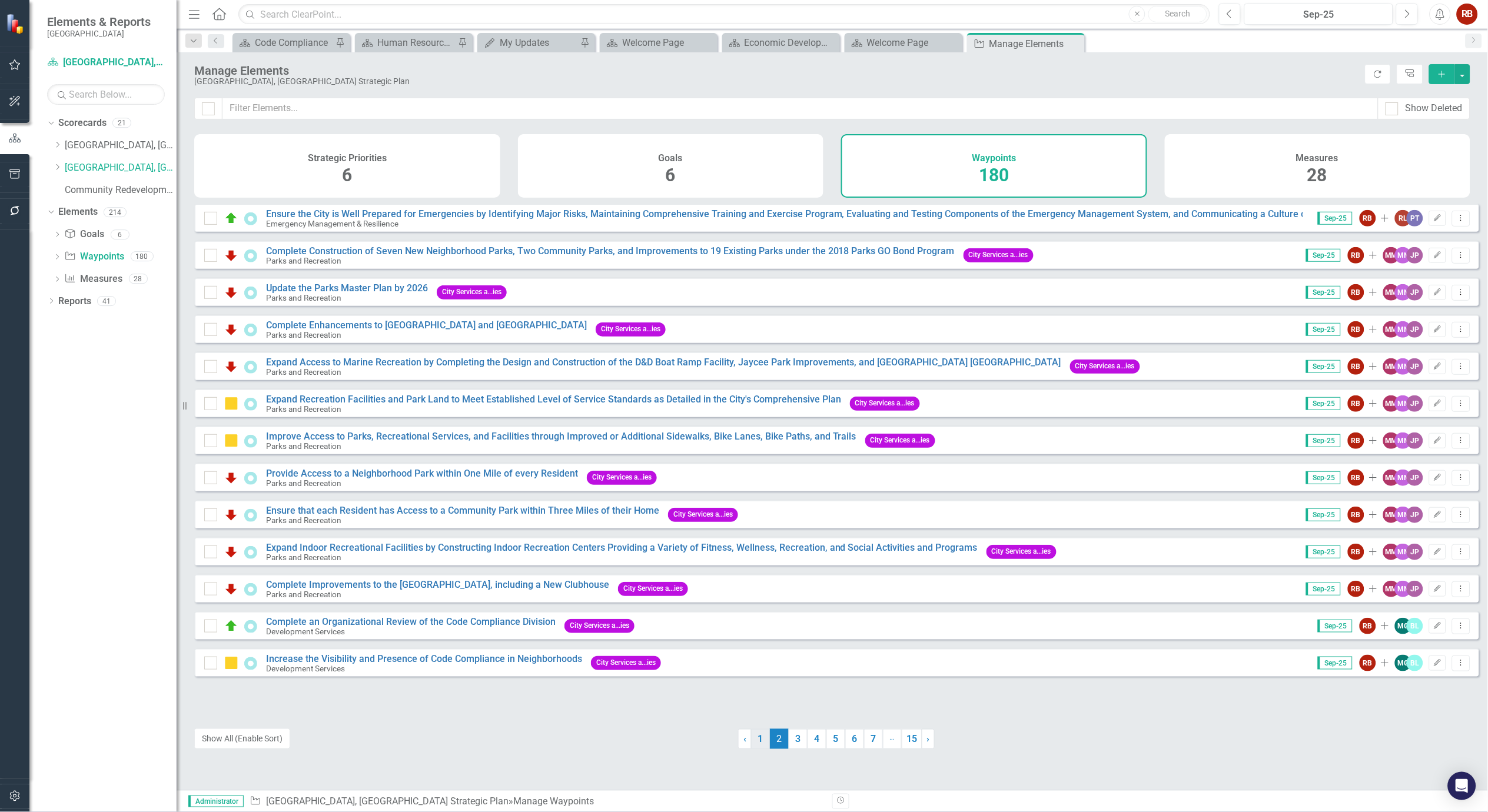
click at [758, 739] on link "1" at bounding box center [760, 739] width 19 height 20
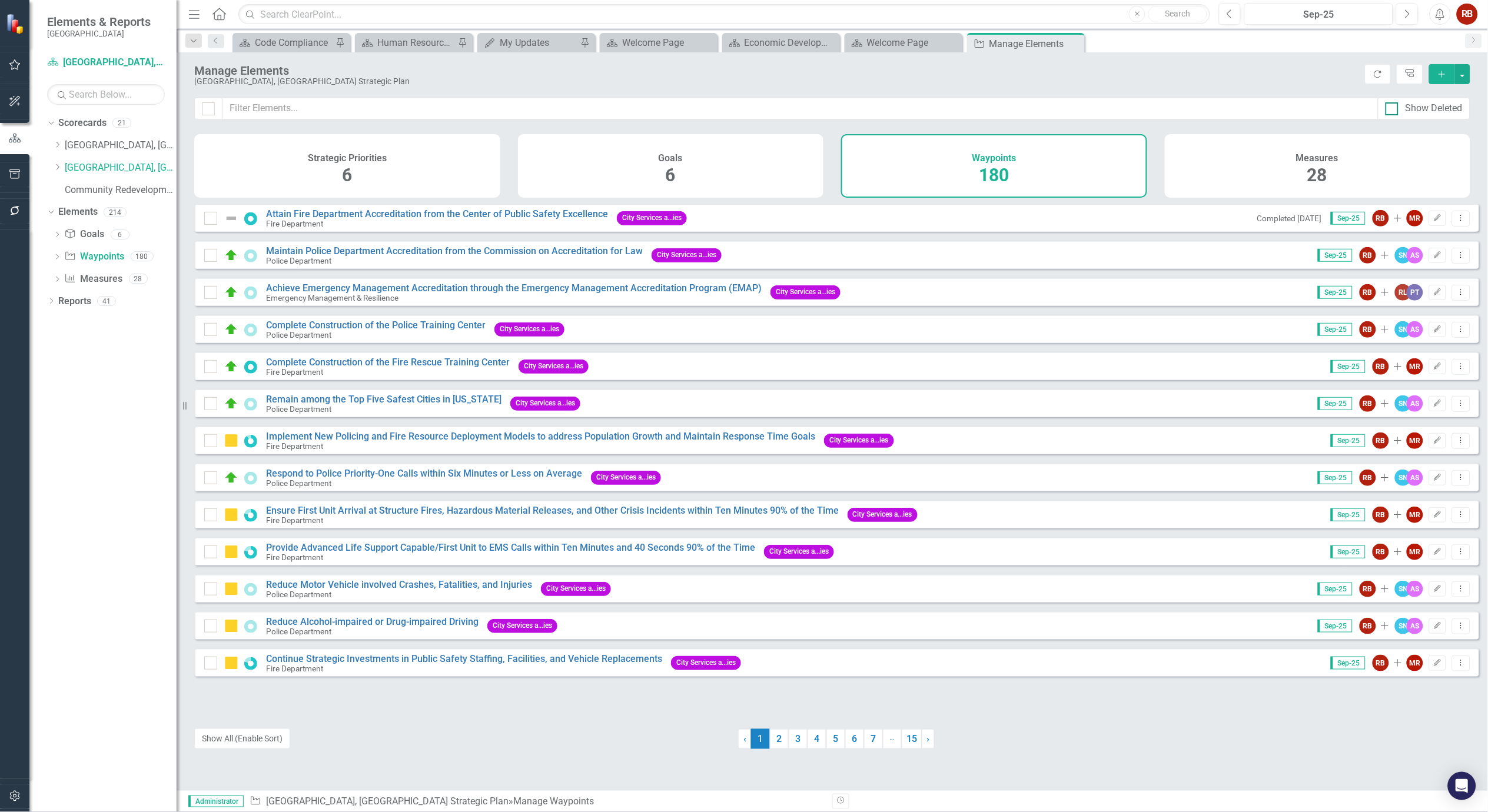
click at [1395, 108] on div at bounding box center [1392, 109] width 13 height 13
click at [1393, 108] on input "Show Deleted" at bounding box center [1389, 106] width 8 height 8
click at [1395, 108] on div at bounding box center [1392, 109] width 13 height 13
click at [1393, 108] on input "Show Deleted" at bounding box center [1389, 106] width 8 height 8
click at [1395, 108] on div at bounding box center [1392, 109] width 13 height 13
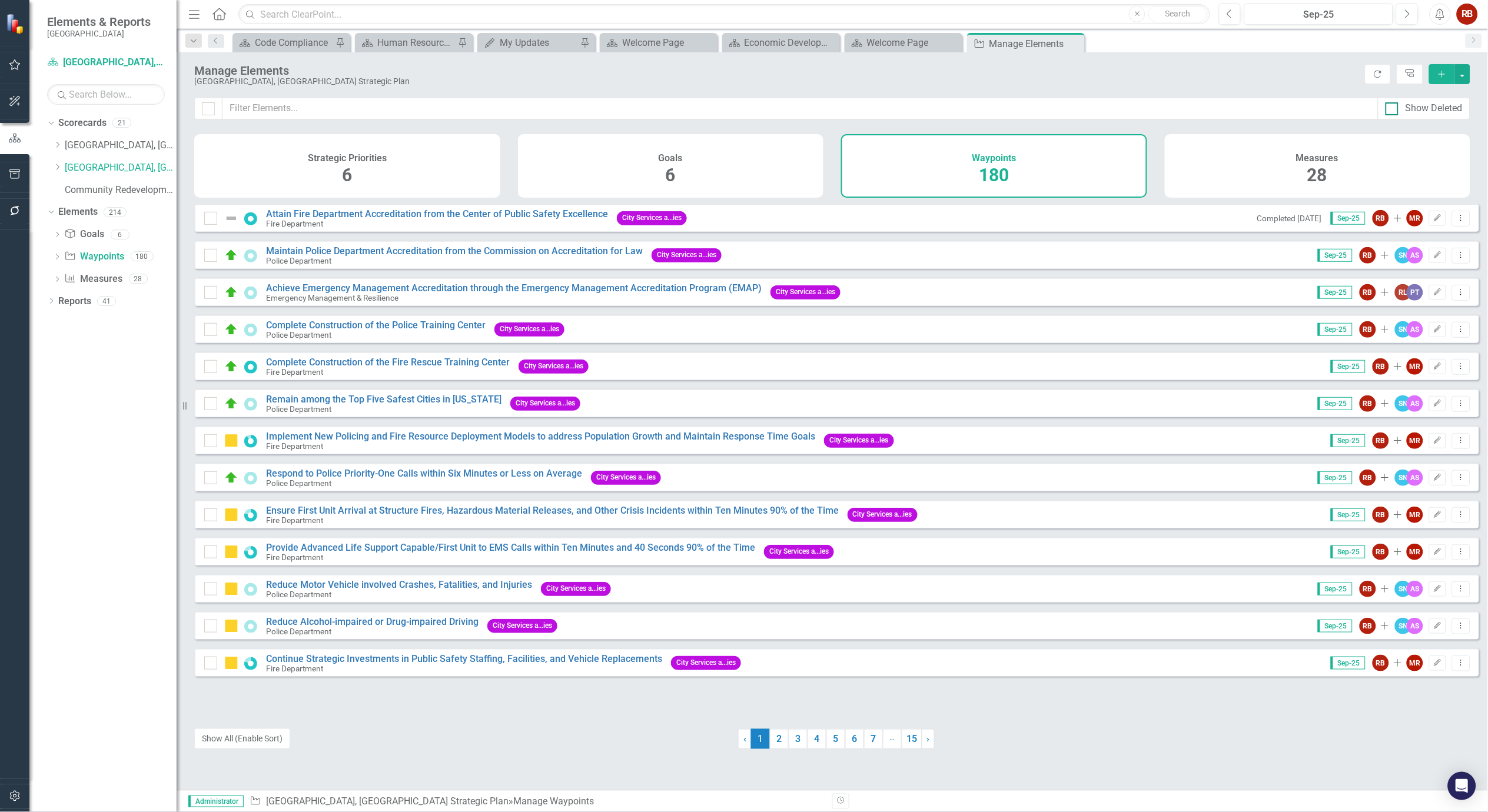
click at [1393, 108] on input "Show Deleted" at bounding box center [1389, 106] width 8 height 8
click at [1395, 108] on div at bounding box center [1392, 109] width 13 height 13
click at [1393, 108] on input "Show Deleted" at bounding box center [1389, 106] width 8 height 8
checkbox input "false"
click at [1469, 76] on button "button" at bounding box center [1462, 74] width 15 height 20
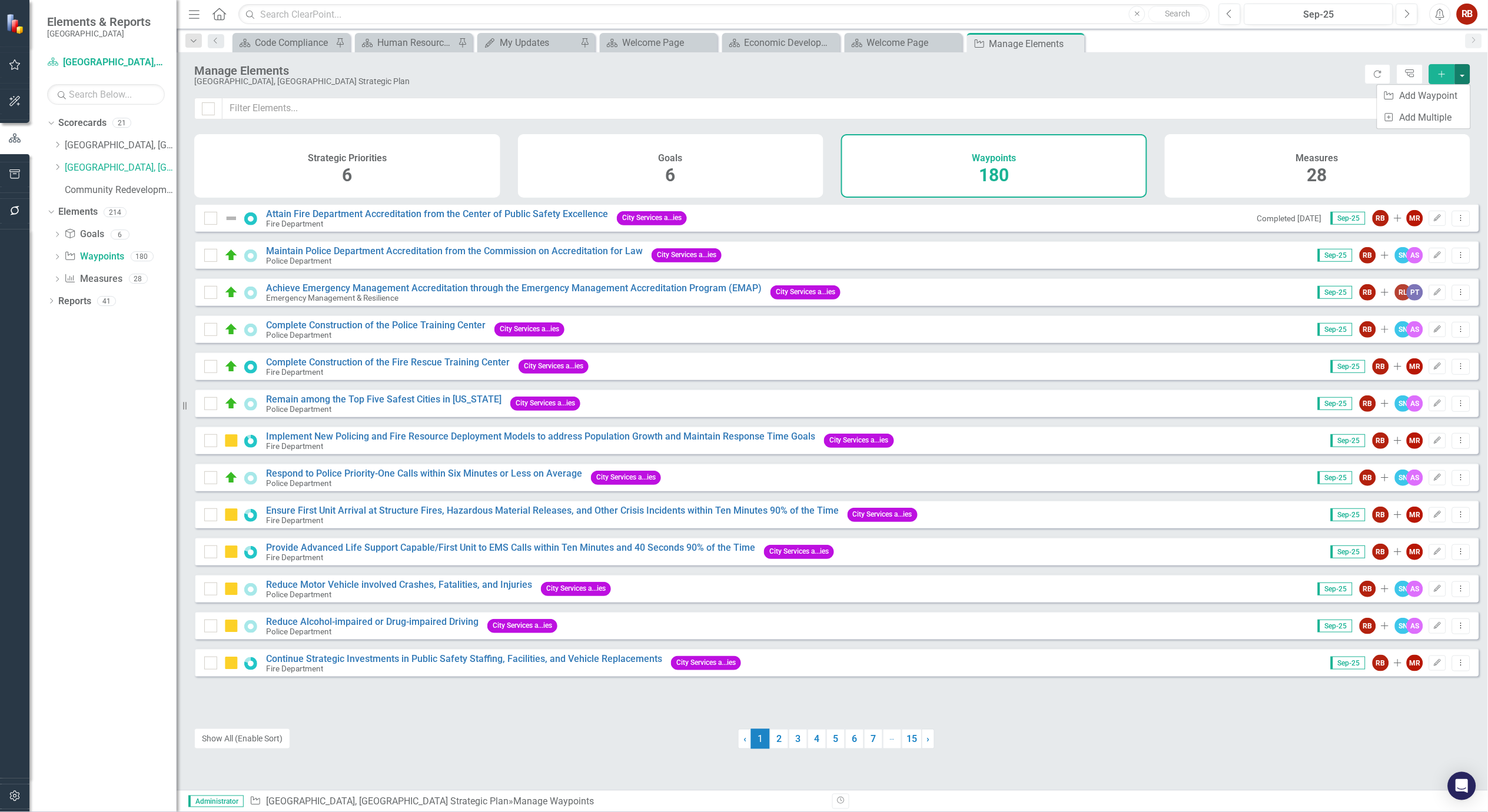
click at [1175, 81] on div "[GEOGRAPHIC_DATA], [GEOGRAPHIC_DATA] Strategic Plan" at bounding box center [777, 81] width 1165 height 9
click at [14, 203] on button "button" at bounding box center [15, 211] width 26 height 24
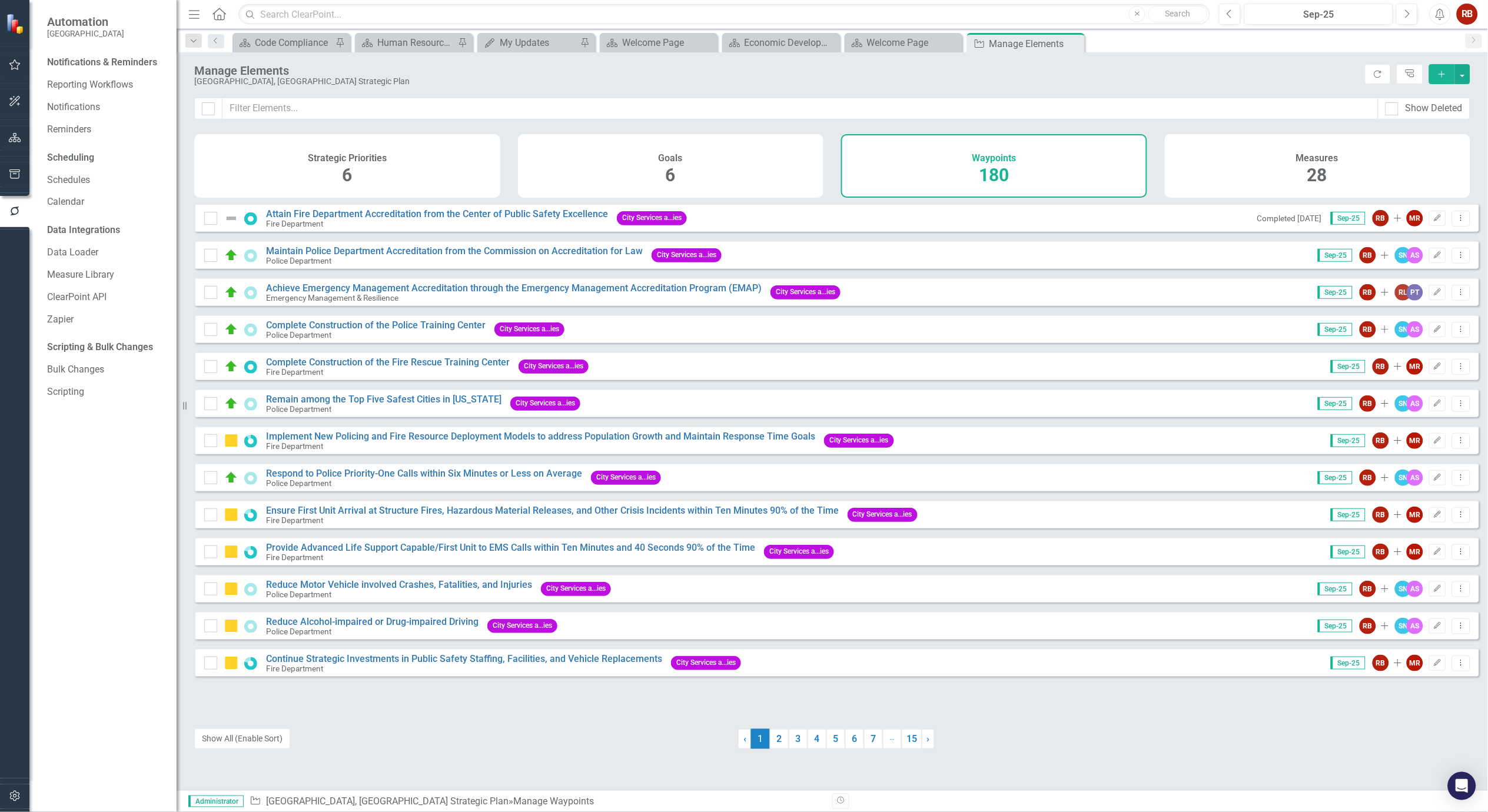
click at [9, 172] on icon "button" at bounding box center [15, 174] width 13 height 9
click at [100, 81] on link "Briefing Books" at bounding box center [106, 82] width 118 height 14
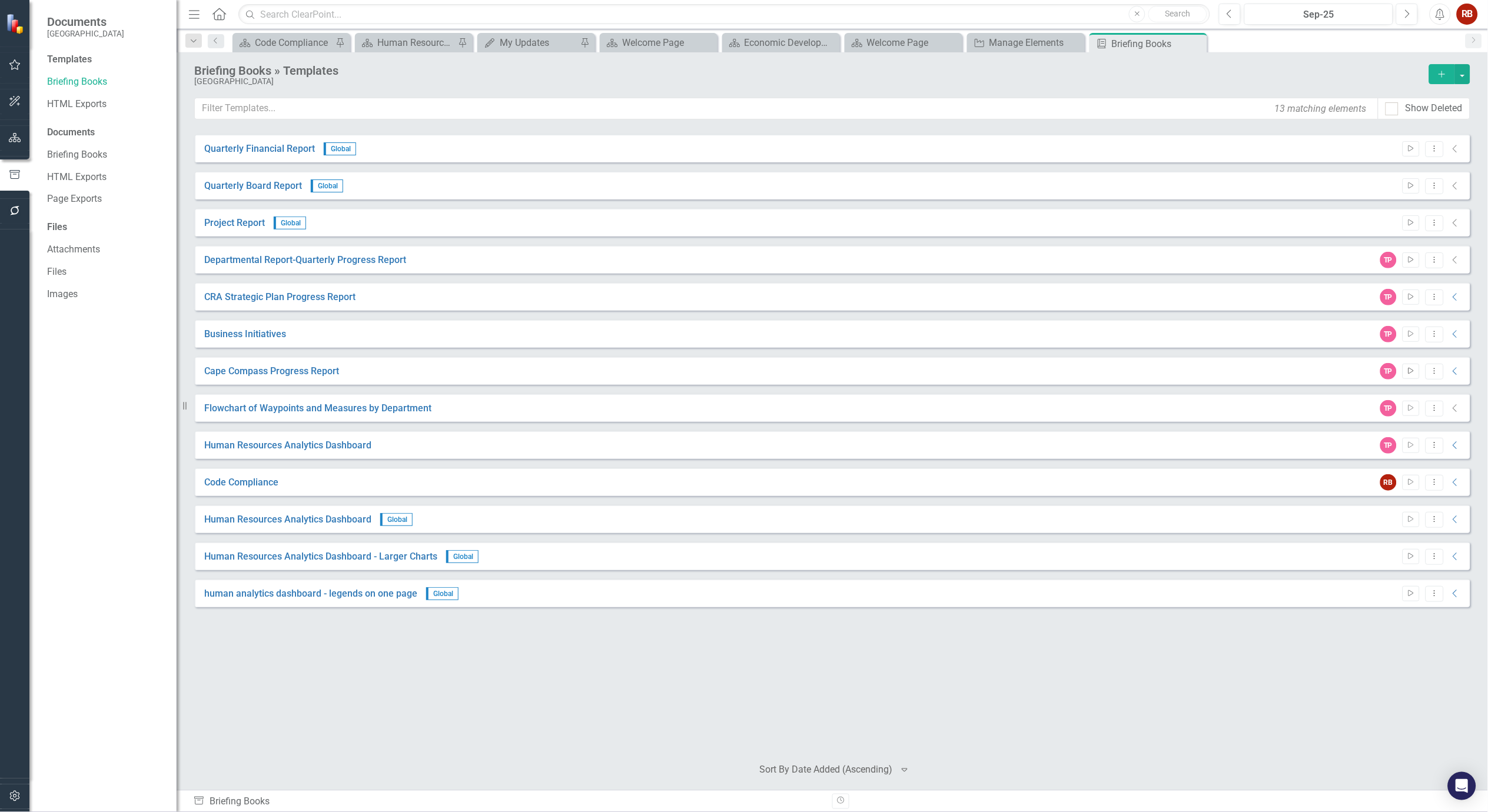
click at [1413, 367] on icon "Start" at bounding box center [1411, 371] width 9 height 7
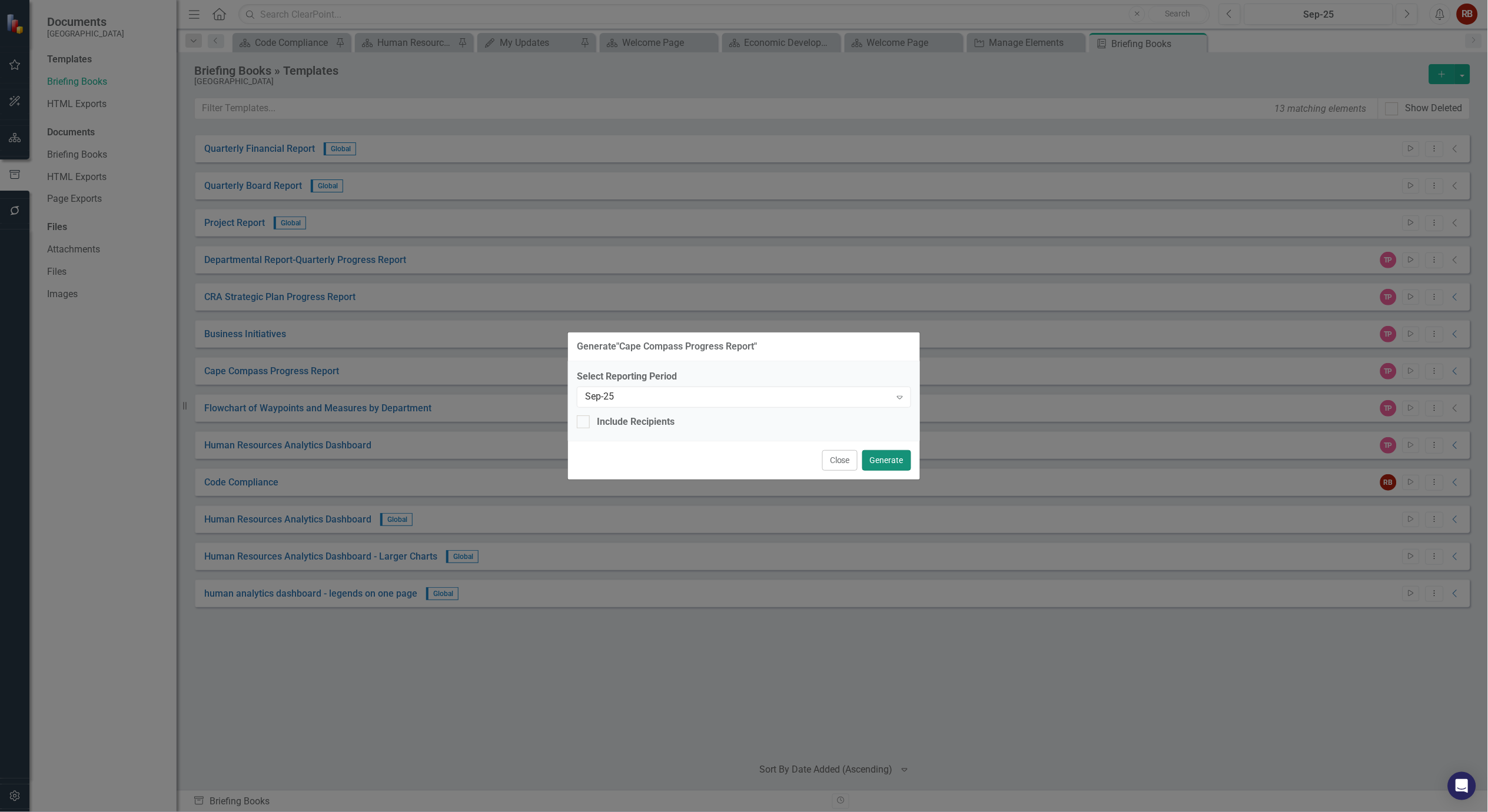
click at [894, 454] on button "Generate" at bounding box center [887, 460] width 49 height 21
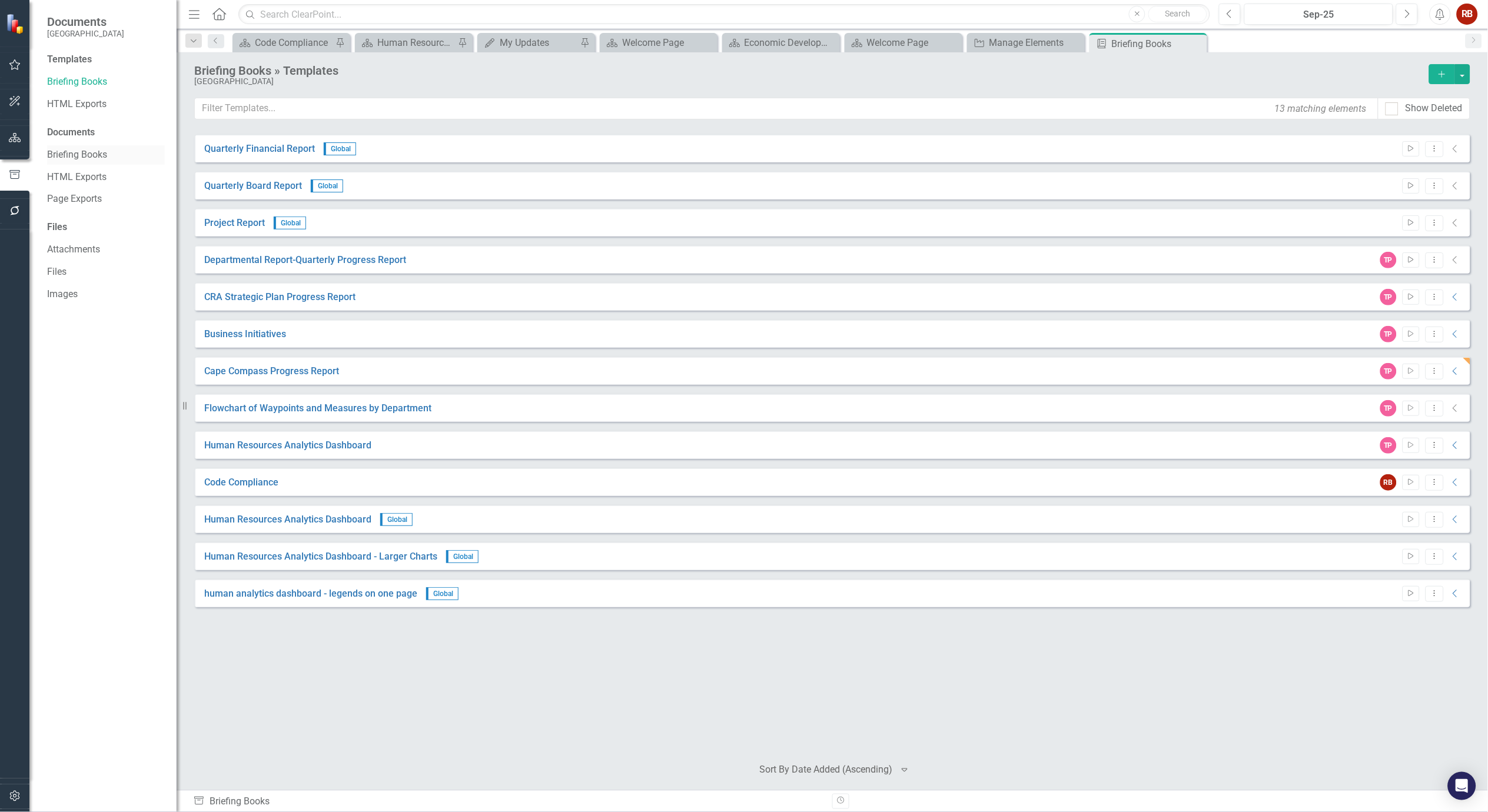
click at [73, 158] on link "Briefing Books" at bounding box center [106, 155] width 118 height 14
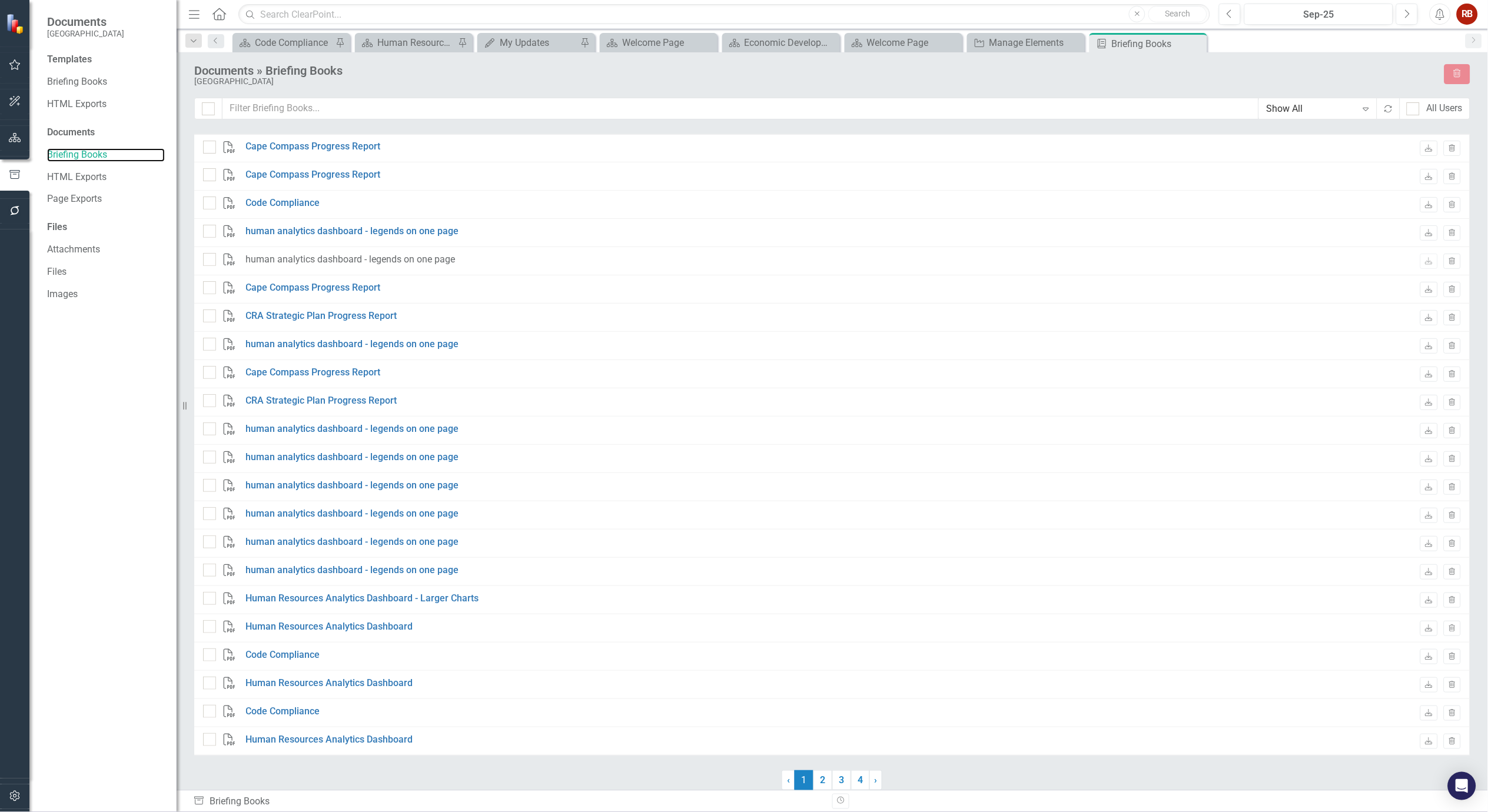
checkbox input "false"
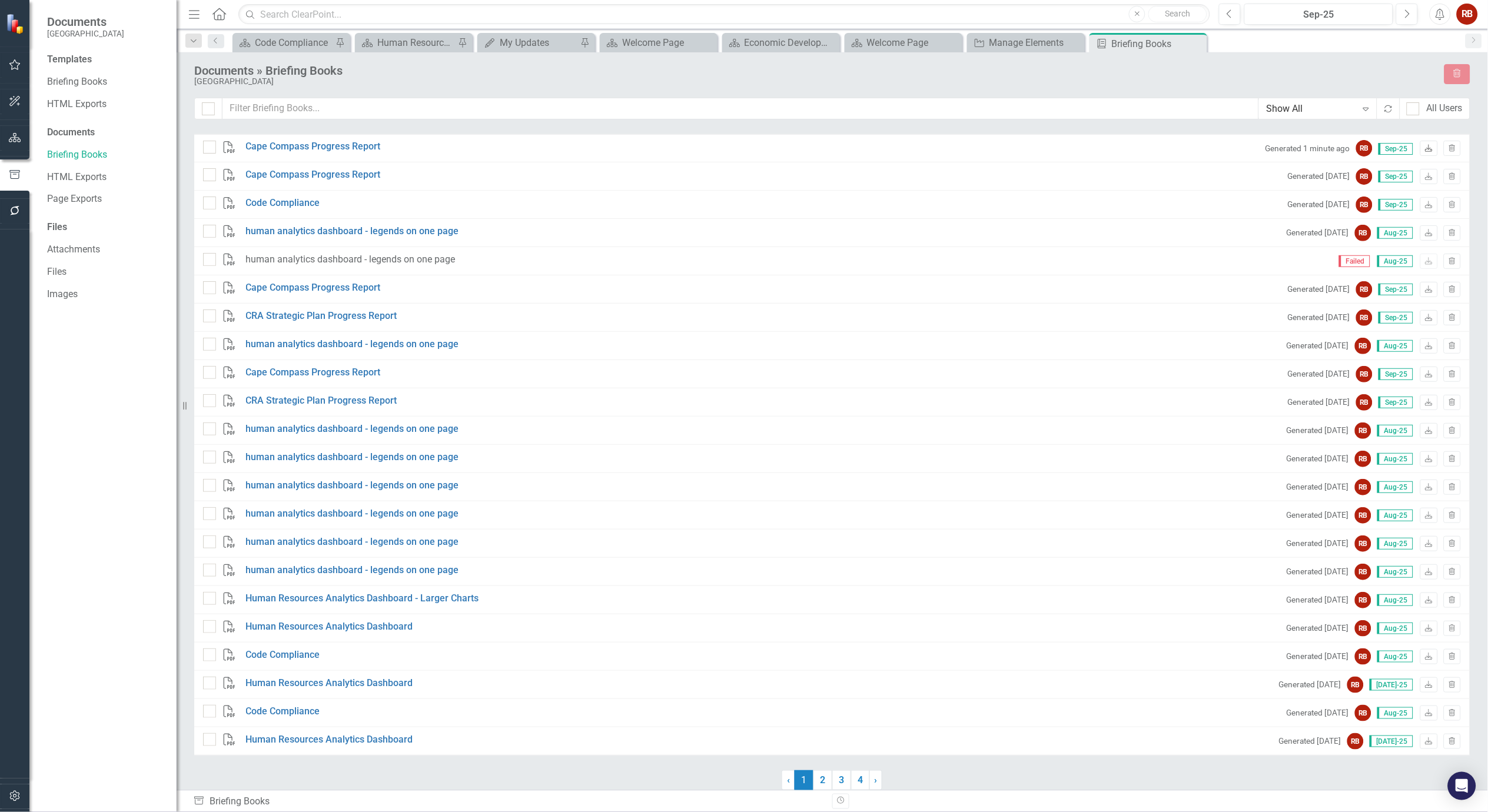
click at [1424, 149] on icon "Download" at bounding box center [1429, 148] width 9 height 7
